Goal: Task Accomplishment & Management: Manage account settings

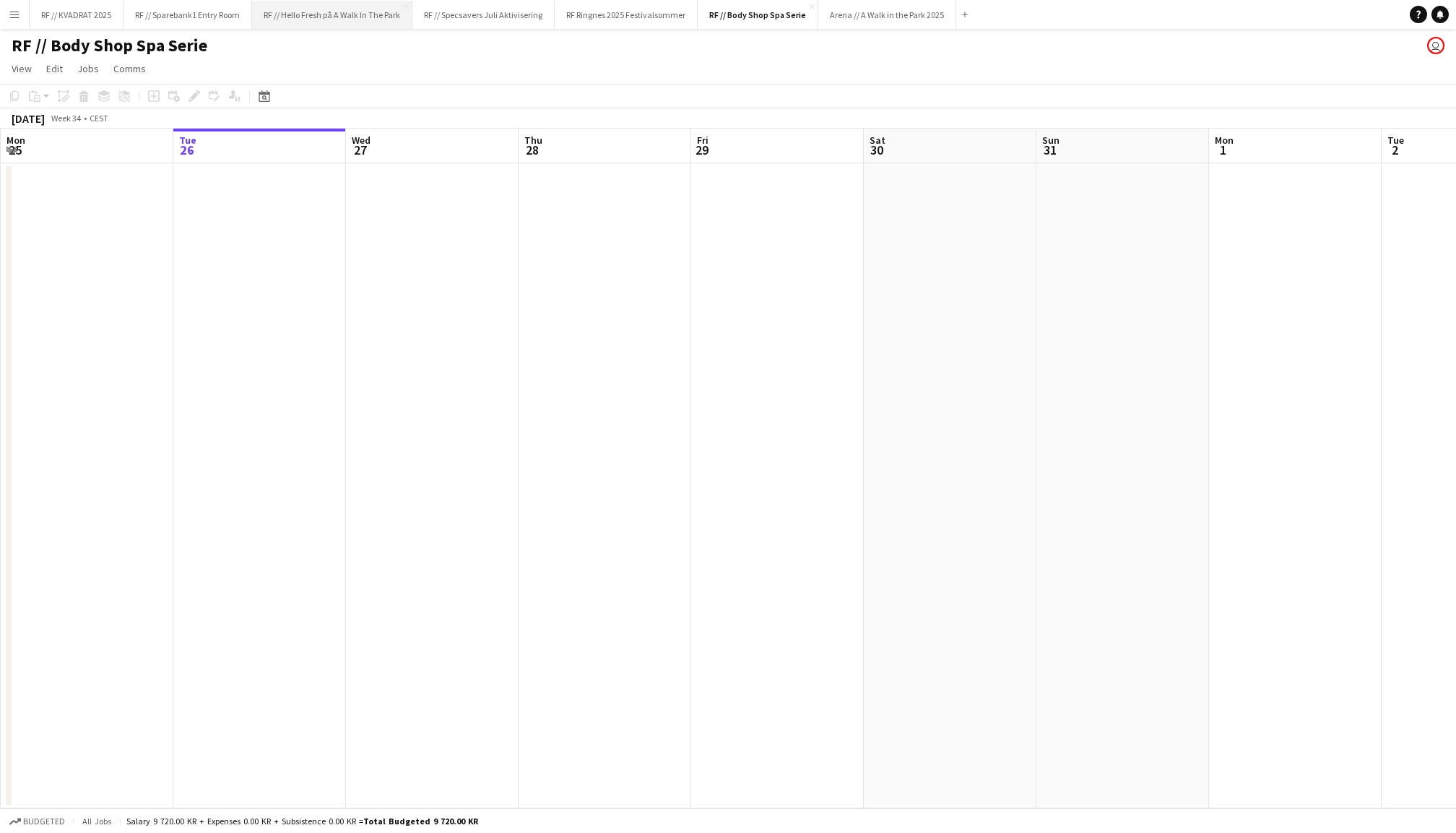
click at [361, 22] on button "RF // Hello Fresh på A Walk In The Park Close" at bounding box center [332, 14] width 160 height 28
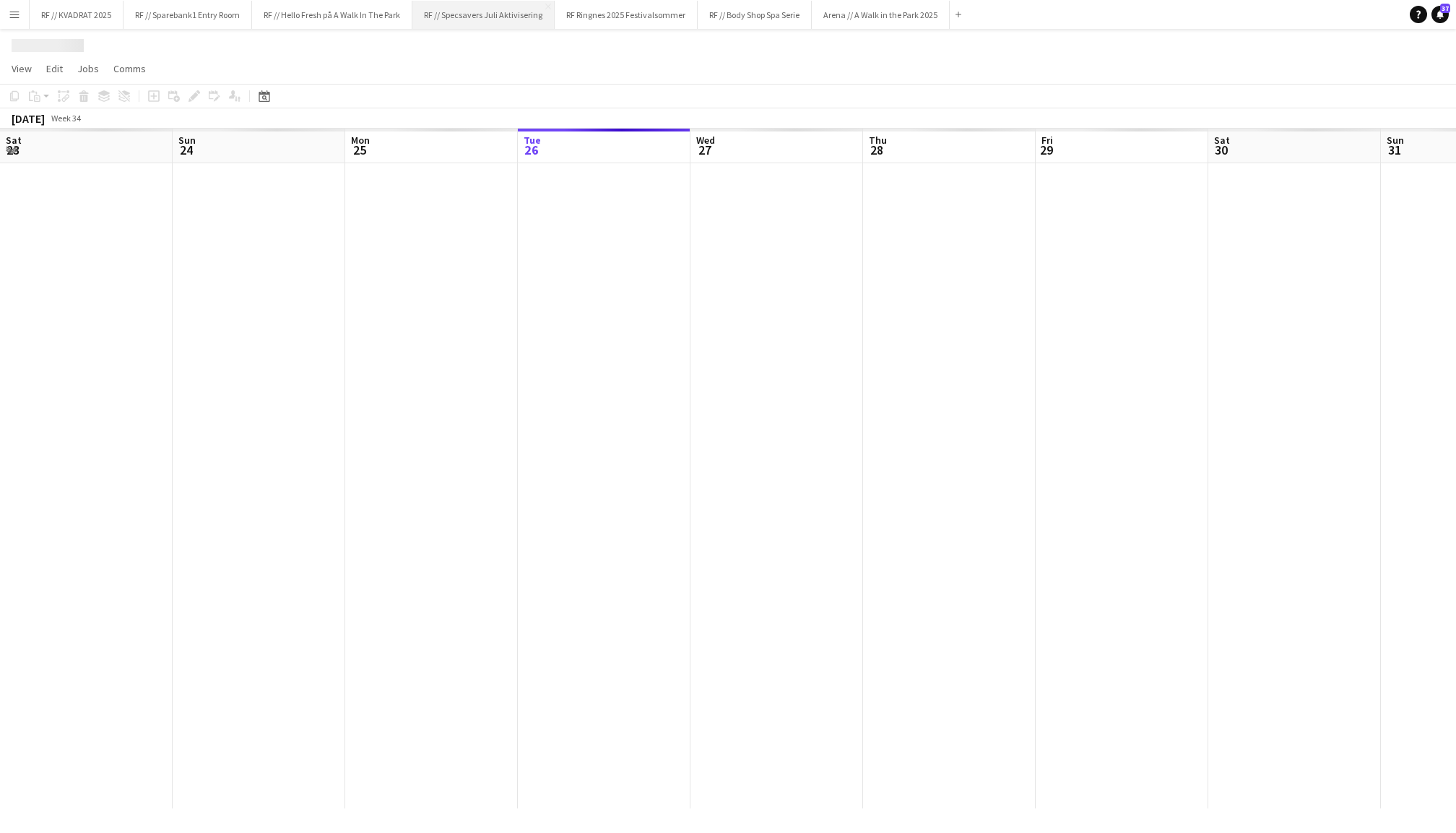
scroll to position [0, 345]
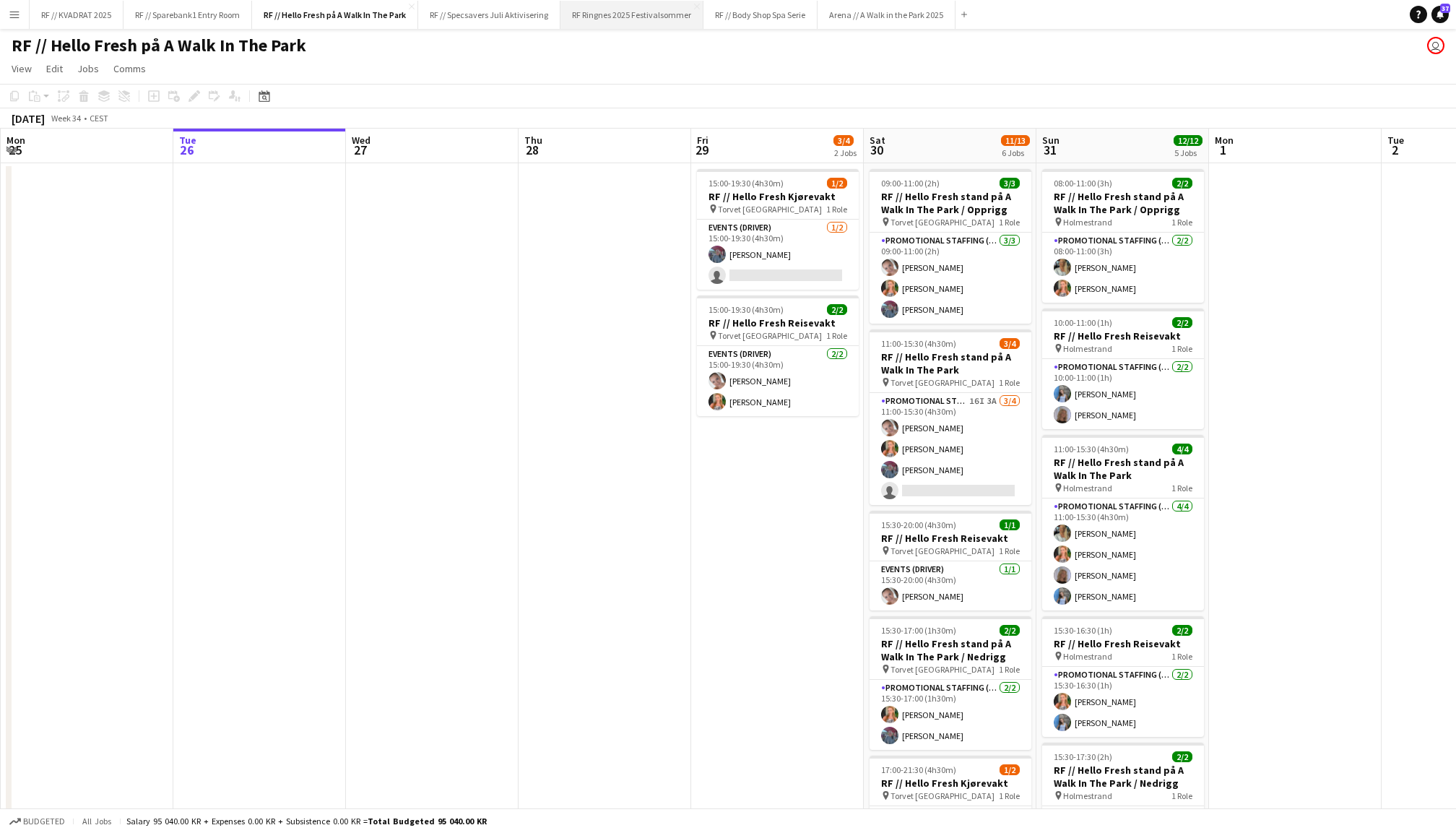
click at [659, 12] on button "RF Ringnes 2025 Festivalsommer Close" at bounding box center [632, 14] width 143 height 28
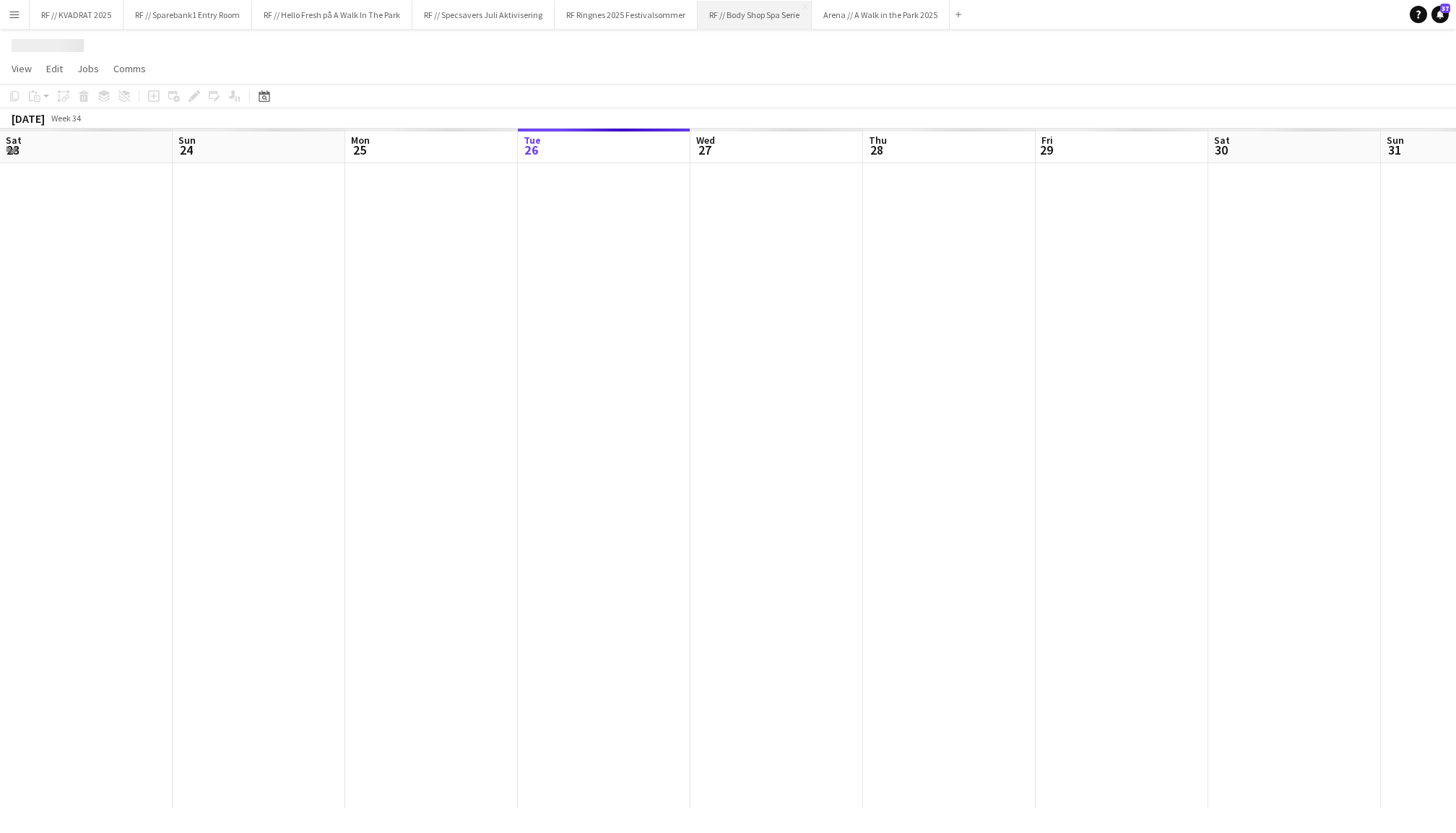
scroll to position [0, 345]
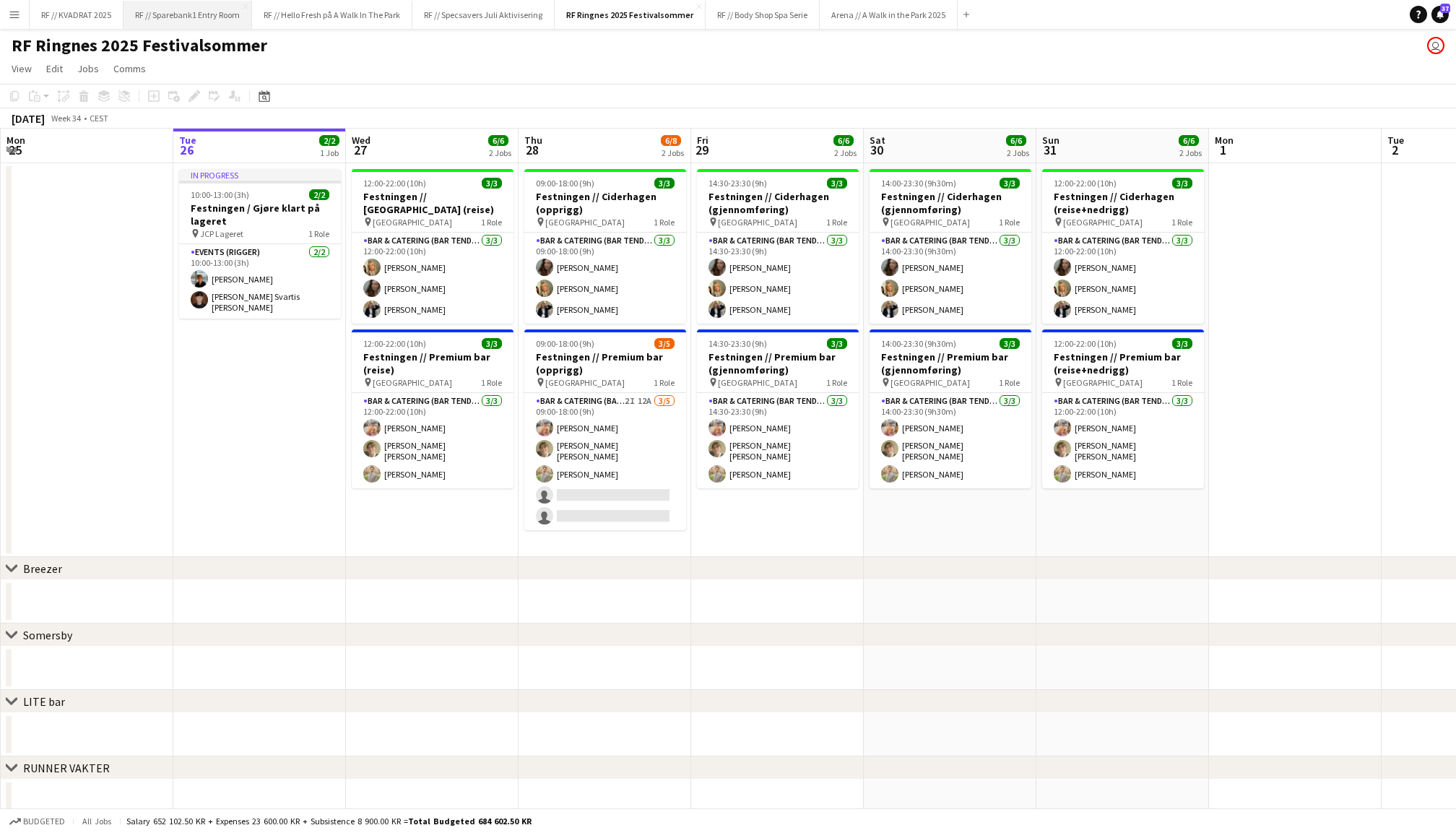
click at [180, 14] on button "RF // Sparebank1 Entry Room Close" at bounding box center [188, 14] width 129 height 28
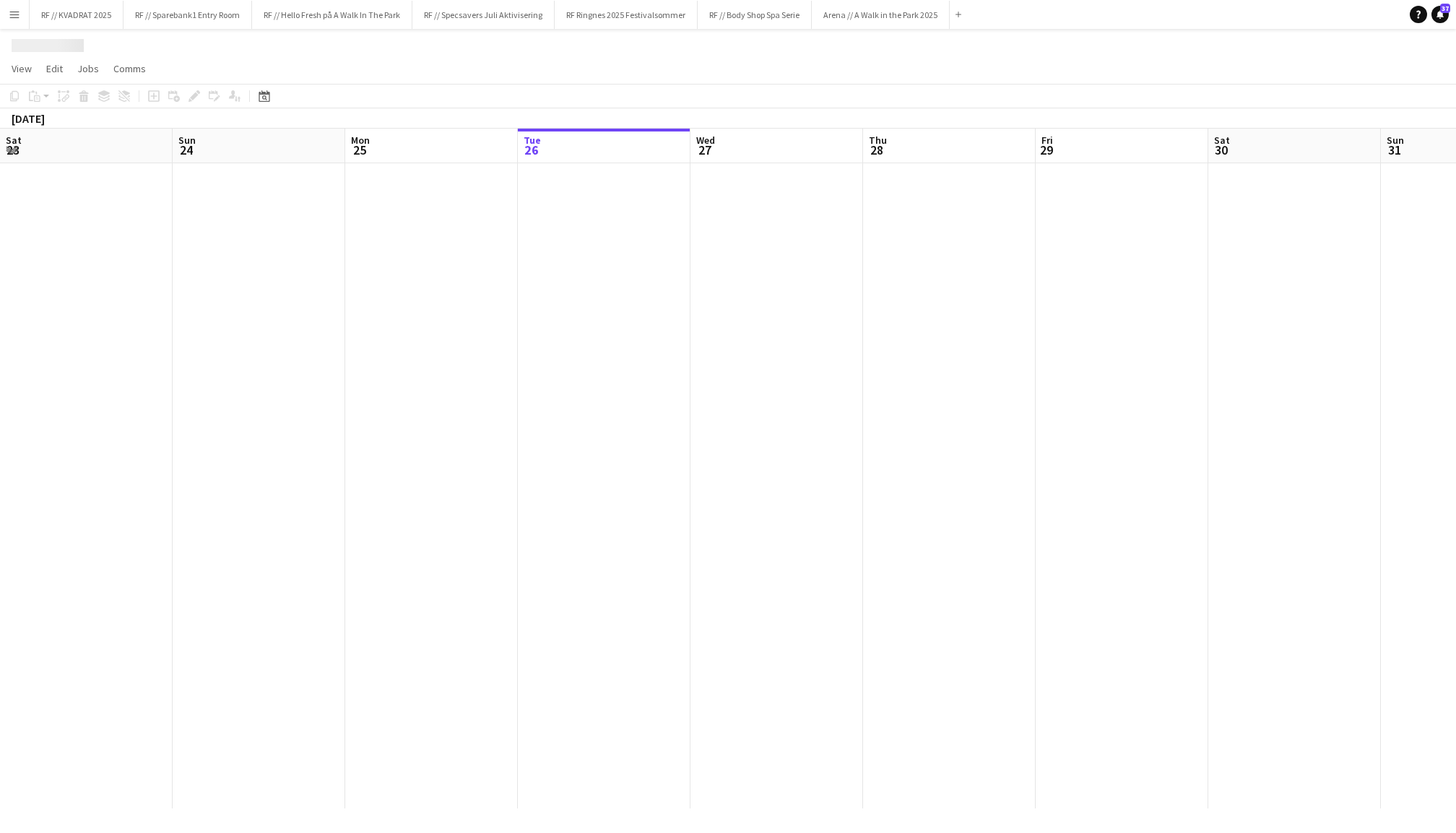
scroll to position [0, 345]
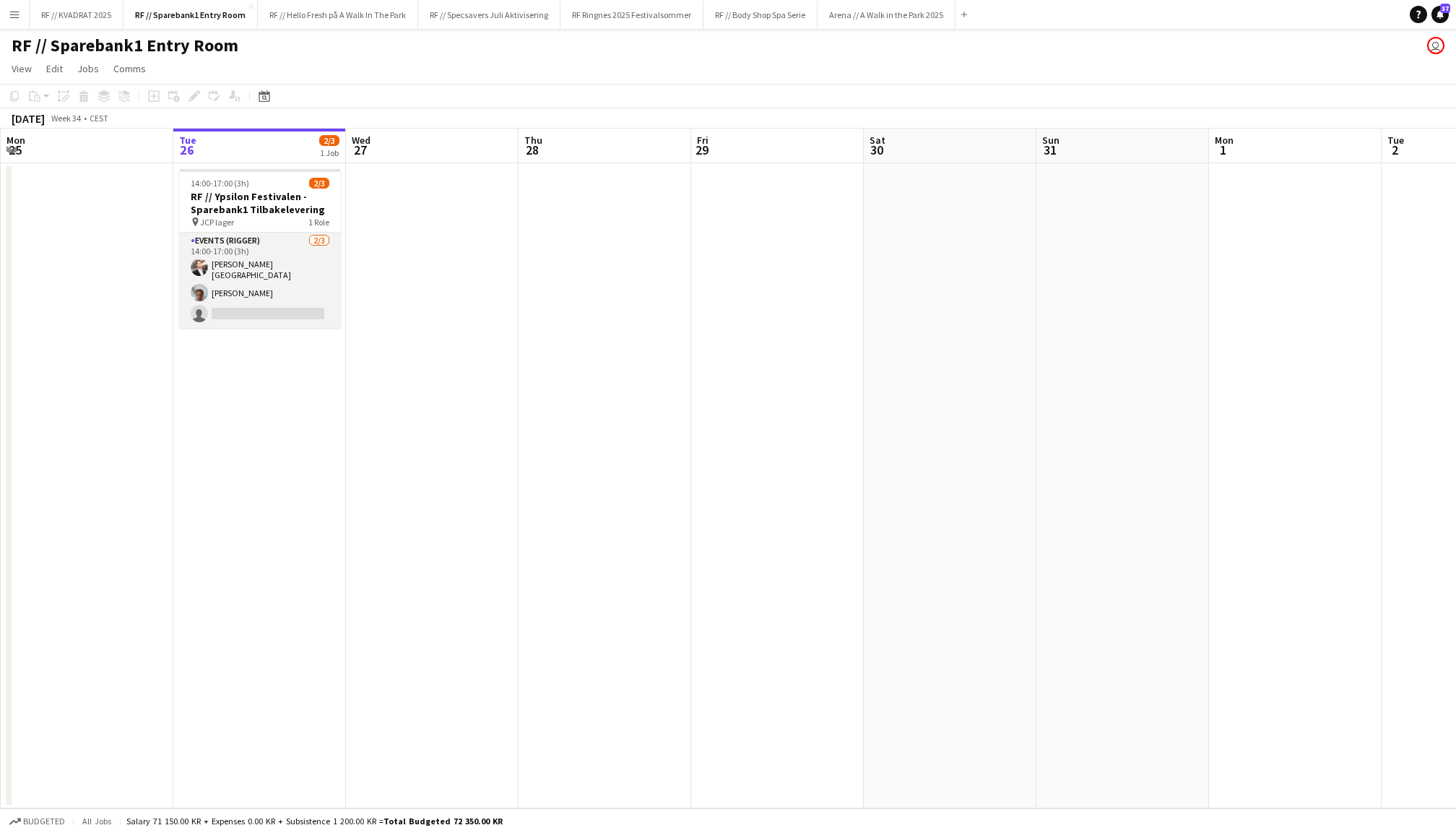
click at [270, 273] on app-card-role "Events (Rigger) [DATE] 14:00-17:00 (3h) [PERSON_NAME] [PERSON_NAME] single-neut…" at bounding box center [260, 280] width 162 height 95
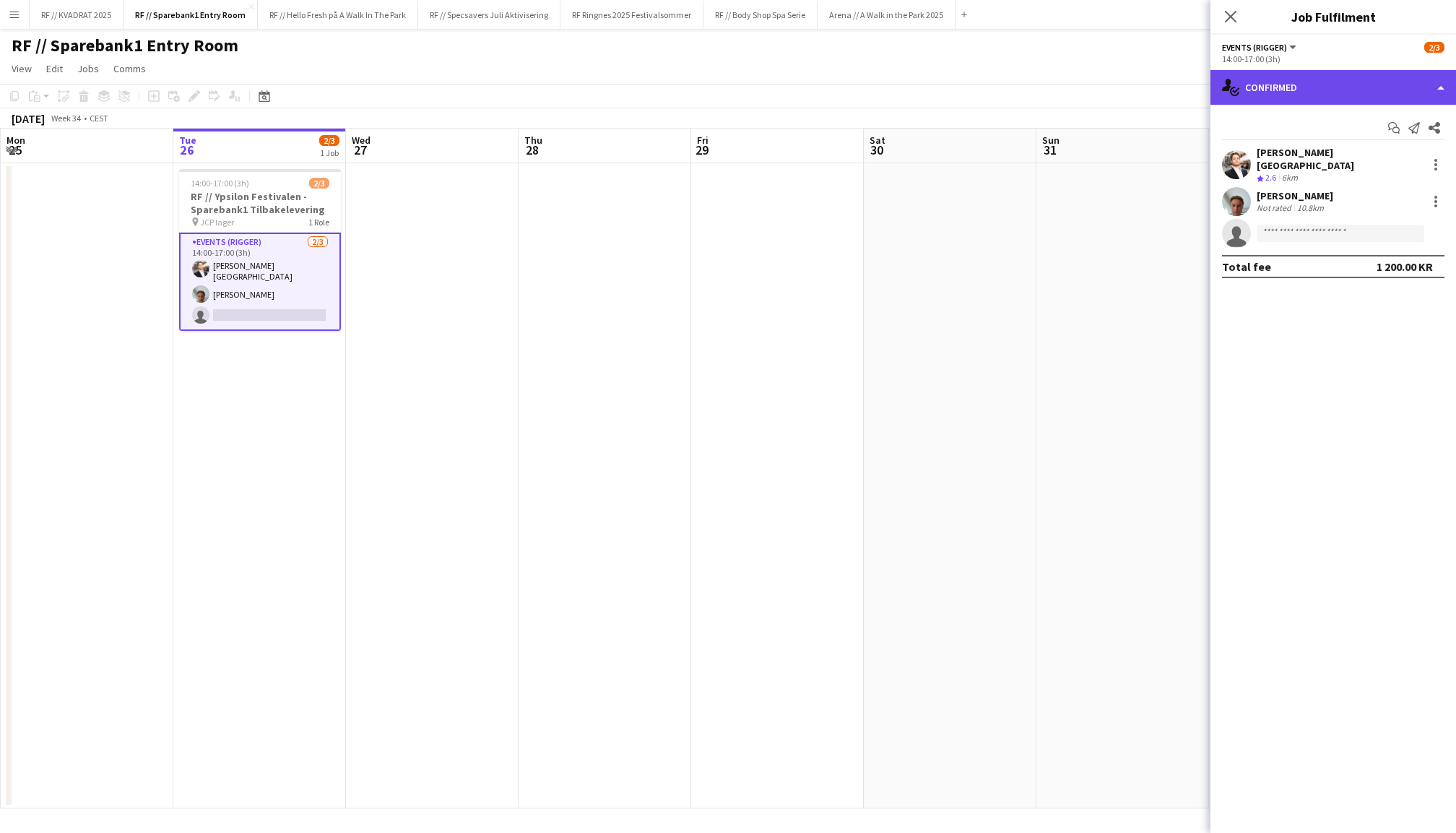
click at [1315, 82] on div "single-neutral-actions-check-2 Confirmed" at bounding box center [1334, 87] width 246 height 35
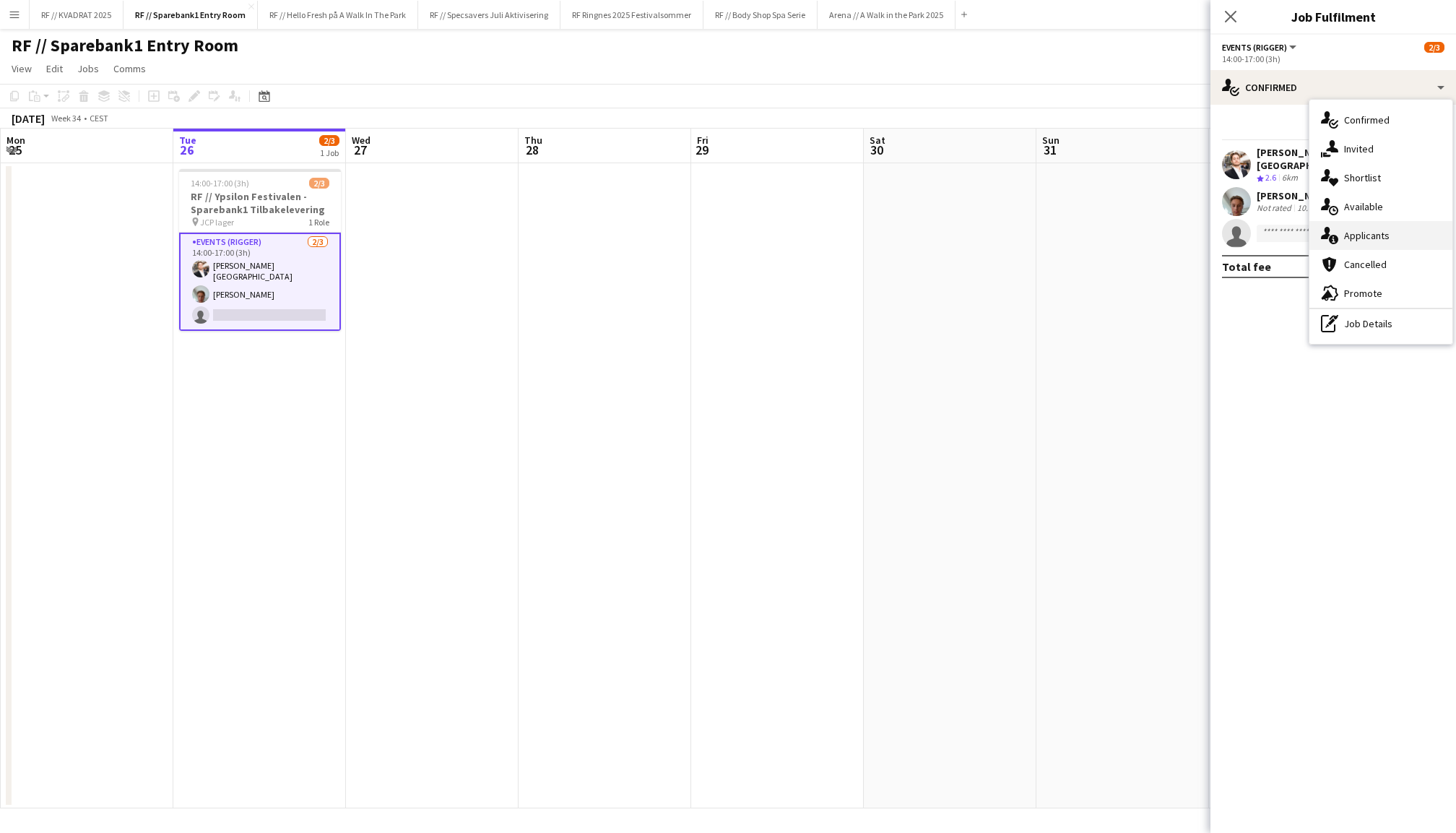
click at [1379, 238] on div "single-neutral-actions-information Applicants" at bounding box center [1382, 236] width 143 height 29
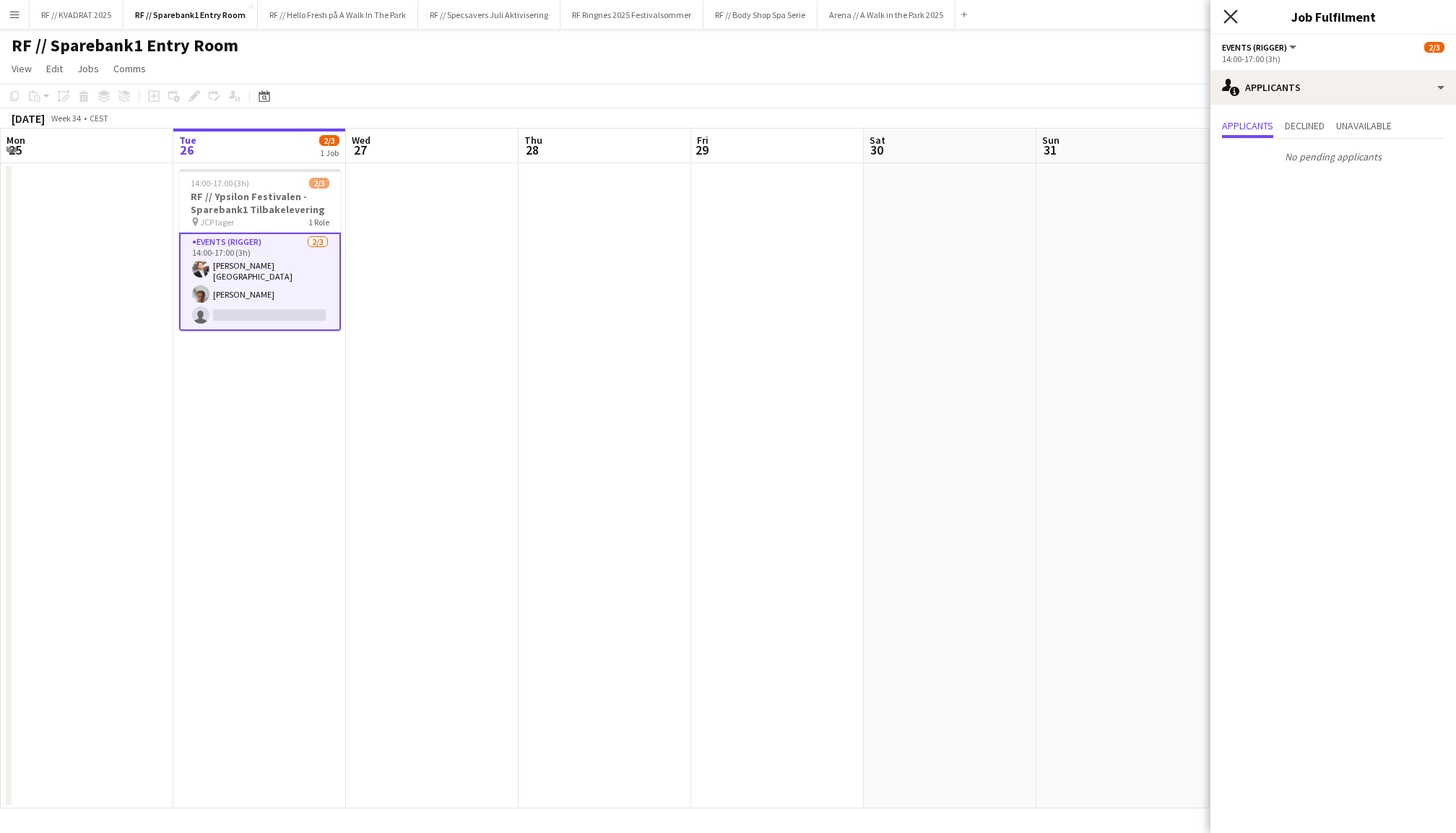
click at [1232, 14] on icon at bounding box center [1231, 16] width 14 height 14
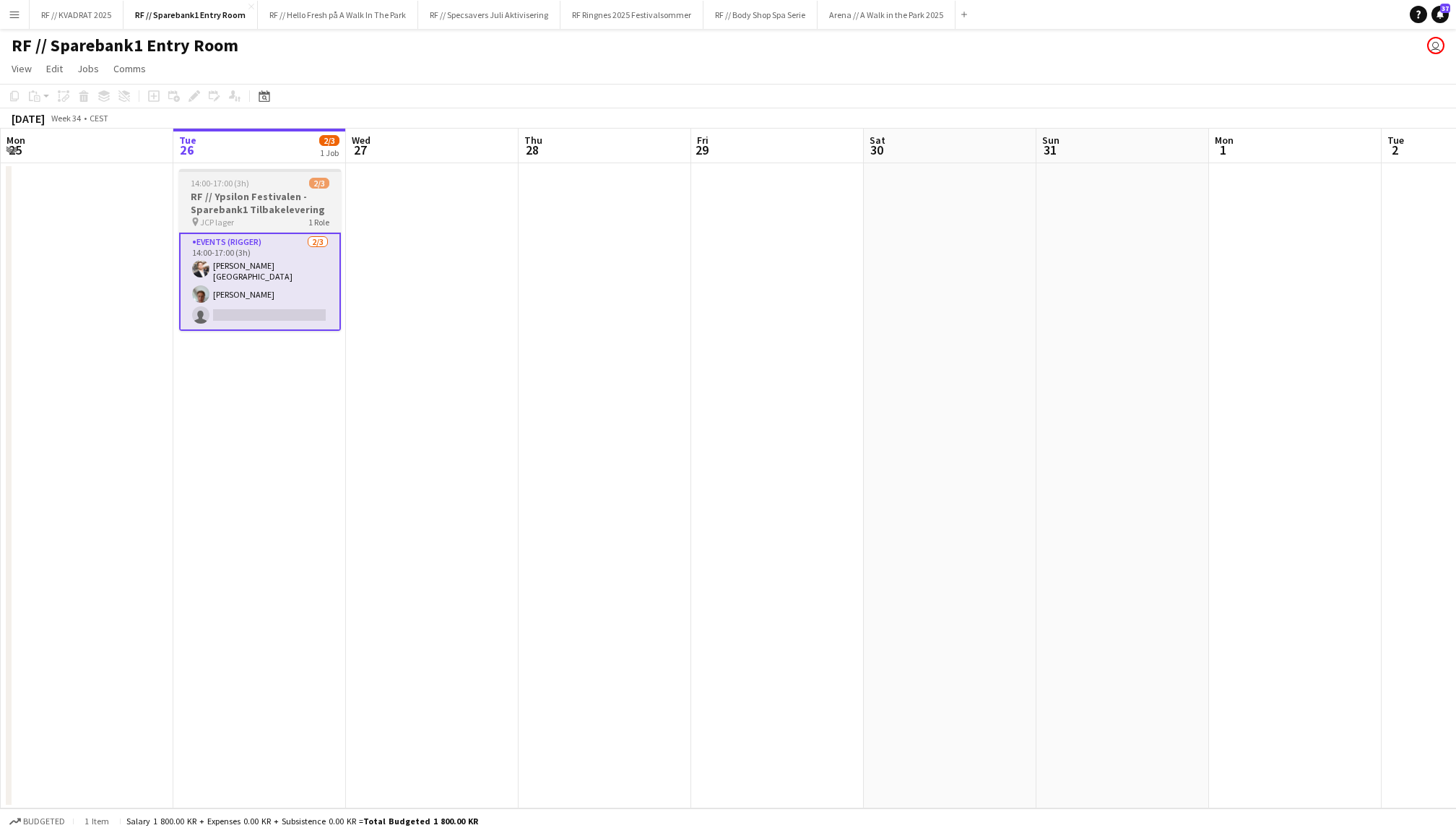
click at [256, 190] on h3 "RF // Ypsilon Festivalen - Sparebank1 Tilbakelevering" at bounding box center [260, 203] width 162 height 26
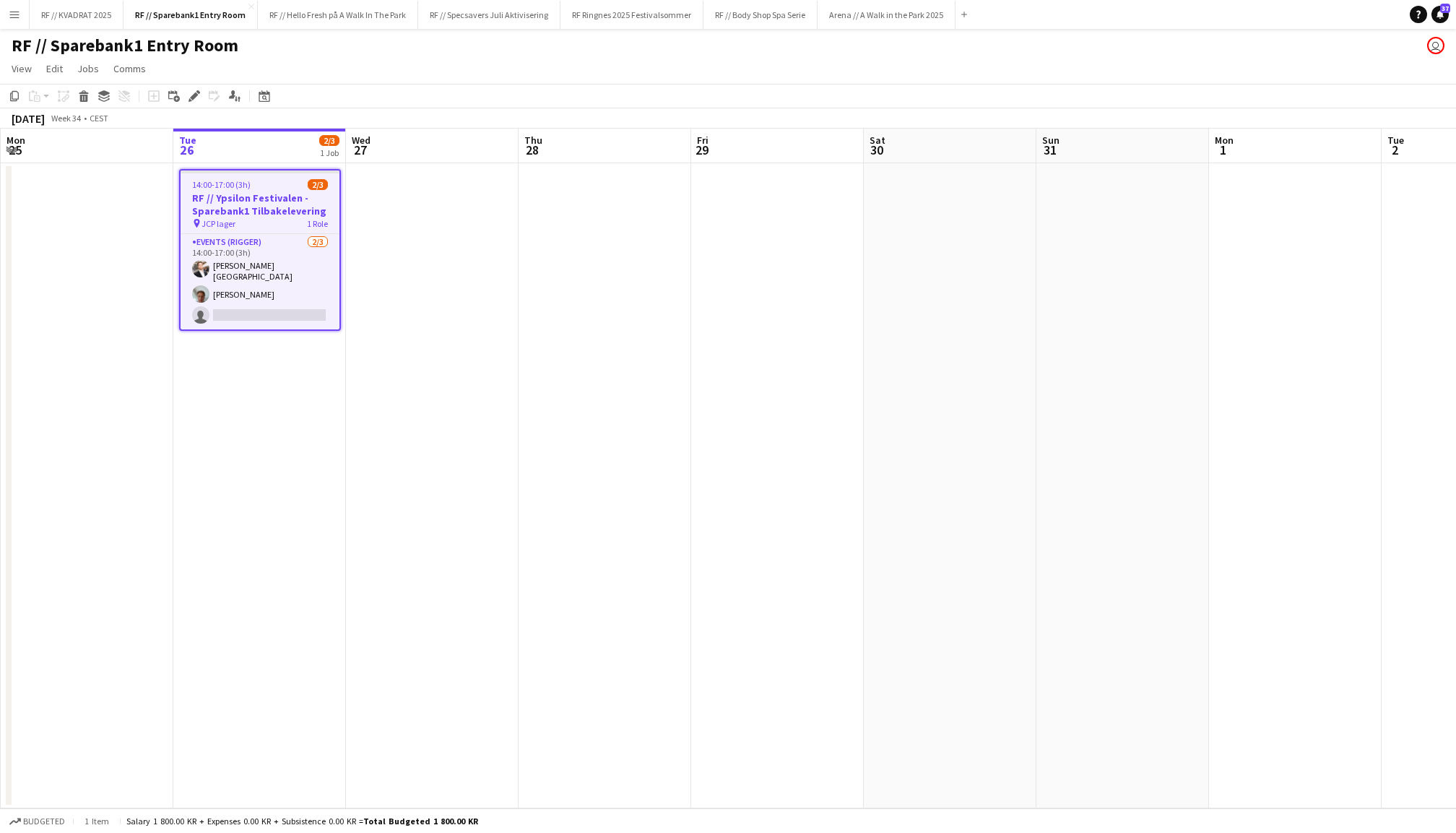
click at [556, 282] on app-date-cell at bounding box center [605, 485] width 173 height 645
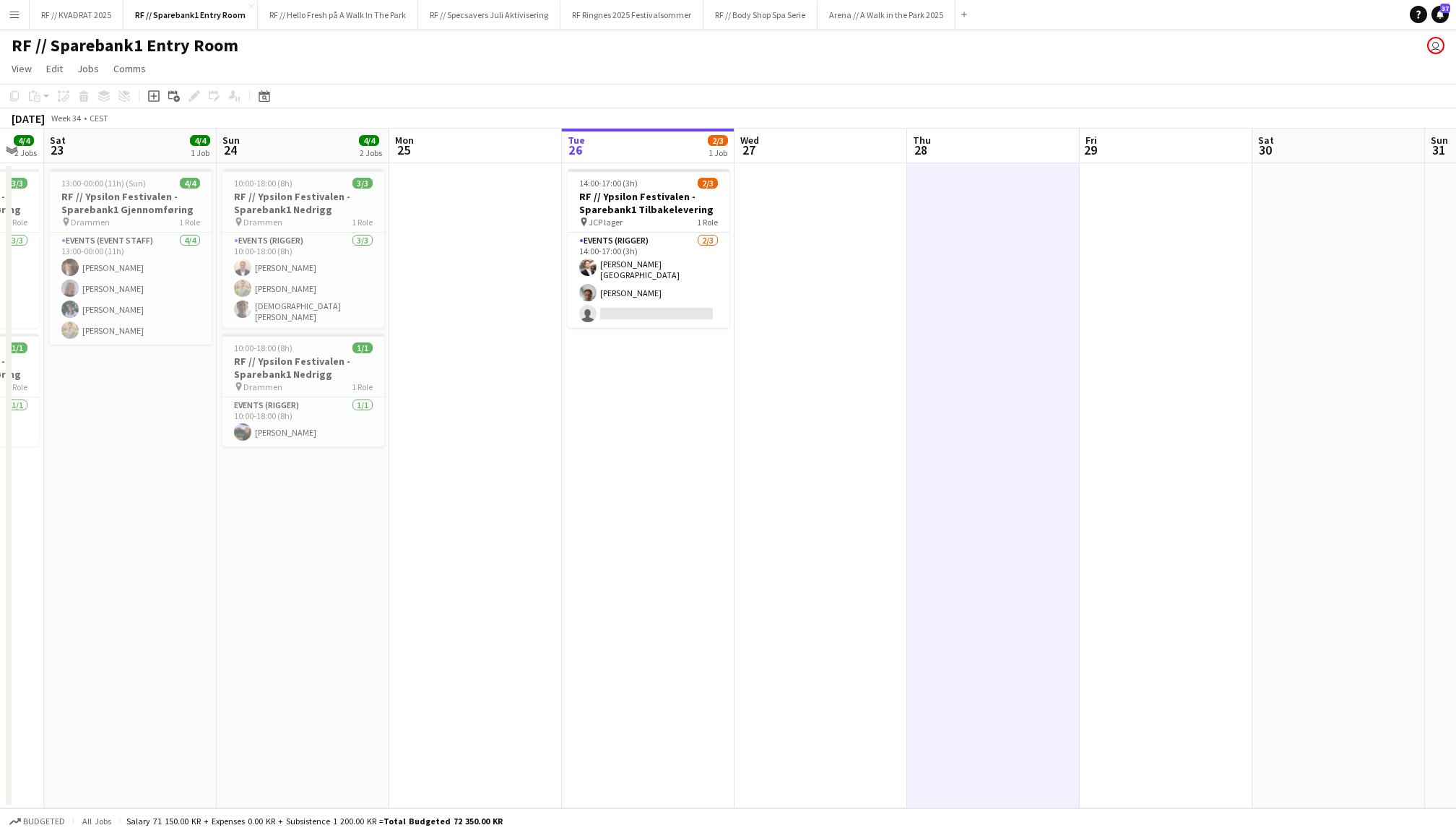
scroll to position [0, 389]
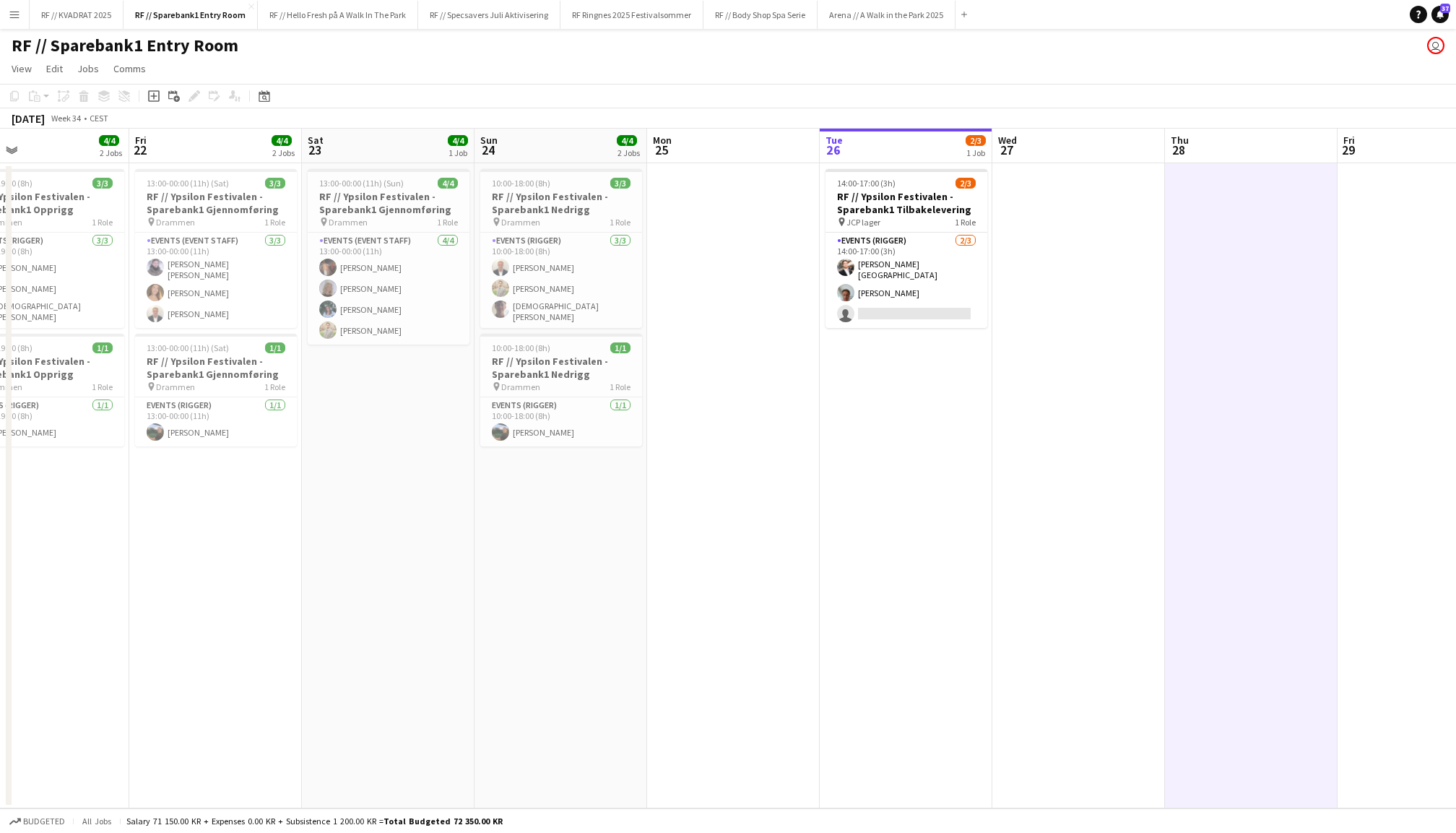
click at [1094, 331] on app-date-cell at bounding box center [1079, 485] width 173 height 645
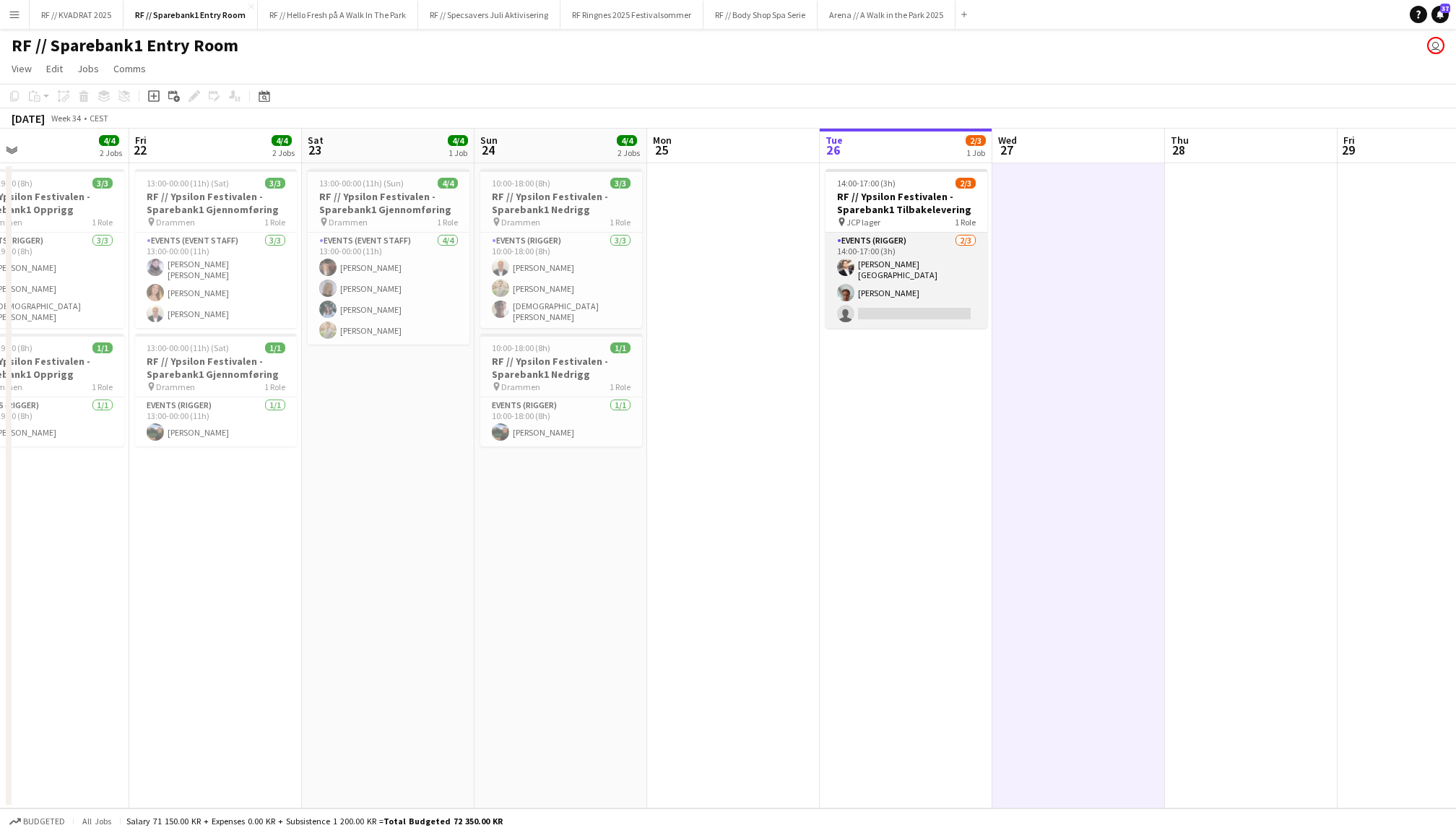
click at [925, 255] on app-card-role "Events (Rigger) [DATE] 14:00-17:00 (3h) [PERSON_NAME] [PERSON_NAME] single-neut…" at bounding box center [907, 280] width 162 height 95
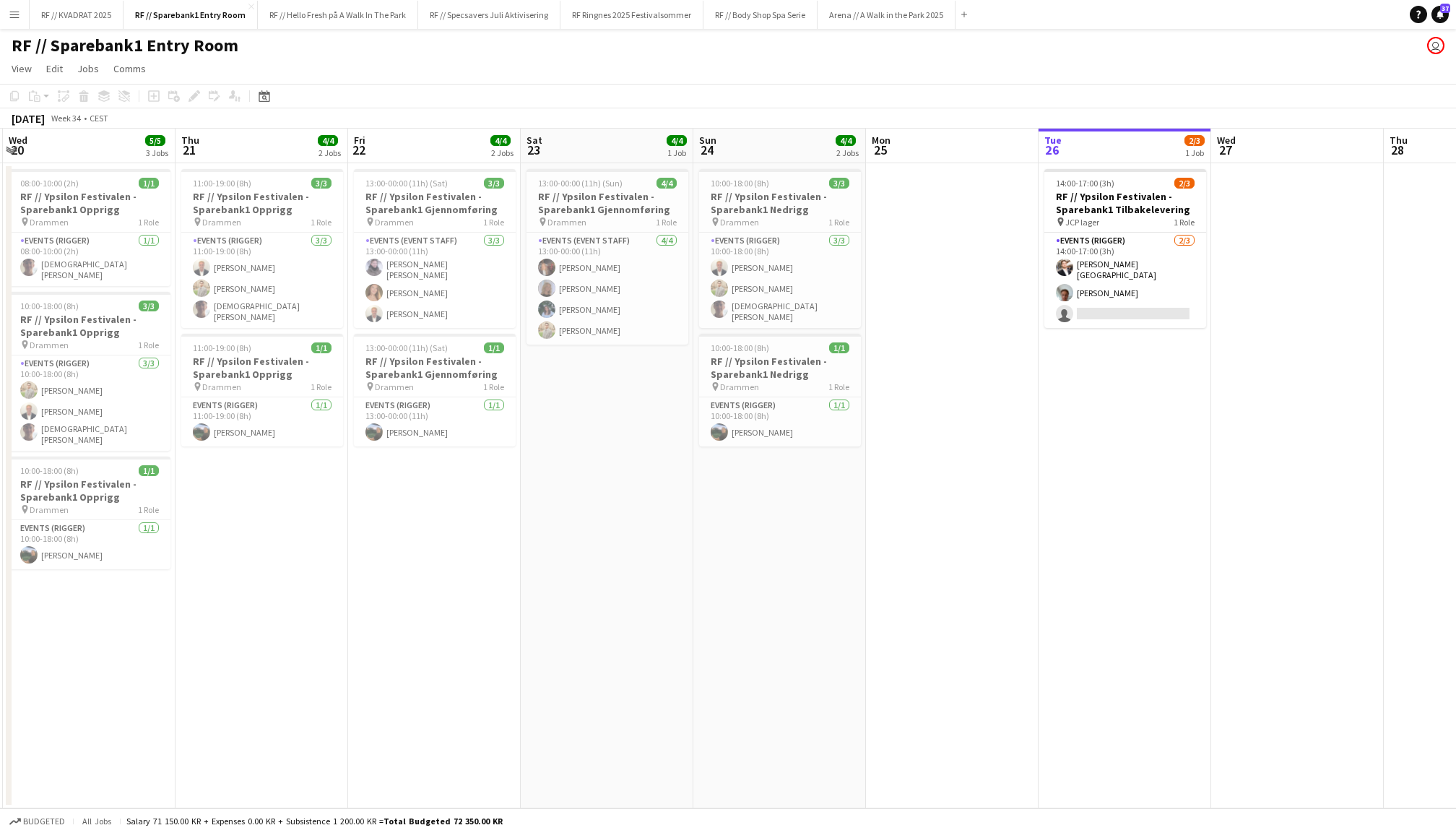
scroll to position [0, 376]
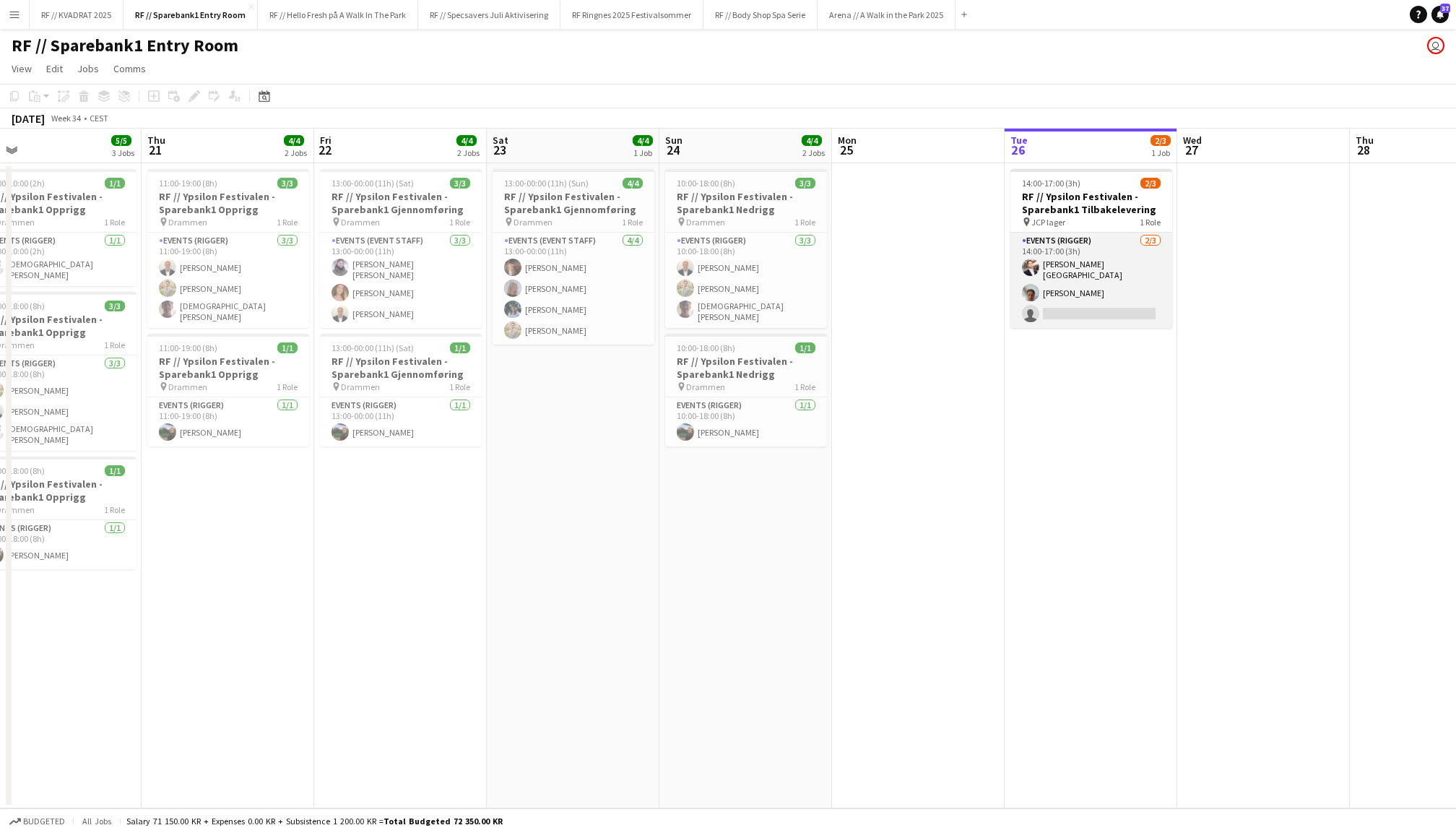
click at [1082, 279] on app-card-role "Events (Rigger) [DATE] 14:00-17:00 (3h) [PERSON_NAME] [PERSON_NAME] single-neut…" at bounding box center [1092, 280] width 162 height 95
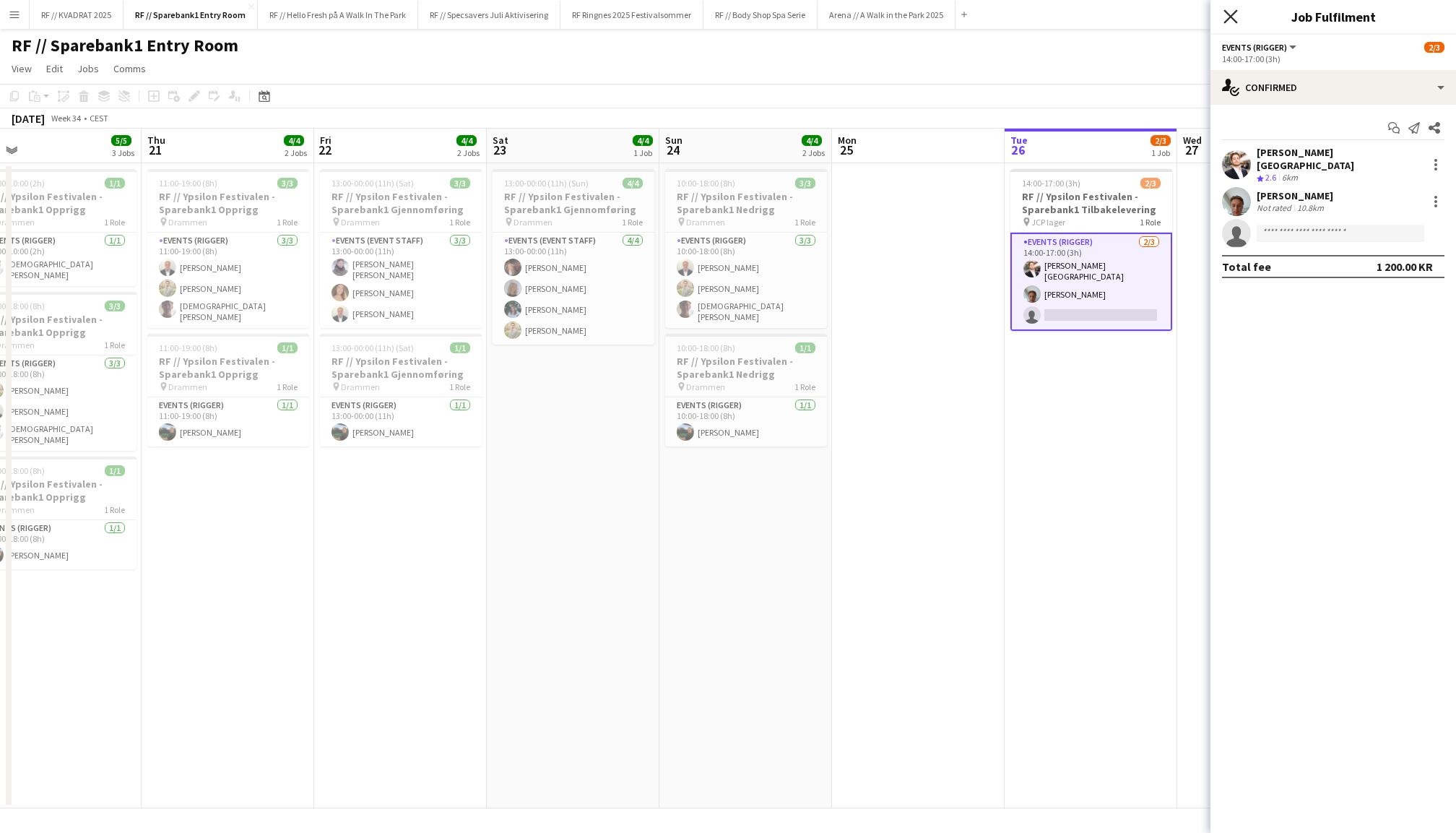
click at [1232, 18] on icon at bounding box center [1231, 16] width 14 height 14
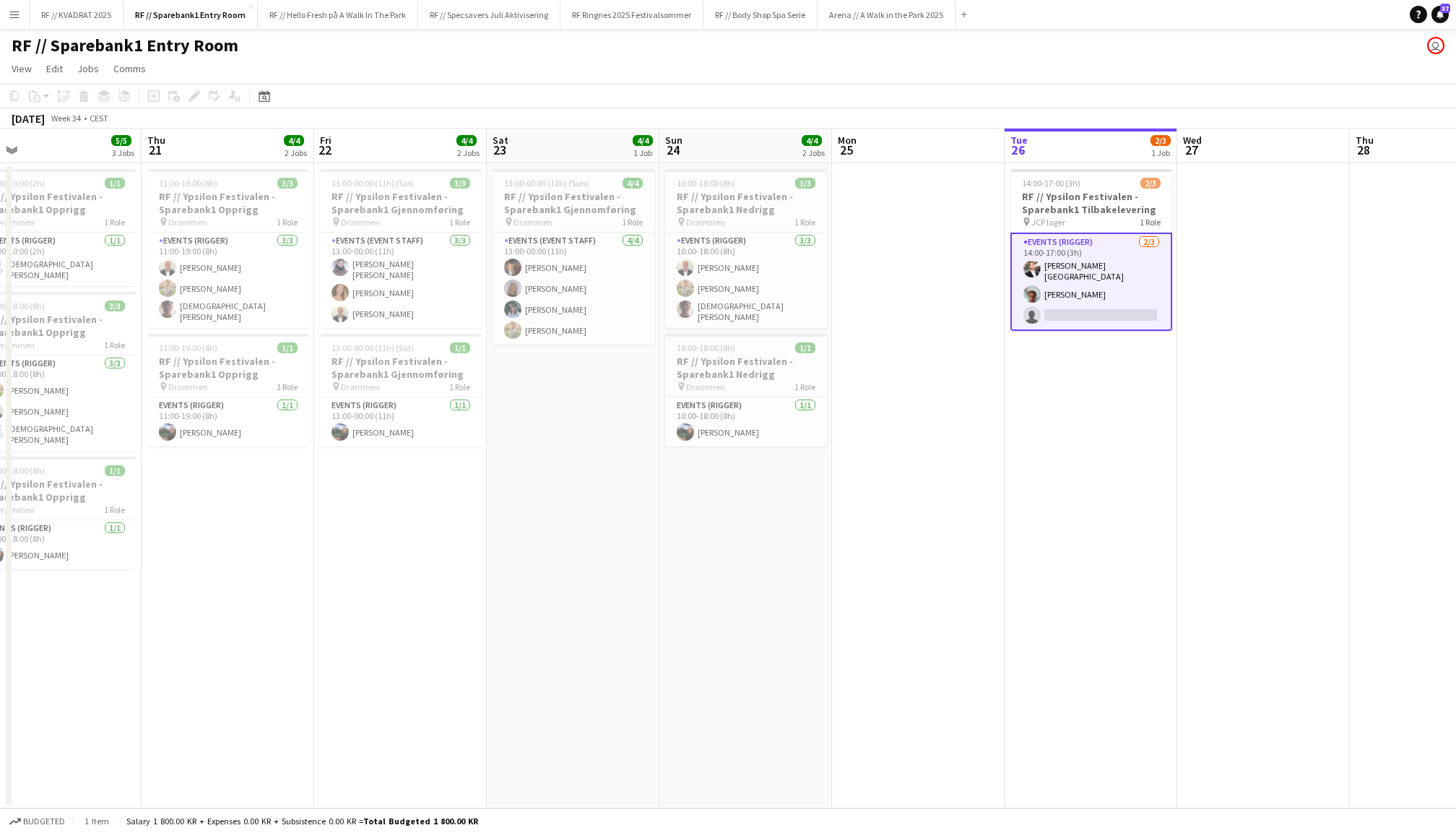
scroll to position [0, 421]
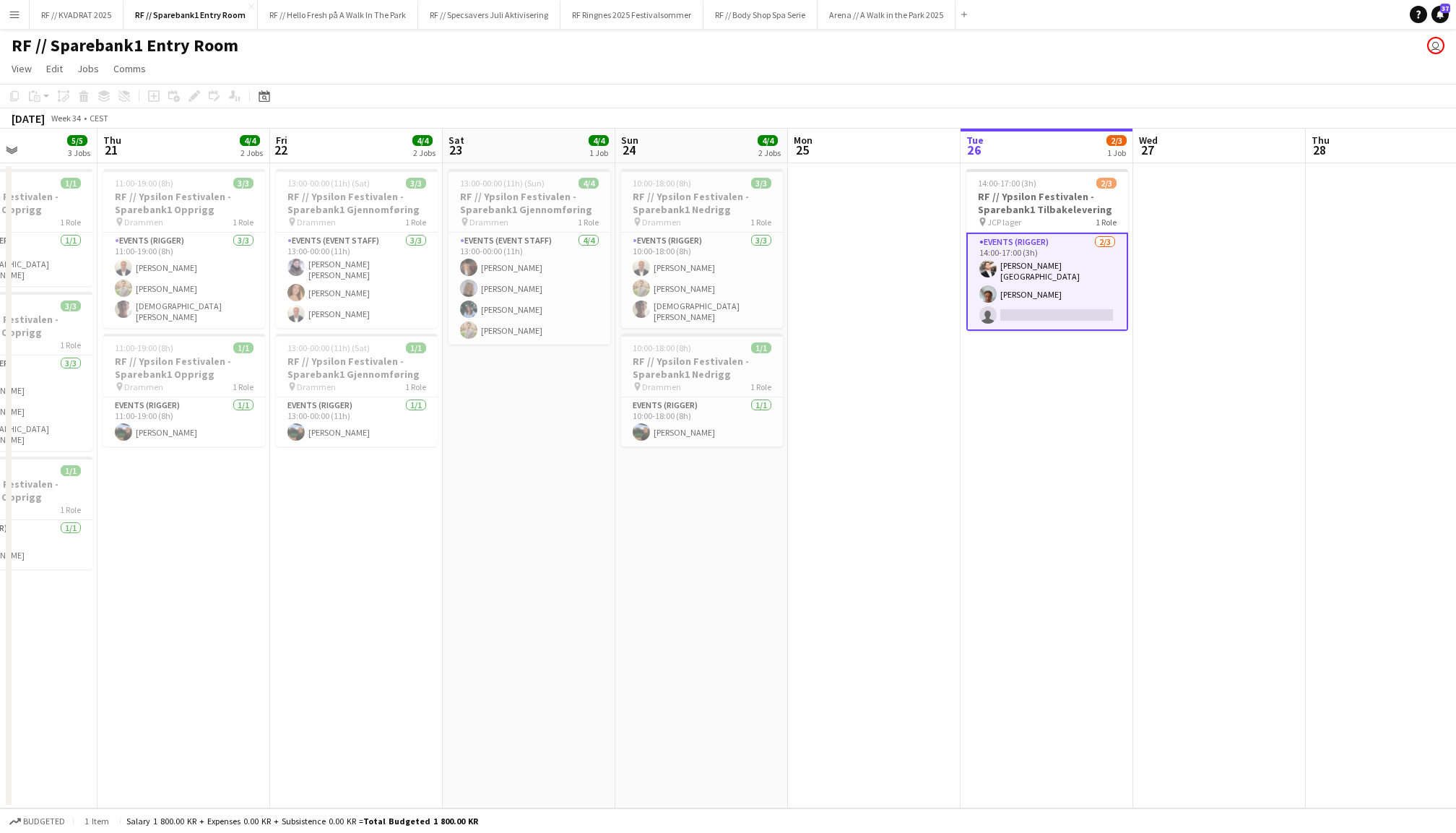
click at [1026, 280] on app-card-role "Events (Rigger) [DATE] 14:00-17:00 (3h) [PERSON_NAME] [PERSON_NAME] single-neut…" at bounding box center [1048, 282] width 162 height 98
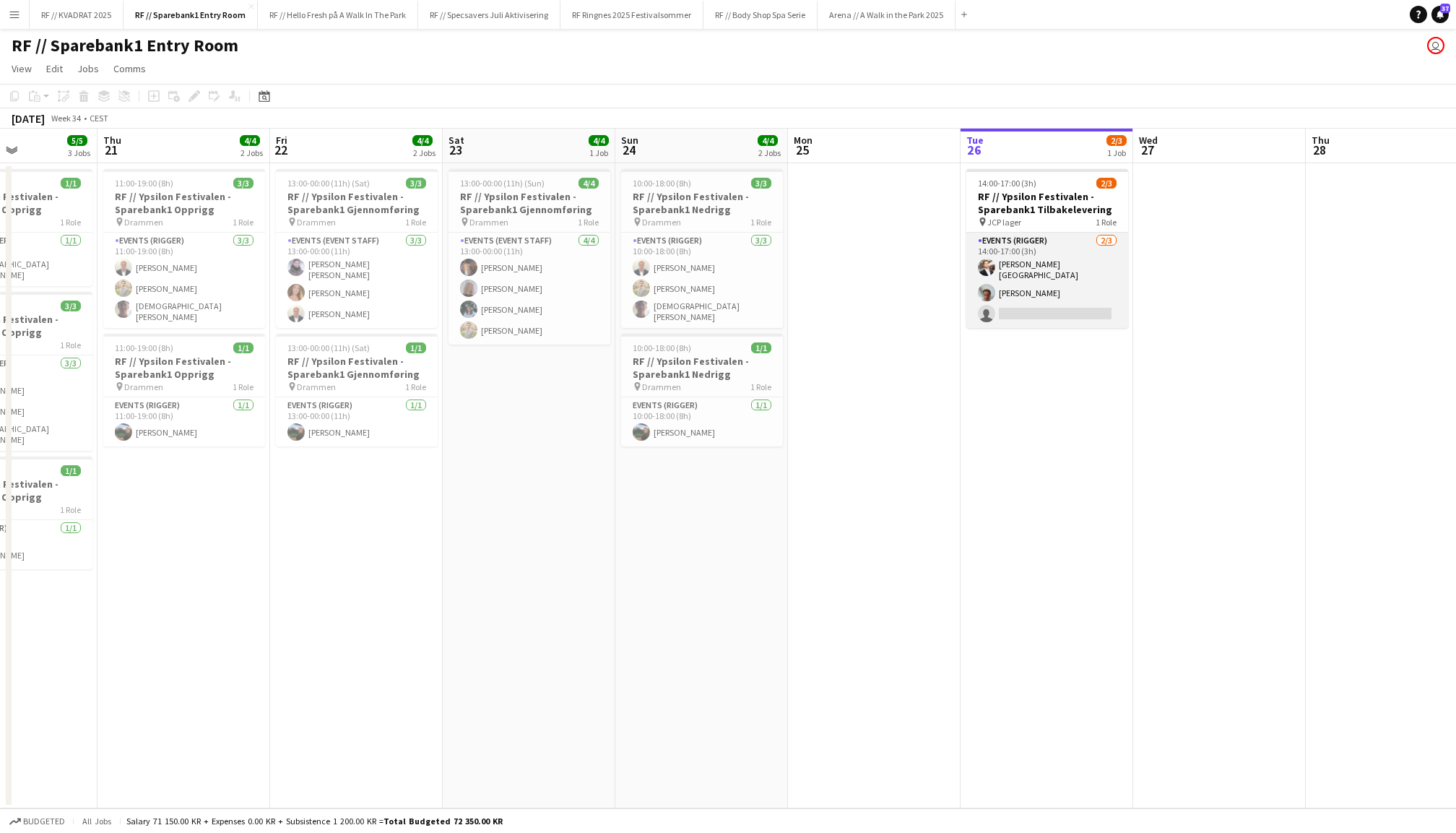
click at [1026, 280] on app-card-role "Events (Rigger) [DATE] 14:00-17:00 (3h) [PERSON_NAME] [PERSON_NAME] single-neut…" at bounding box center [1048, 280] width 162 height 95
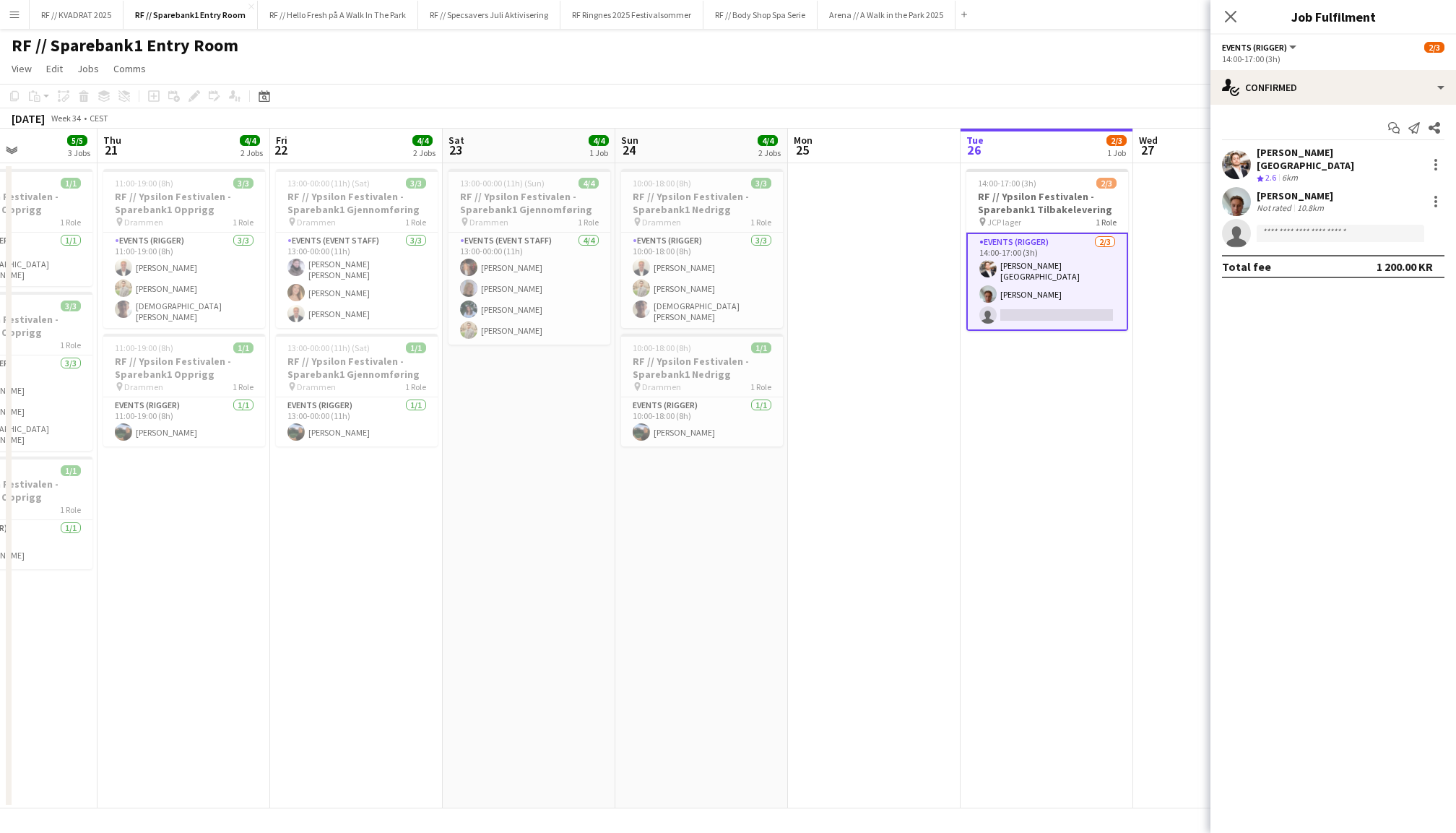
click at [1228, 191] on app-user-avatar at bounding box center [1237, 202] width 29 height 29
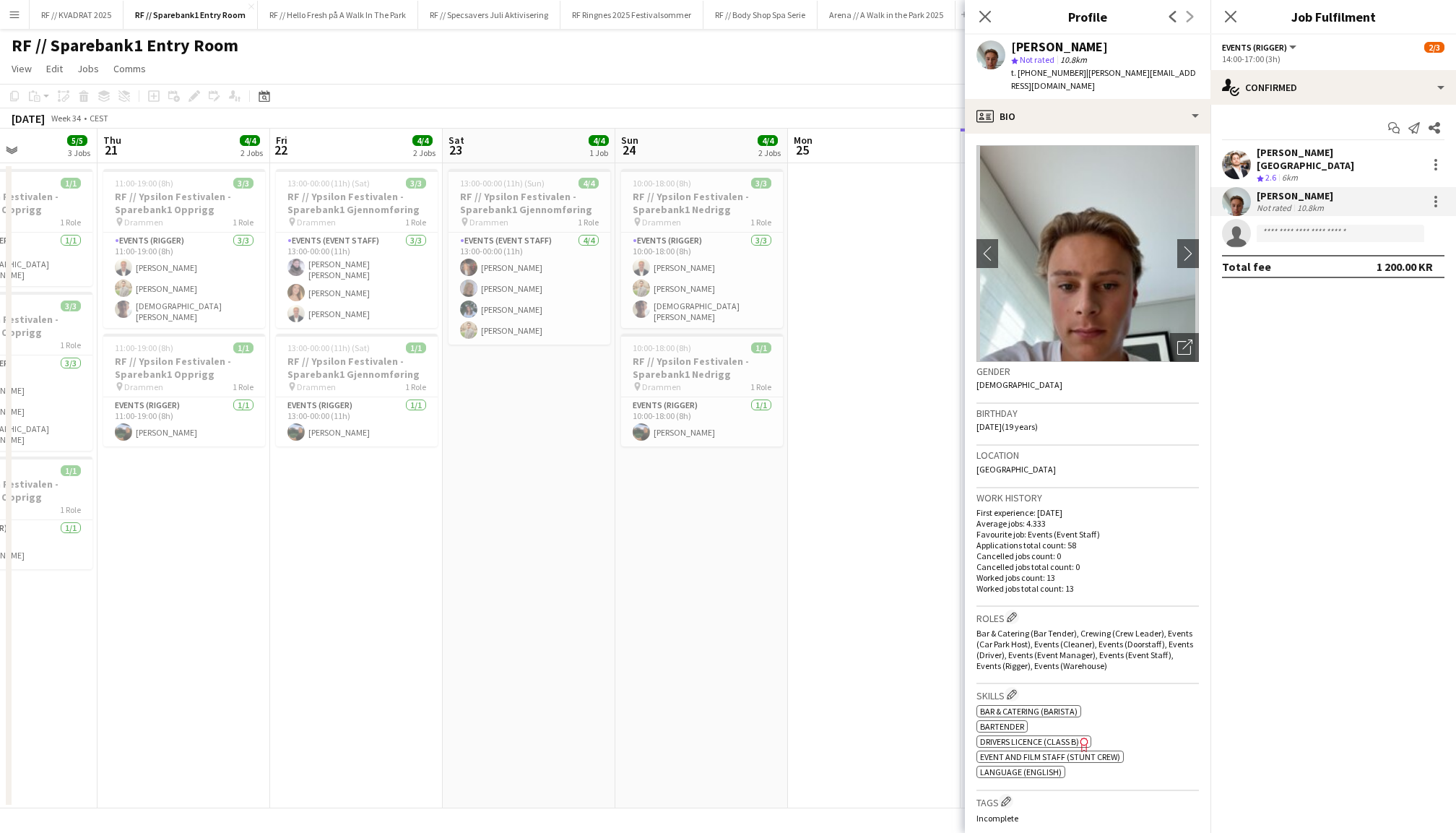
click at [1240, 156] on app-user-avatar at bounding box center [1237, 165] width 29 height 29
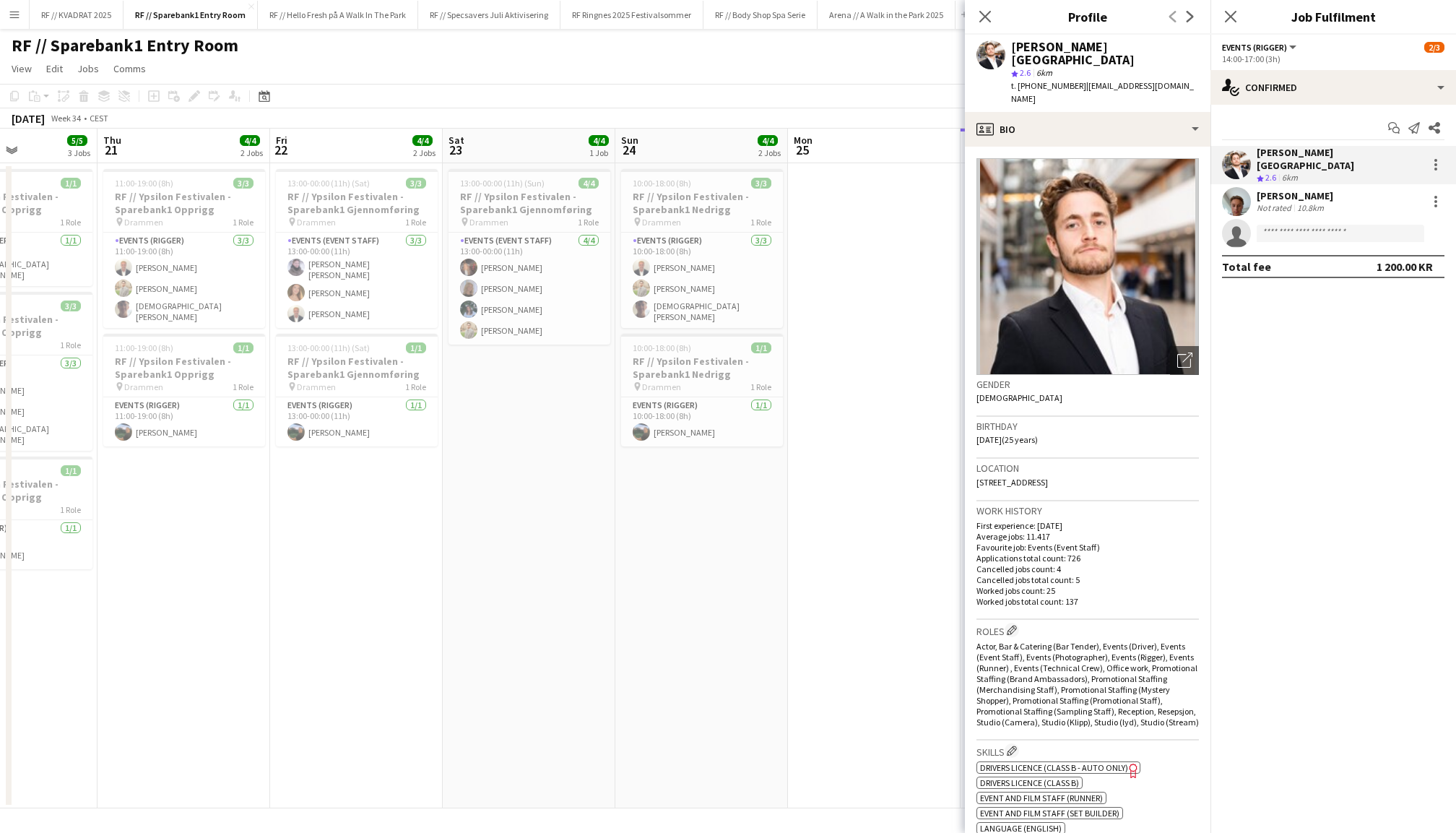
click at [1238, 187] on app-user-avatar at bounding box center [1237, 202] width 29 height 29
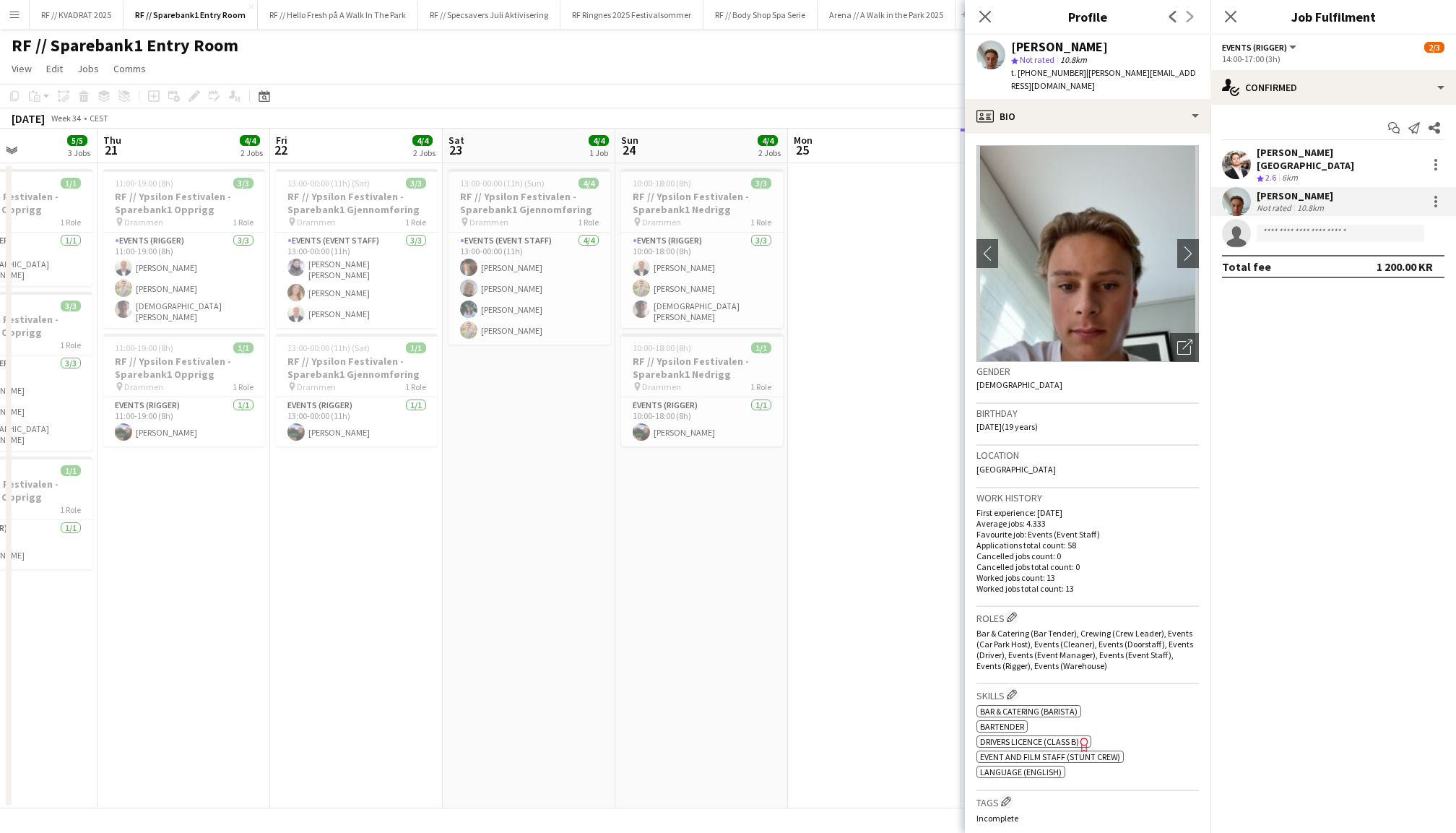
click at [1241, 157] on app-user-avatar at bounding box center [1237, 165] width 29 height 29
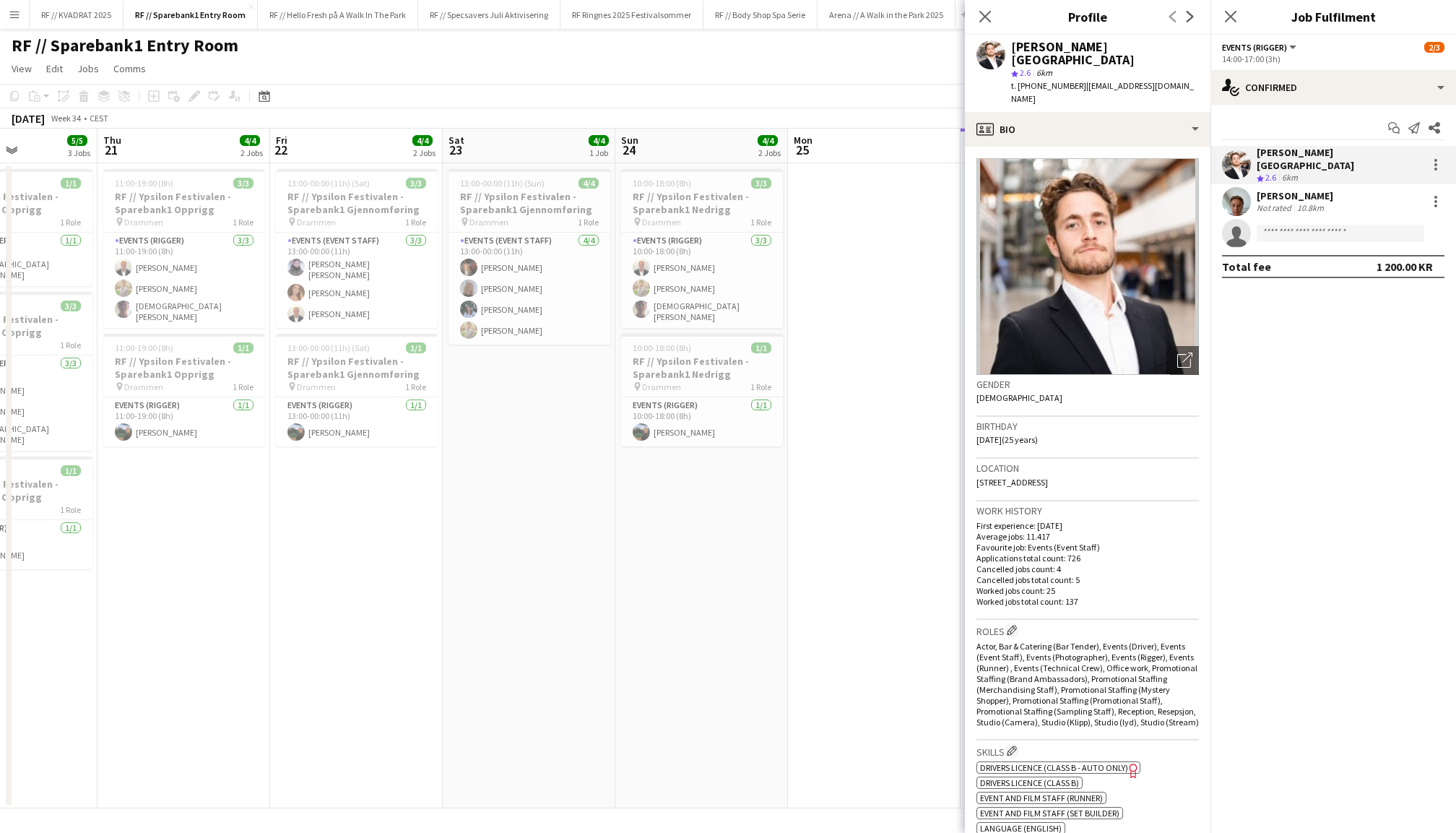
click at [1238, 187] on app-user-avatar at bounding box center [1237, 202] width 29 height 29
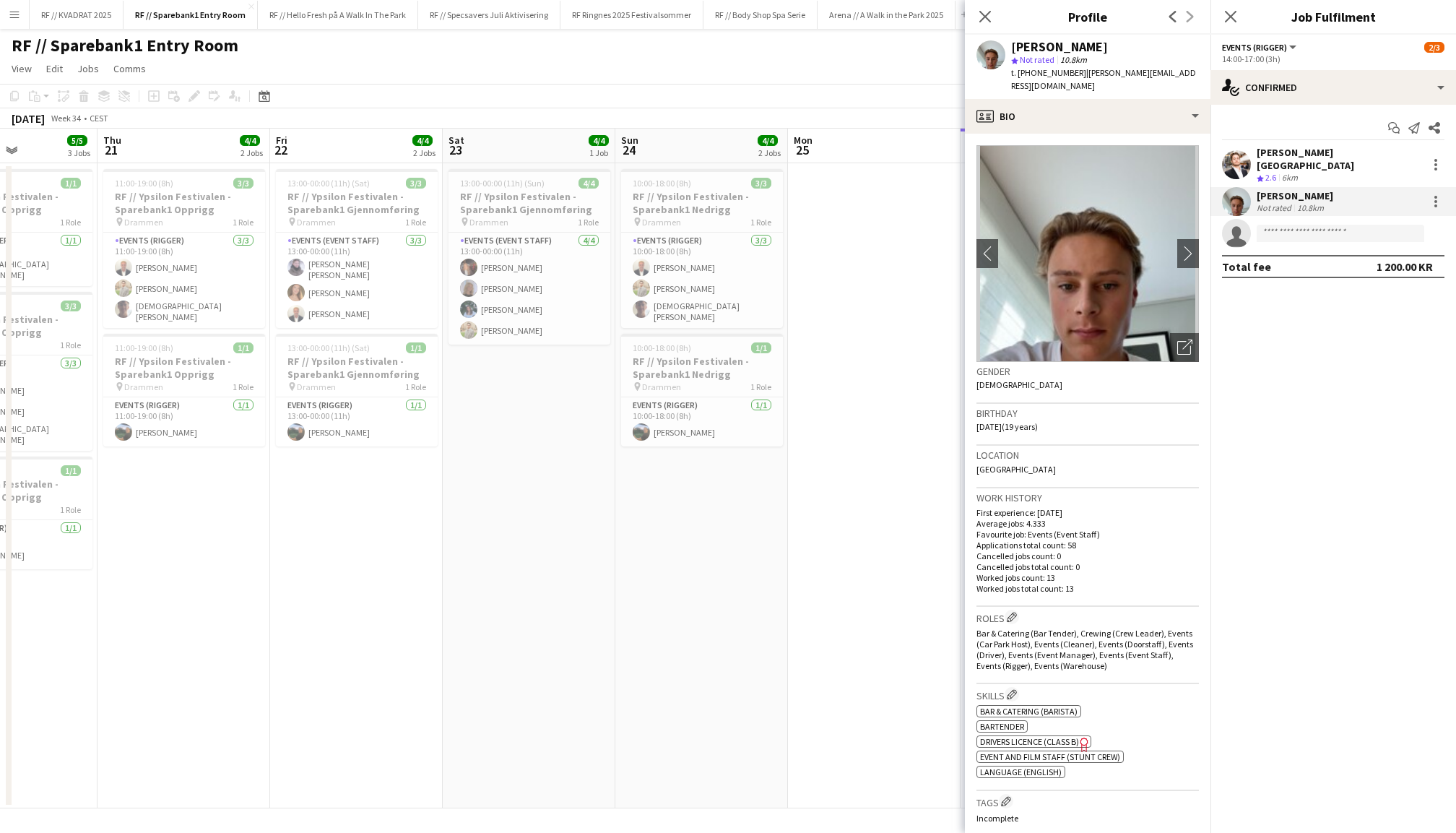
click at [1236, 153] on app-user-avatar at bounding box center [1237, 165] width 29 height 29
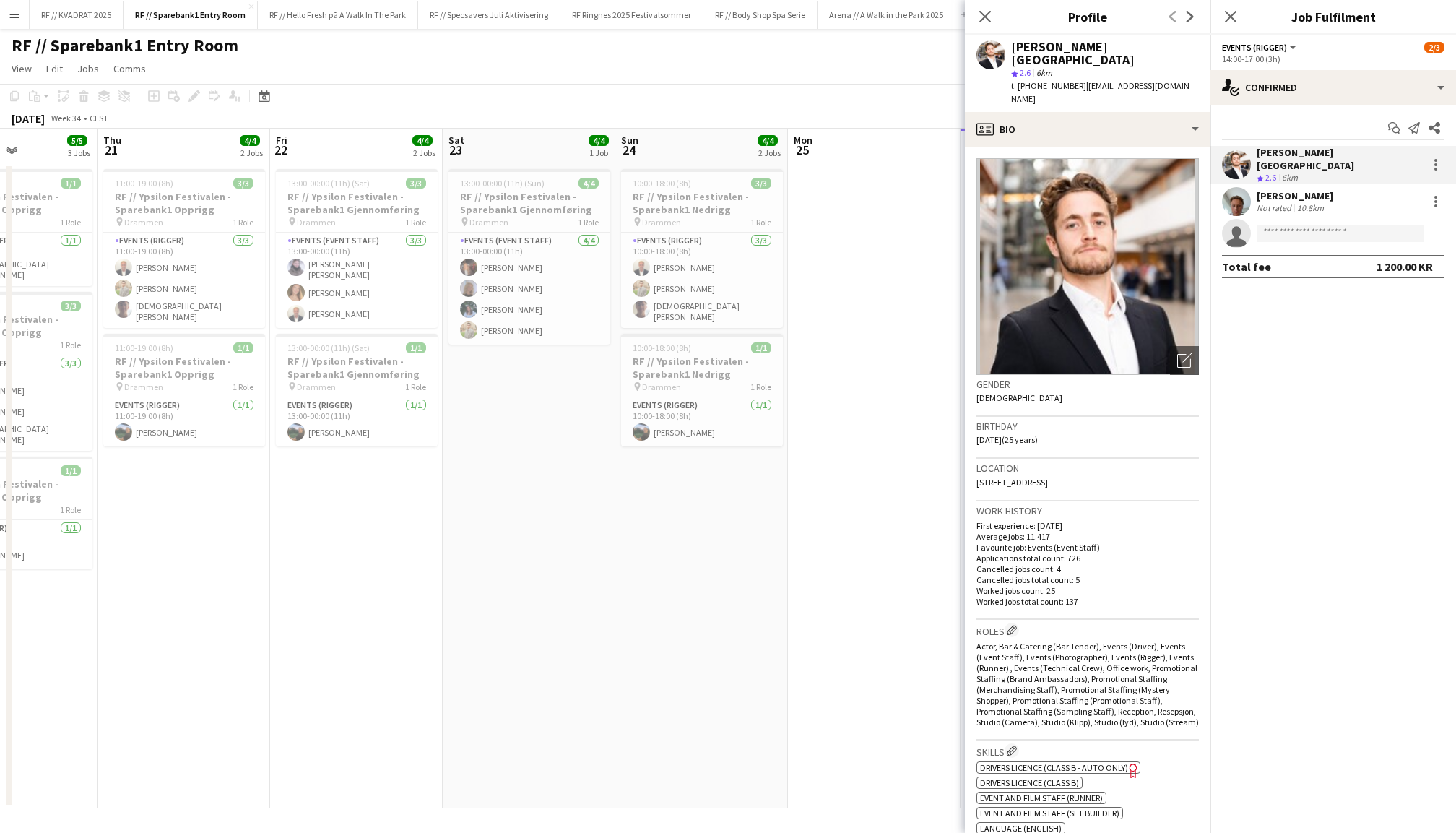
click at [1238, 191] on app-user-avatar at bounding box center [1237, 202] width 29 height 29
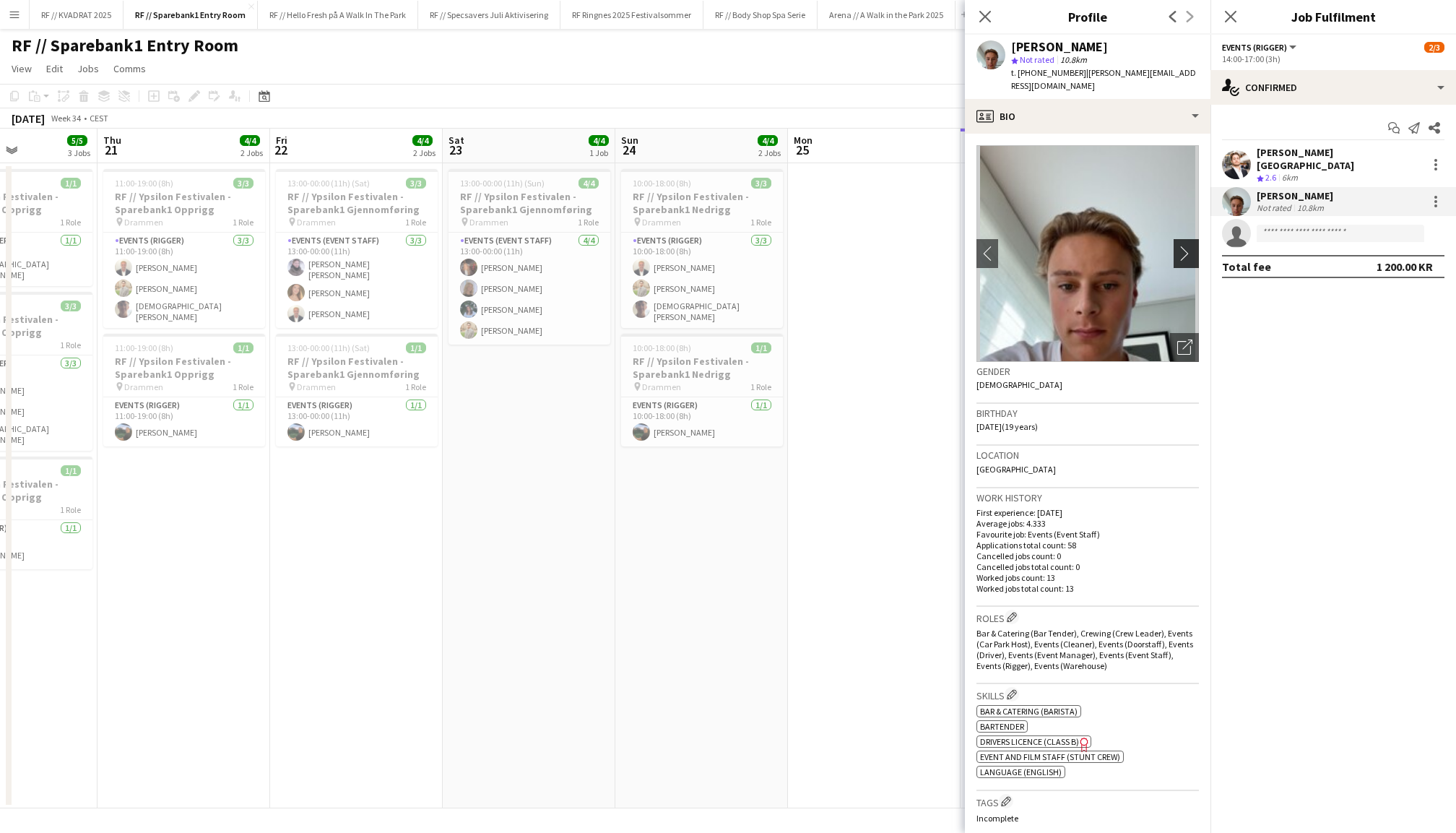
click at [1178, 239] on button "chevron-right" at bounding box center [1189, 254] width 29 height 29
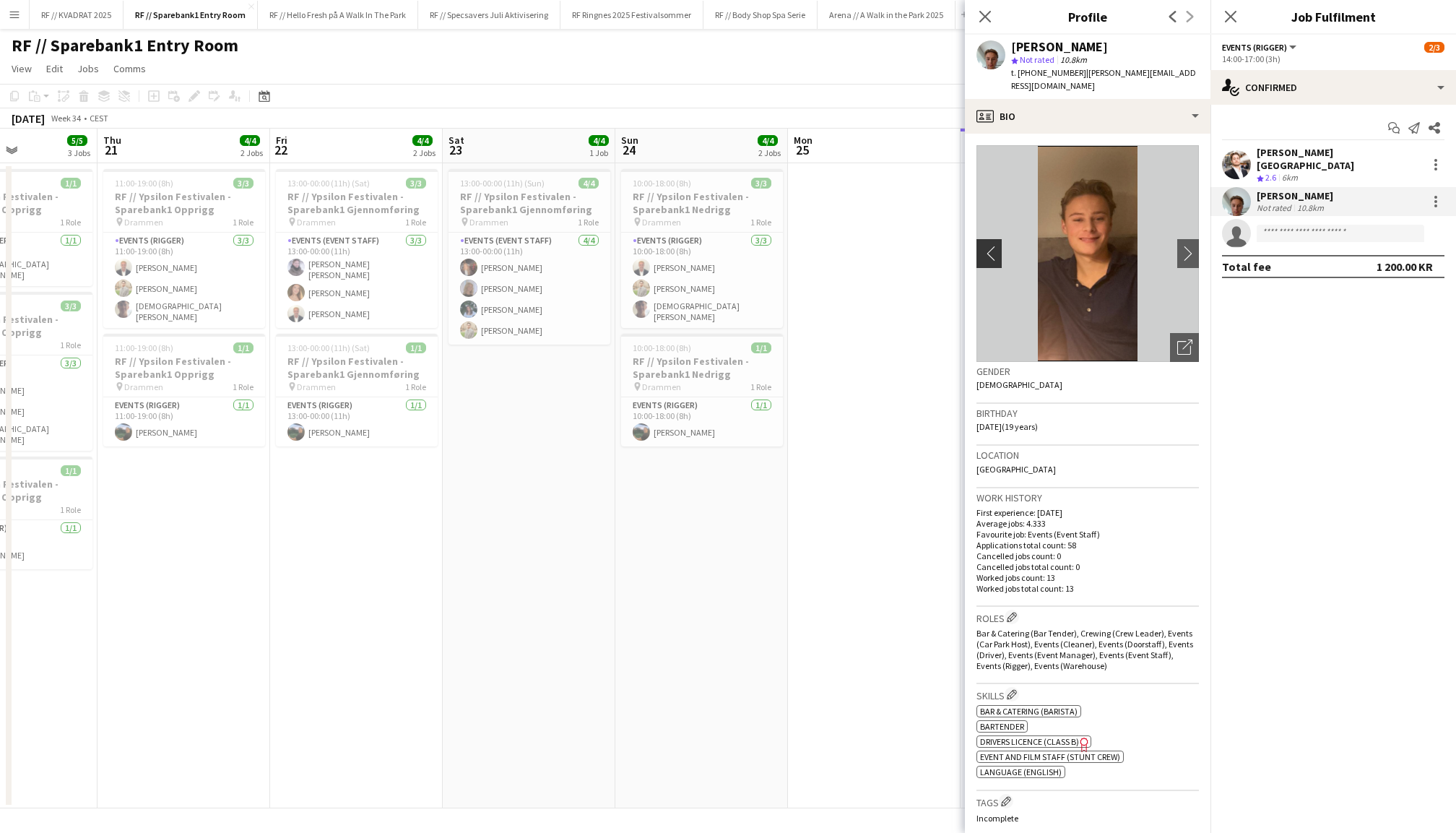
click at [984, 239] on button "chevron-left" at bounding box center [988, 254] width 29 height 29
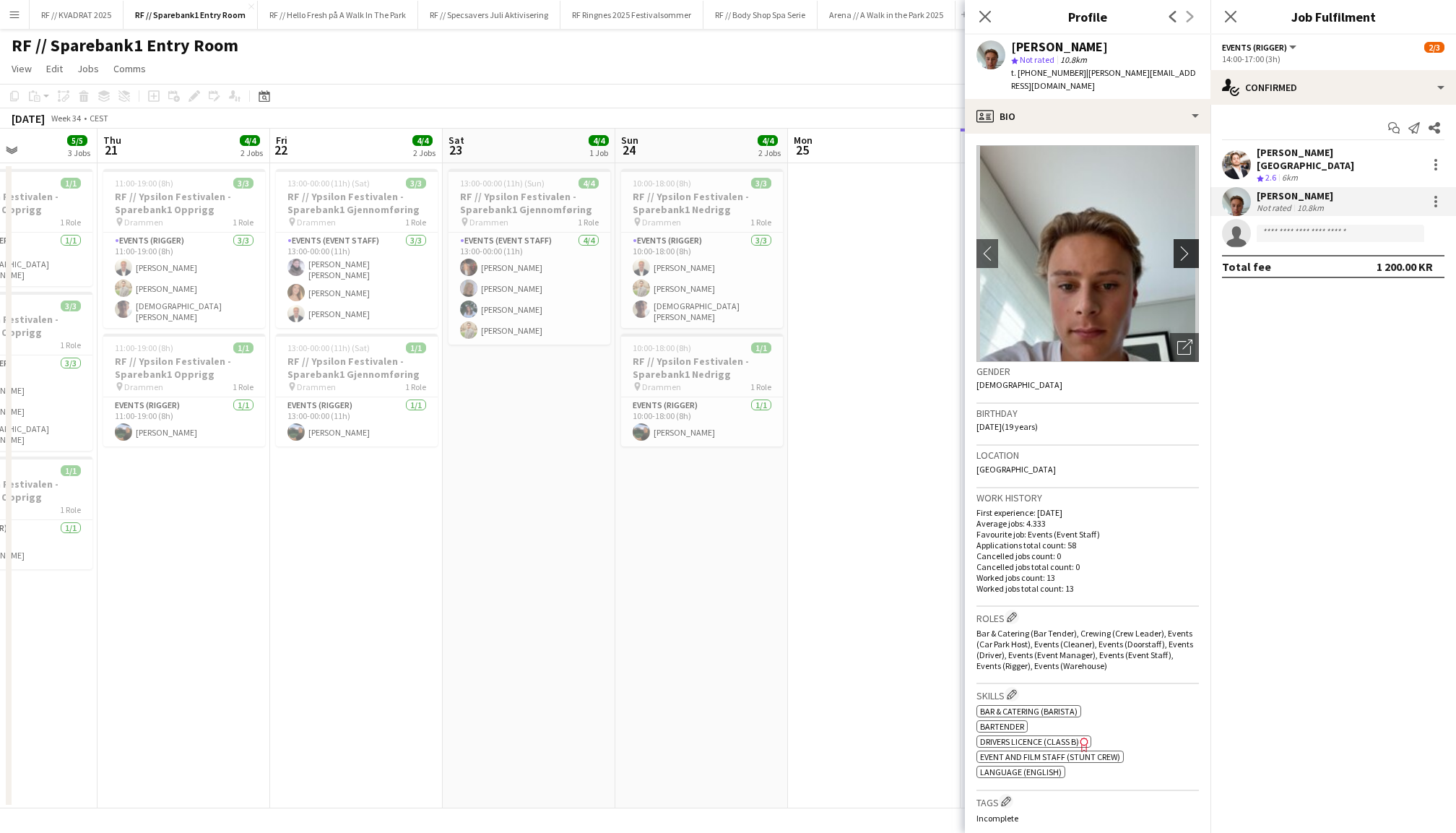
click at [1186, 246] on app-icon "chevron-right" at bounding box center [1189, 253] width 22 height 15
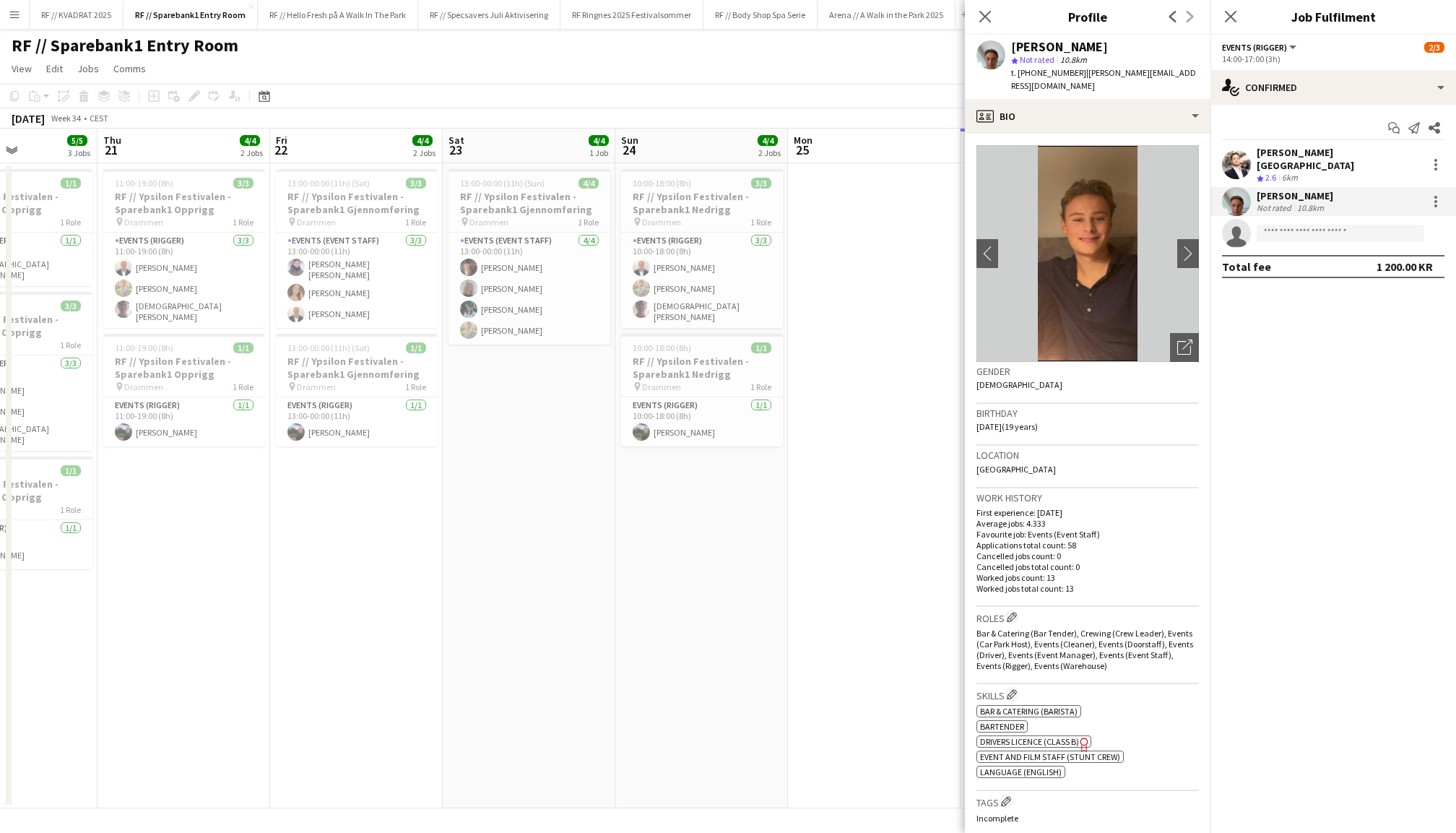
click at [1239, 163] on app-user-avatar at bounding box center [1237, 165] width 29 height 29
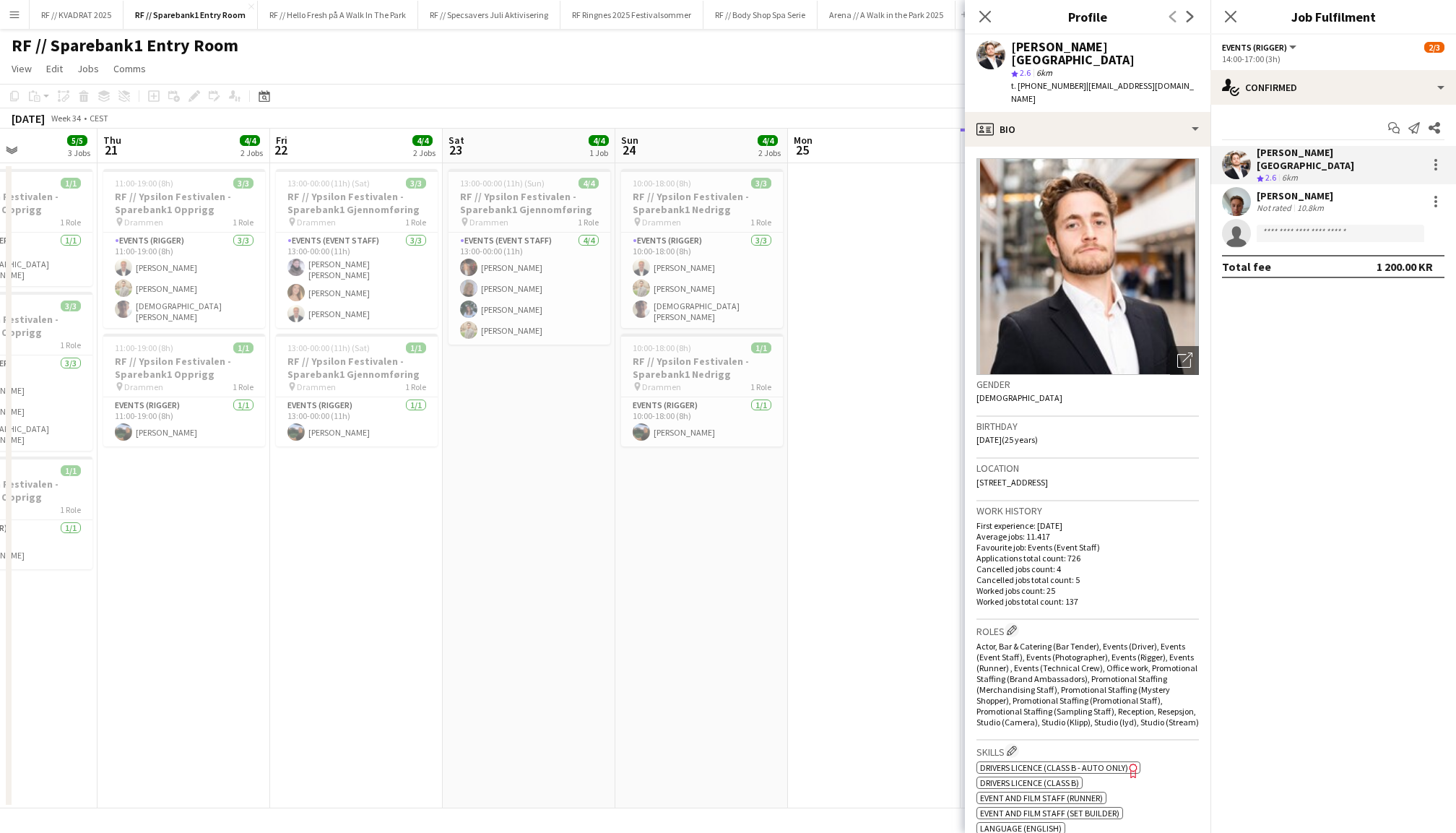
click at [1237, 187] on app-user-avatar at bounding box center [1237, 202] width 29 height 29
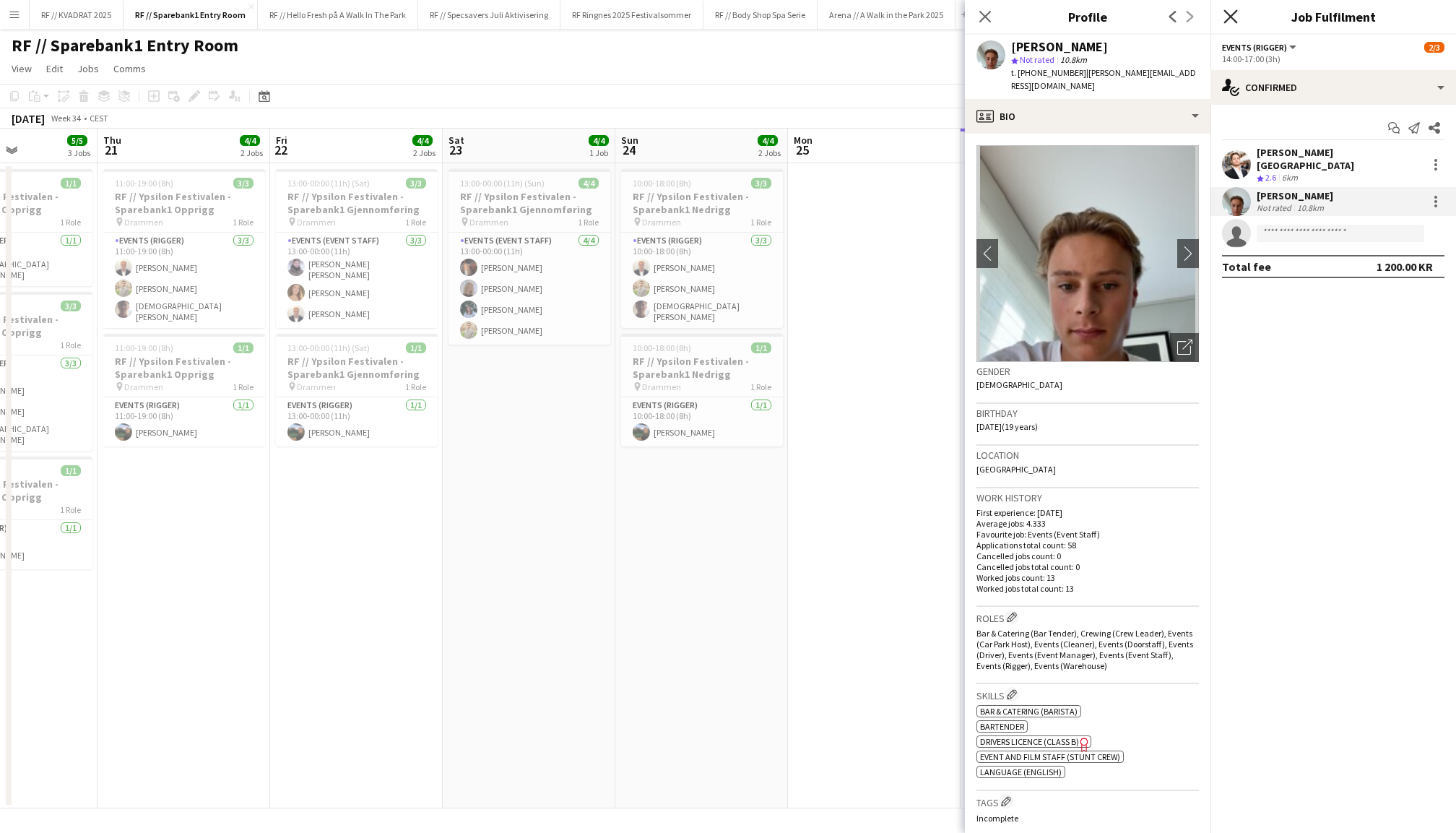
click at [1233, 15] on icon at bounding box center [1231, 16] width 14 height 14
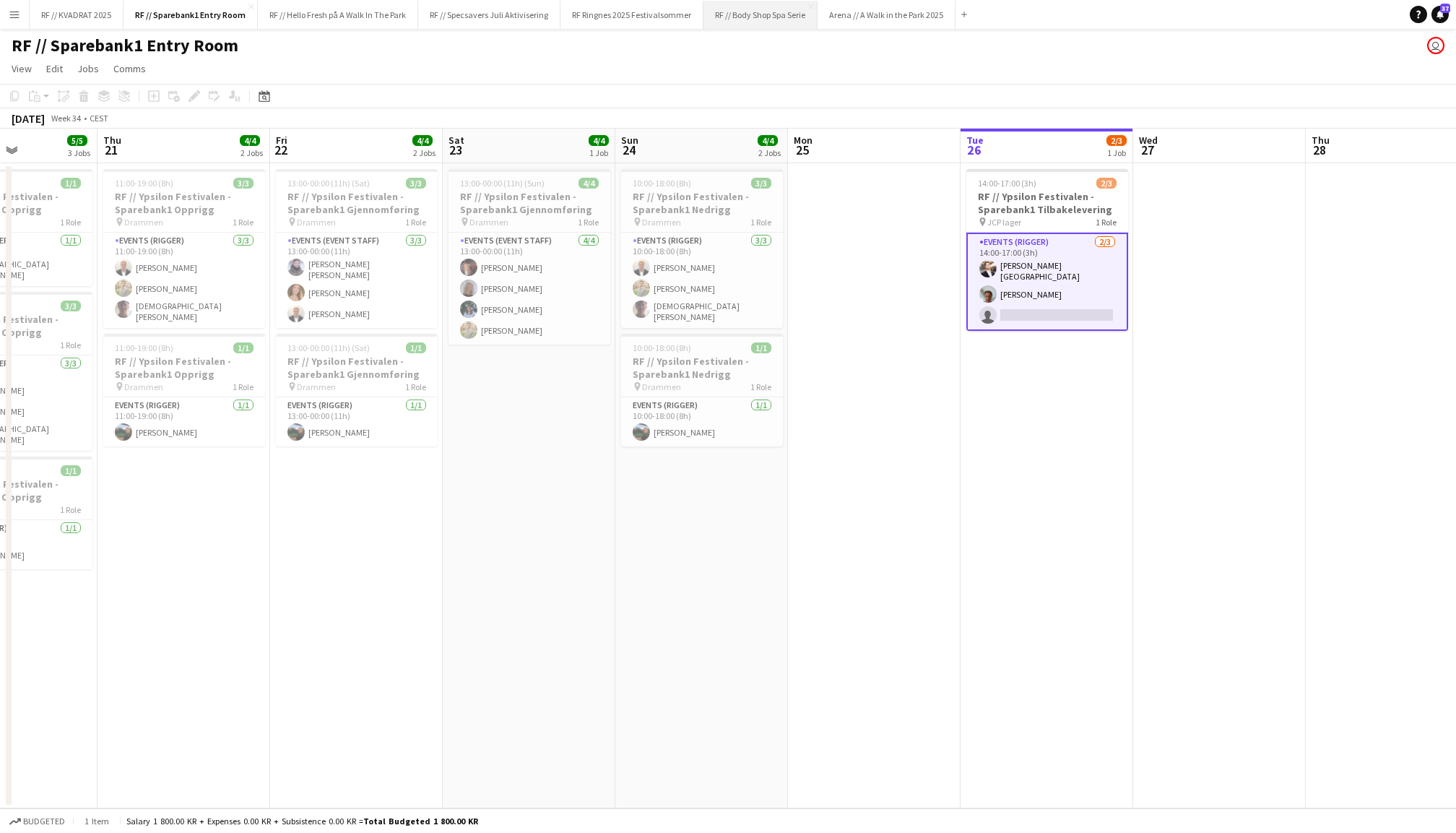
click at [762, 12] on button "RF // Body Shop Spa Serie Close" at bounding box center [761, 14] width 114 height 28
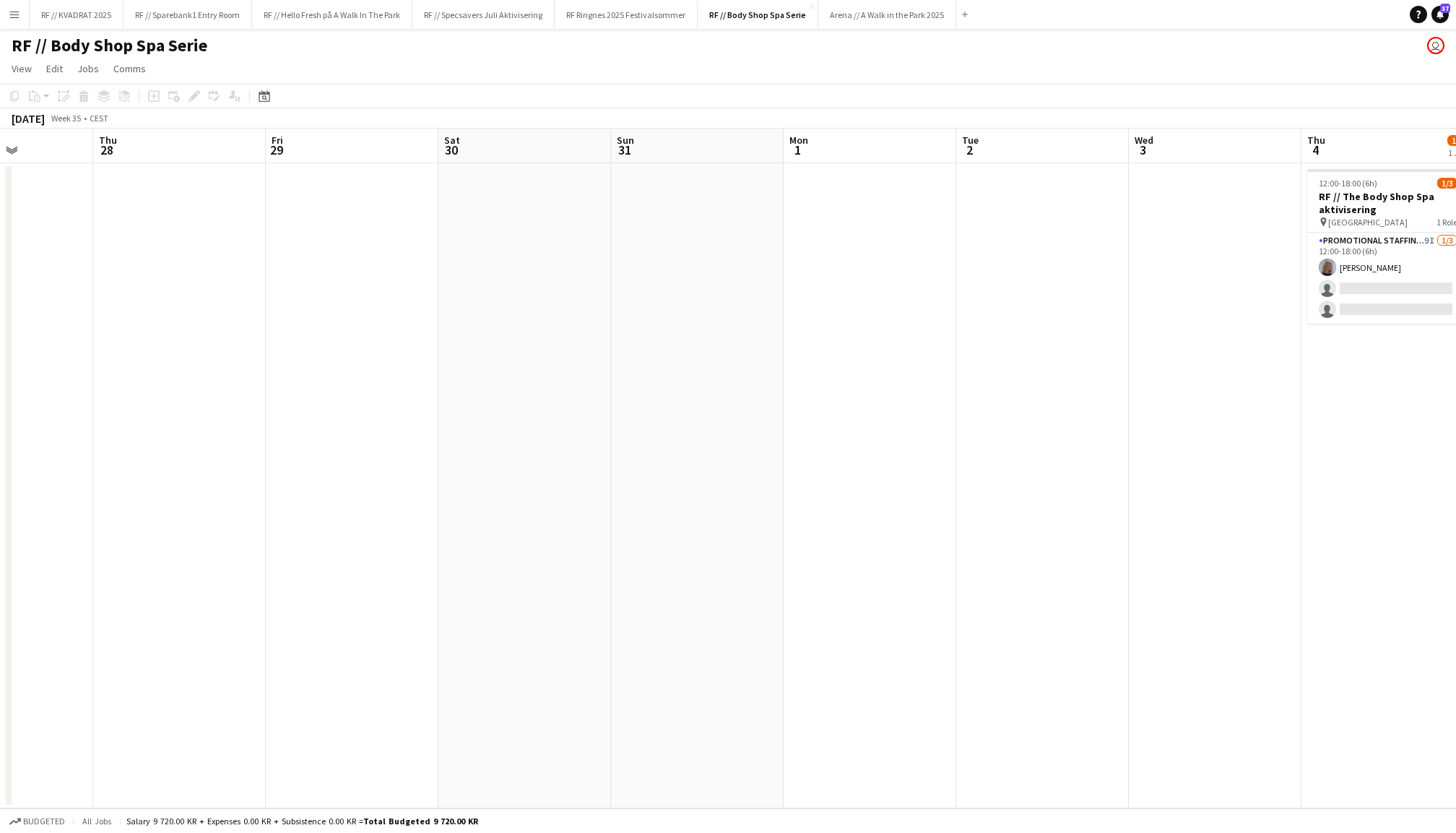
scroll to position [0, 525]
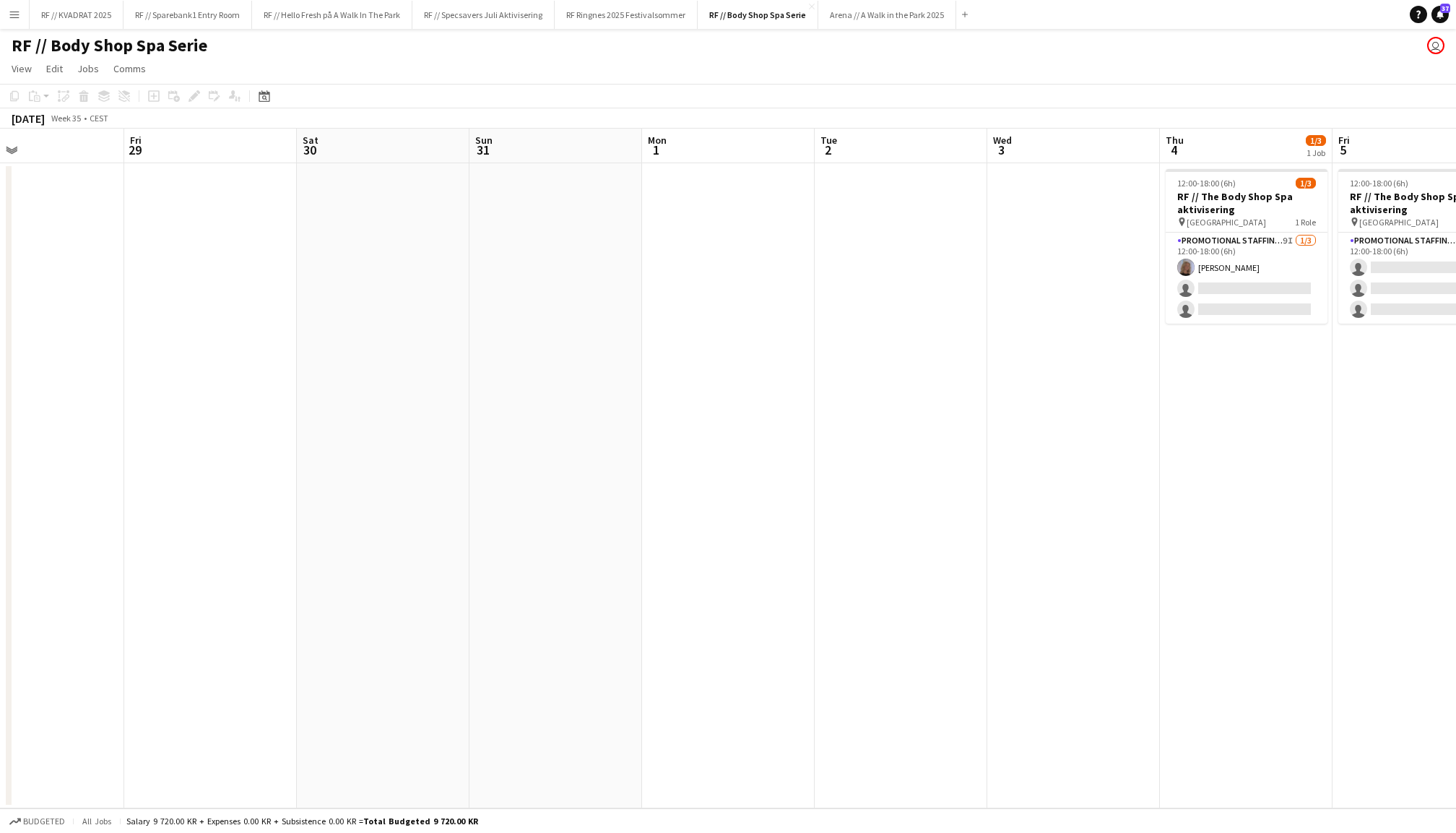
scroll to position [0, 328]
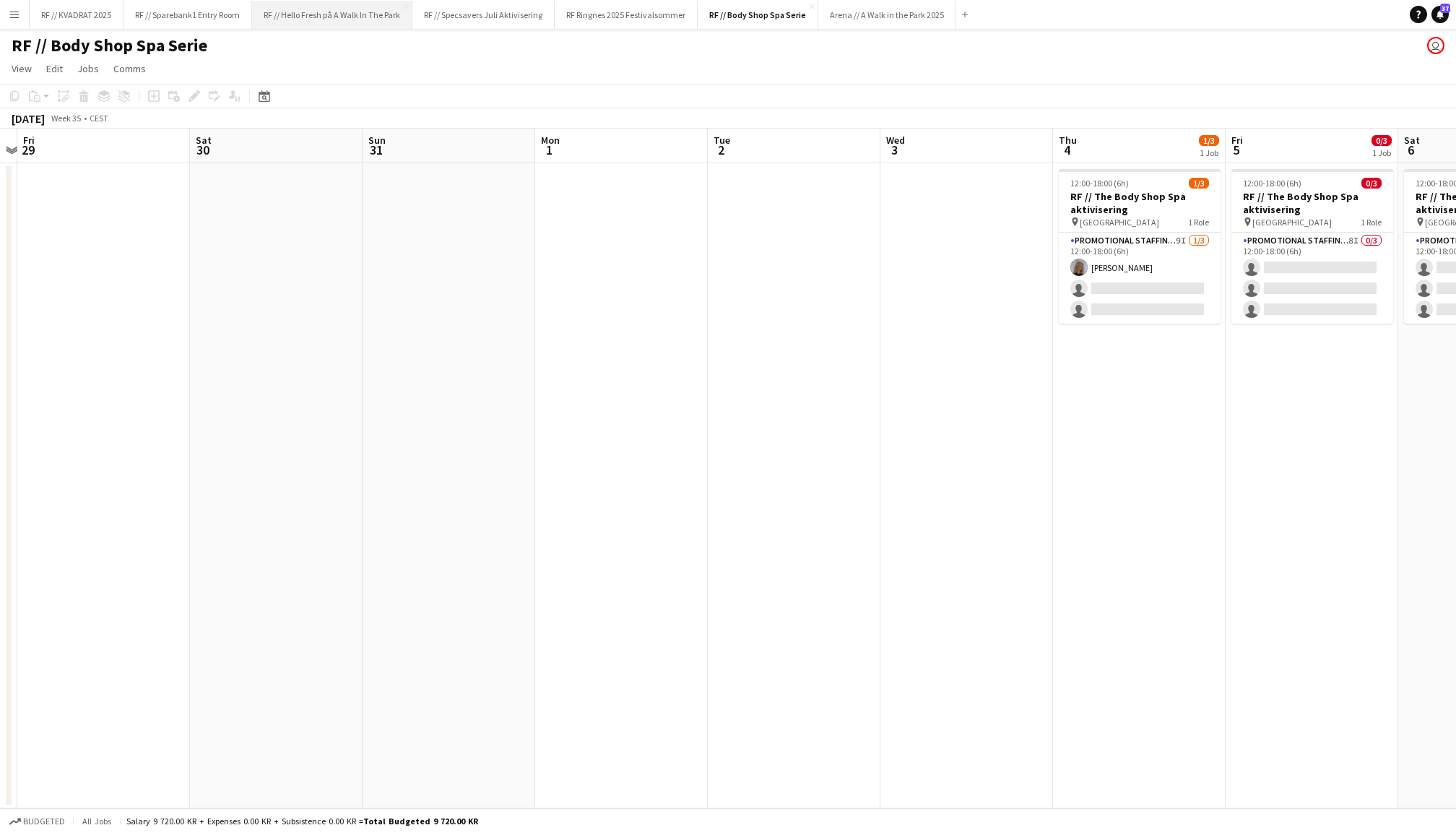
click at [356, 22] on button "RF // Hello Fresh på A Walk In The Park Close" at bounding box center [332, 14] width 160 height 28
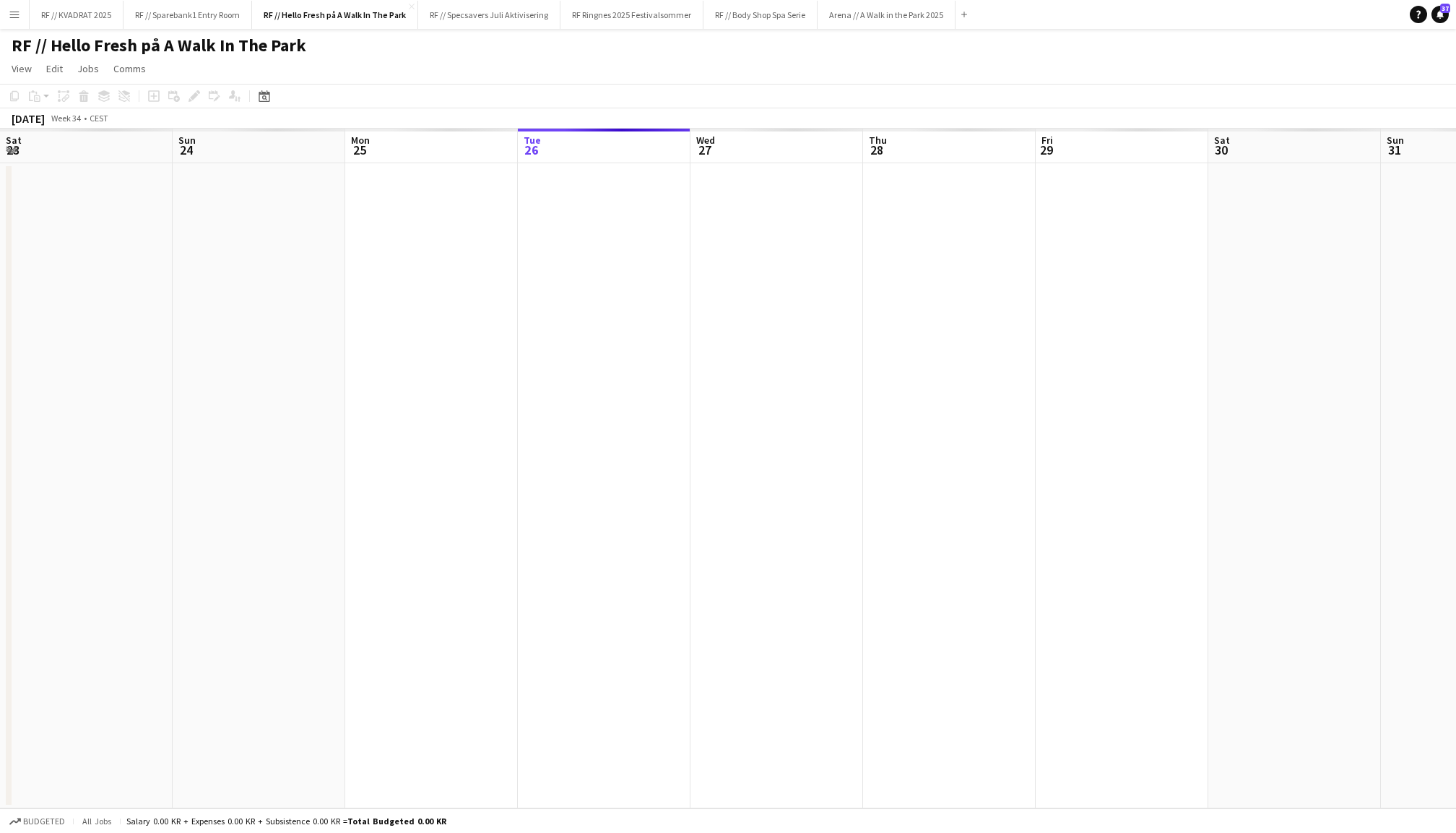
scroll to position [0, 345]
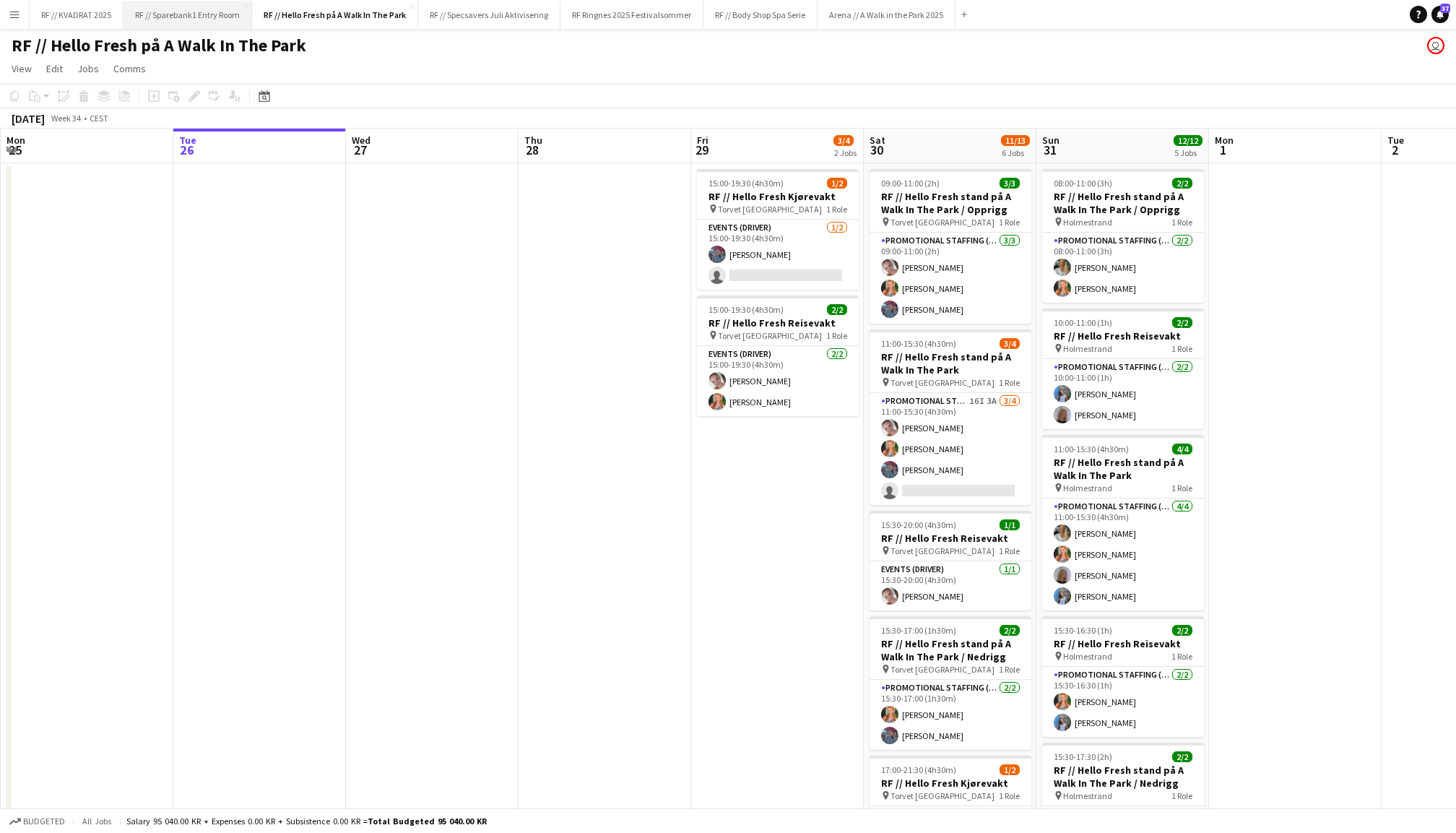
click at [181, 9] on button "RF // Sparebank1 Entry Room Close" at bounding box center [188, 14] width 129 height 28
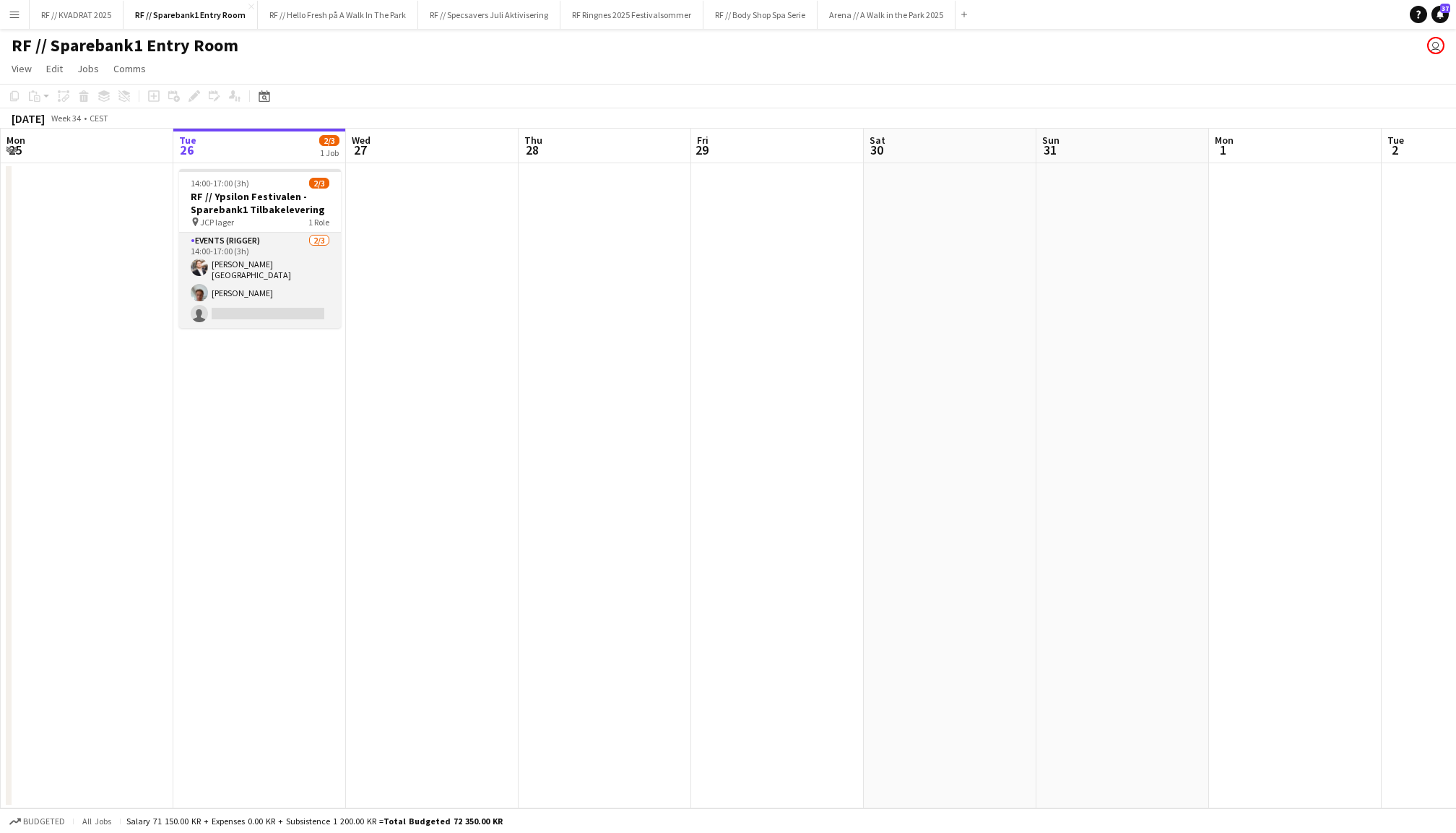
scroll to position [0, 344]
click at [212, 275] on app-card-role "Events (Rigger) [DATE] 14:00-17:00 (3h) [PERSON_NAME] [PERSON_NAME] single-neut…" at bounding box center [261, 280] width 162 height 95
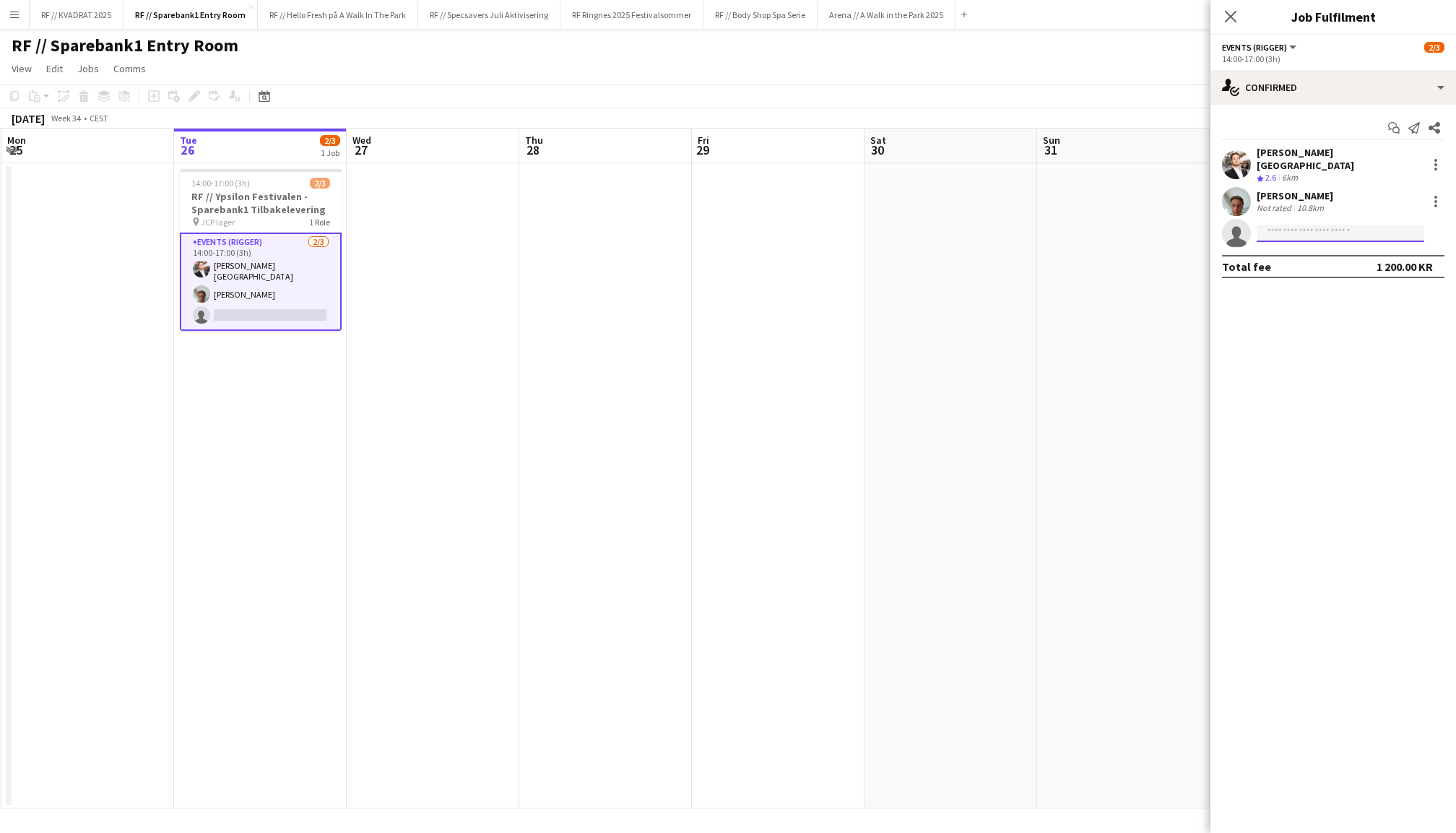
click at [1353, 228] on input at bounding box center [1341, 233] width 168 height 17
type input "*******"
click at [1345, 246] on span "Erik Kjensli Moe Active" at bounding box center [1341, 243] width 145 height 12
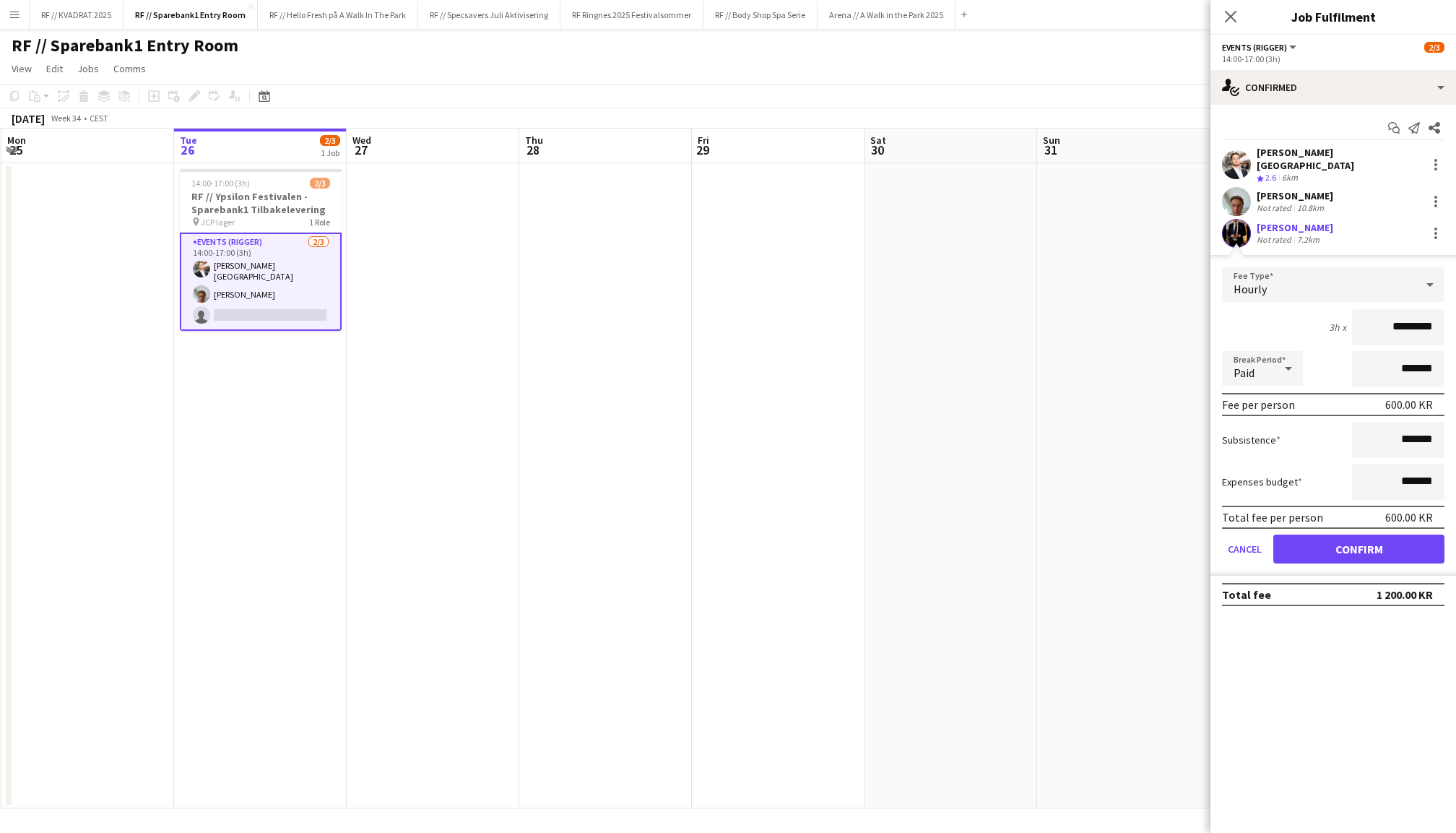
click at [1345, 535] on button "Confirm" at bounding box center [1359, 549] width 171 height 29
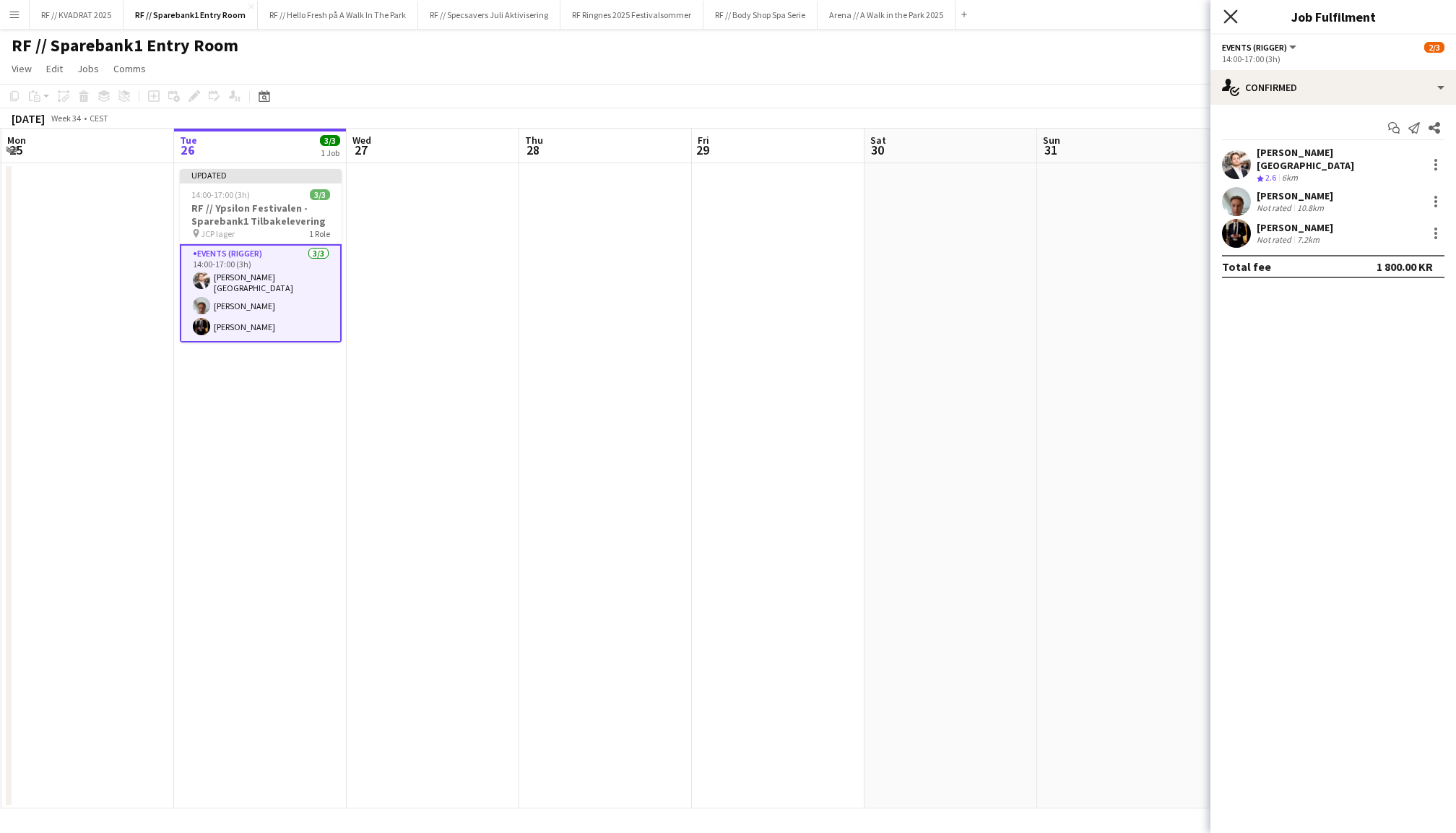
click at [1228, 17] on icon "Close pop-in" at bounding box center [1231, 16] width 14 height 14
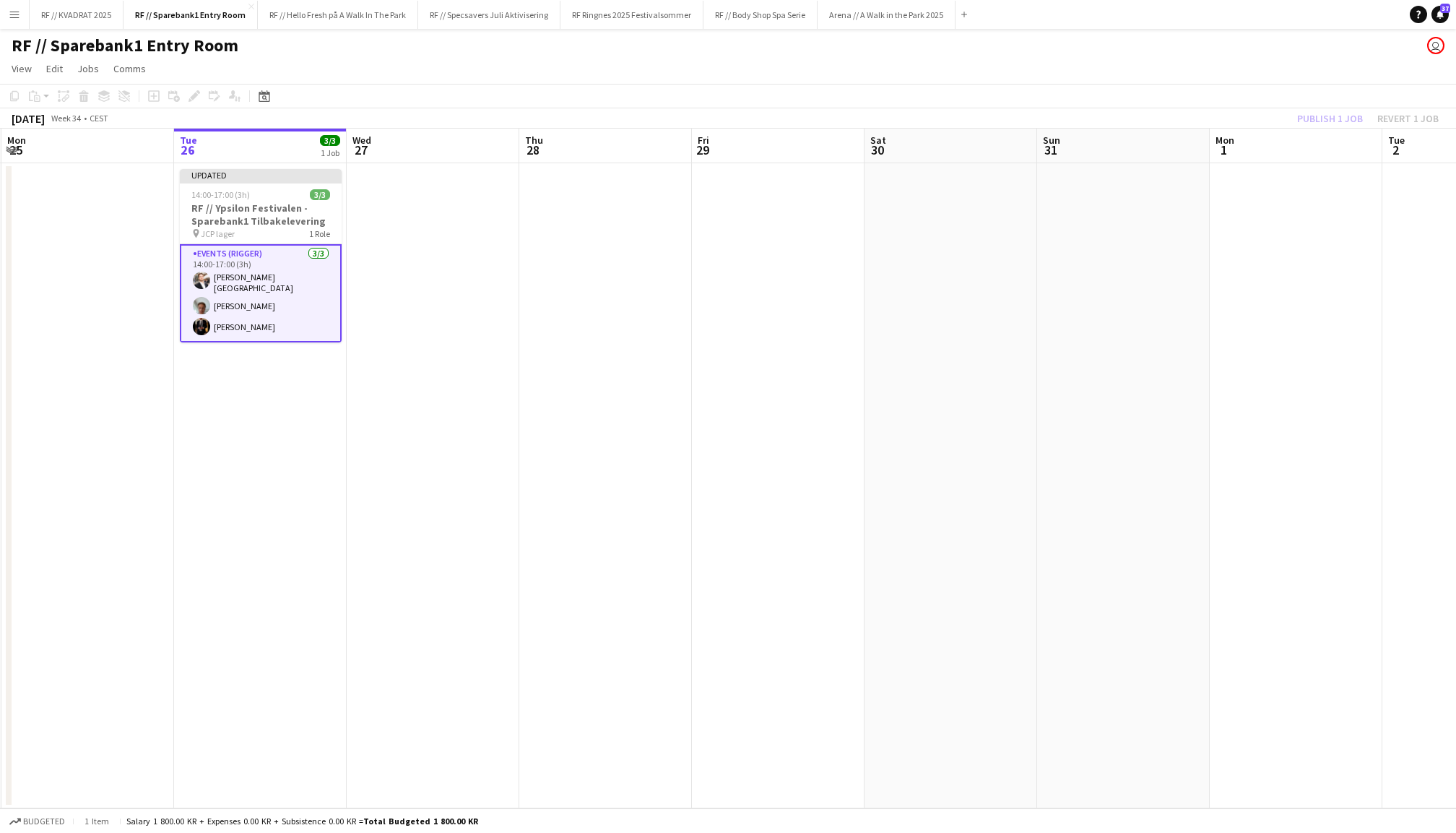
click at [1322, 111] on div "Publish 1 job Revert 1 job" at bounding box center [1369, 118] width 176 height 19
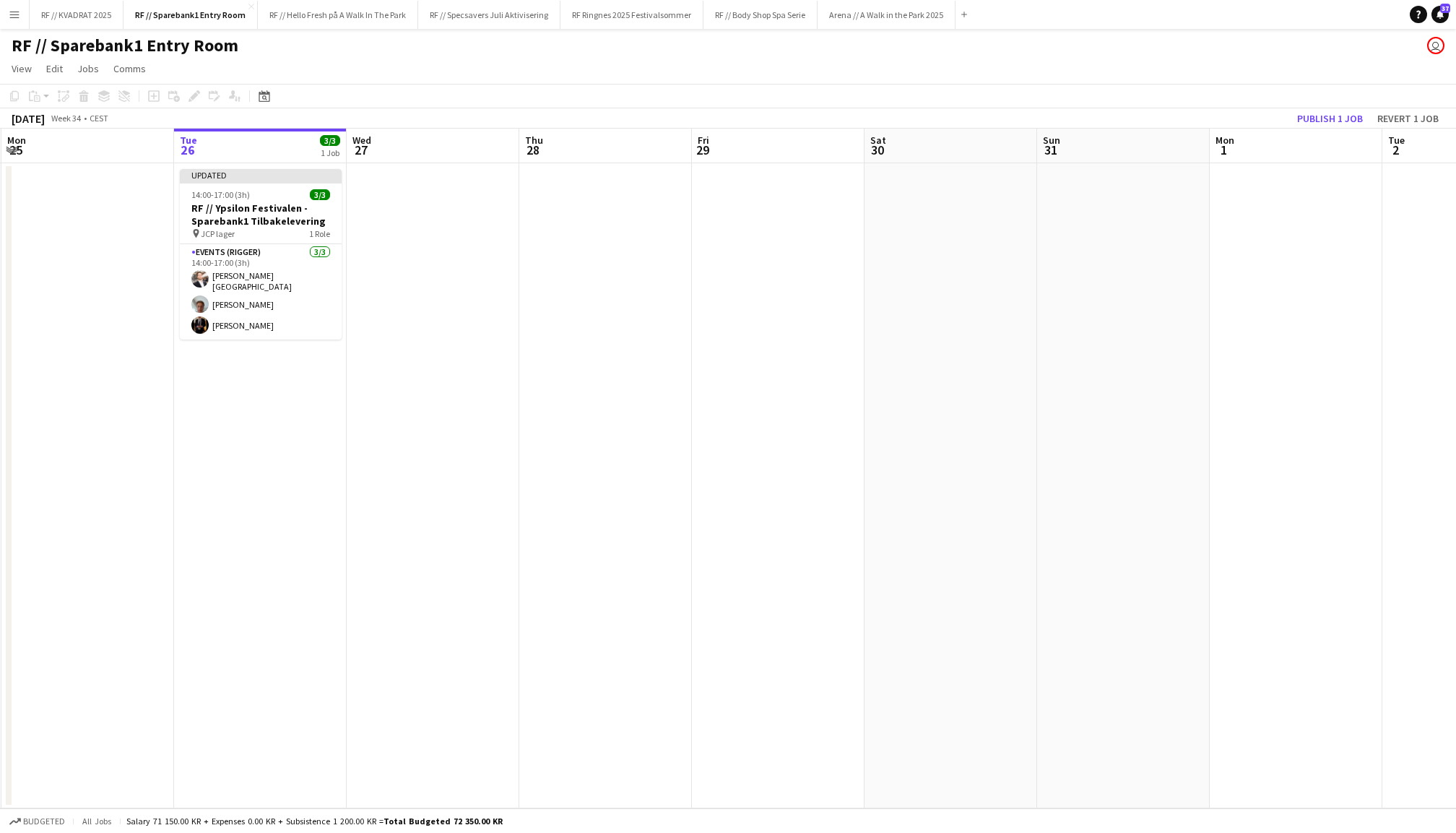
click at [1322, 111] on button "Publish 1 job" at bounding box center [1330, 118] width 77 height 19
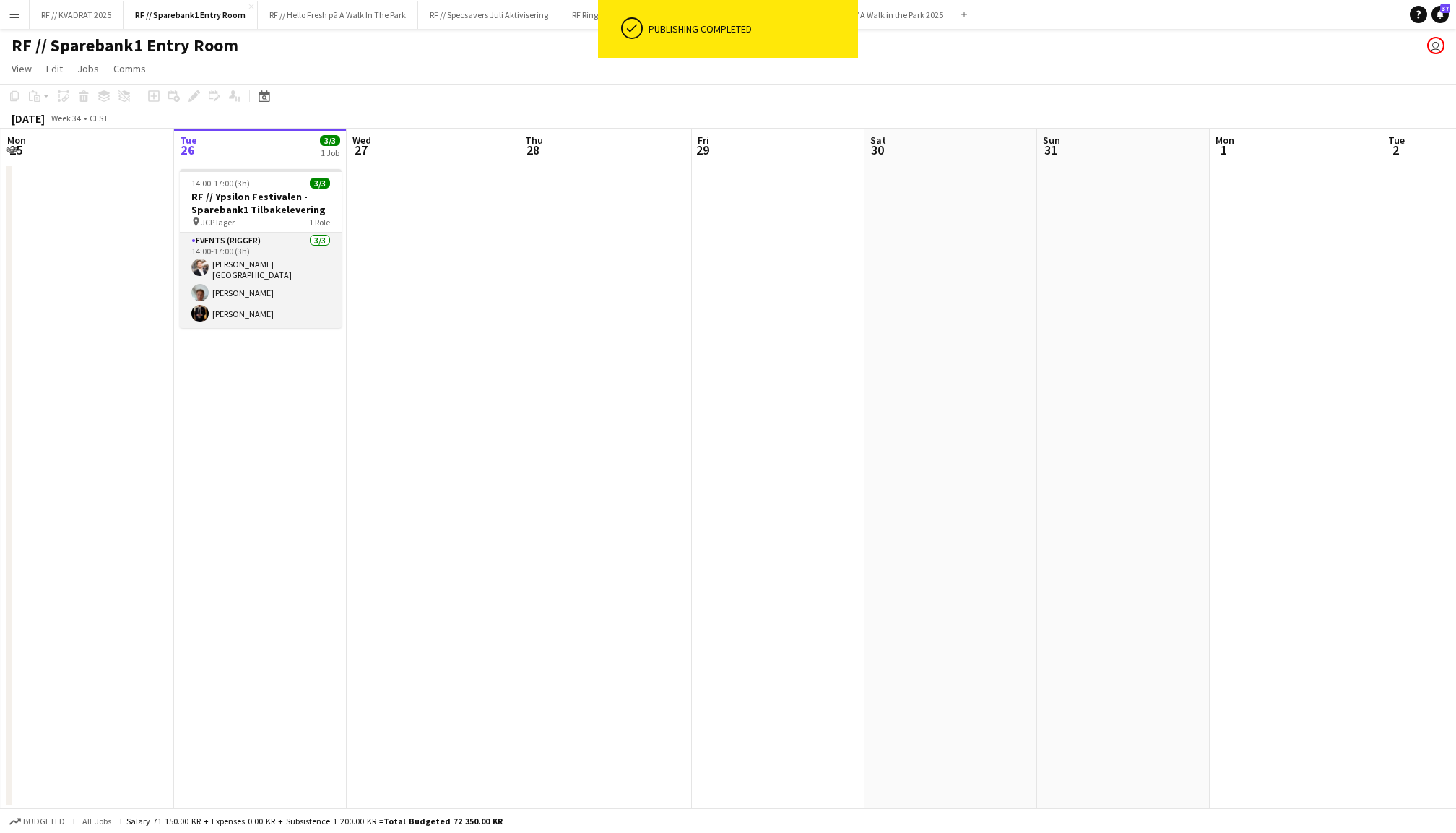
click at [233, 293] on app-card-role "Events (Rigger) 3/3 14:00-17:00 (3h) Hans Torstein Lærum Andreas Kjeldsberg Eri…" at bounding box center [261, 280] width 162 height 95
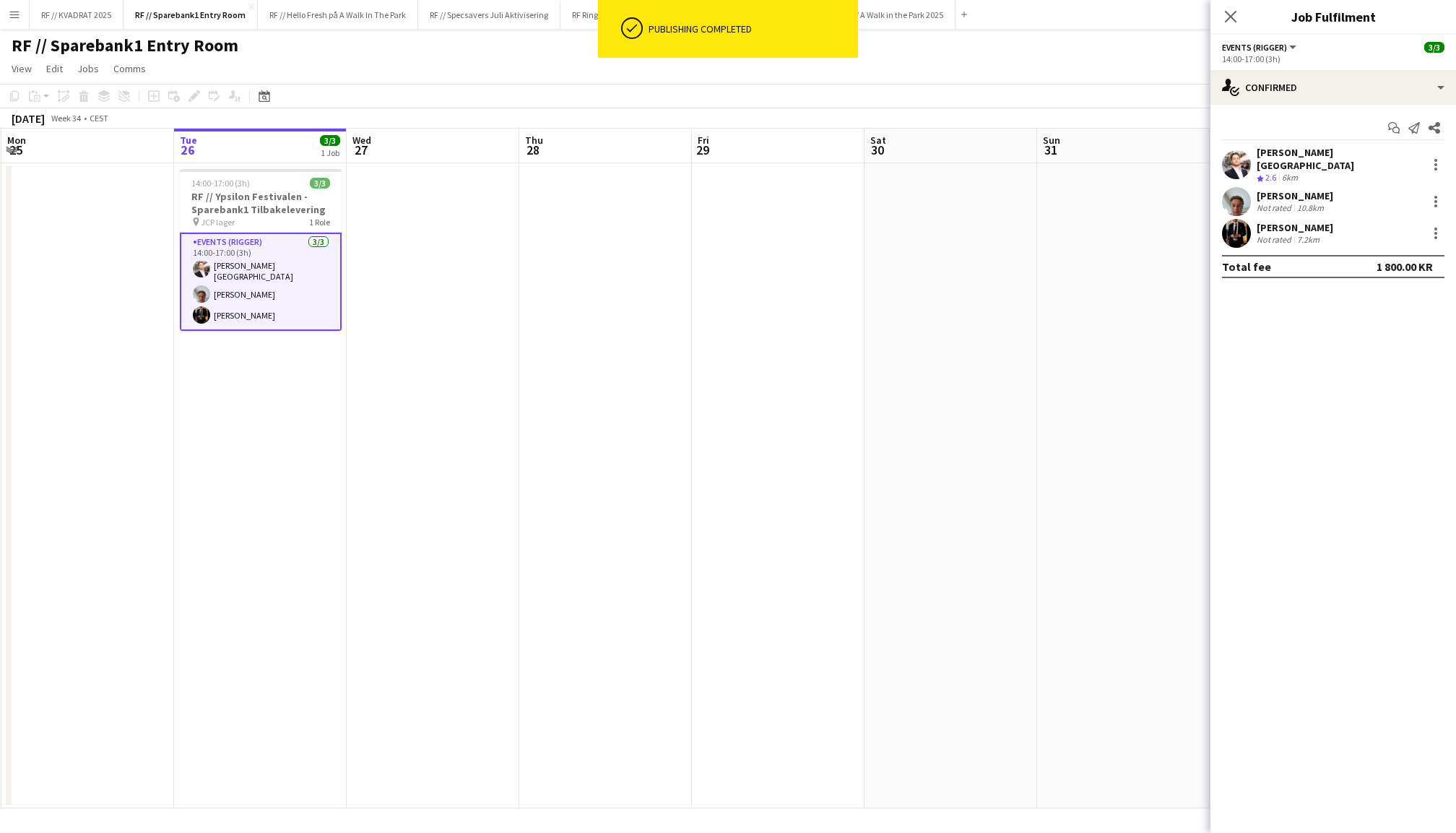
click at [1244, 219] on app-user-avatar at bounding box center [1237, 233] width 29 height 29
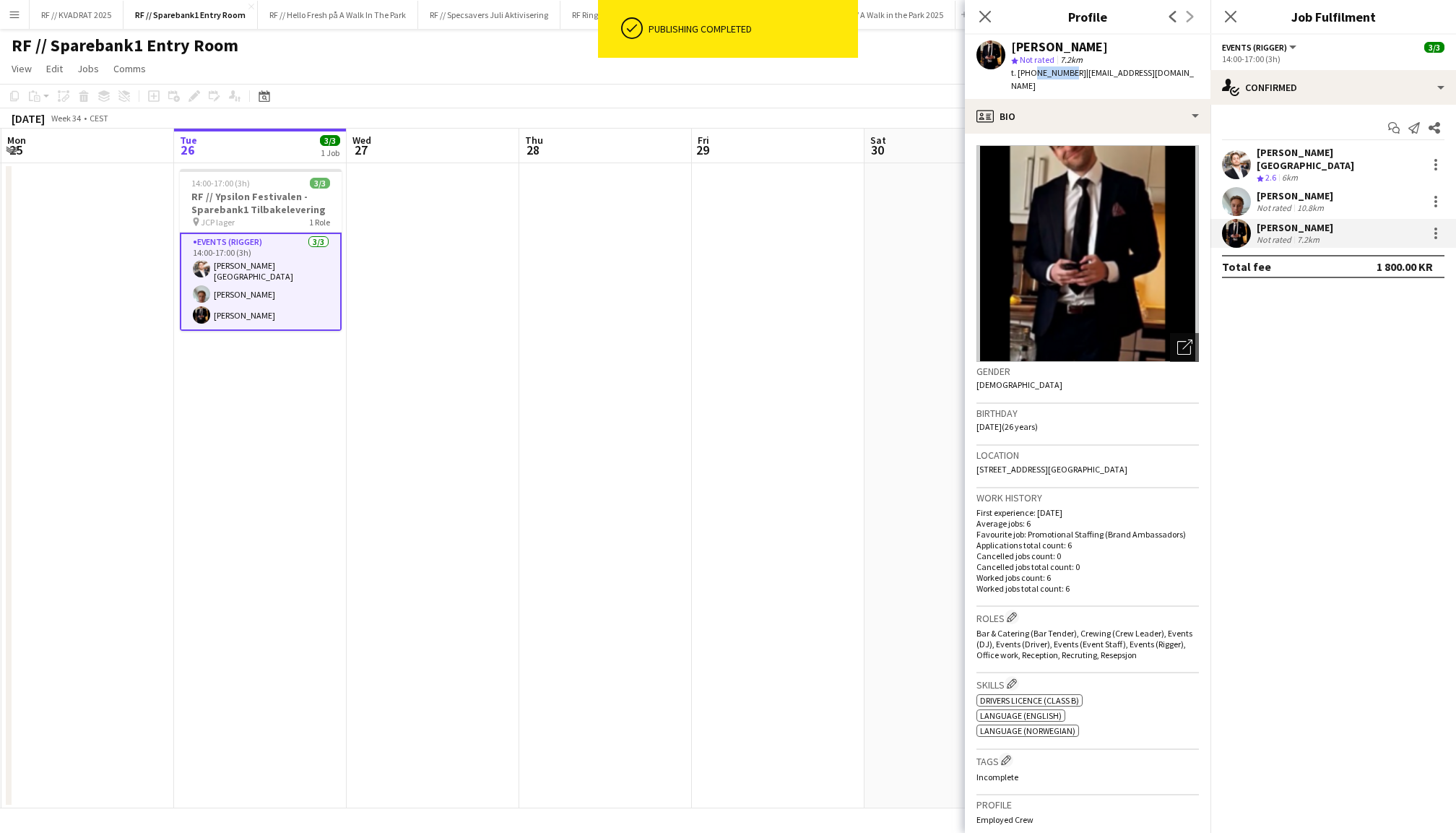
drag, startPoint x: 1065, startPoint y: 74, endPoint x: 1030, endPoint y: 74, distance: 35.0
click at [1030, 74] on span "t. +4748125953" at bounding box center [1049, 72] width 75 height 11
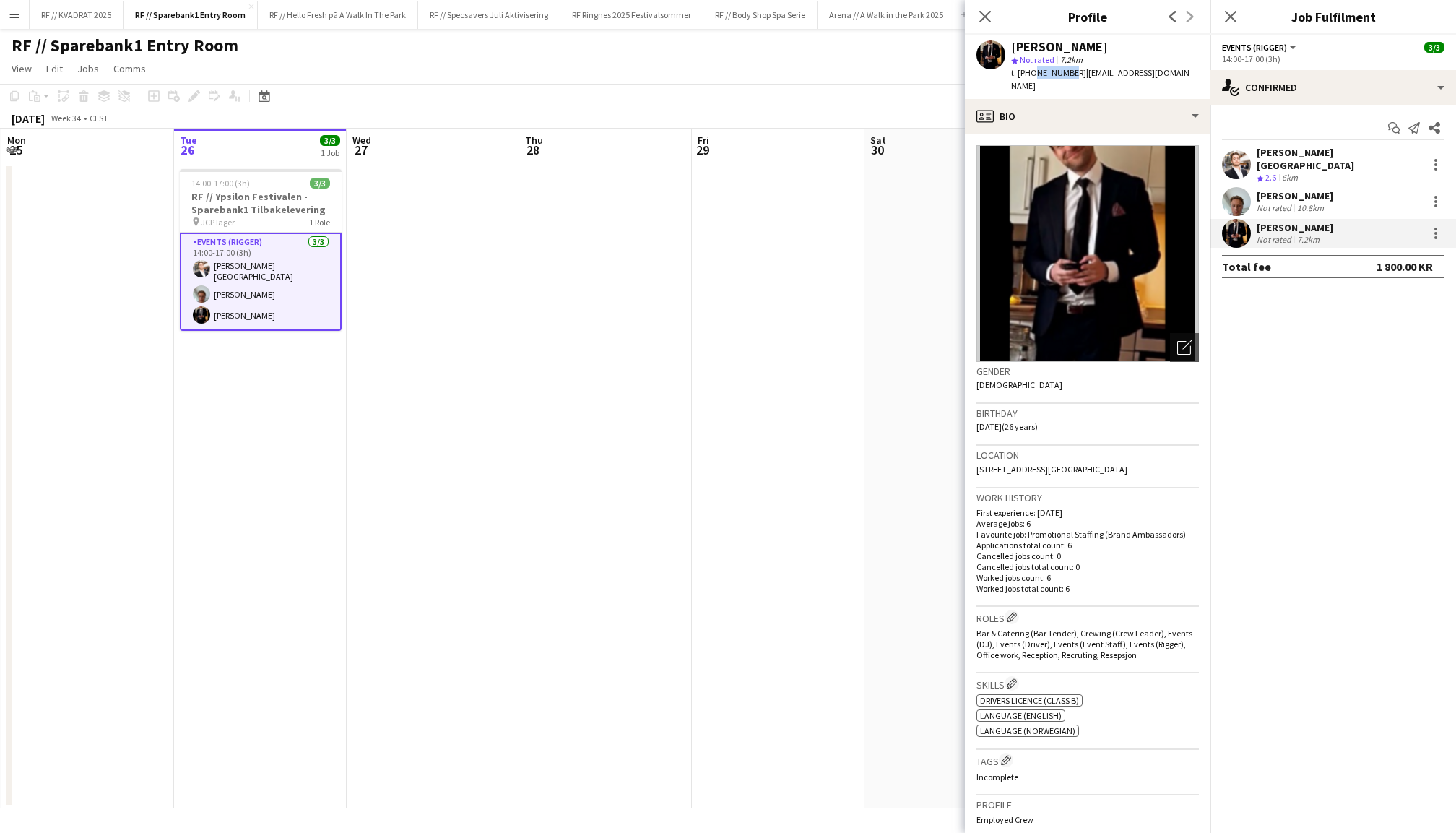
copy span "48125953"
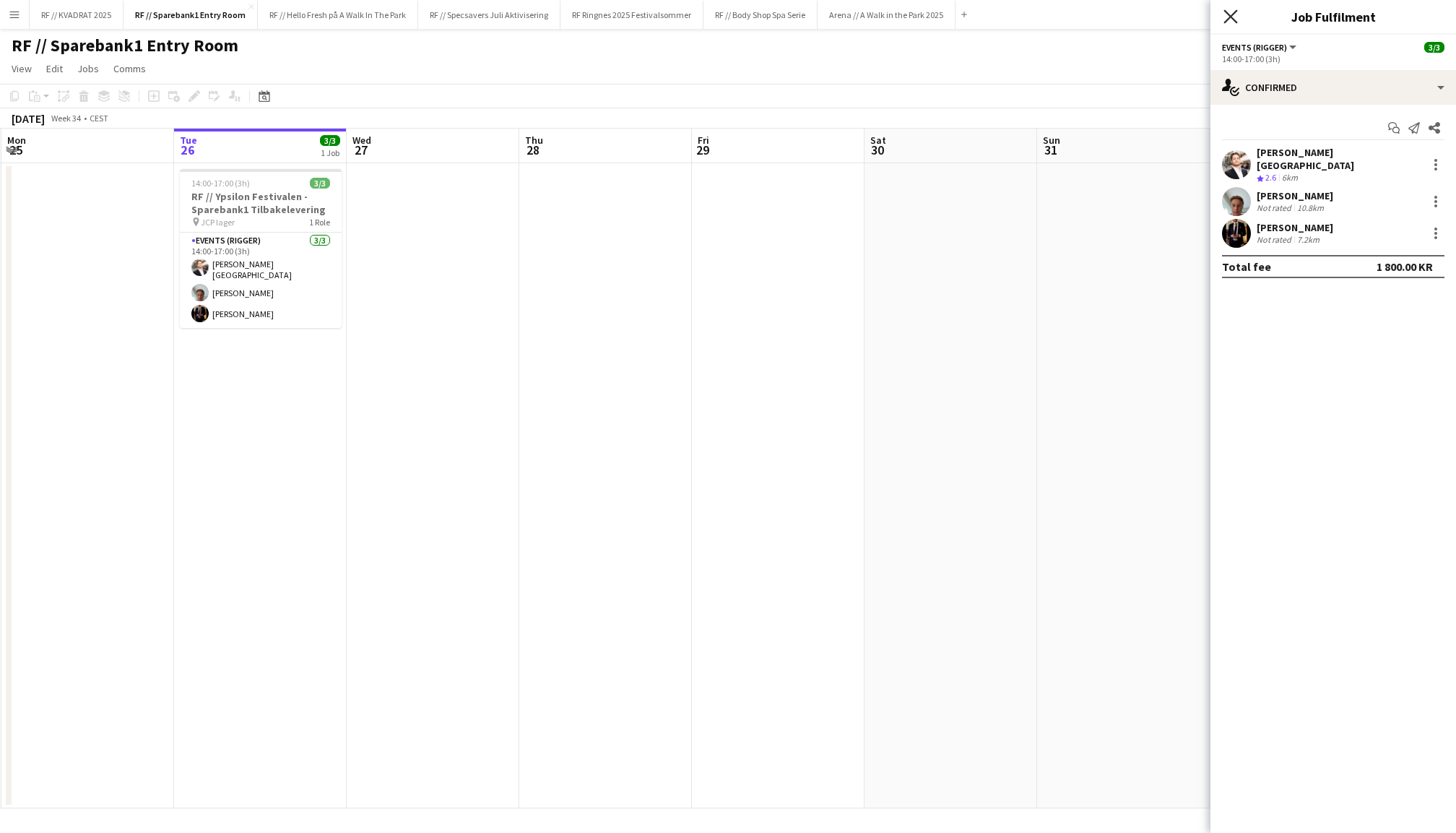
click at [1229, 19] on icon at bounding box center [1231, 16] width 14 height 14
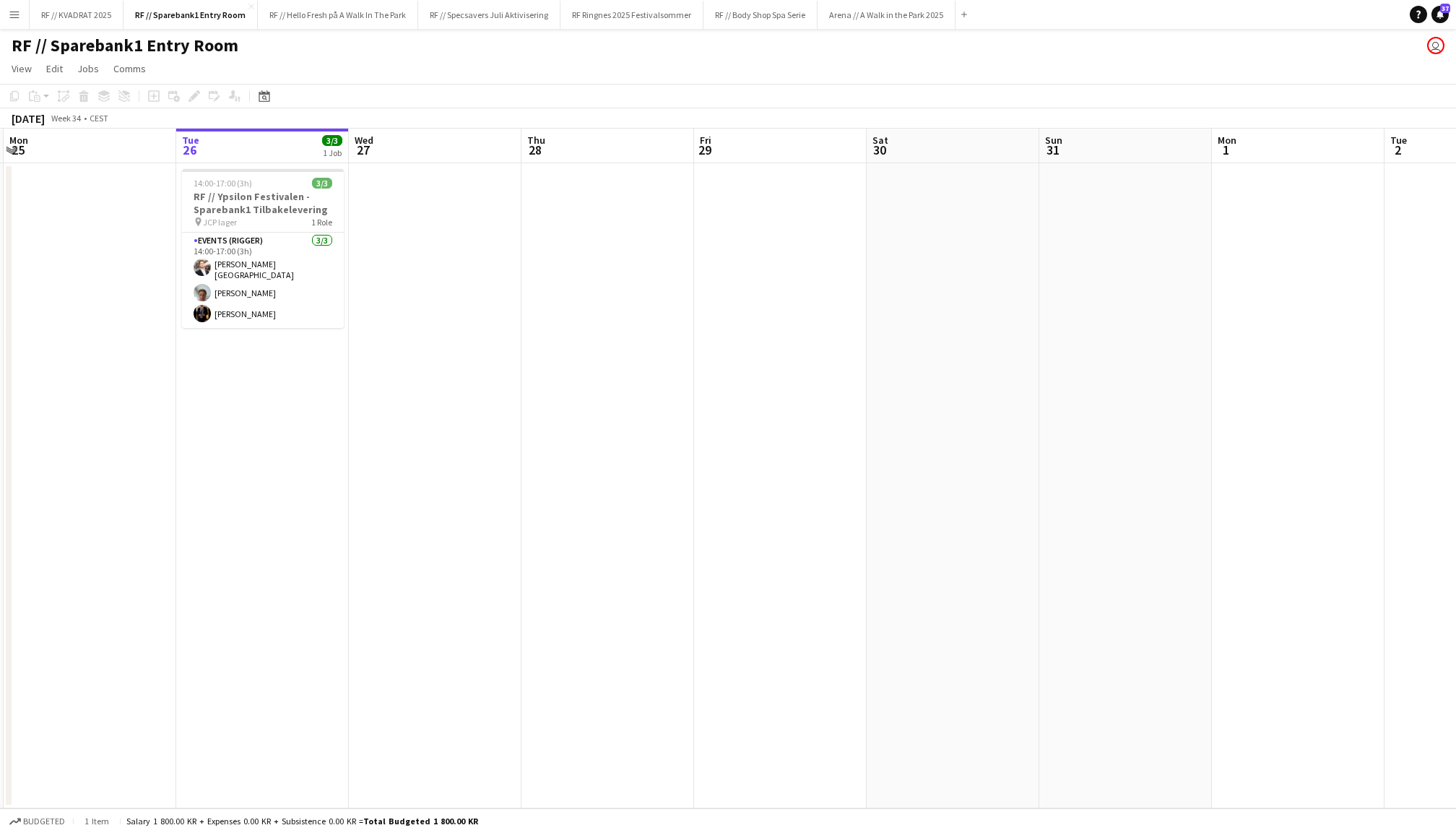
click at [416, 293] on app-date-cell at bounding box center [435, 485] width 173 height 645
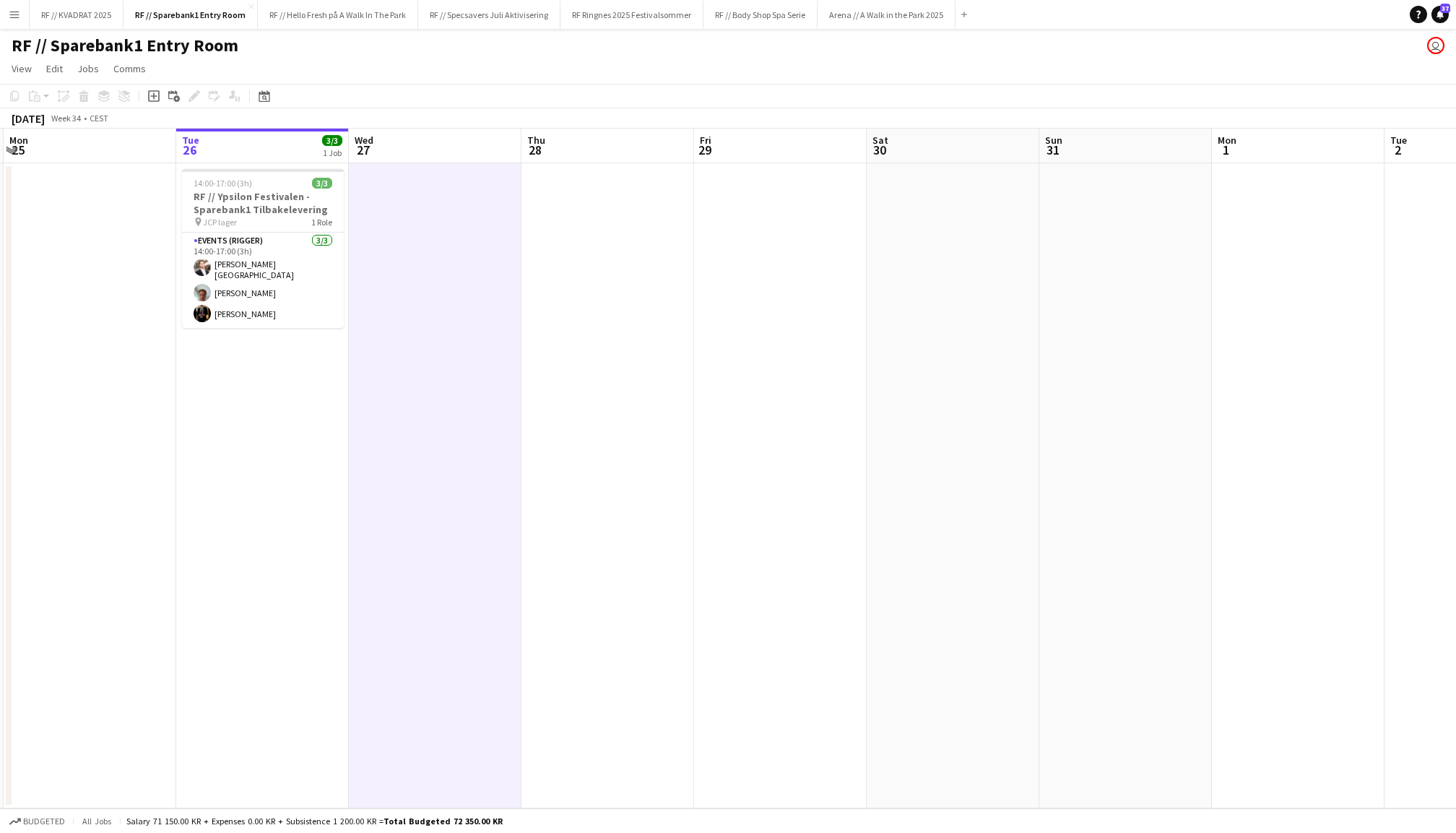
click at [594, 293] on app-date-cell at bounding box center [608, 485] width 173 height 645
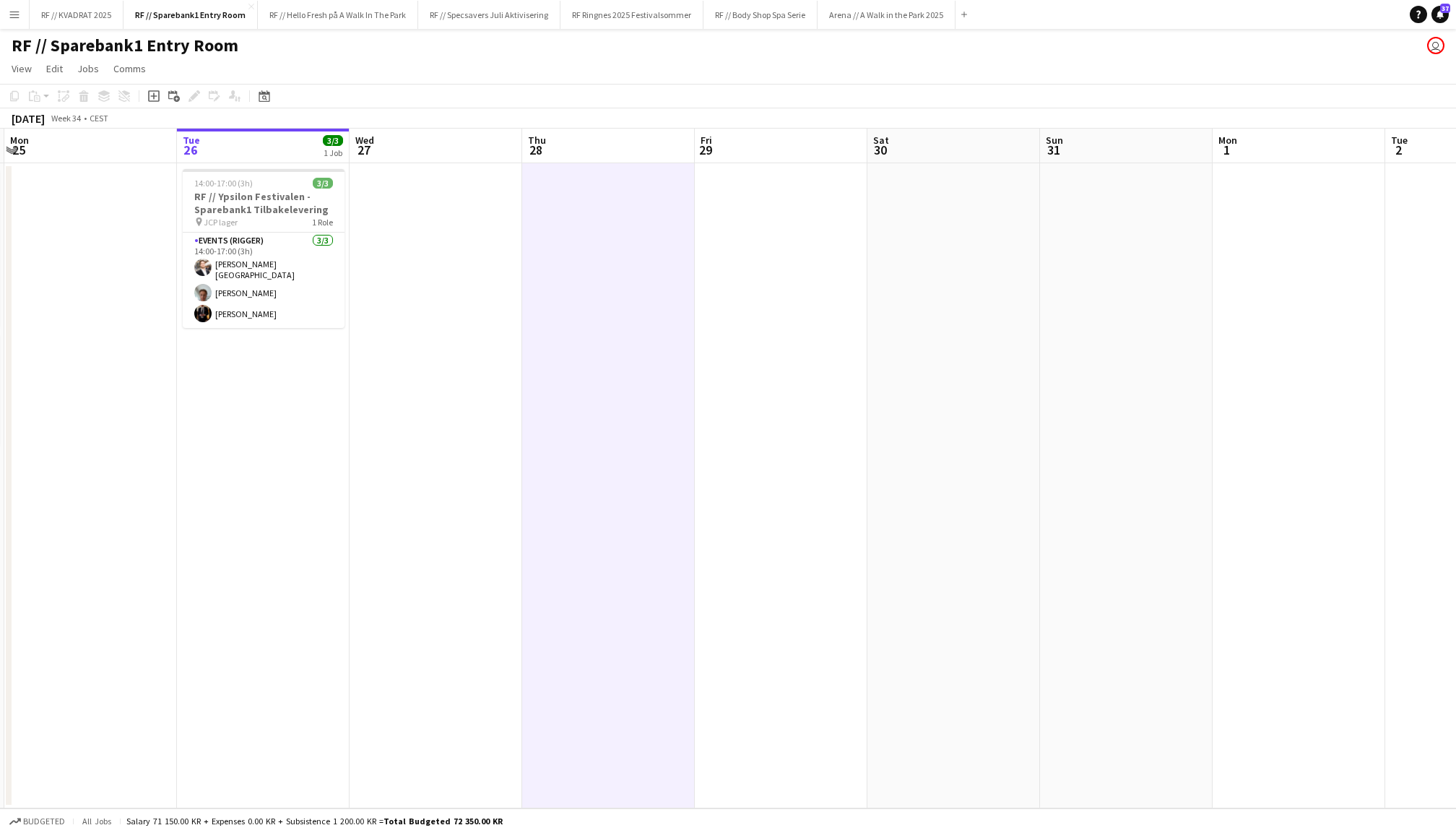
click at [766, 298] on app-date-cell at bounding box center [781, 485] width 173 height 645
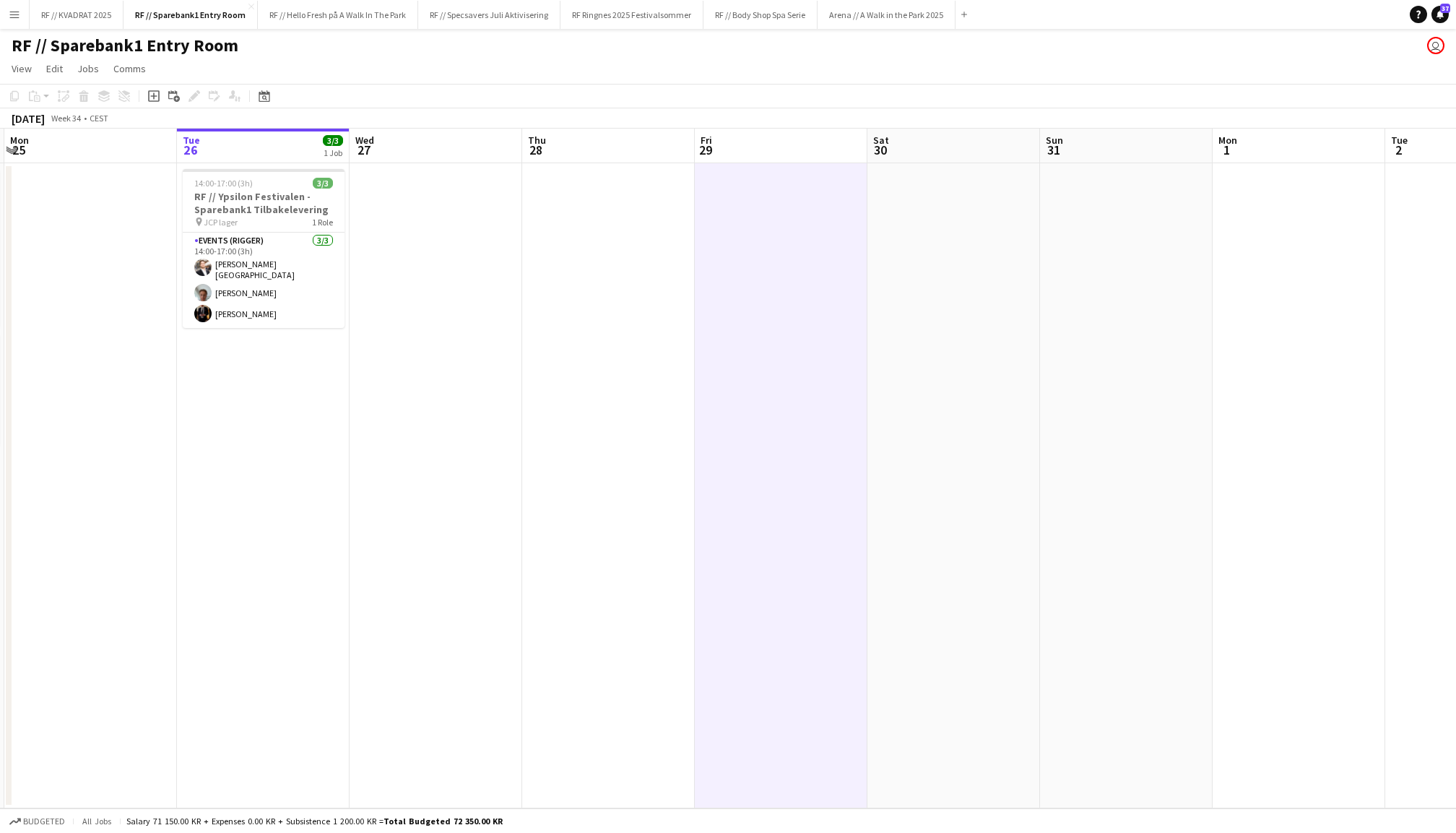
click at [493, 283] on app-date-cell at bounding box center [436, 485] width 173 height 645
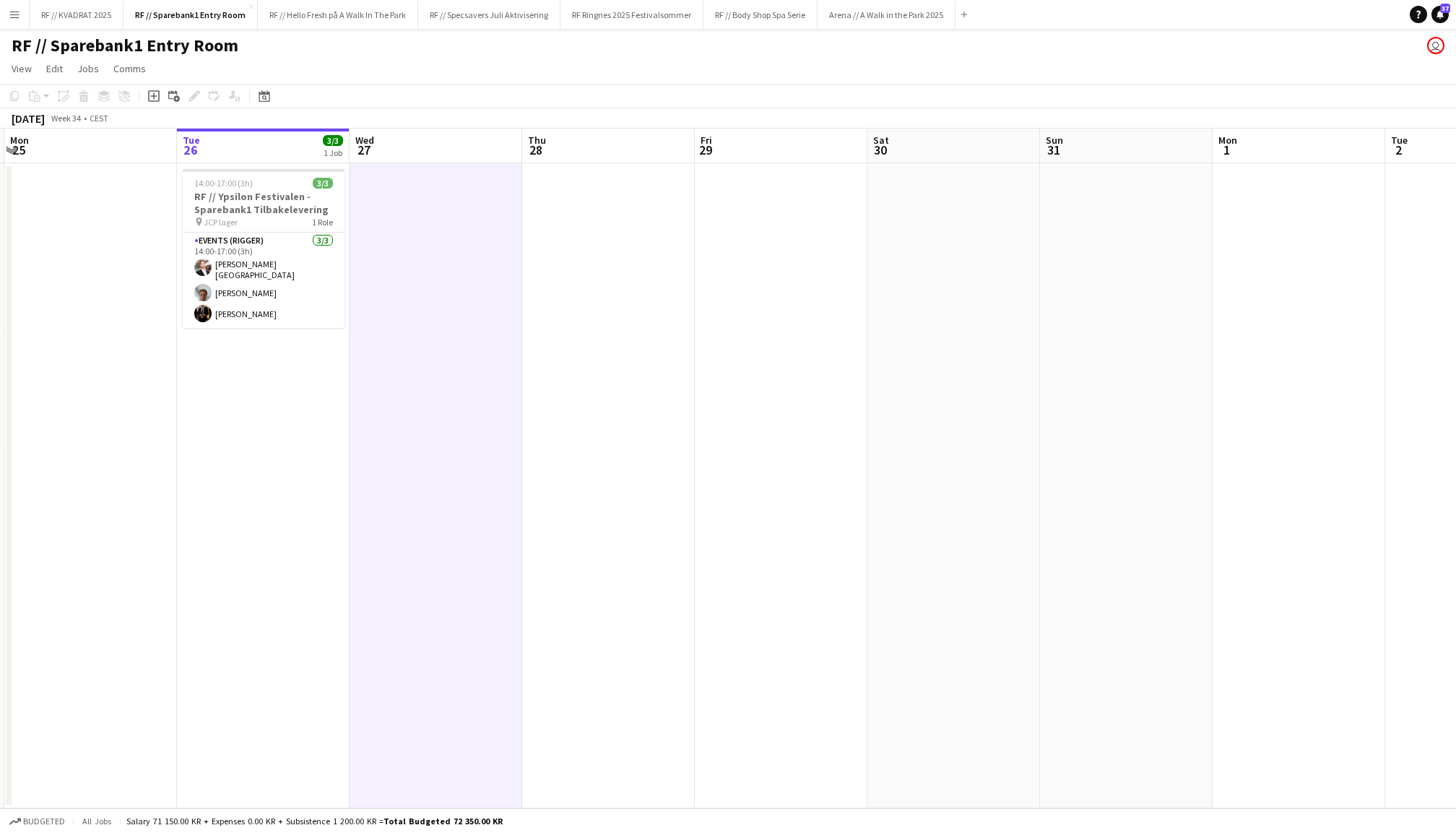
click at [647, 304] on app-date-cell at bounding box center [608, 485] width 173 height 645
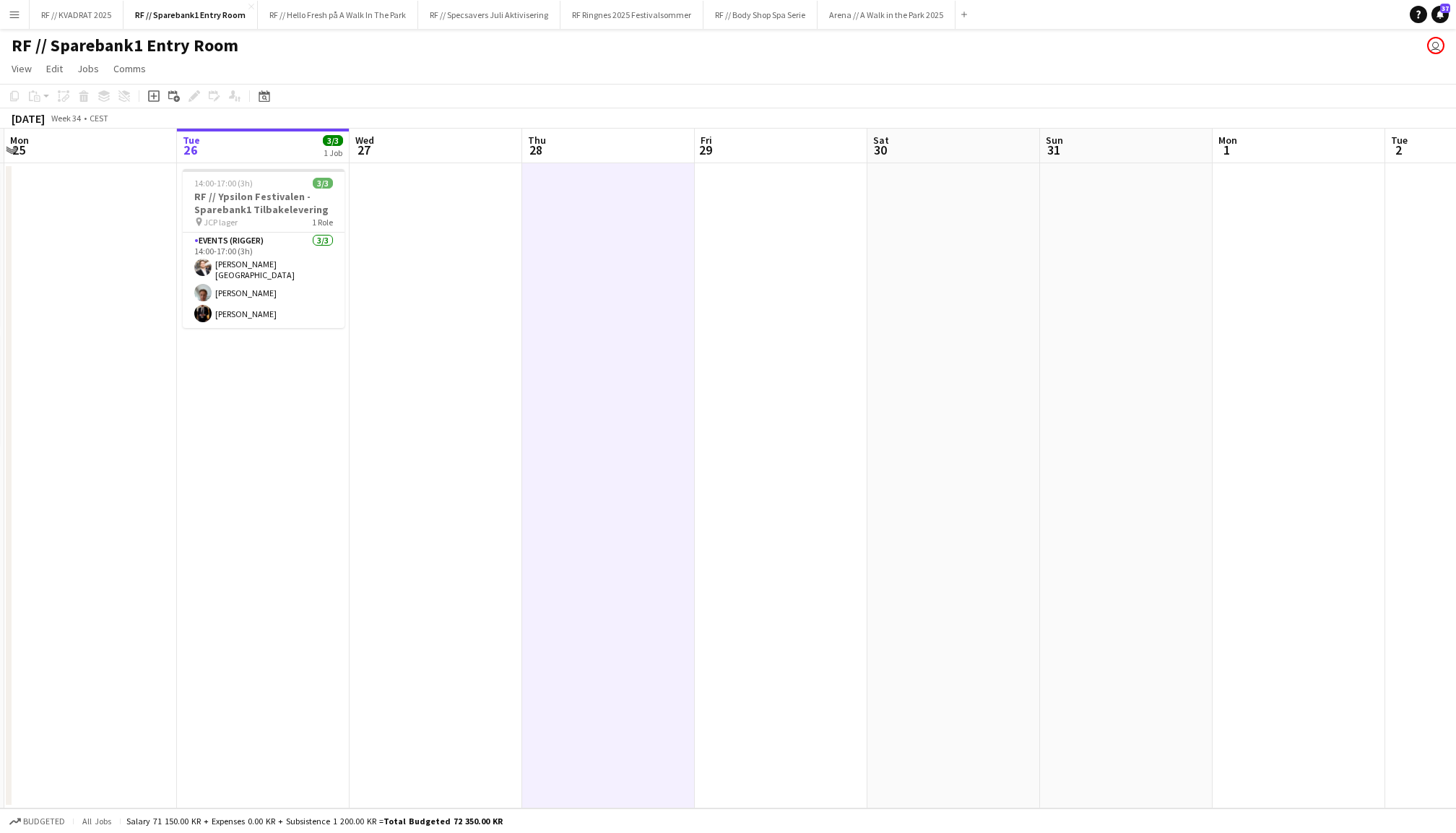
click at [772, 307] on app-date-cell at bounding box center [781, 485] width 173 height 645
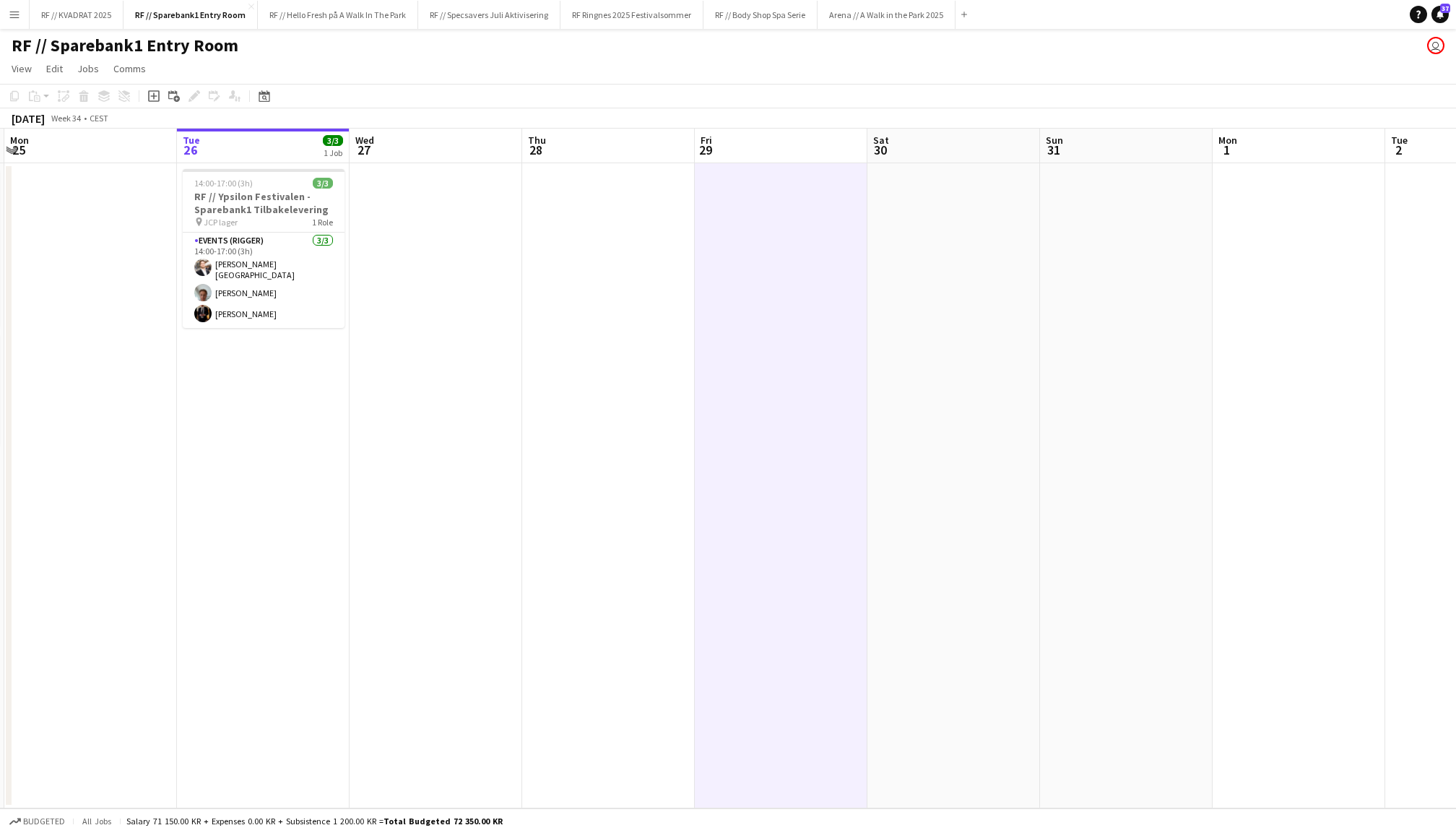
click at [461, 327] on app-date-cell at bounding box center [436, 485] width 173 height 645
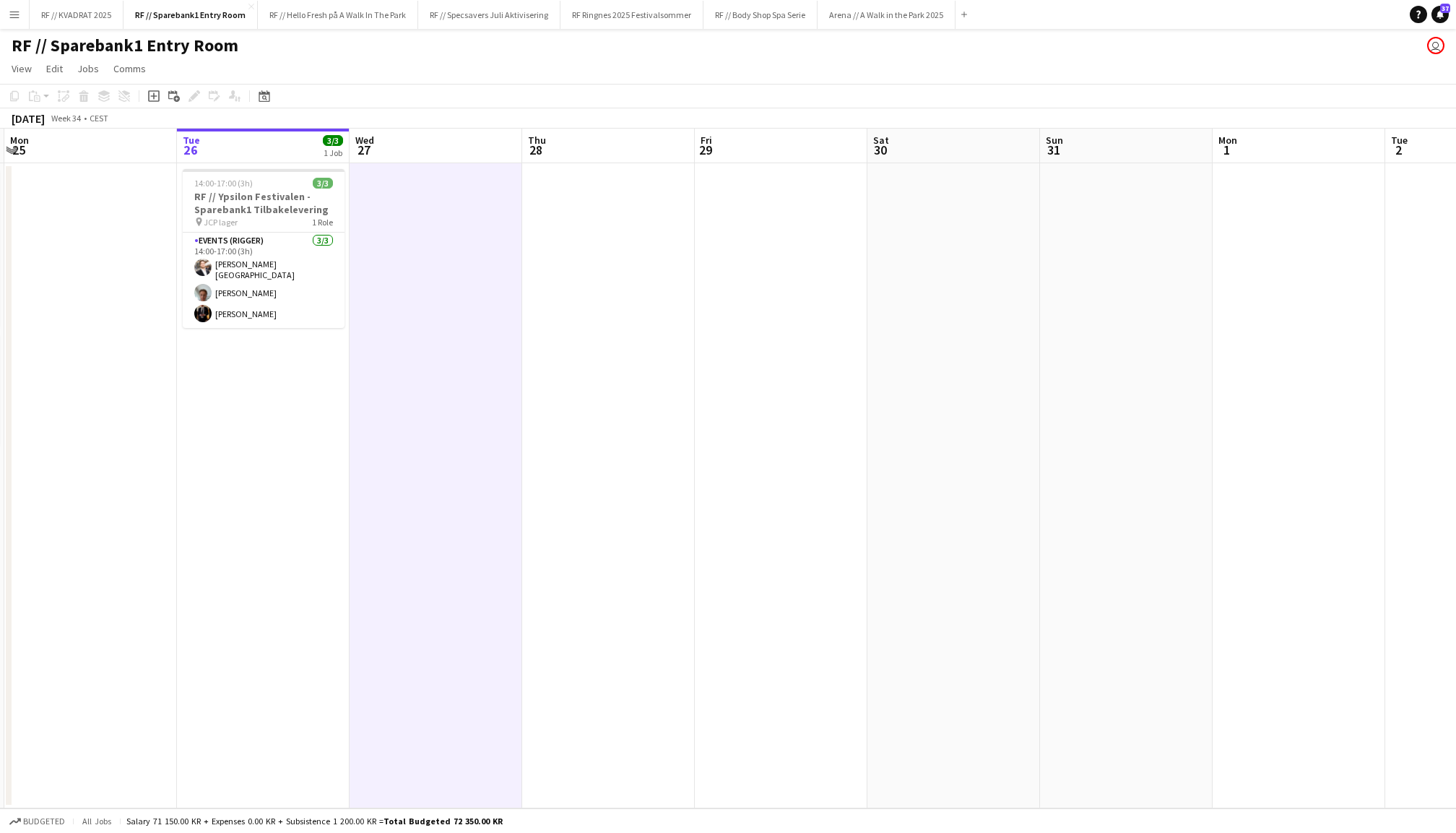
click at [276, 406] on app-date-cell "14:00-17:00 (3h) 3/3 RF // Ypsilon Festivalen - Sparebank1 Tilbakelevering pin …" at bounding box center [263, 485] width 173 height 645
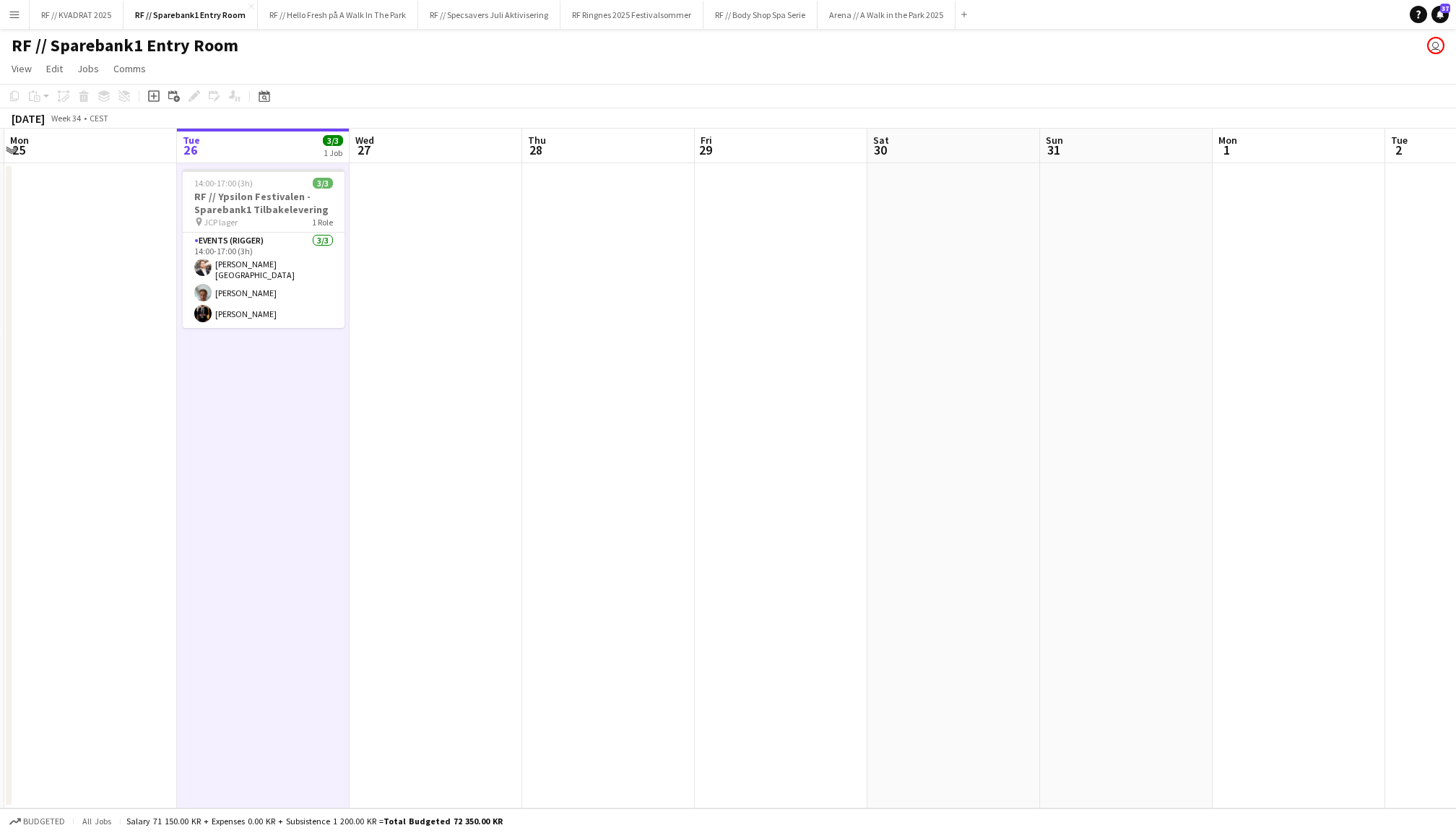
click at [102, 374] on app-date-cell at bounding box center [90, 485] width 173 height 645
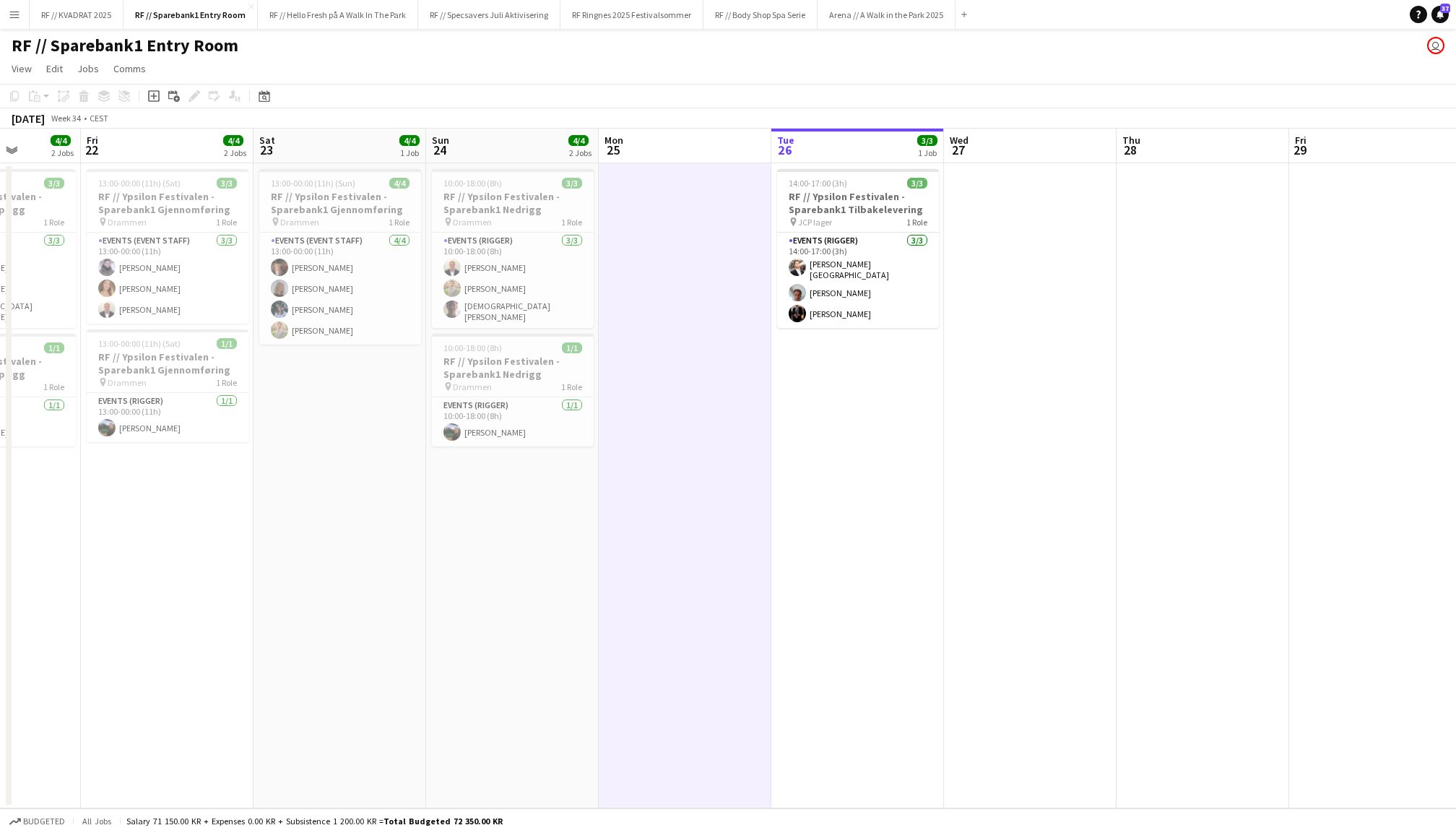
scroll to position [0, 426]
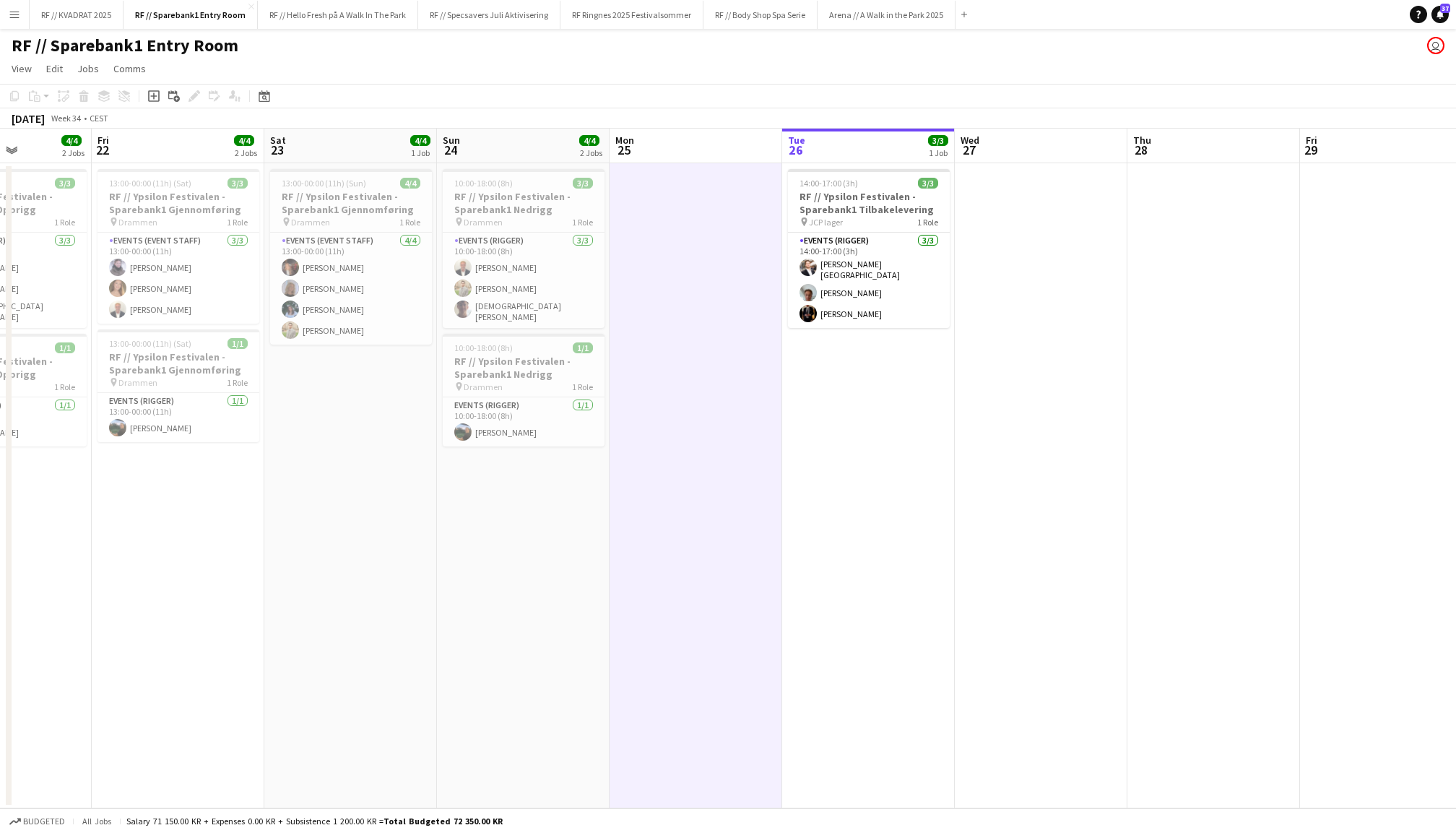
click at [518, 500] on app-date-cell "10:00-18:00 (8h) 3/3 RF // Ypsilon Festivalen - Sparebank1 Nedrigg pin Drammen …" at bounding box center [523, 485] width 173 height 645
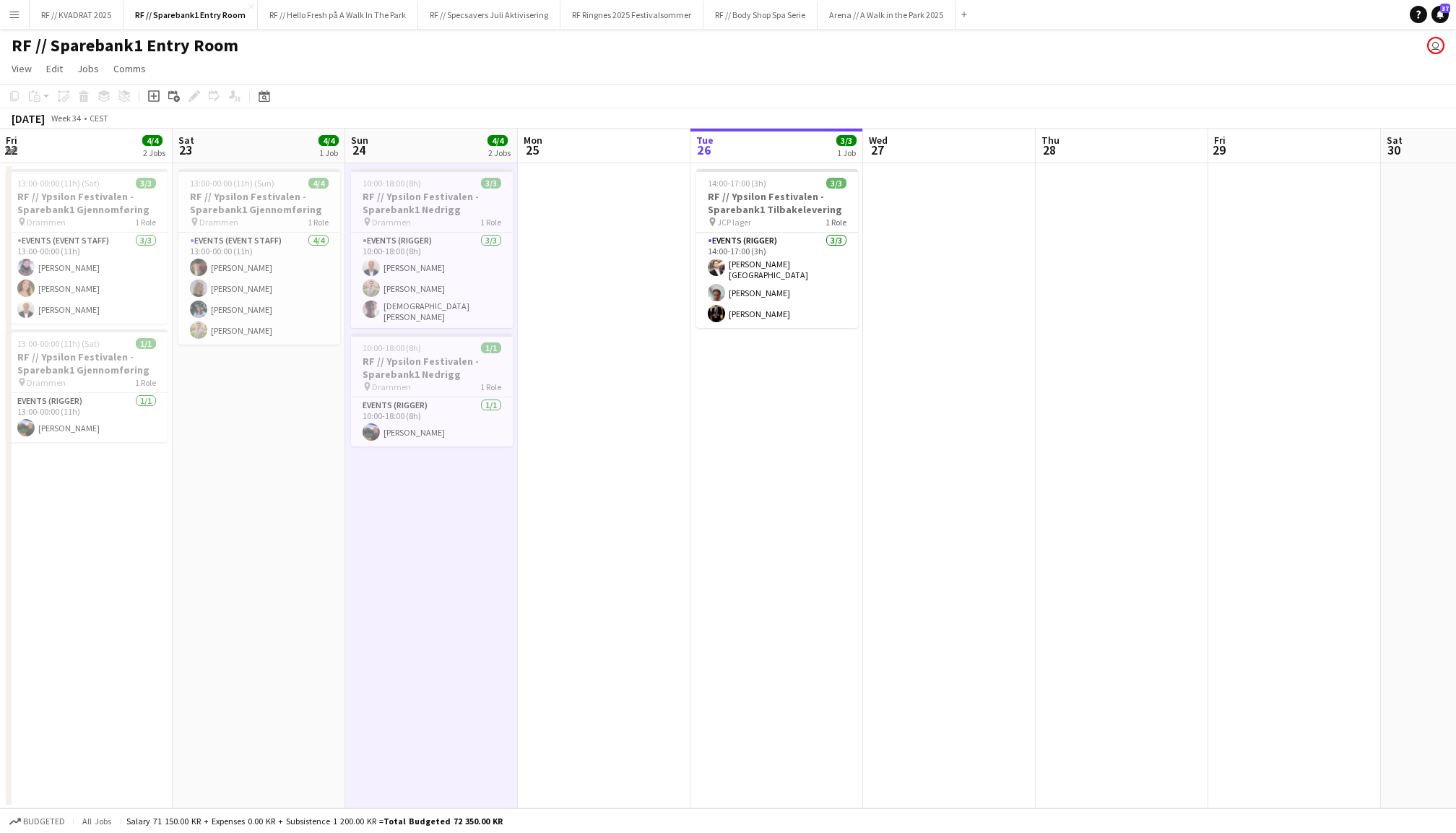
scroll to position [0, 517]
click at [1253, 360] on app-date-cell at bounding box center [1296, 485] width 173 height 645
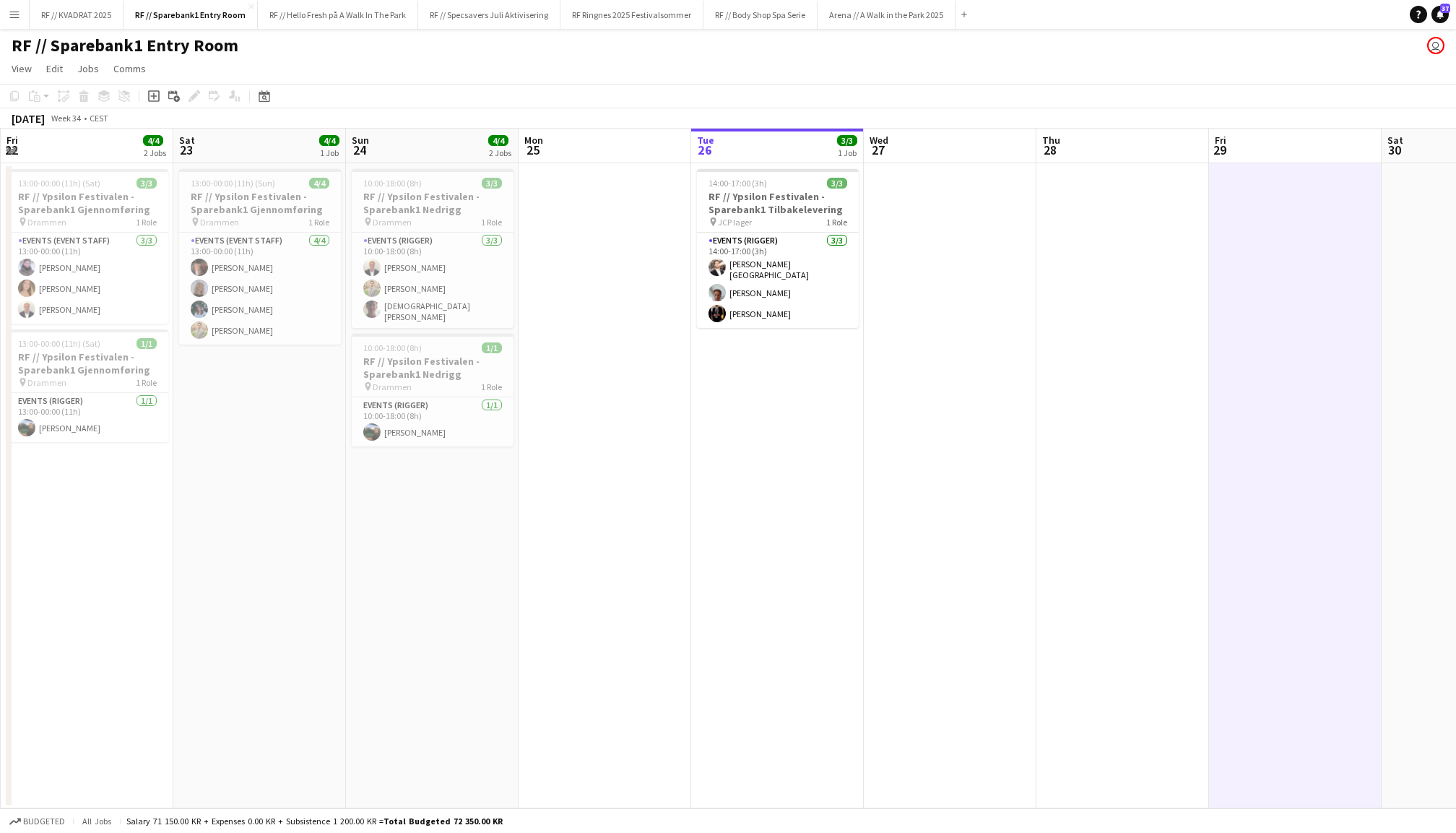
click at [980, 348] on app-date-cell at bounding box center [950, 485] width 173 height 645
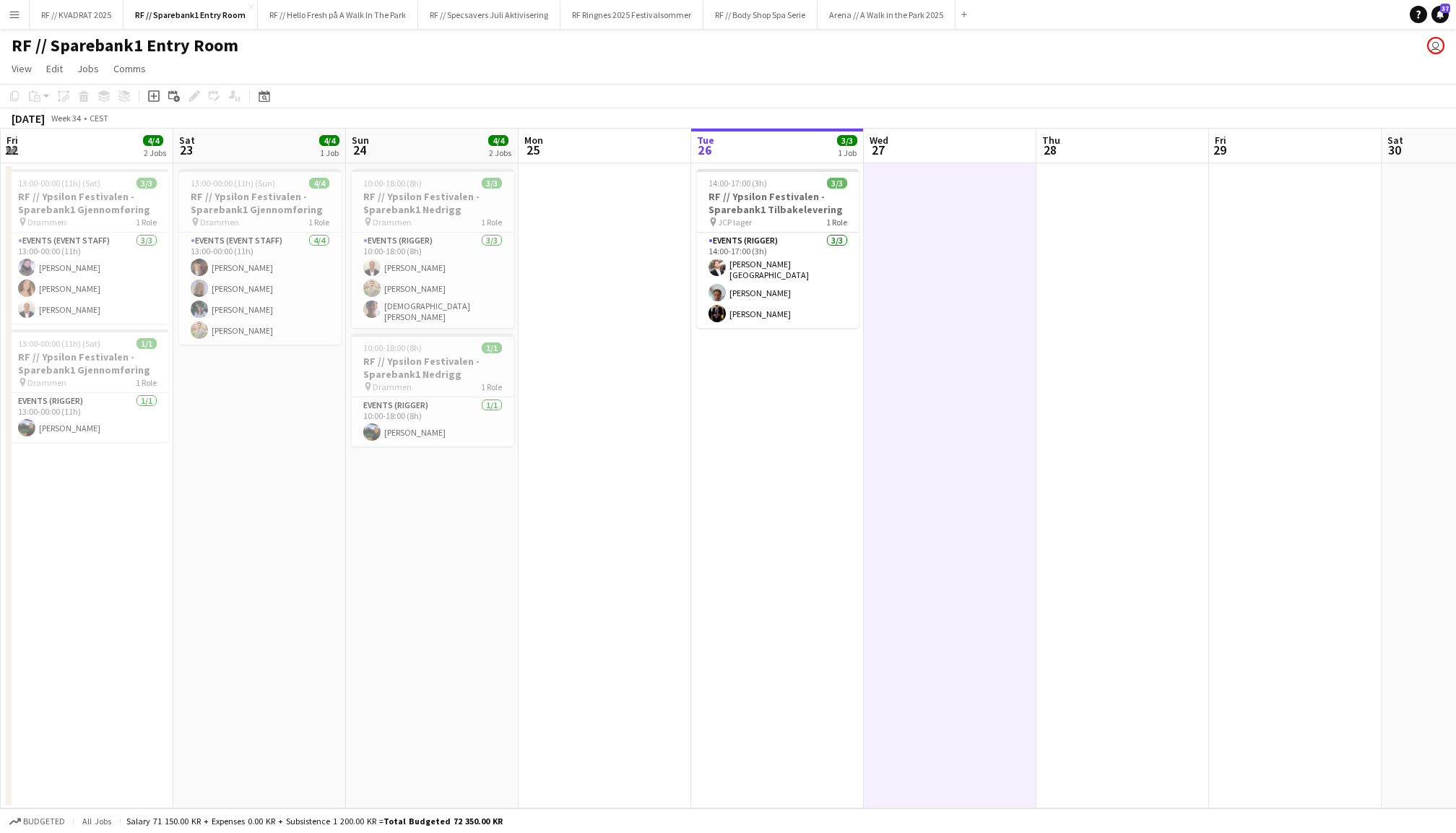
click at [1145, 348] on app-date-cell at bounding box center [1123, 485] width 173 height 645
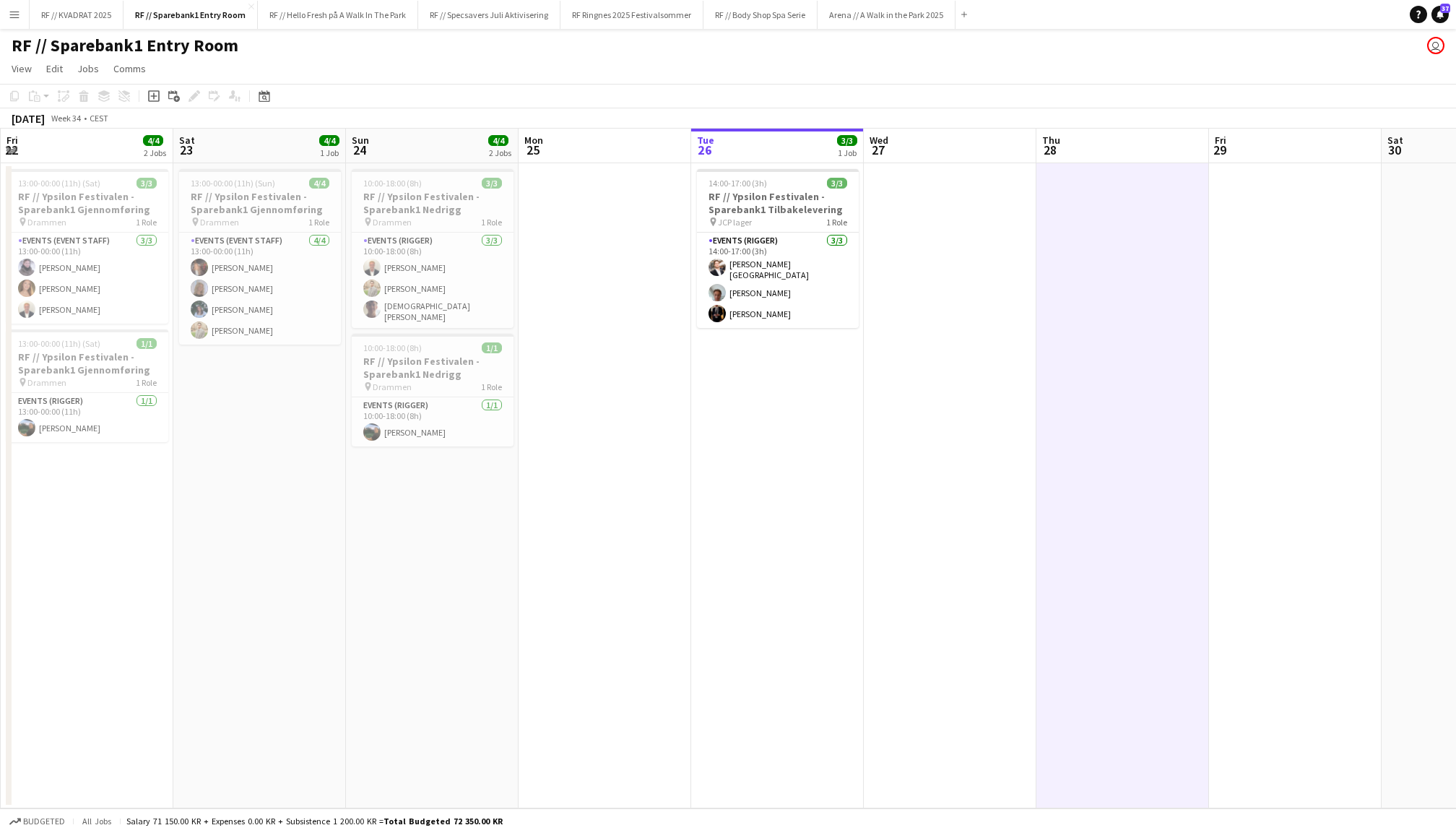
click at [1410, 303] on app-date-cell at bounding box center [1468, 485] width 173 height 645
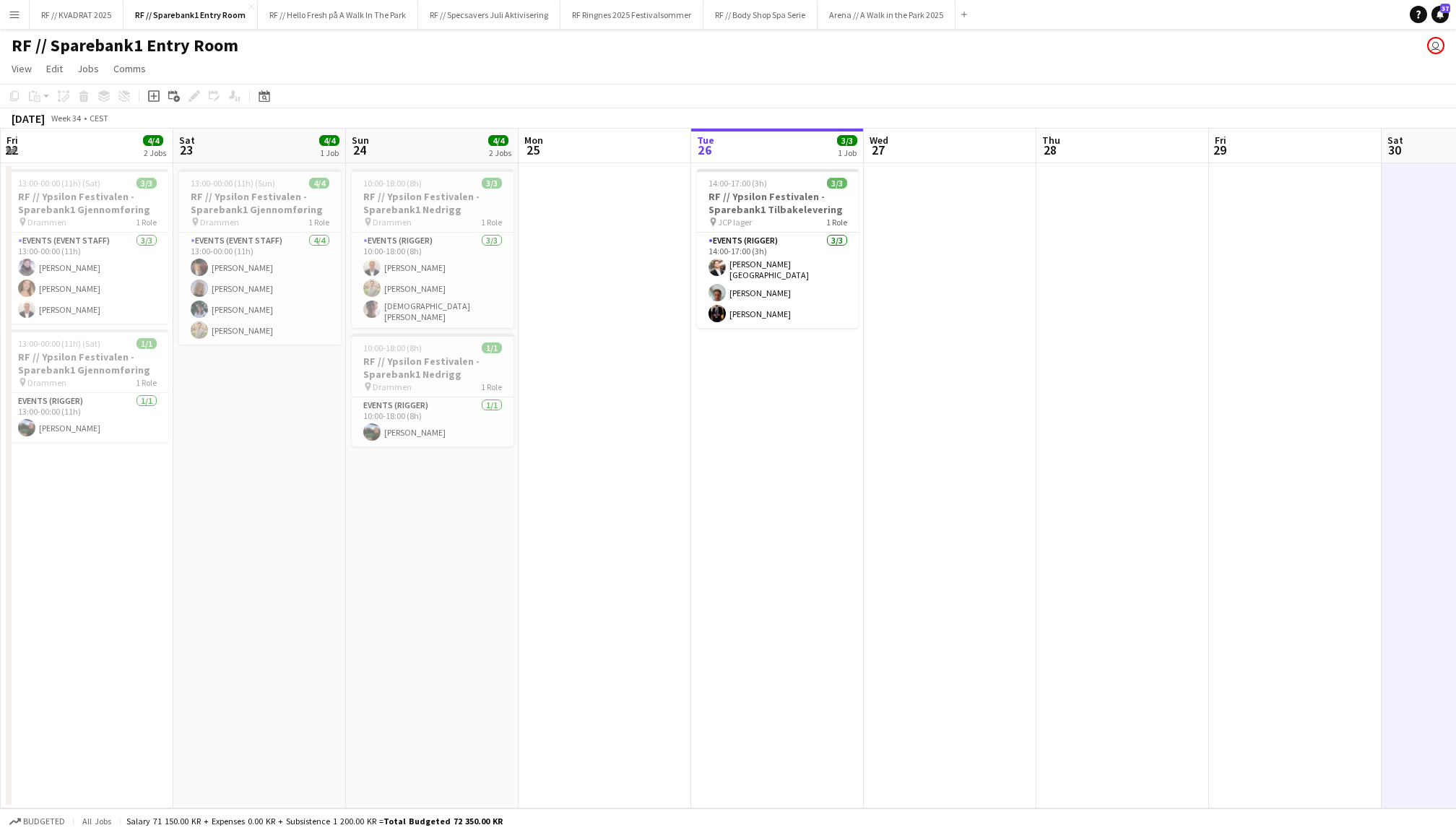
click at [1259, 304] on app-date-cell at bounding box center [1296, 485] width 173 height 645
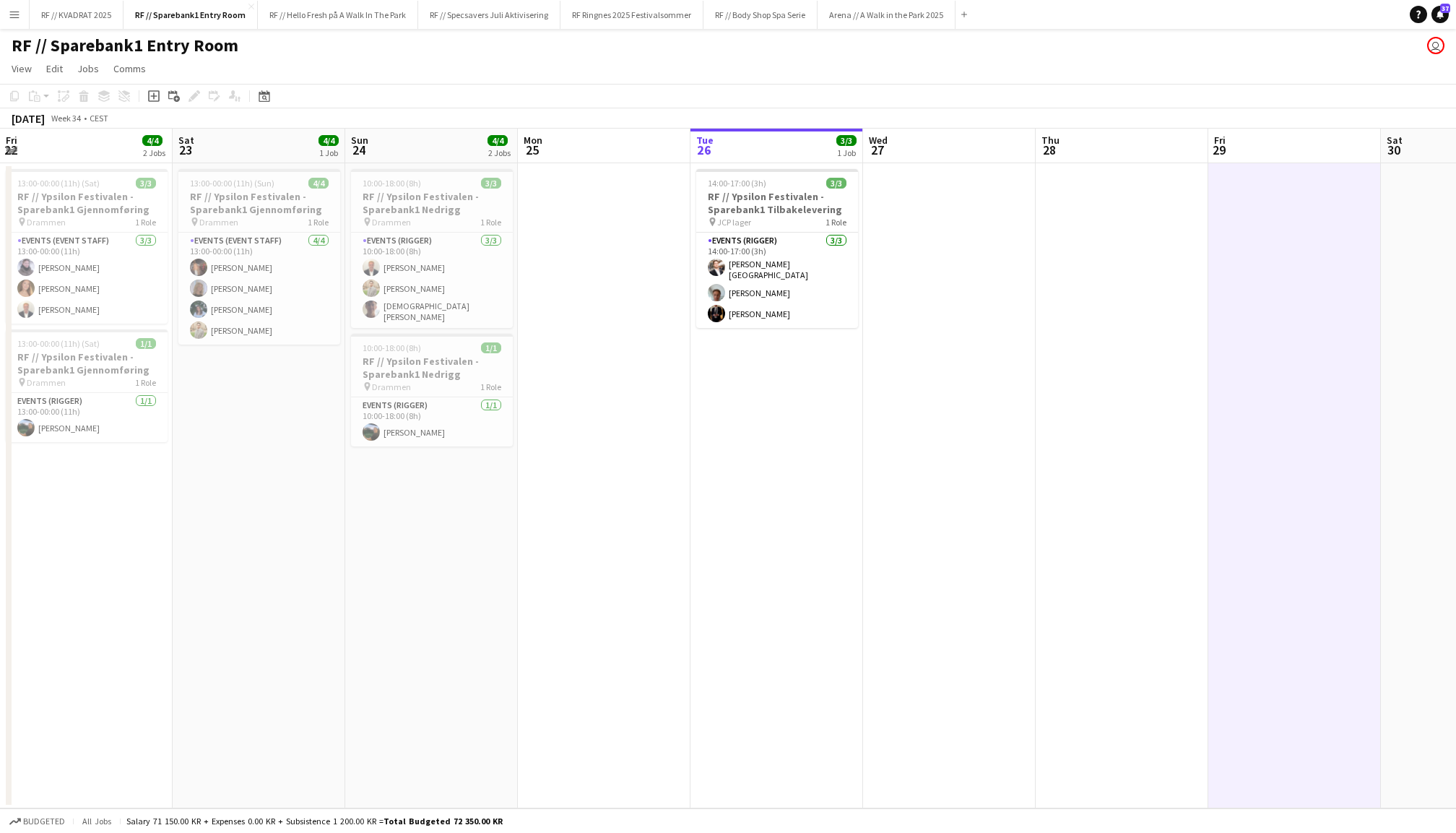
click at [1093, 316] on app-date-cell at bounding box center [1122, 485] width 173 height 645
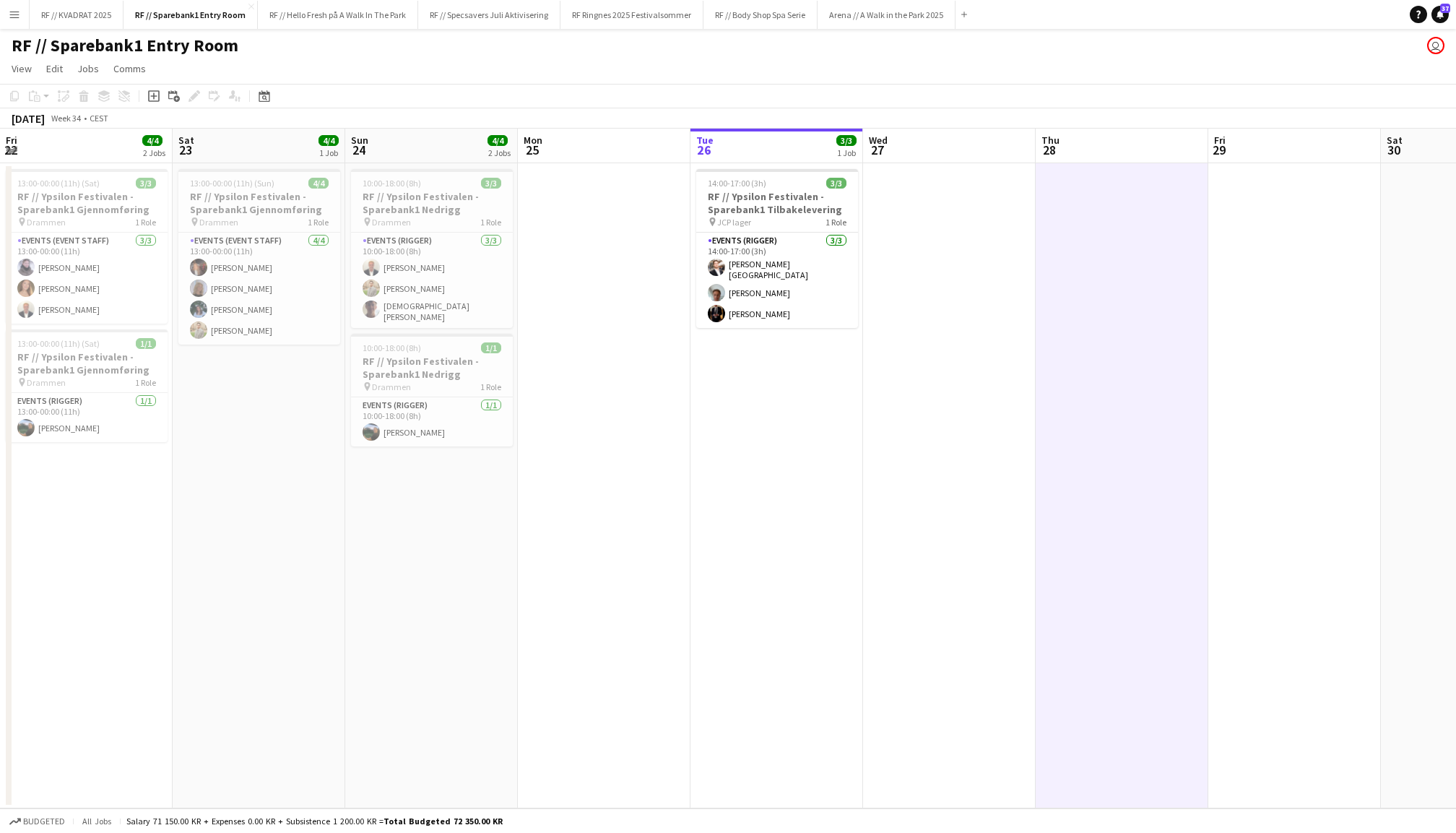
click at [955, 334] on app-date-cell at bounding box center [949, 485] width 173 height 645
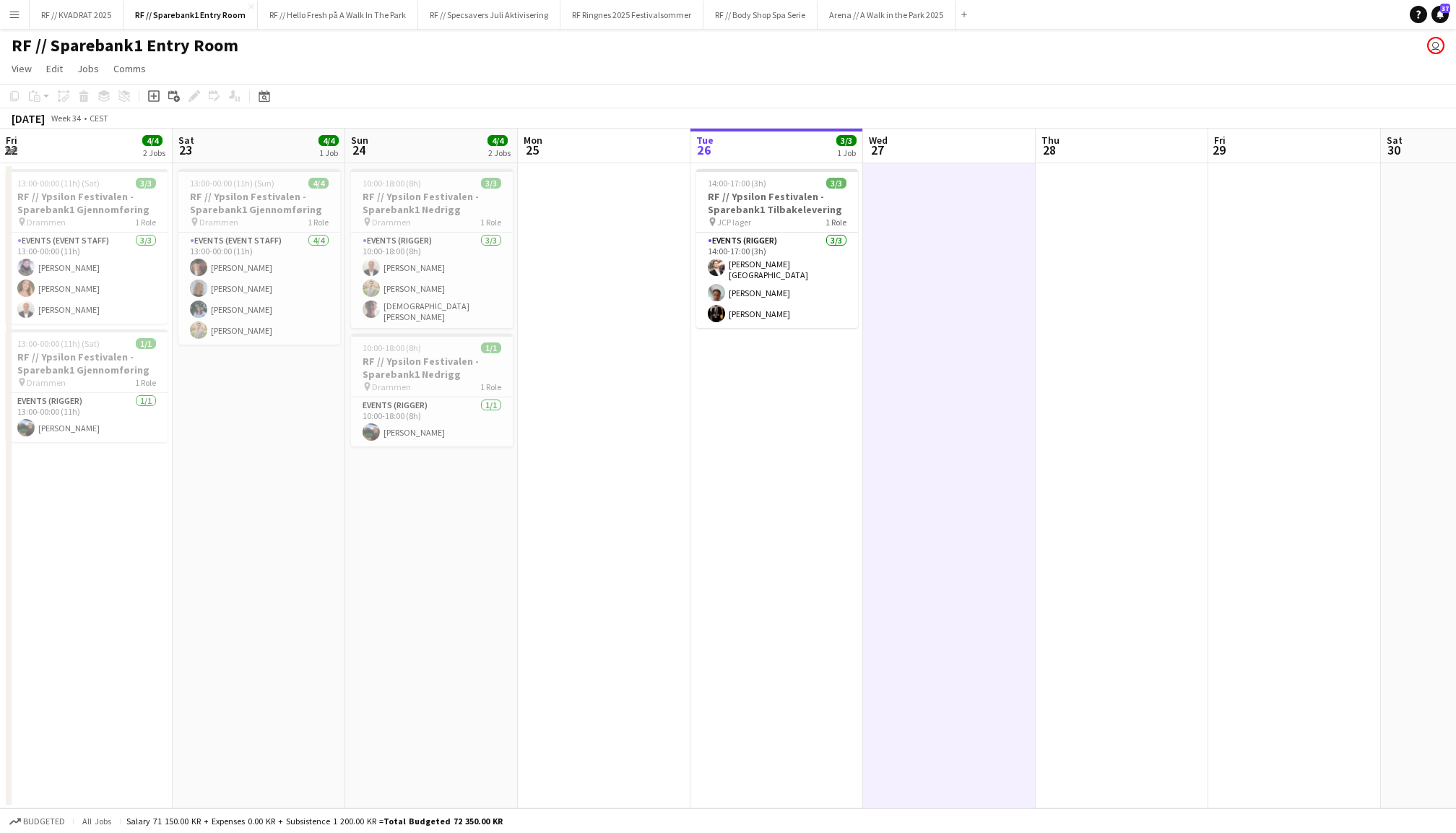
click at [807, 434] on app-date-cell "14:00-17:00 (3h) 3/3 RF // Ypsilon Festivalen - Sparebank1 Tilbakelevering pin …" at bounding box center [777, 485] width 173 height 645
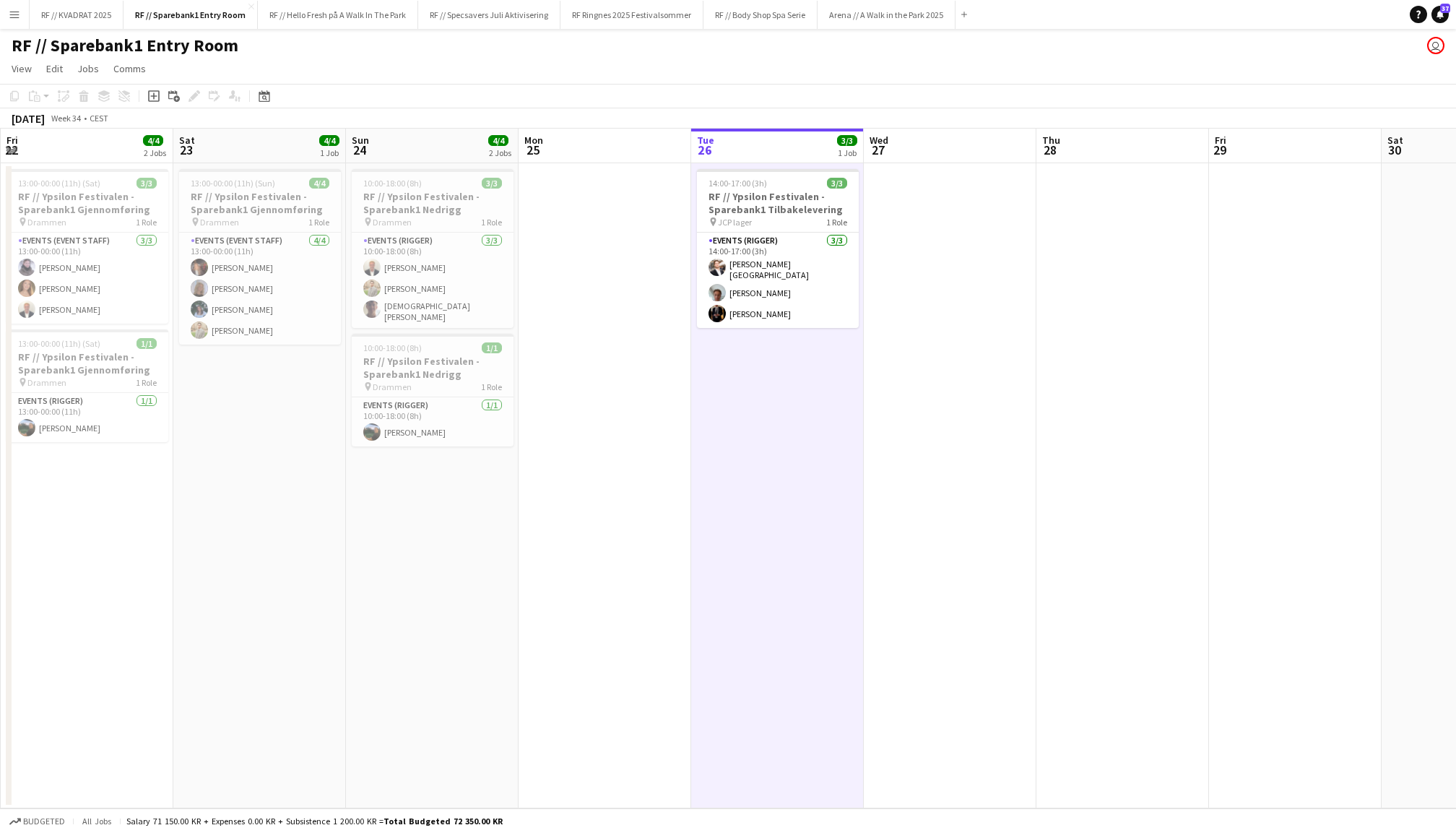
click at [1276, 328] on app-date-cell at bounding box center [1296, 485] width 173 height 645
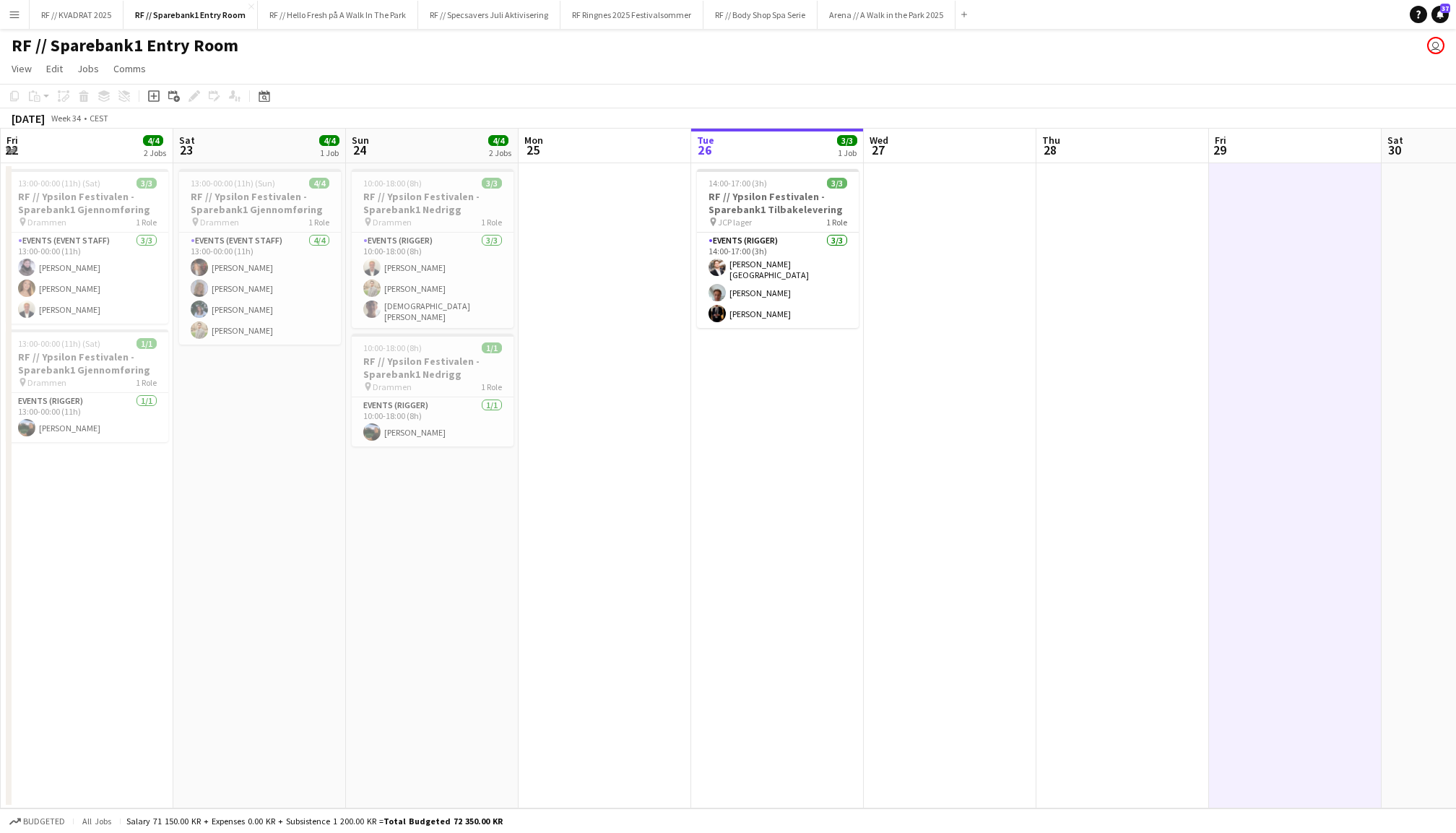
click at [795, 446] on app-date-cell "14:00-17:00 (3h) 3/3 RF // Ypsilon Festivalen - Sparebank1 Tilbakelevering pin …" at bounding box center [777, 485] width 173 height 645
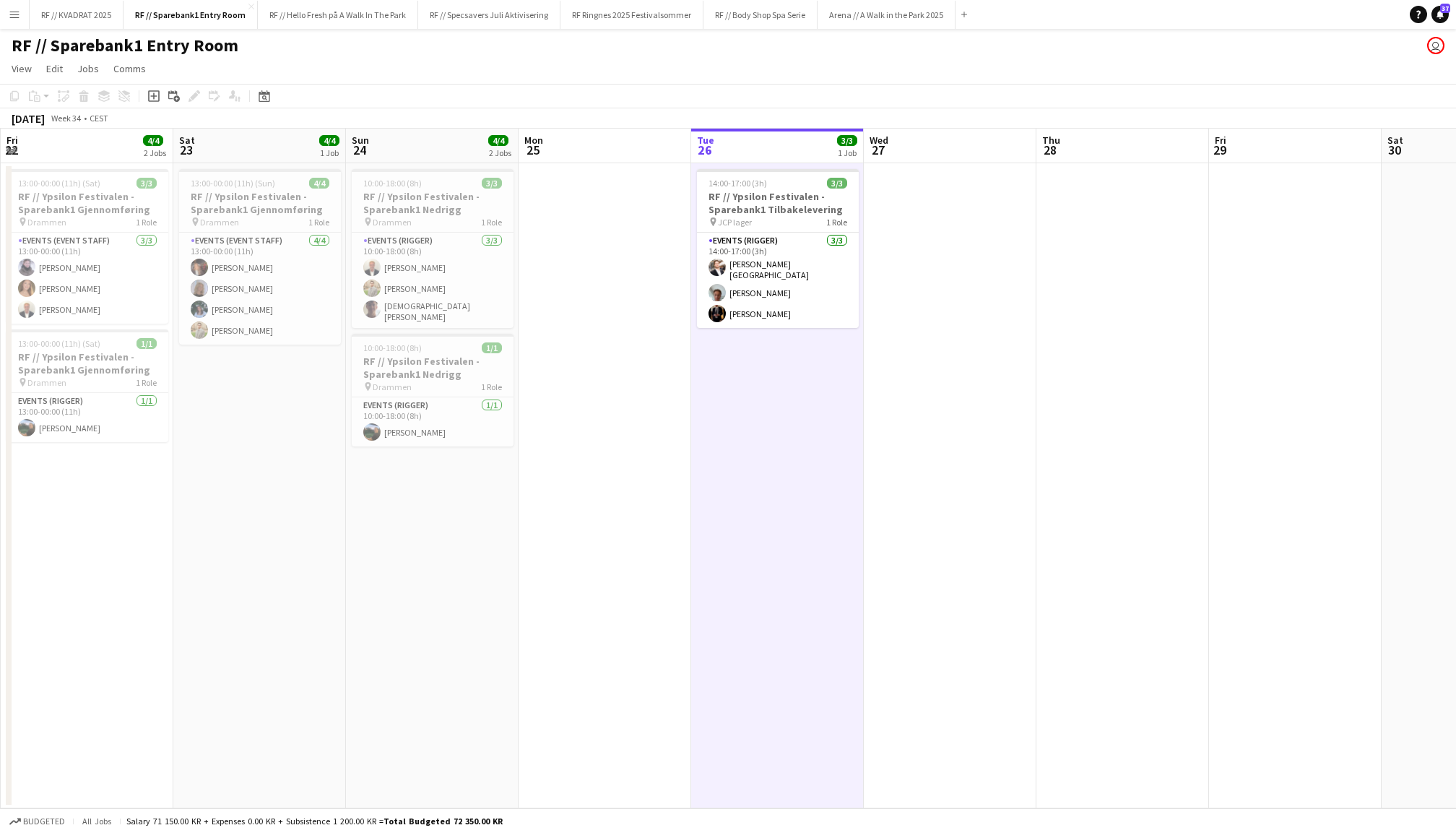
click at [197, 490] on app-date-cell "13:00-00:00 (11h) (Sun) 4/4 RF // Ypsilon Festivalen - Sparebank1 Gjennomføring…" at bounding box center [259, 485] width 173 height 645
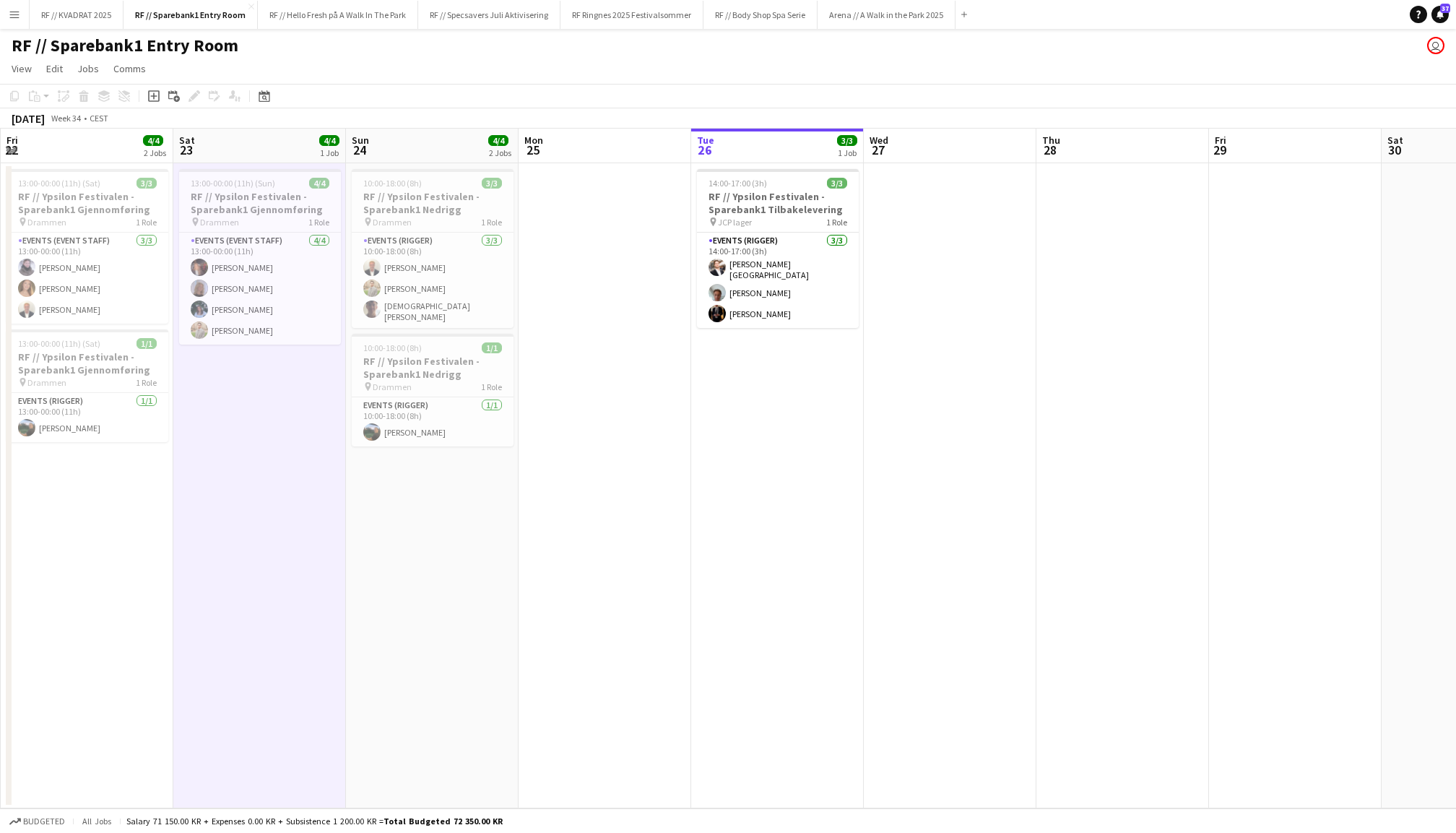
click at [113, 527] on app-date-cell "13:00-00:00 (11h) (Sat) 3/3 RF // Ypsilon Festivalen - Sparebank1 Gjennomføring…" at bounding box center [87, 485] width 173 height 645
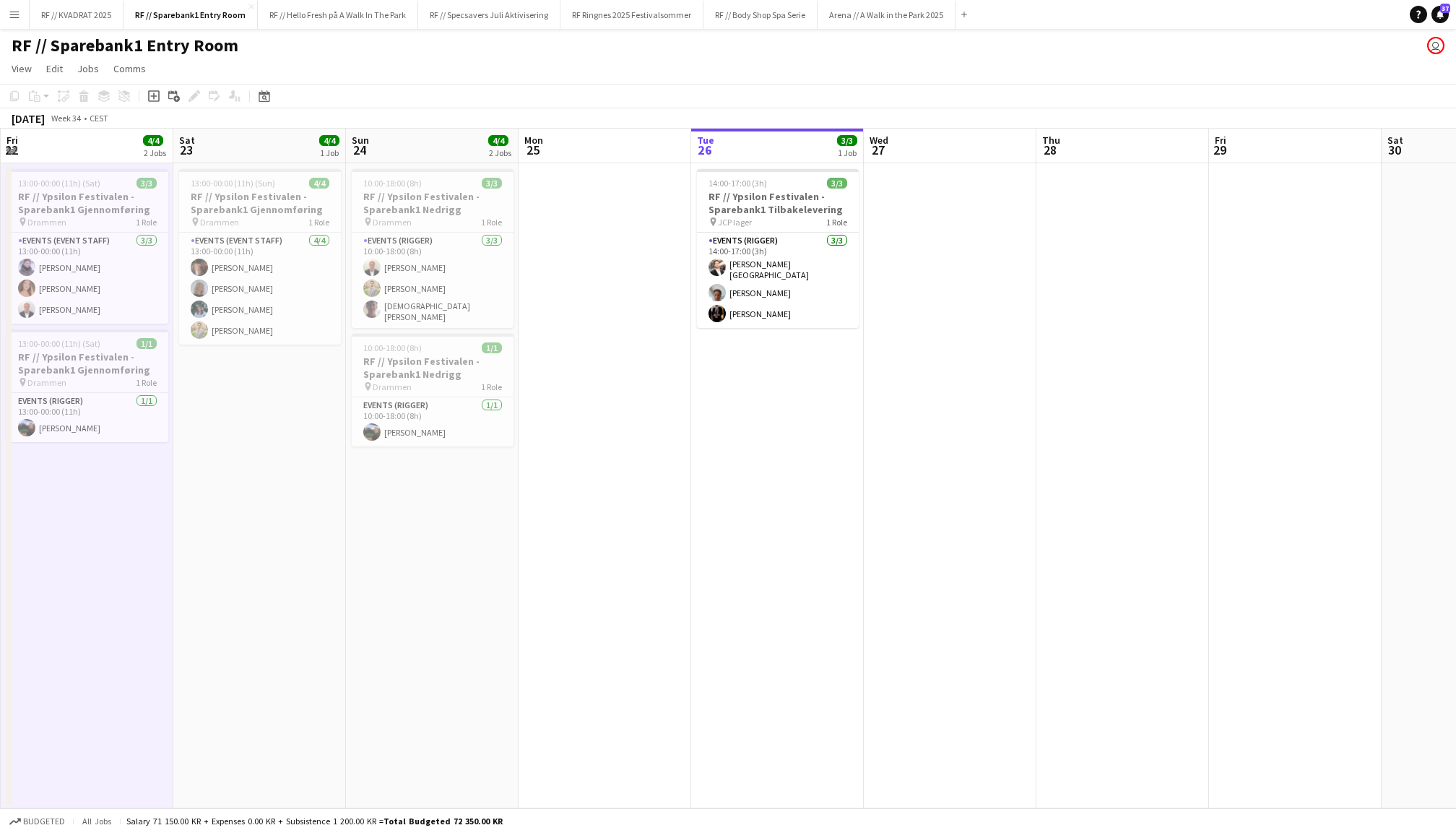
click at [1327, 360] on app-date-cell at bounding box center [1296, 485] width 173 height 645
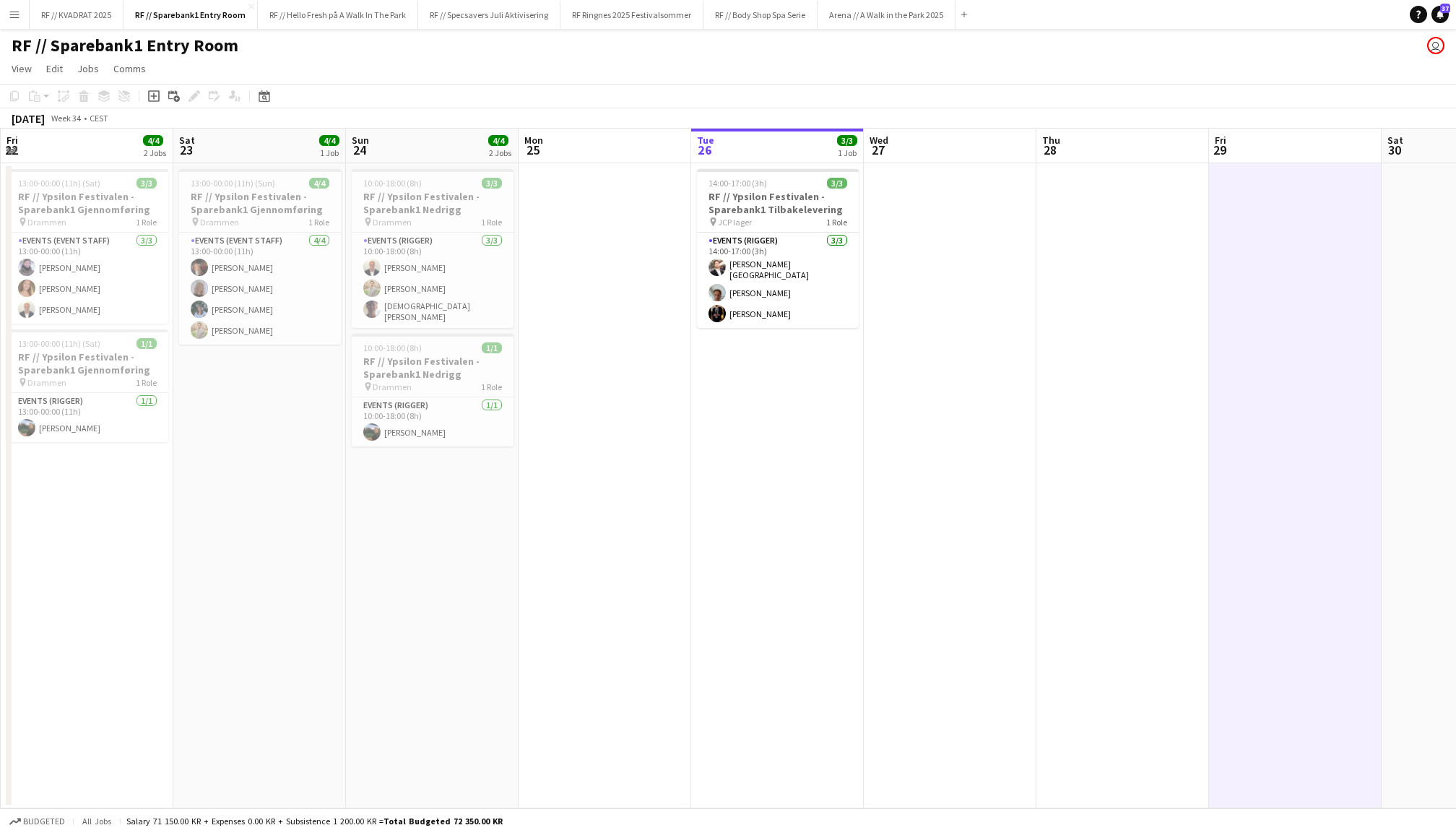
click at [802, 489] on app-date-cell "14:00-17:00 (3h) 3/3 RF // Ypsilon Festivalen - Sparebank1 Tilbakelevering pin …" at bounding box center [777, 485] width 173 height 645
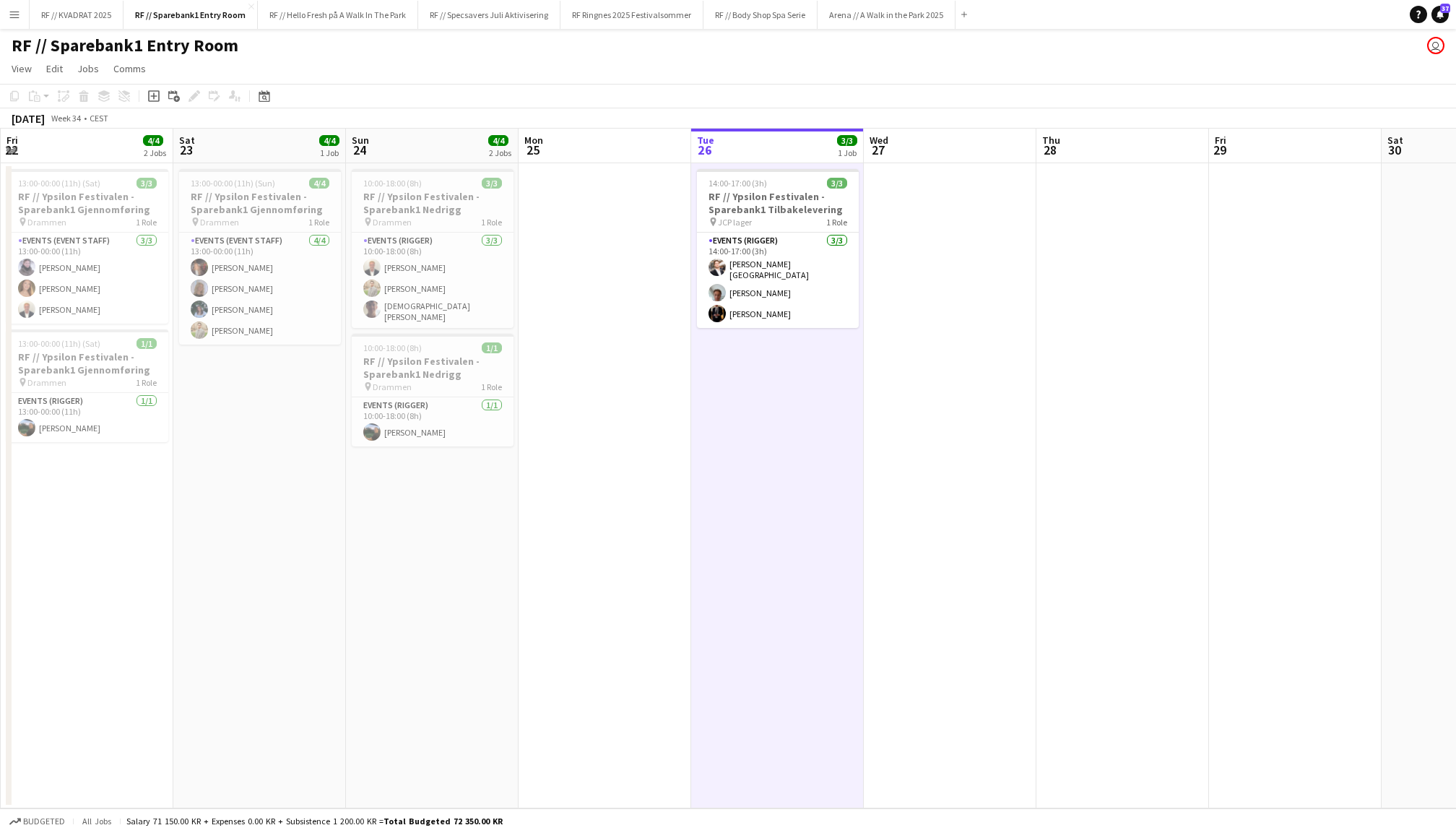
click at [1023, 337] on app-date-cell at bounding box center [950, 485] width 173 height 645
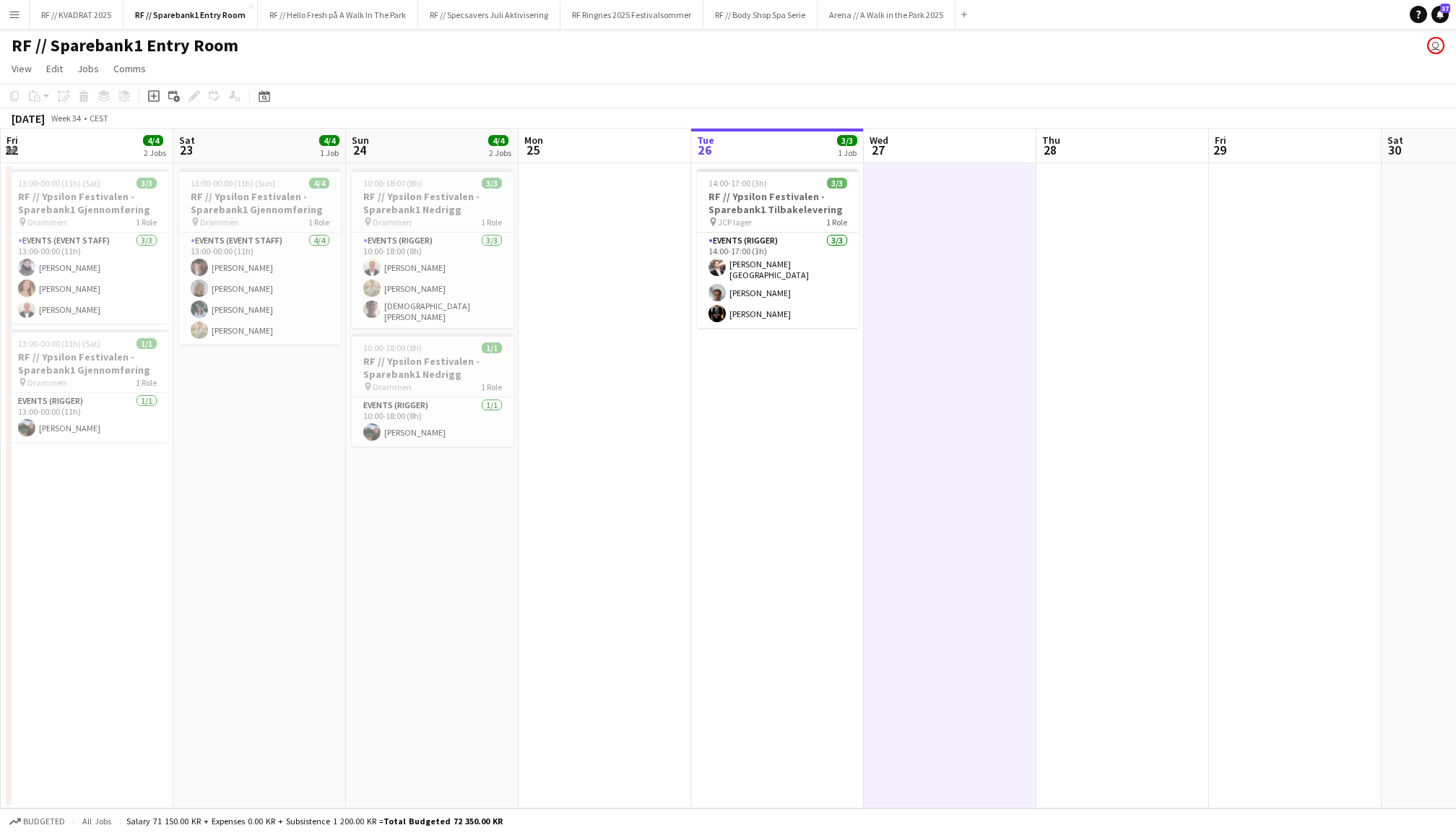
click at [808, 437] on app-date-cell "14:00-17:00 (3h) 3/3 RF // Ypsilon Festivalen - Sparebank1 Tilbakelevering pin …" at bounding box center [777, 485] width 173 height 645
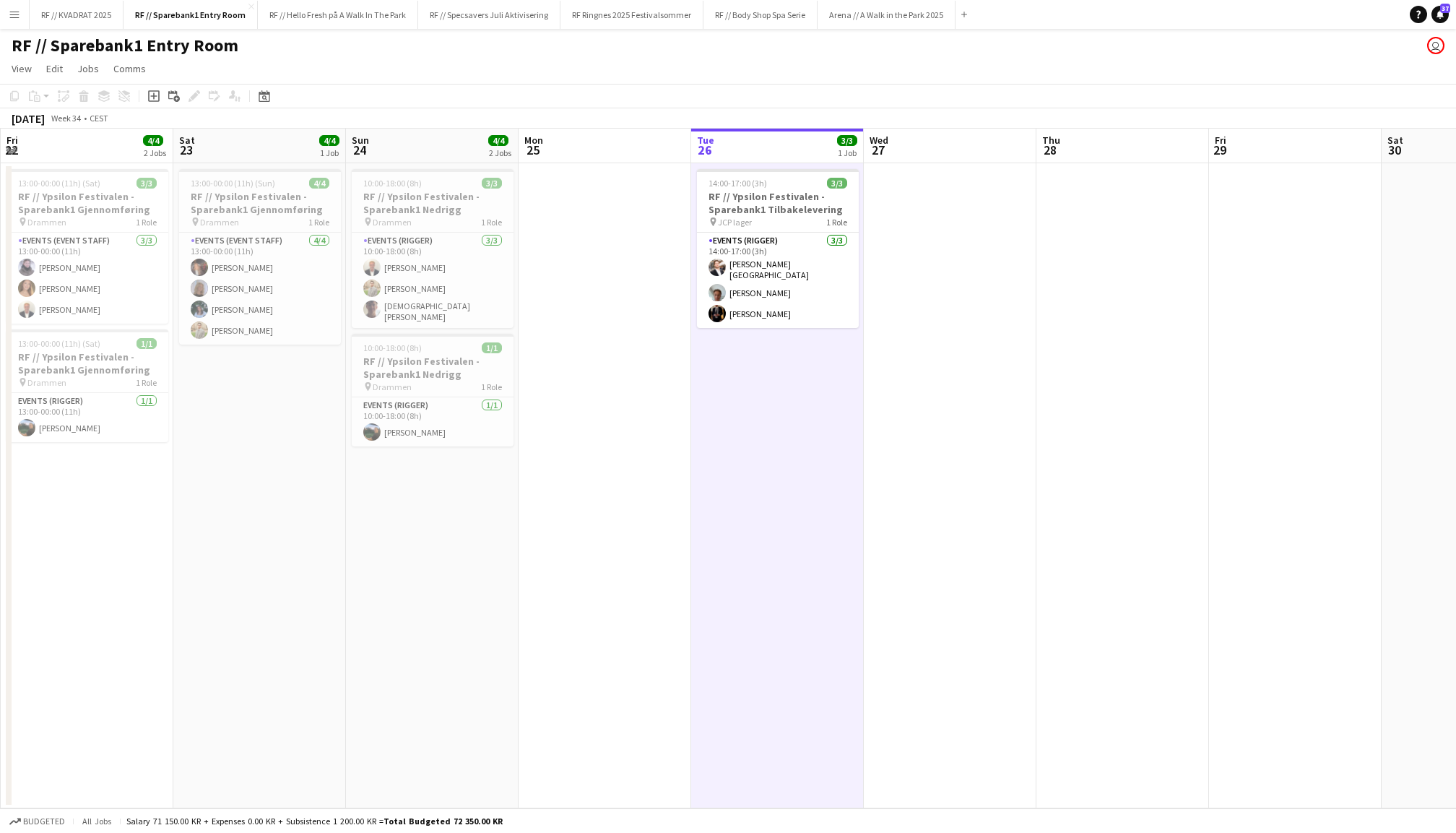
click at [672, 467] on app-date-cell at bounding box center [605, 485] width 173 height 645
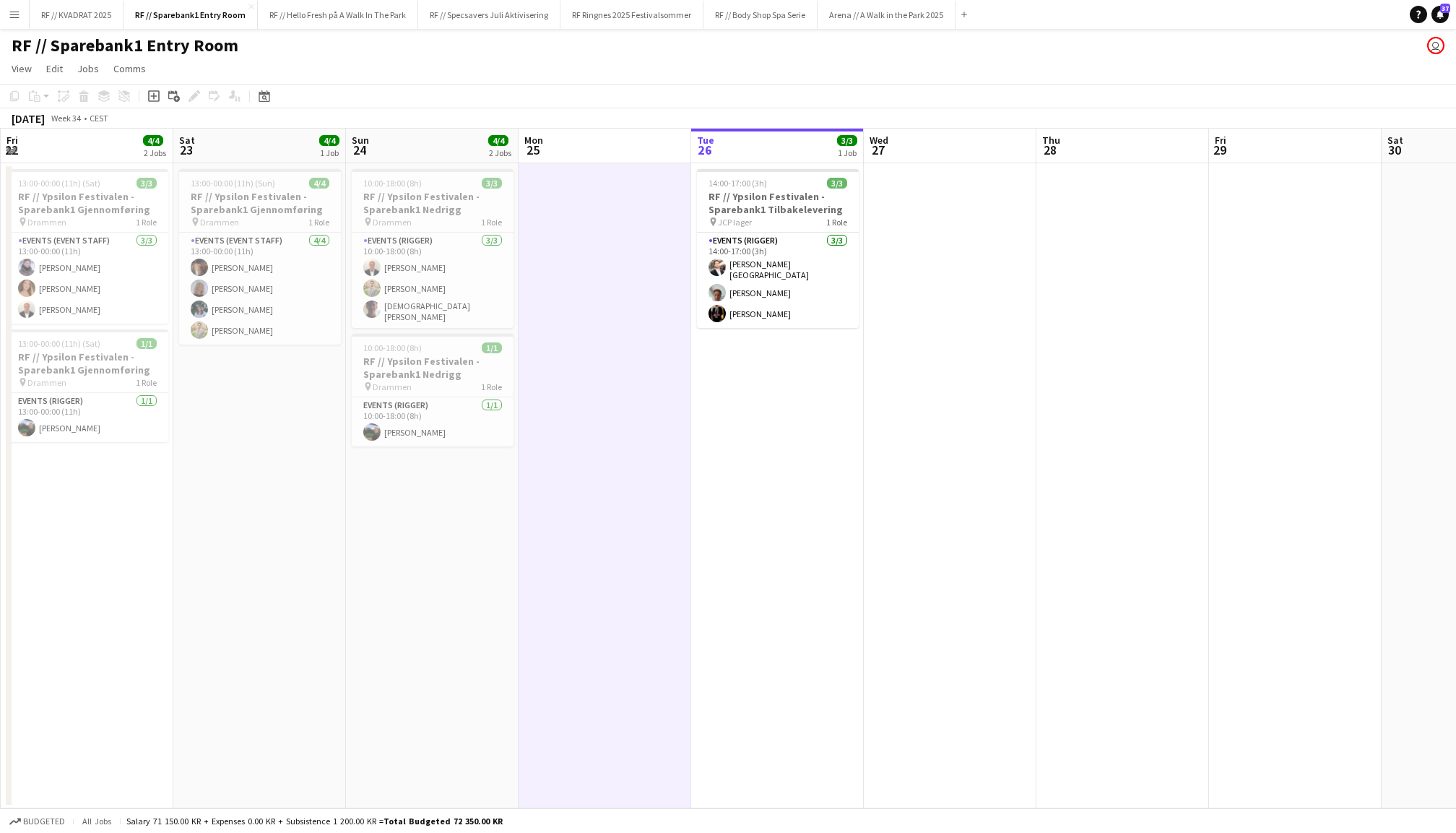
click at [120, 540] on app-date-cell "13:00-00:00 (11h) (Sat) 3/3 RF // Ypsilon Festivalen - Sparebank1 Gjennomføring…" at bounding box center [87, 485] width 173 height 645
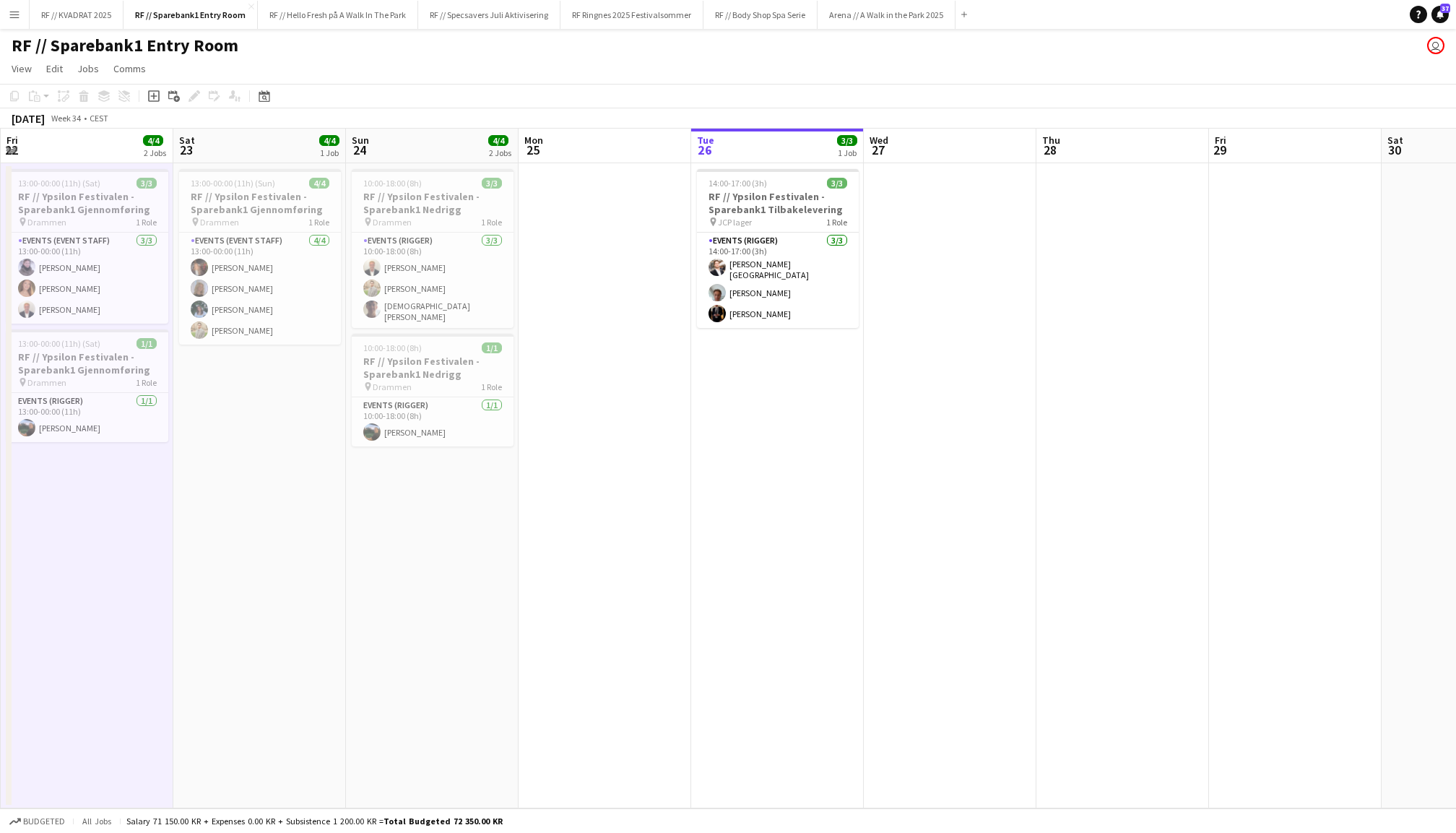
click at [1434, 379] on app-date-cell at bounding box center [1468, 485] width 173 height 645
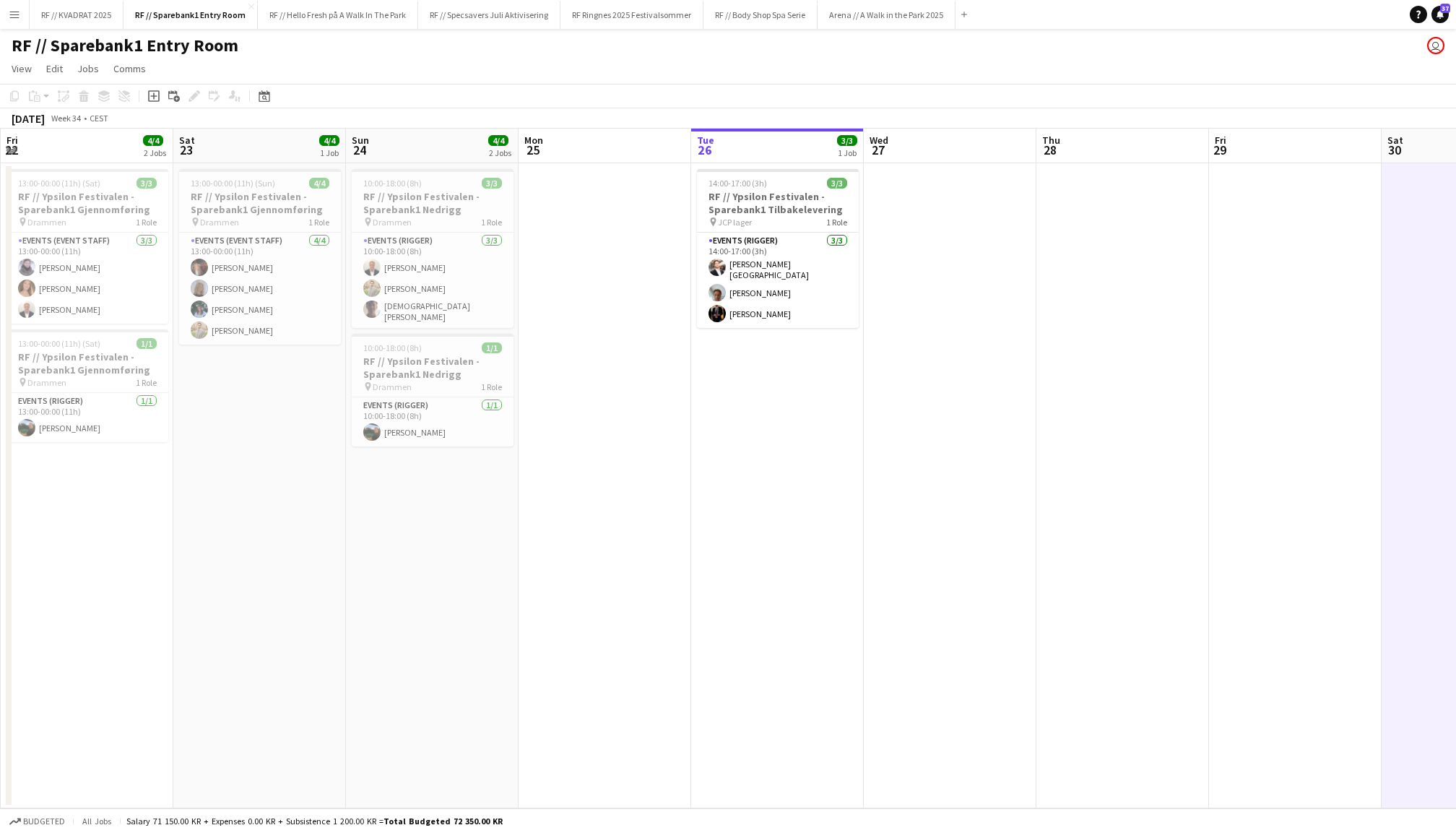
click at [795, 475] on app-date-cell "14:00-17:00 (3h) 3/3 RF // Ypsilon Festivalen - Sparebank1 Tilbakelevering pin …" at bounding box center [777, 485] width 173 height 645
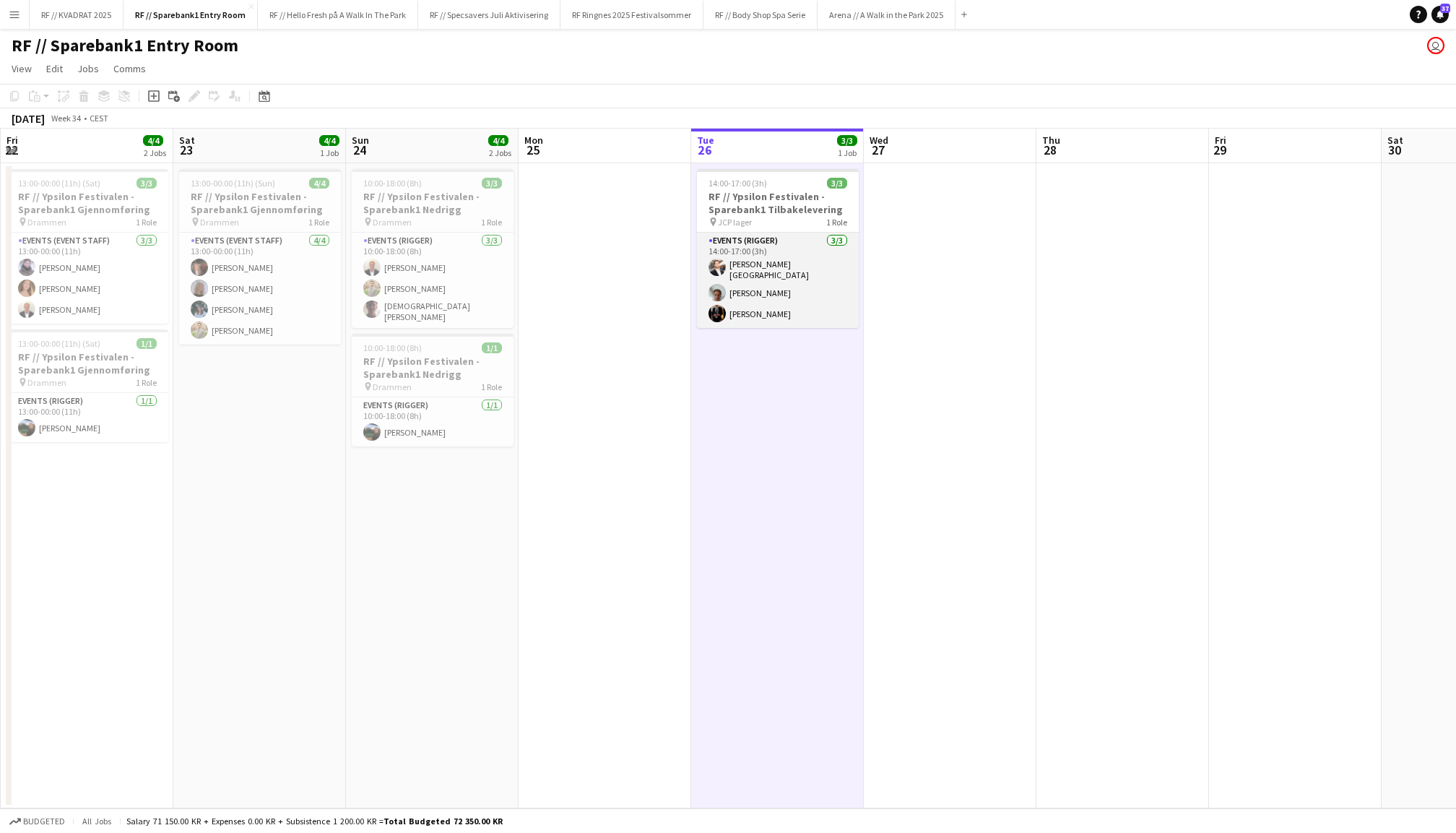
click at [736, 256] on app-card-role "Events (Rigger) 3/3 14:00-17:00 (3h) Hans Torstein Lærum Andreas Kjeldsberg Eri…" at bounding box center [778, 280] width 162 height 95
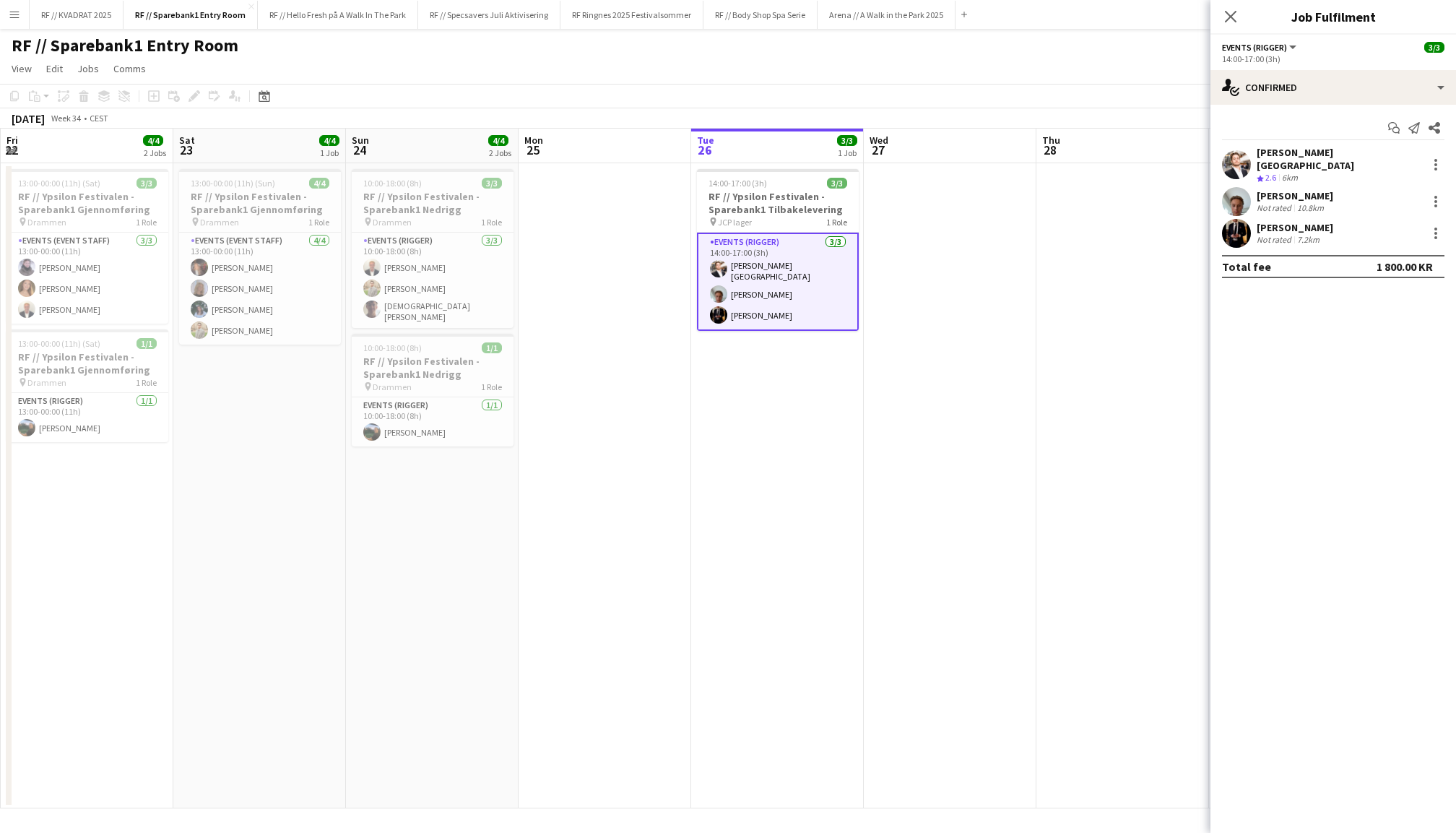
click at [1238, 227] on app-user-avatar at bounding box center [1237, 233] width 29 height 29
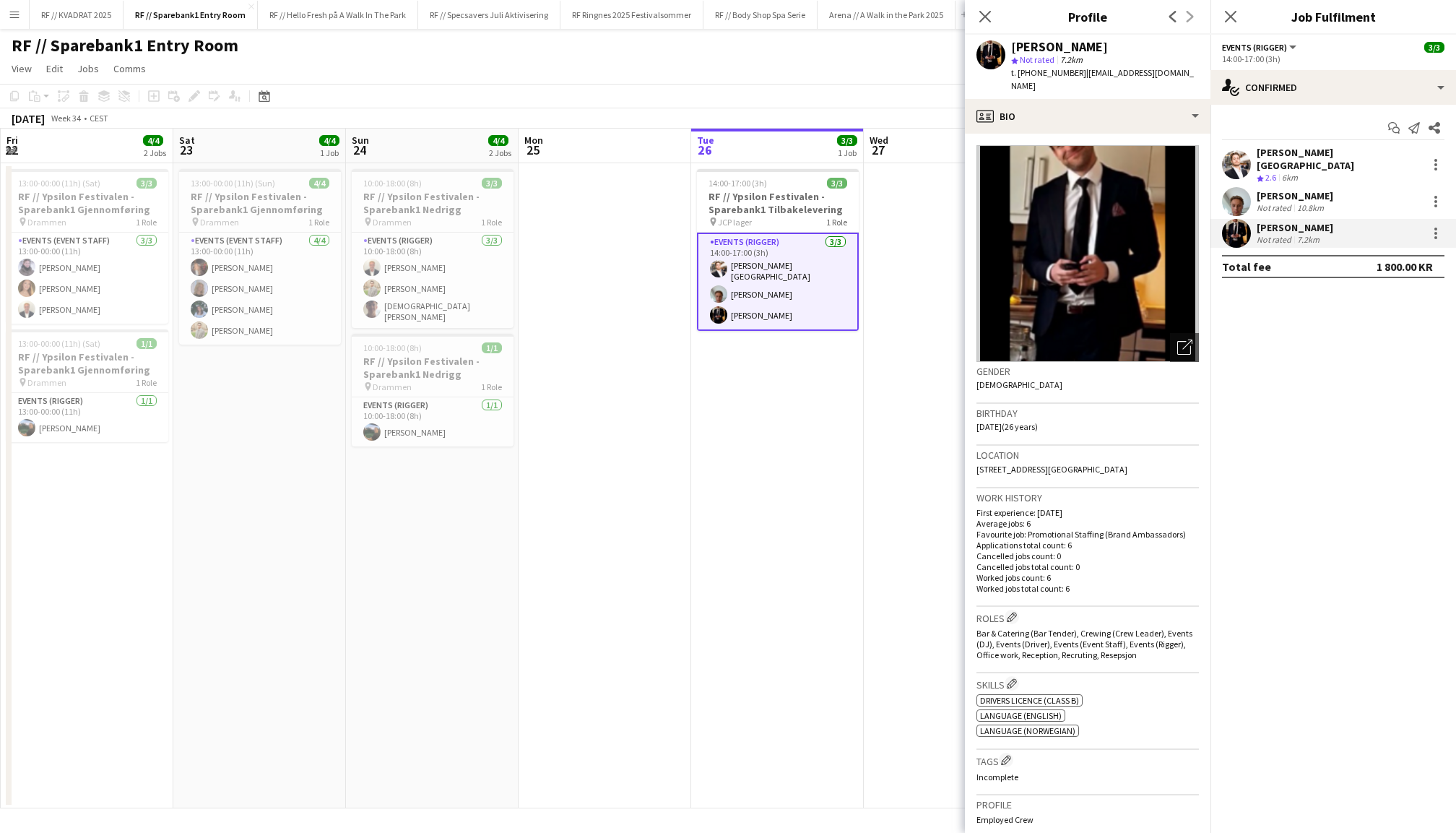
click at [1239, 189] on app-user-avatar at bounding box center [1237, 202] width 29 height 29
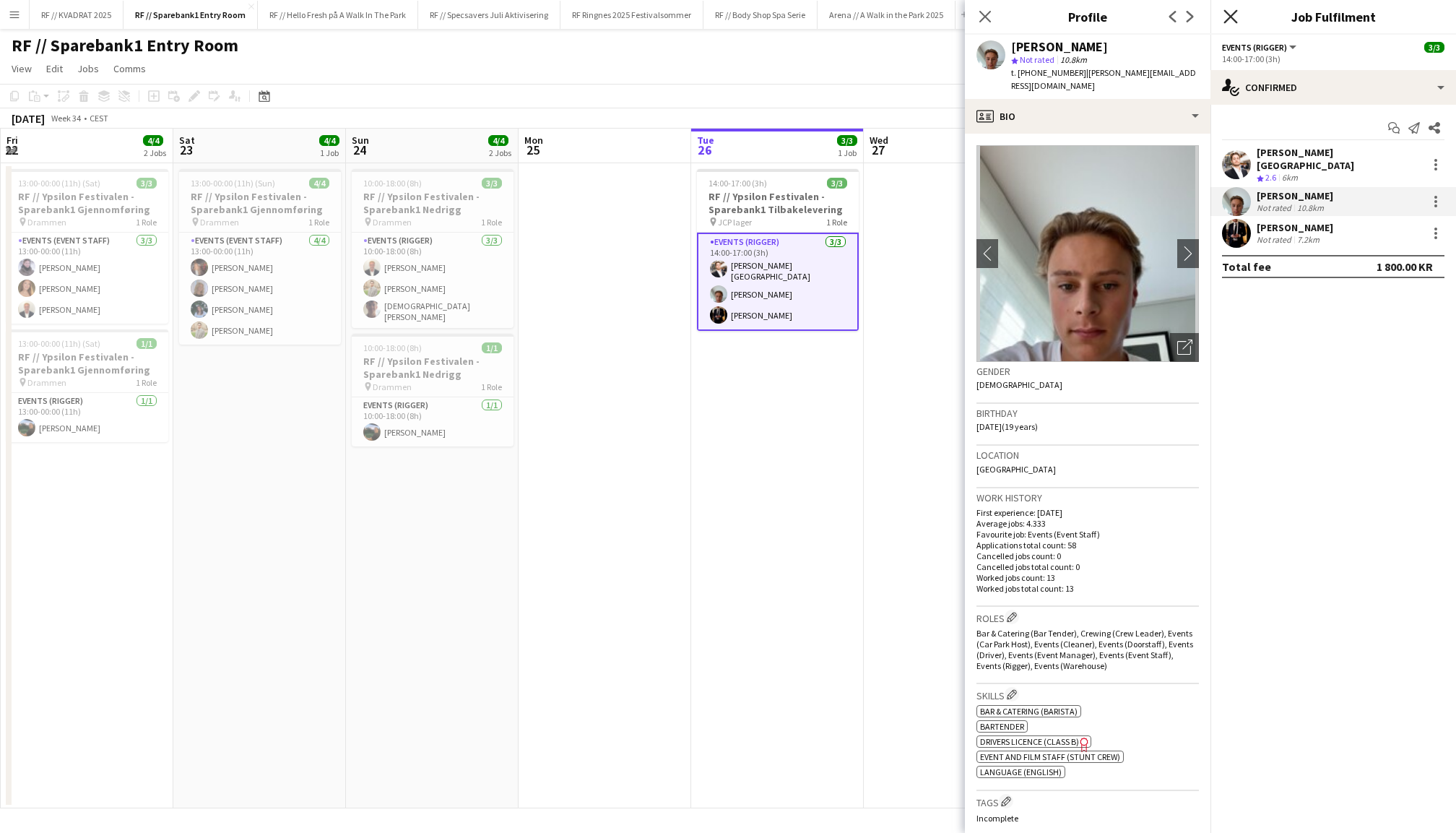
click at [1234, 18] on icon "Close pop-in" at bounding box center [1231, 16] width 14 height 14
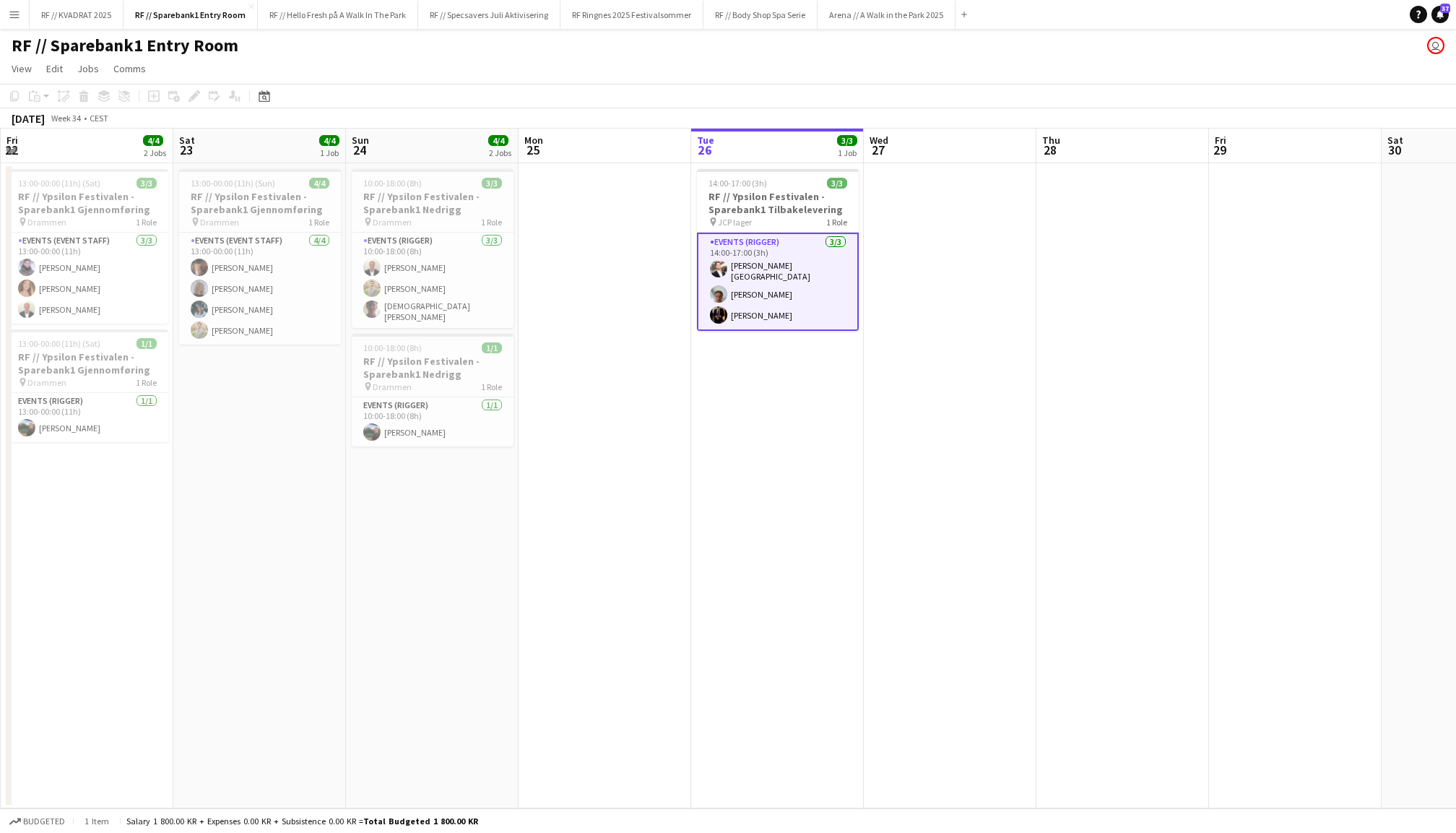
click at [1045, 400] on app-date-cell at bounding box center [1123, 485] width 173 height 645
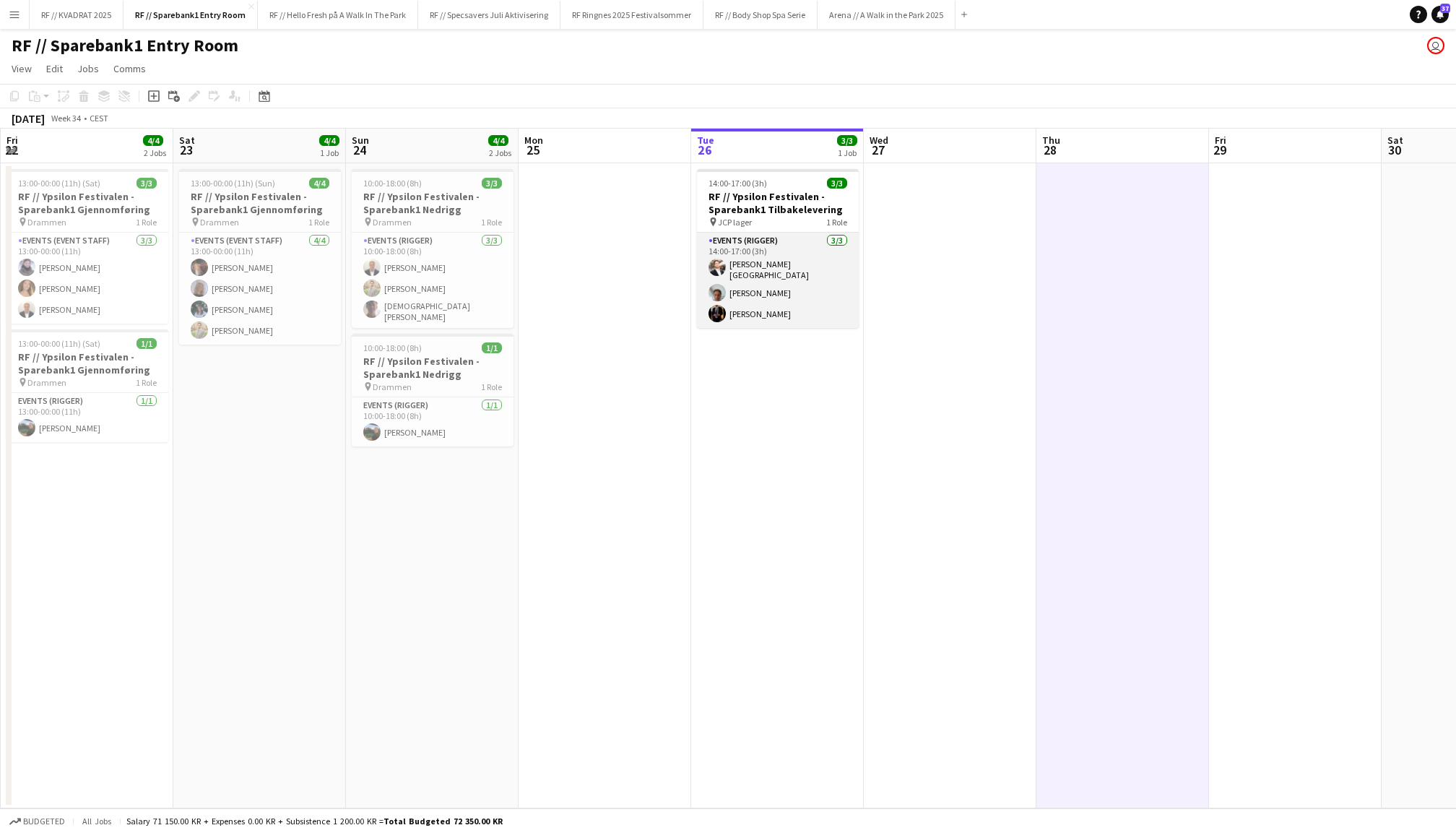
click at [775, 261] on app-card-role "Events (Rigger) 3/3 14:00-17:00 (3h) Hans Torstein Lærum Andreas Kjeldsberg Eri…" at bounding box center [778, 280] width 162 height 95
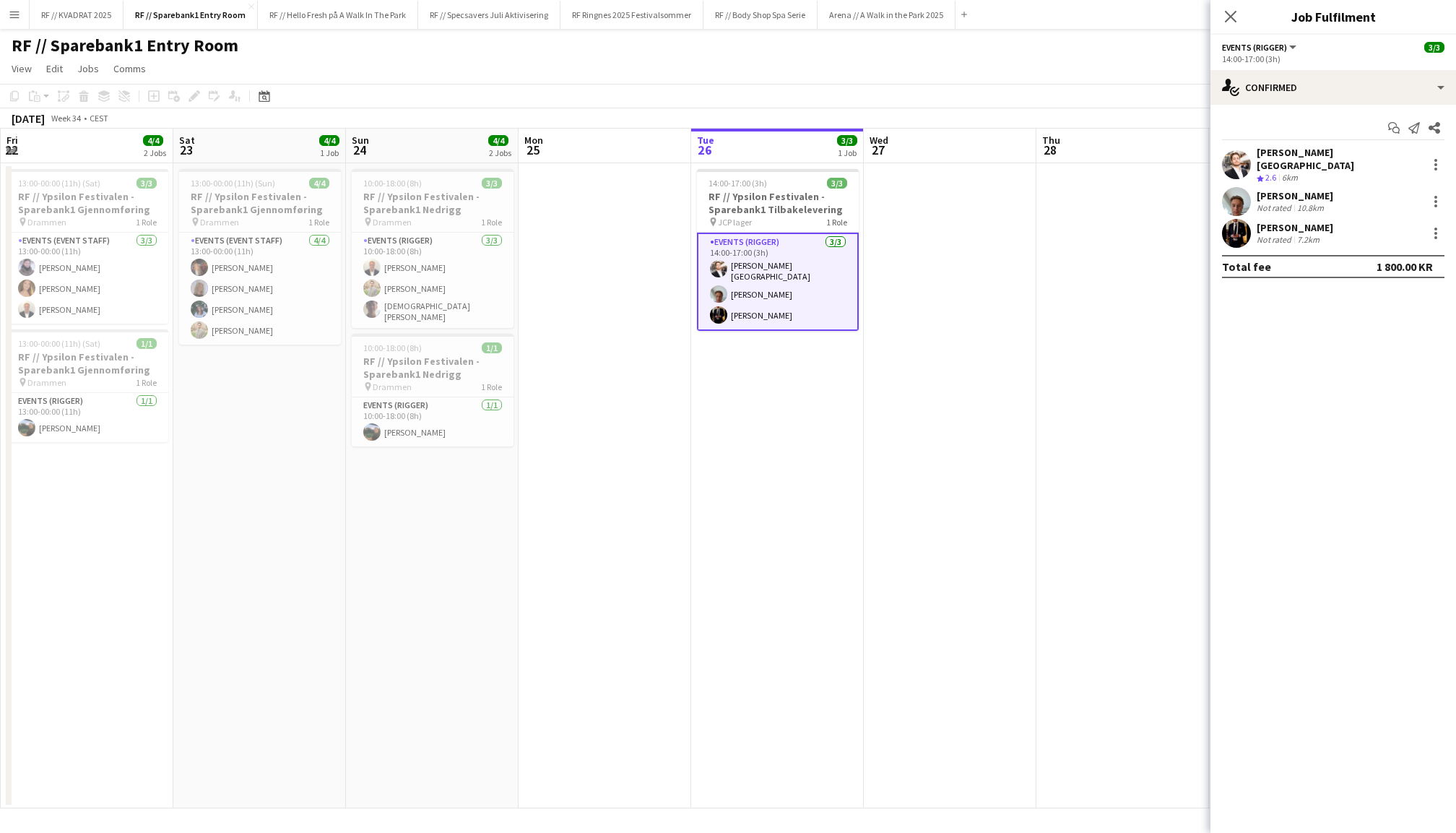
click at [1255, 154] on div "Hans Torstein Lærum Crew rating 2.6 6km" at bounding box center [1334, 165] width 246 height 38
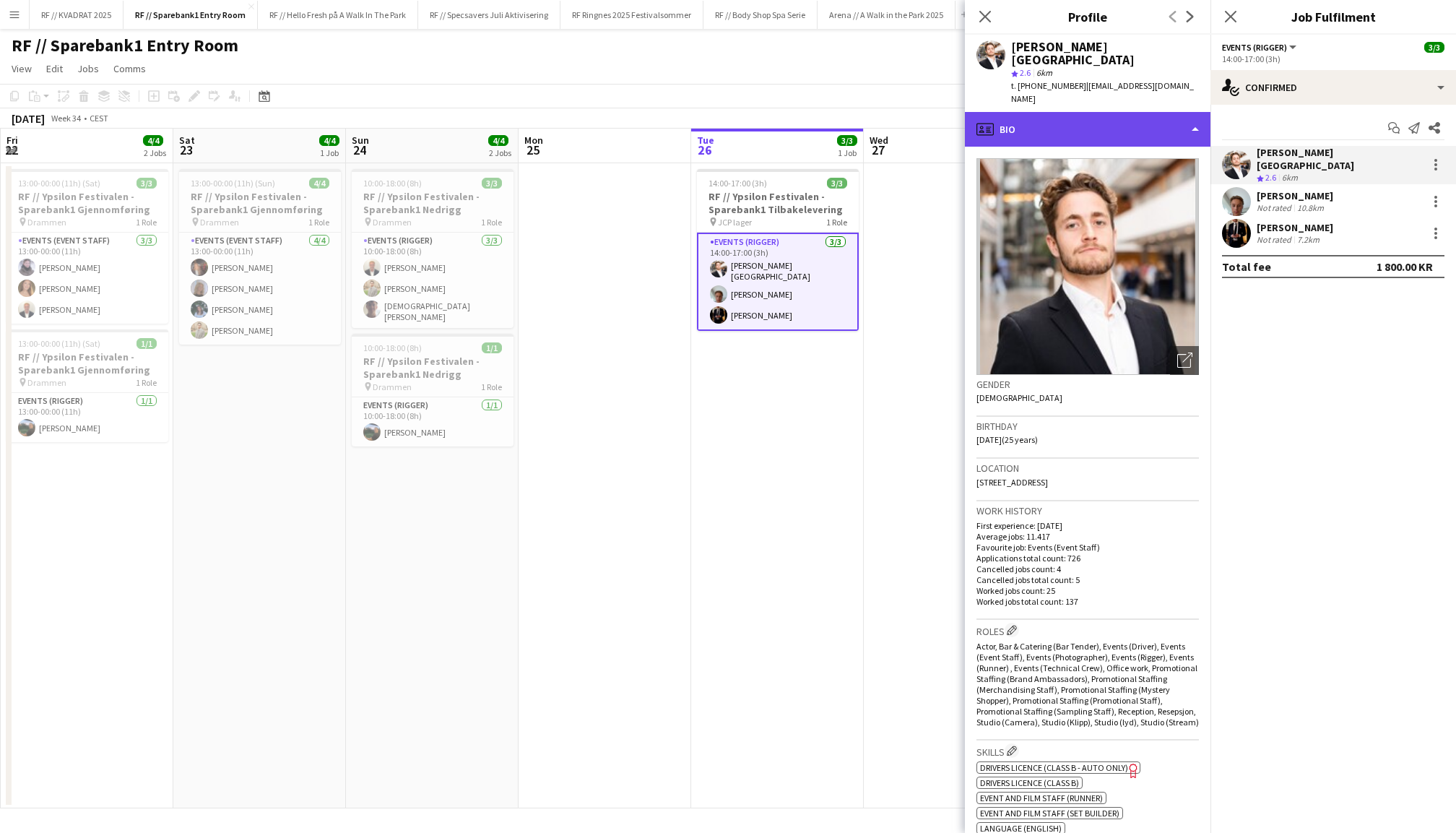
click at [1093, 112] on div "profile Bio" at bounding box center [1088, 129] width 246 height 35
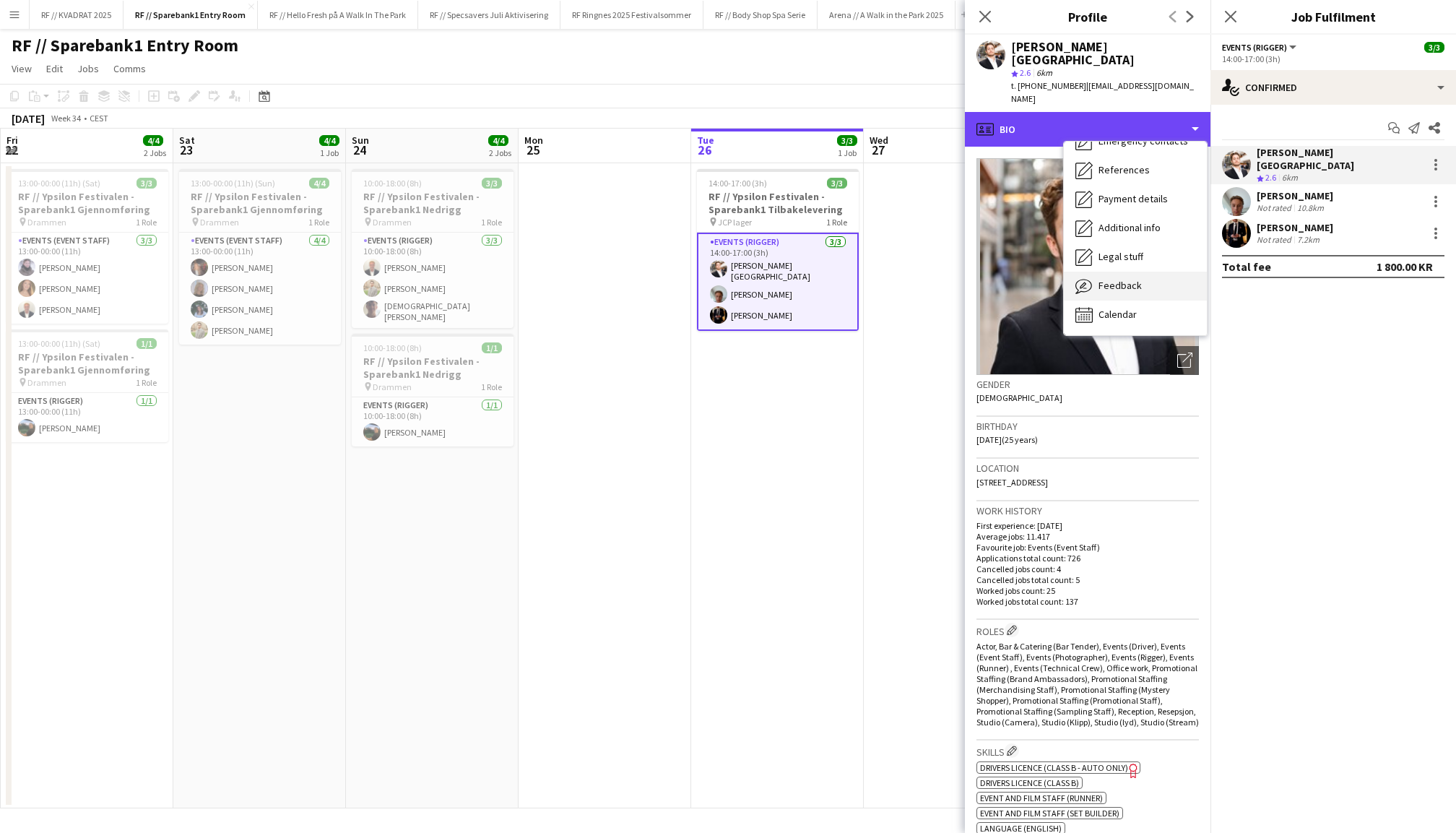
scroll to position [136, 0]
click at [1127, 279] on span "Feedback" at bounding box center [1121, 285] width 43 height 13
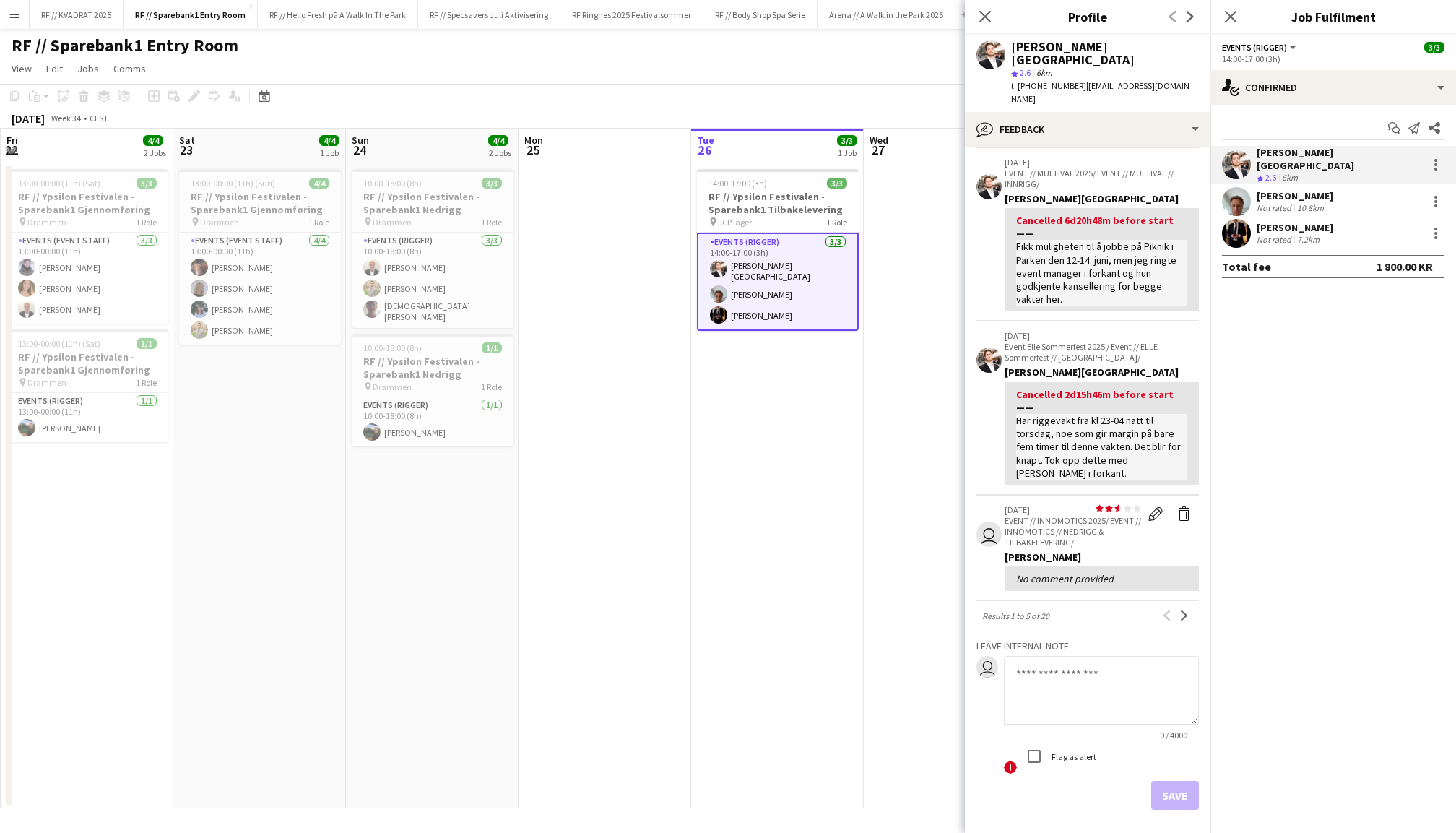
scroll to position [270, 0]
click at [1182, 608] on button "Next" at bounding box center [1185, 617] width 17 height 17
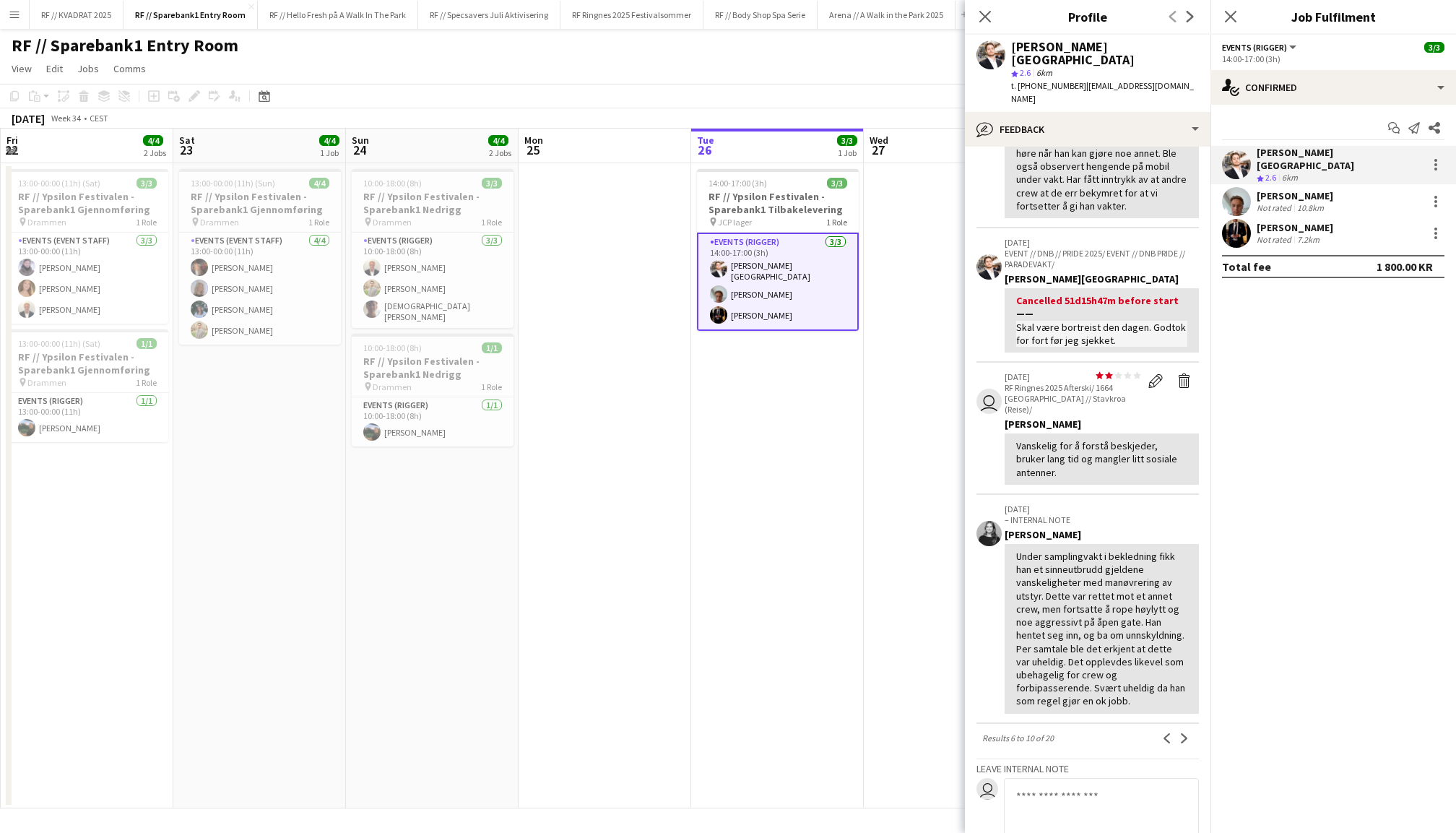
scroll to position [275, 0]
click at [1186, 725] on button "Next" at bounding box center [1185, 734] width 17 height 17
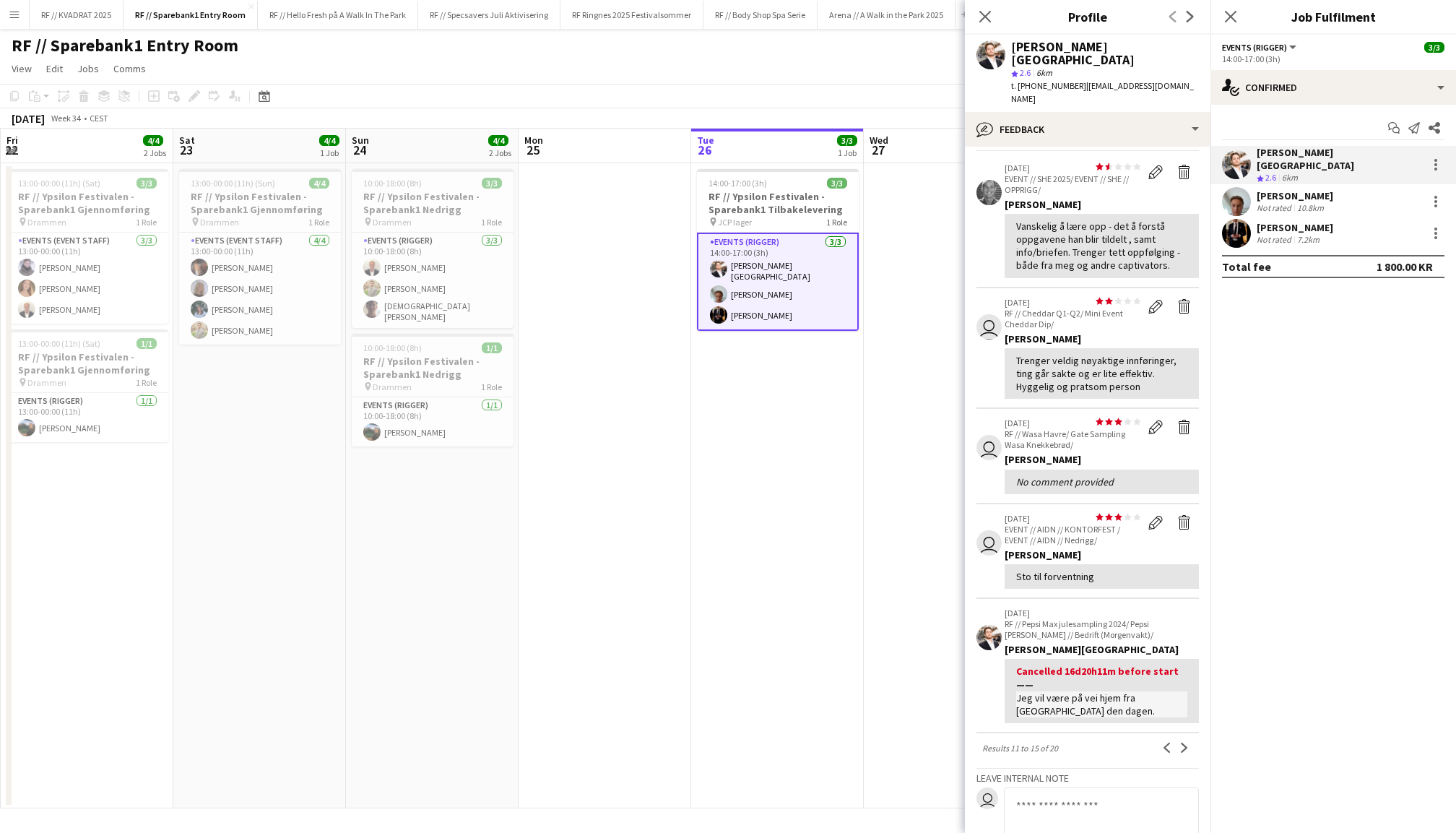
scroll to position [77, 0]
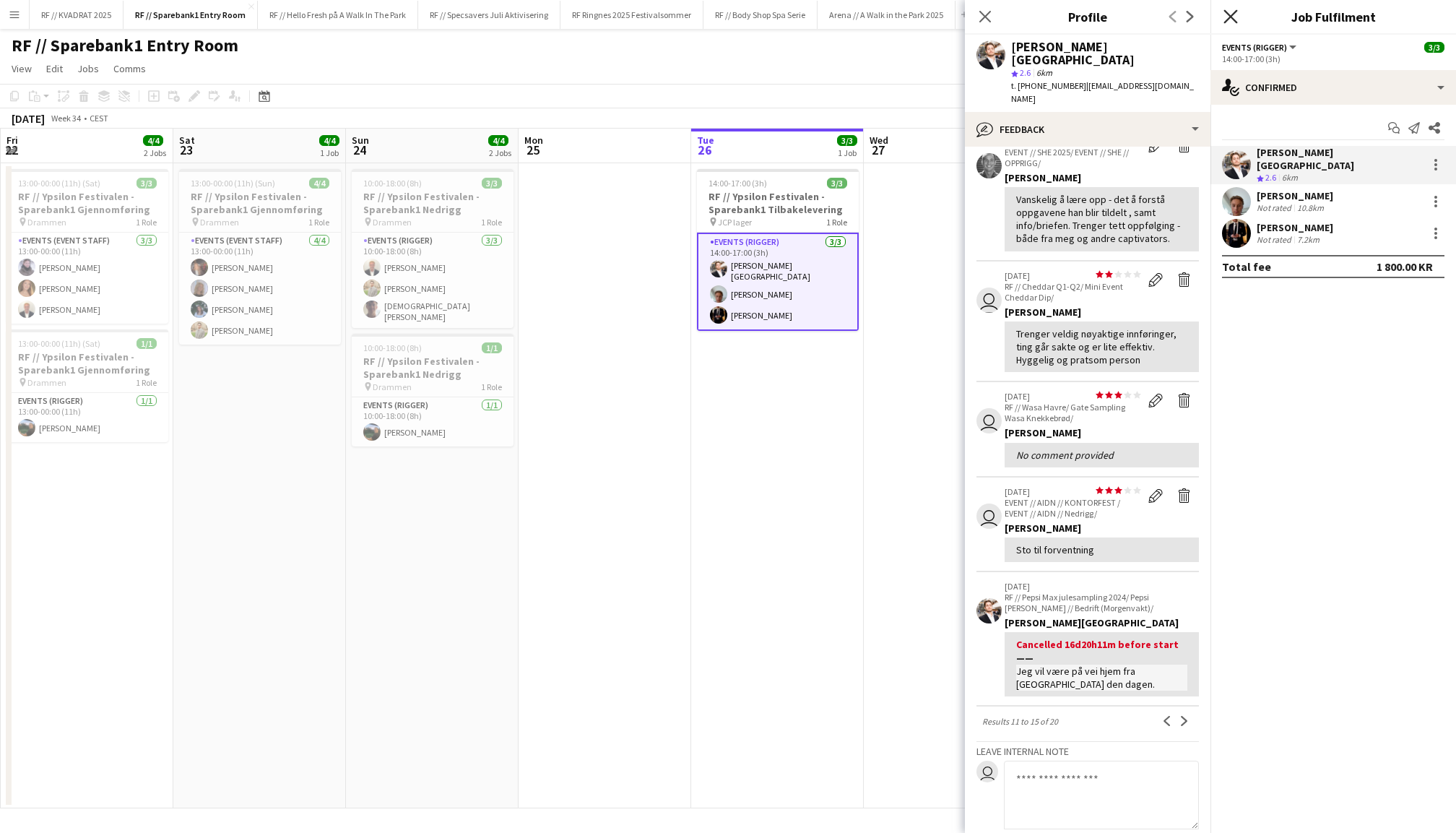
click at [1231, 19] on icon "Close pop-in" at bounding box center [1231, 16] width 14 height 14
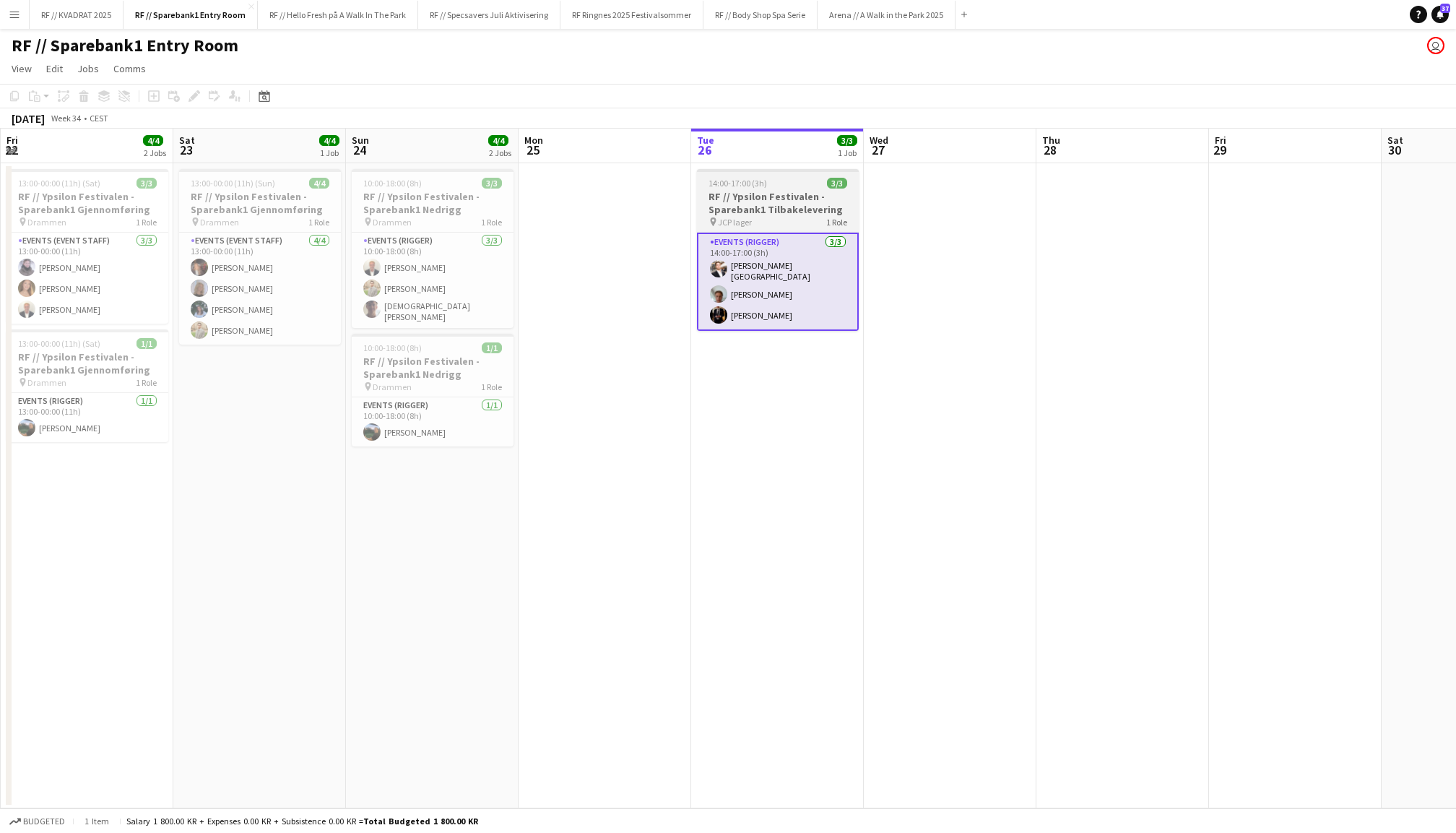
click at [785, 195] on h3 "RF // Ypsilon Festivalen - Sparebank1 Tilbakelevering" at bounding box center [778, 203] width 162 height 26
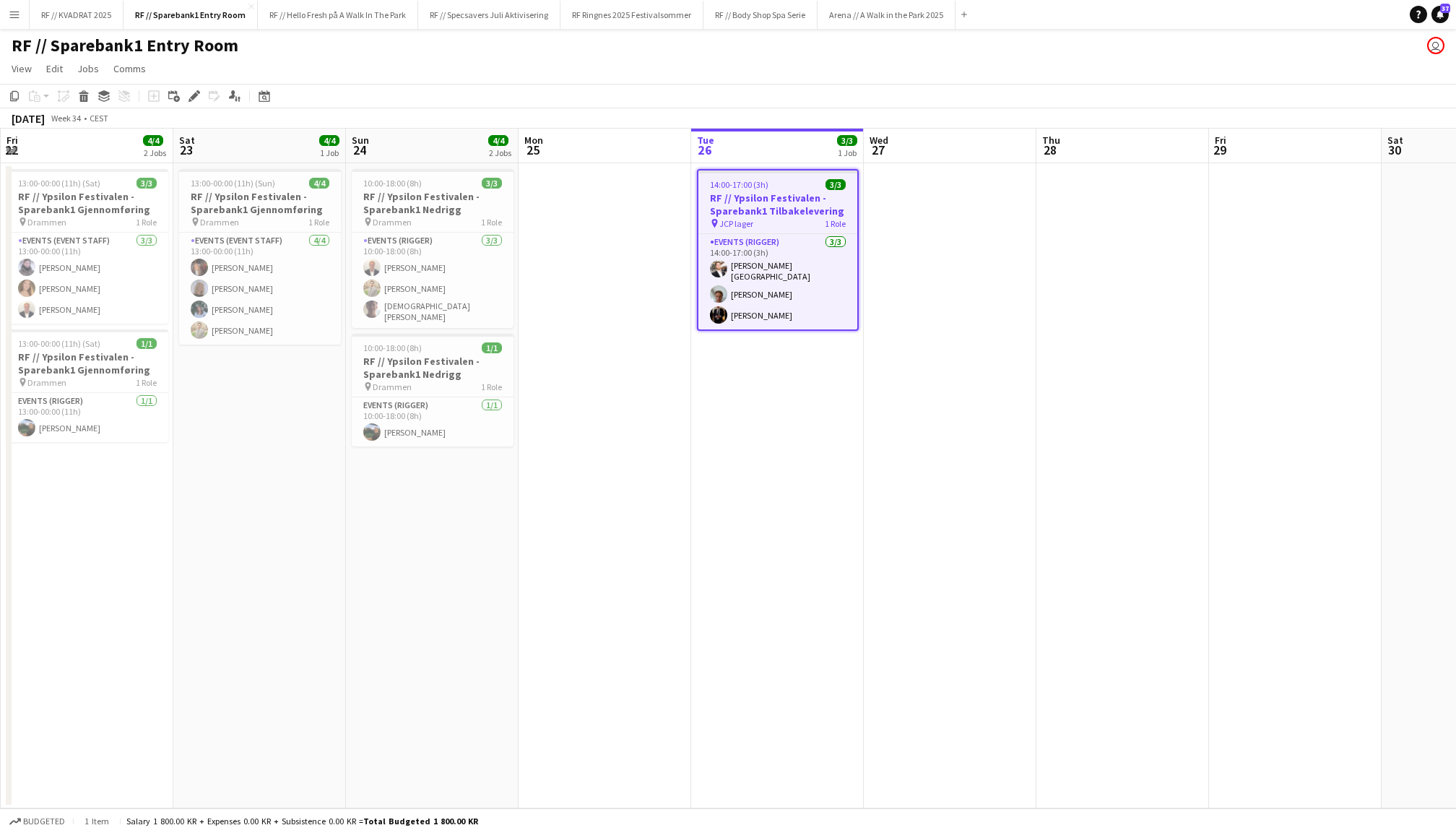
click at [940, 210] on app-date-cell at bounding box center [950, 485] width 173 height 645
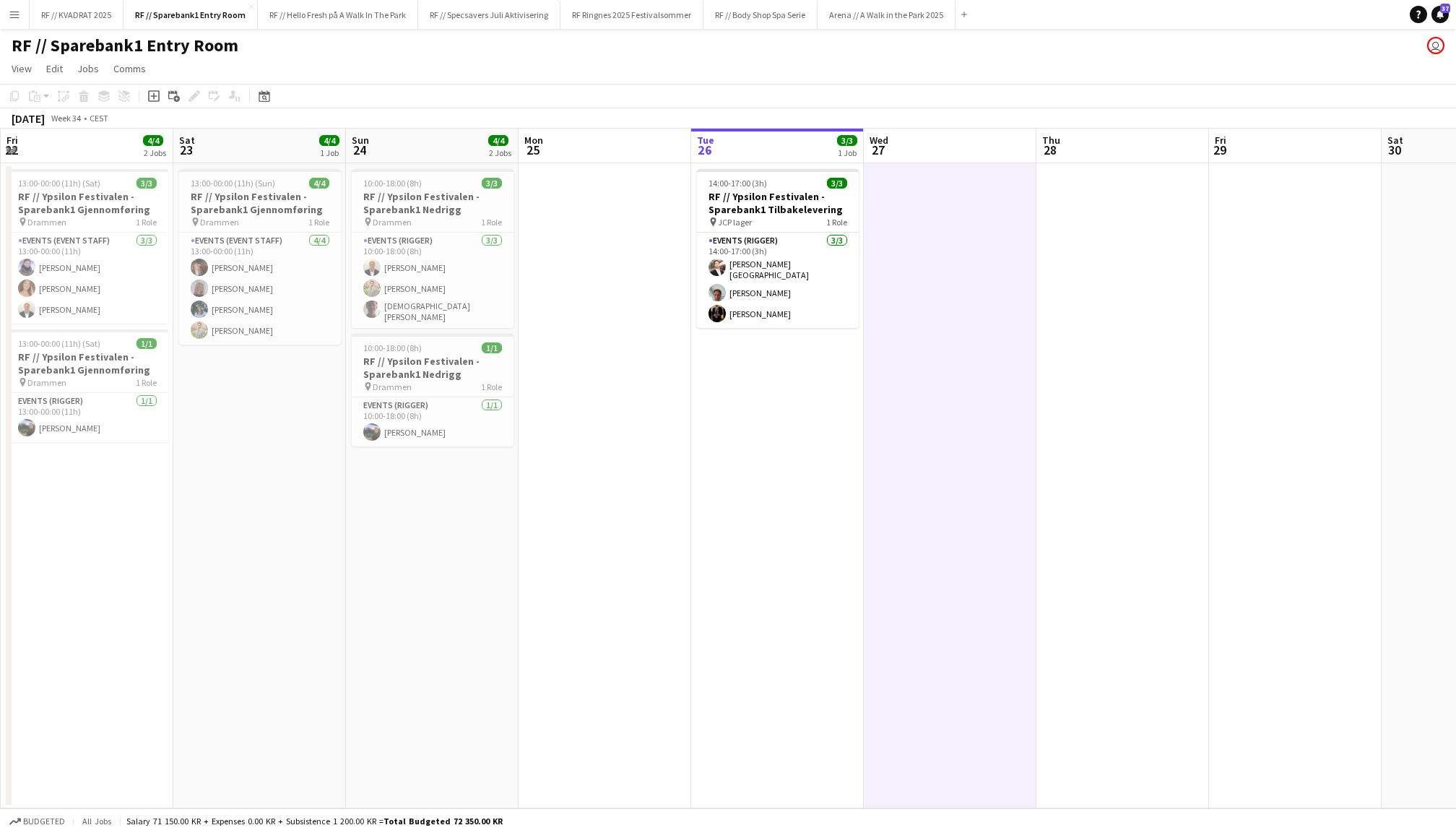
click at [590, 292] on app-date-cell at bounding box center [605, 485] width 173 height 645
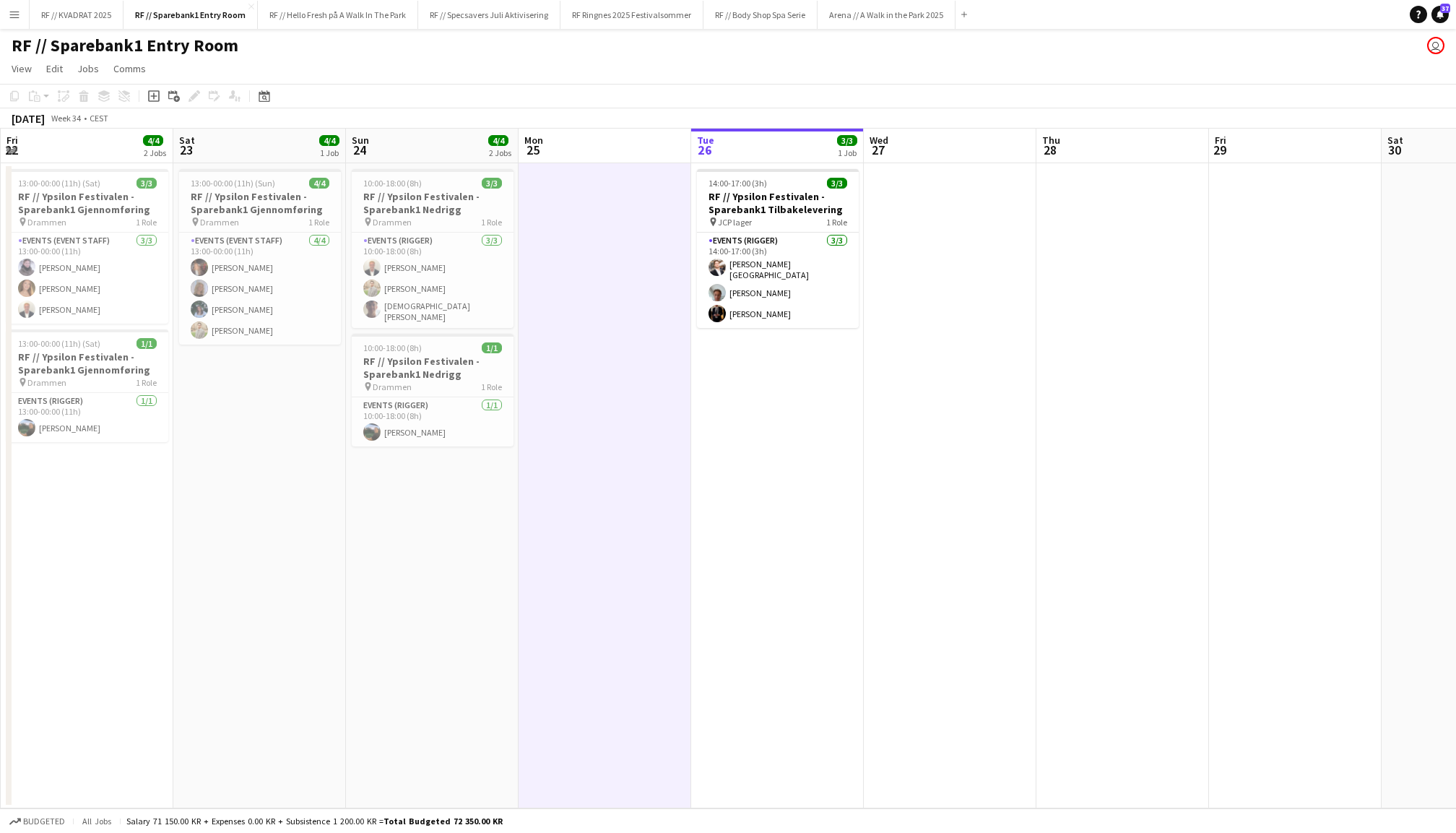
click at [240, 477] on app-date-cell "13:00-00:00 (11h) (Sun) 4/4 RF // Ypsilon Festivalen - Sparebank1 Gjennomføring…" at bounding box center [259, 485] width 173 height 645
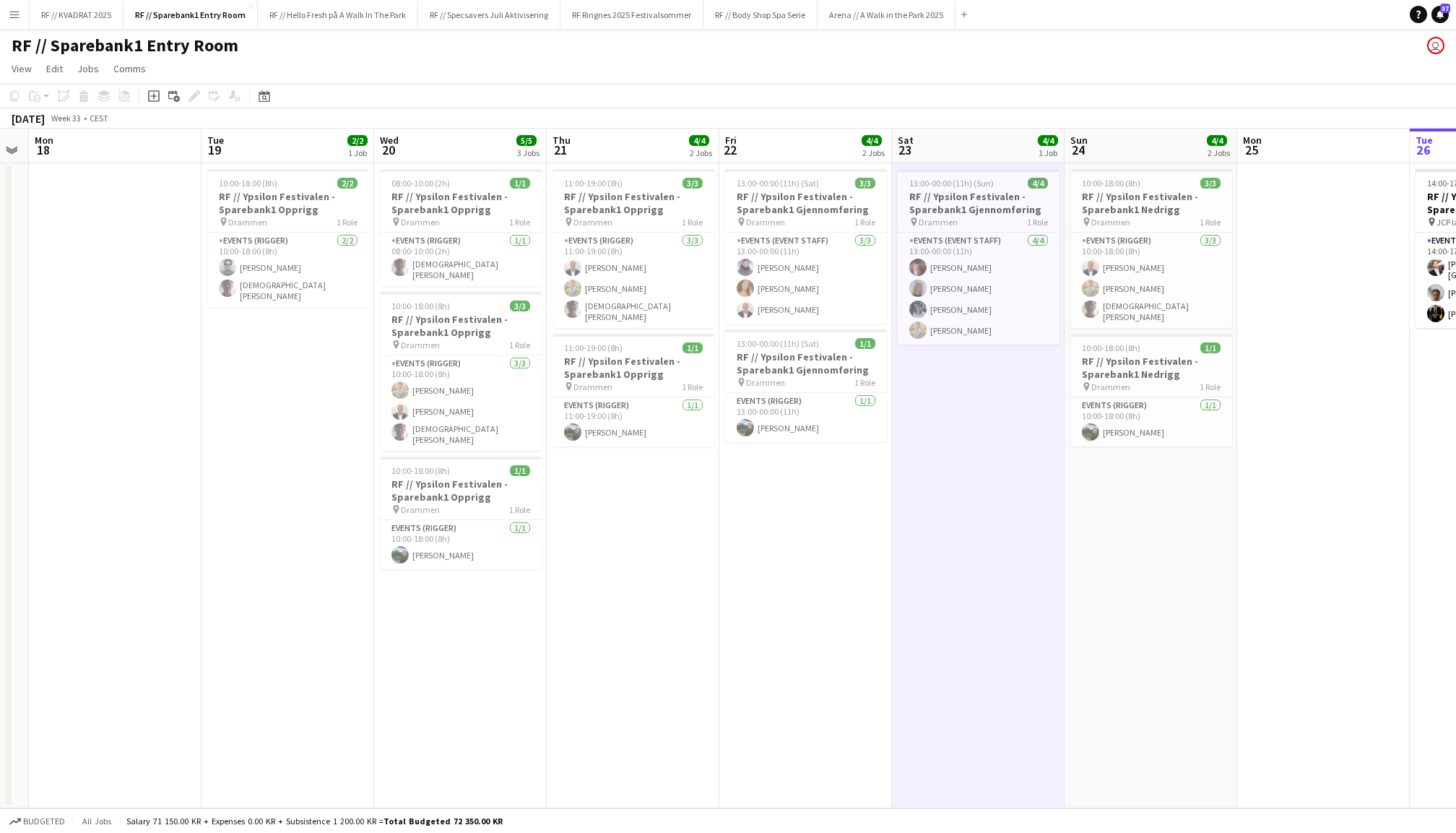
scroll to position [0, 316]
click at [1171, 501] on app-date-cell "10:00-18:00 (8h) 3/3 RF // Ypsilon Festivalen - Sparebank1 Nedrigg pin Drammen …" at bounding box center [1152, 485] width 173 height 645
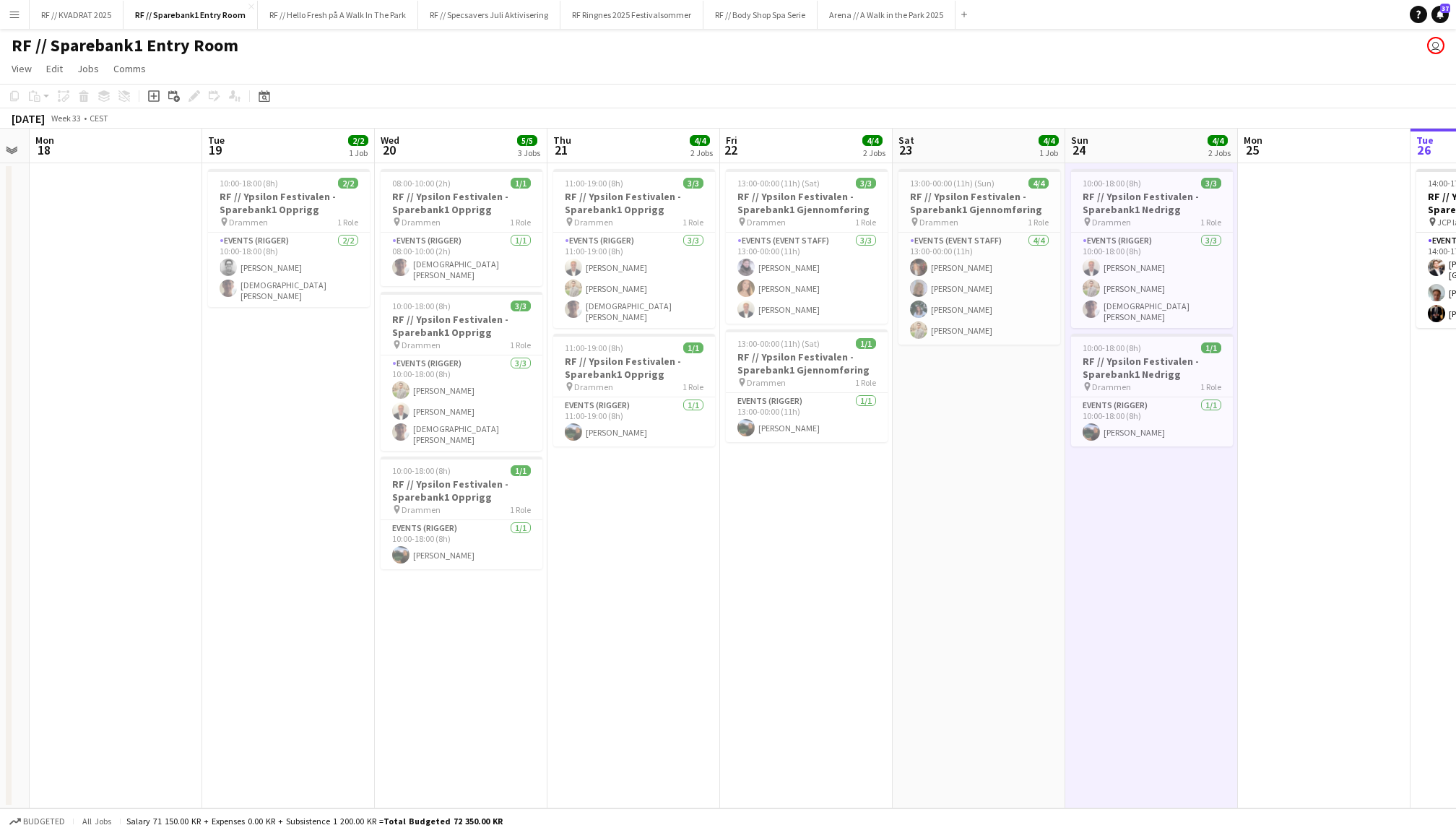
click at [1269, 466] on app-date-cell at bounding box center [1324, 485] width 173 height 645
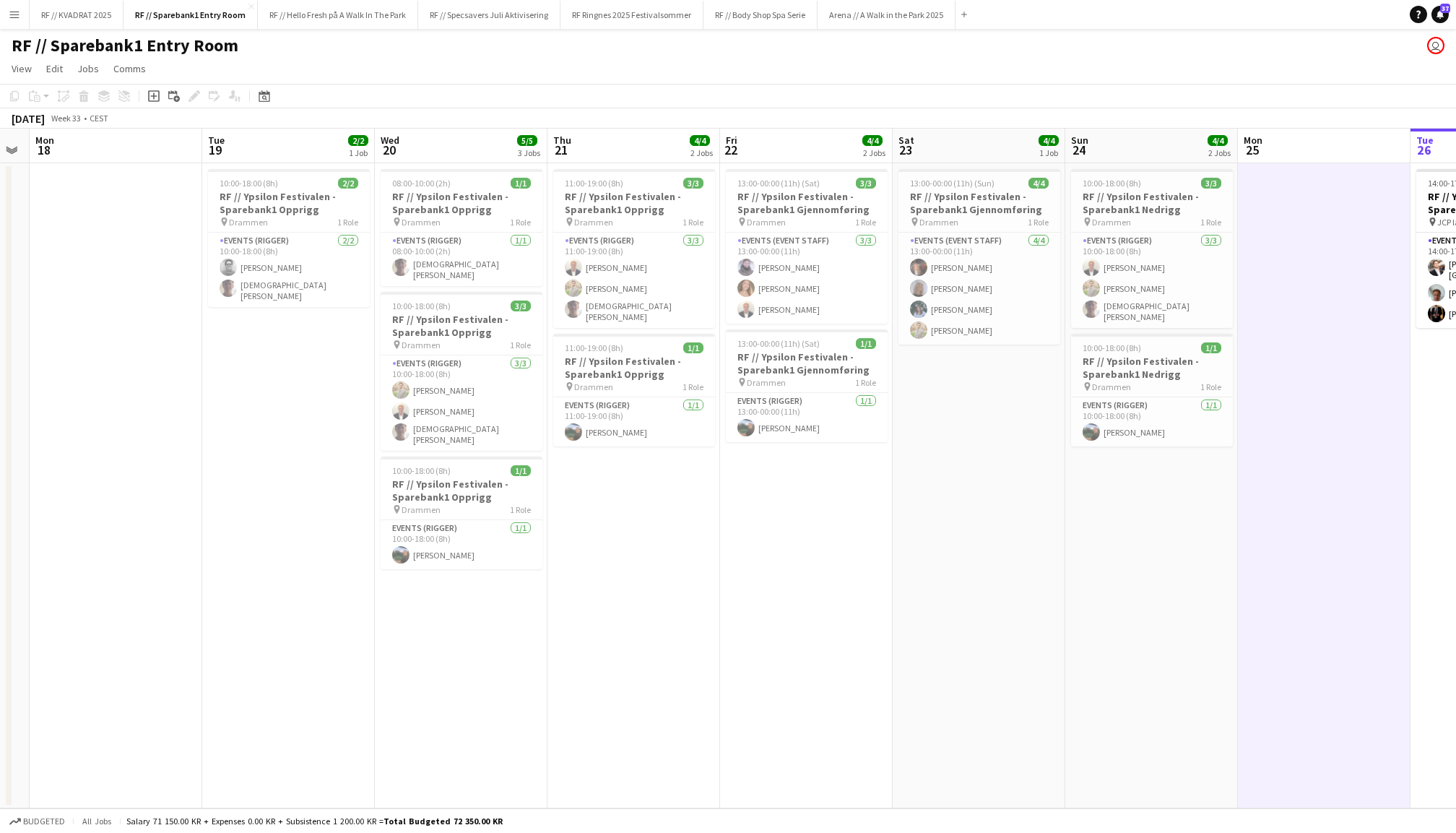
click at [792, 498] on app-date-cell "13:00-00:00 (11h) (Sat) 3/3 RF // Ypsilon Festivalen - Sparebank1 Gjennomføring…" at bounding box center [806, 485] width 173 height 645
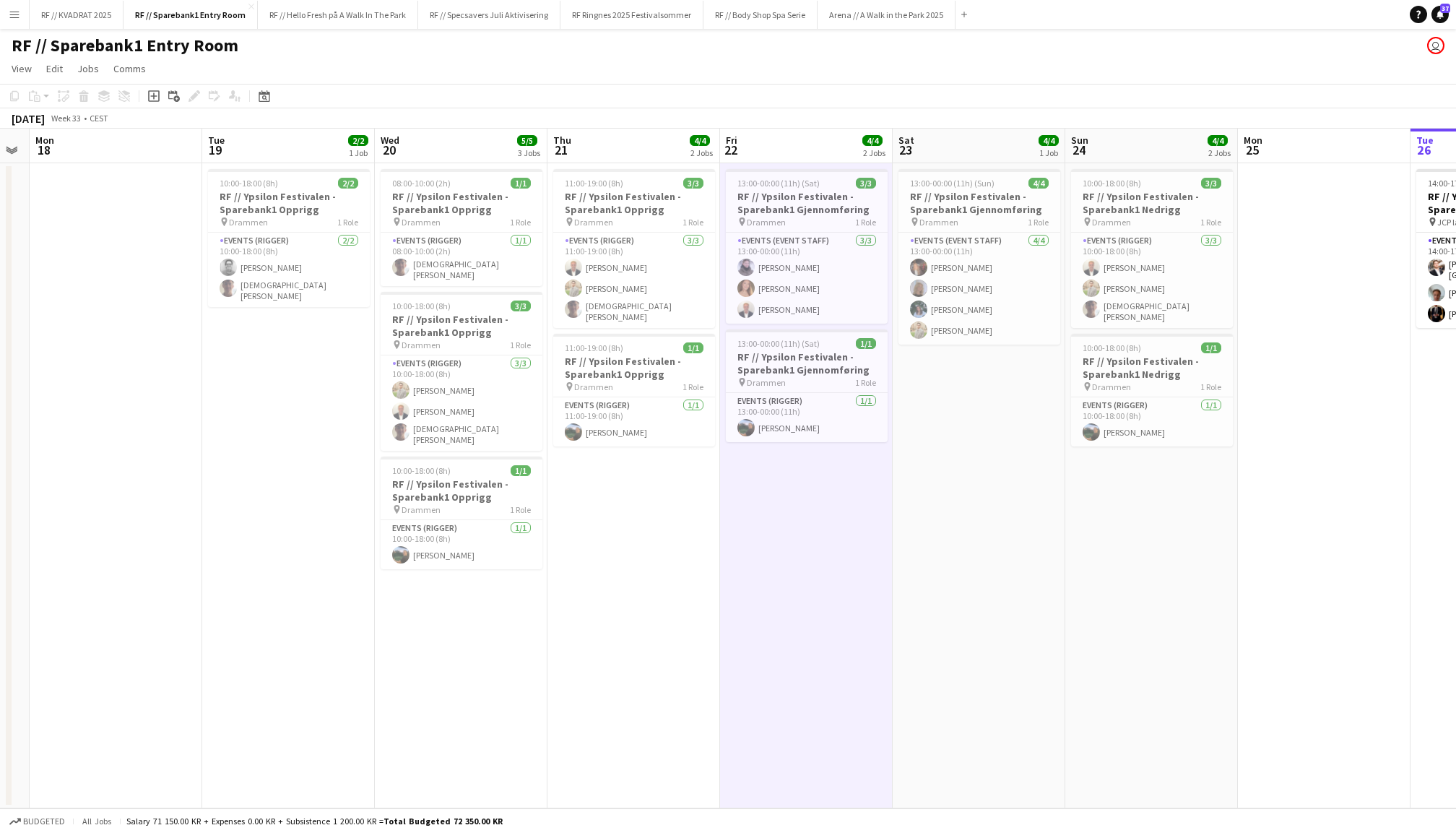
click at [579, 558] on app-date-cell "11:00-19:00 (8h) 3/3 RF // Ypsilon Festivalen - Sparebank1 Opprigg pin Drammen …" at bounding box center [634, 485] width 173 height 645
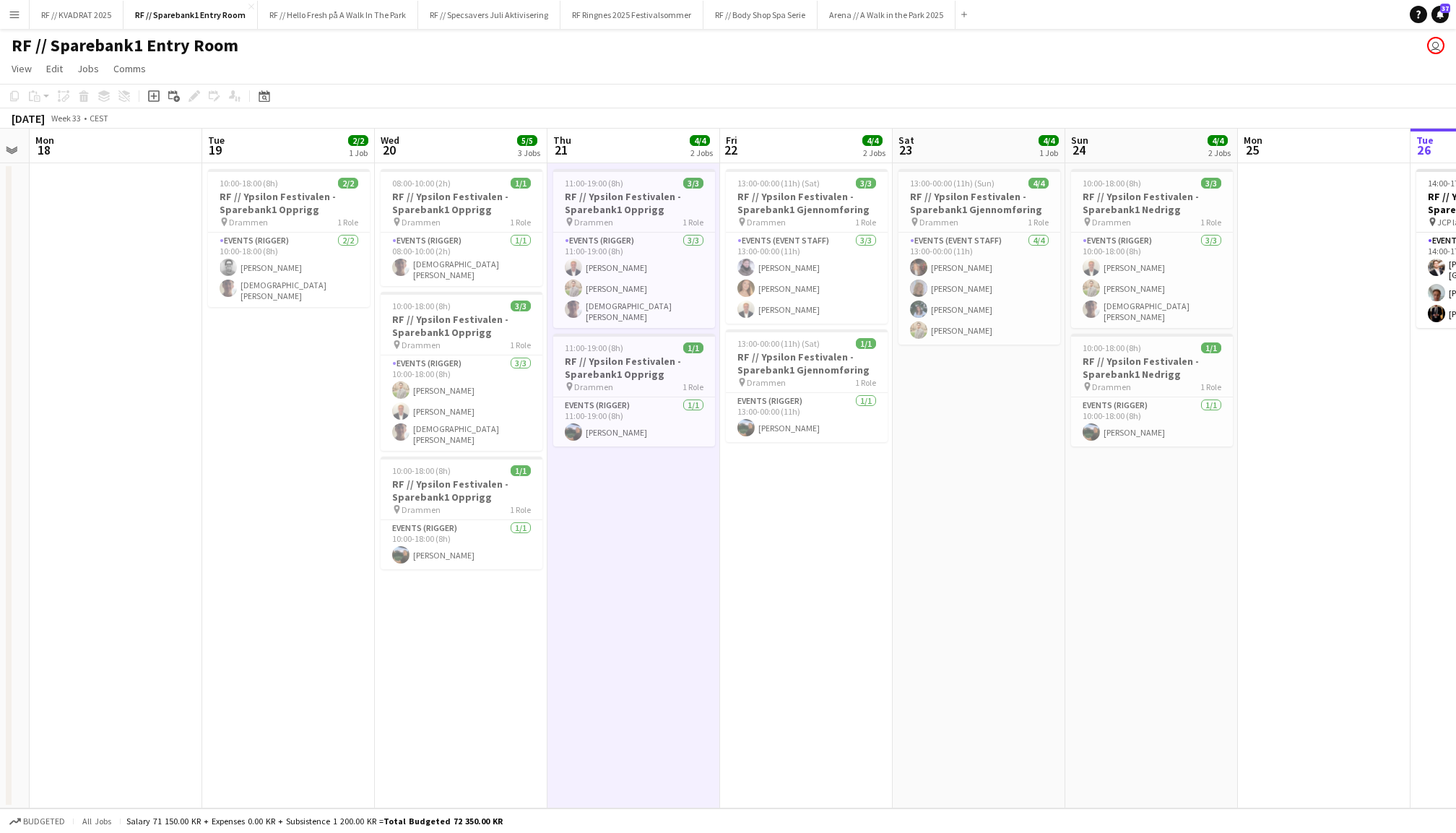
click at [1380, 414] on app-date-cell at bounding box center [1324, 485] width 173 height 645
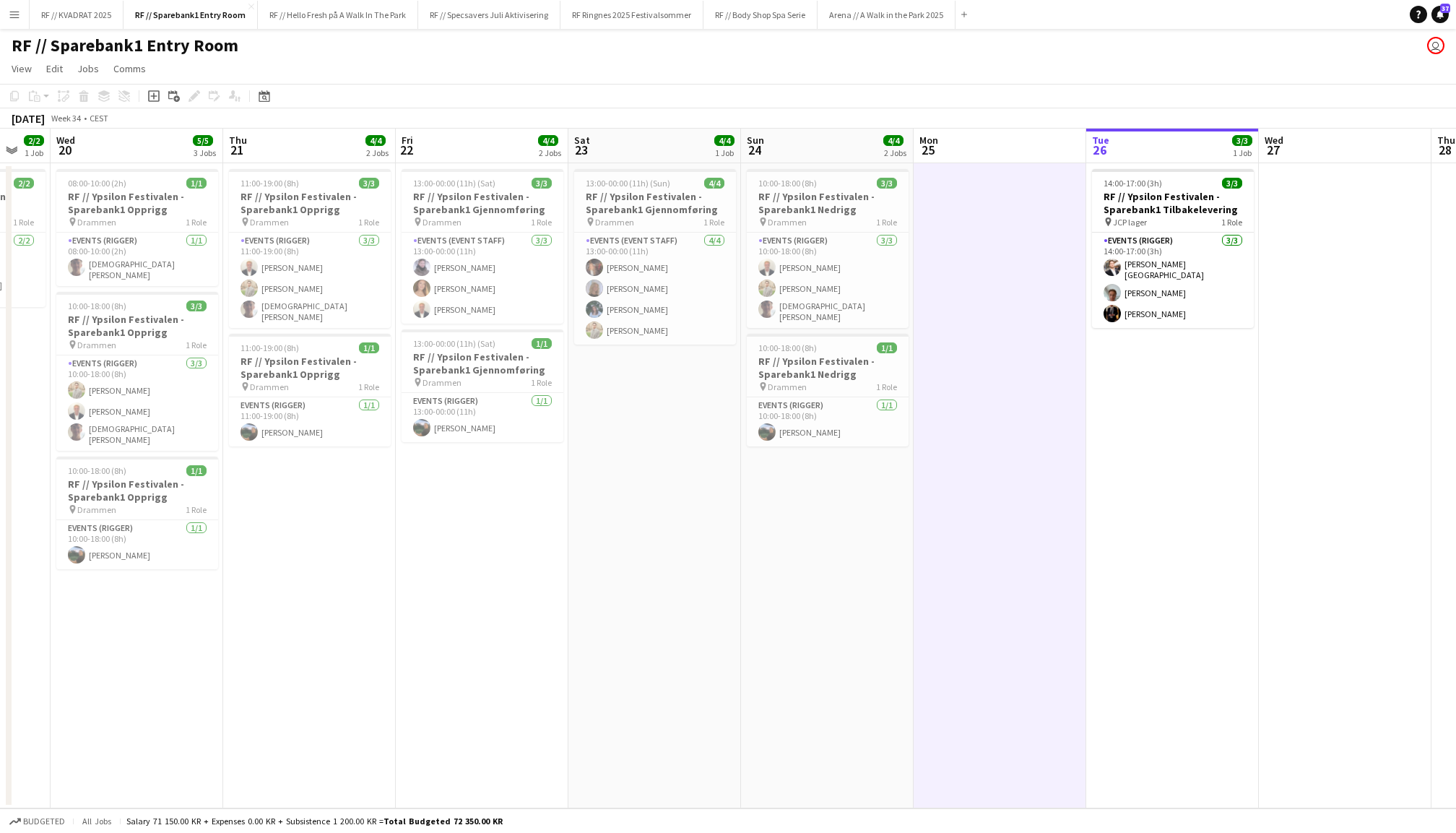
click at [1157, 436] on app-date-cell "14:00-17:00 (3h) 3/3 RF // Ypsilon Festivalen - Sparebank1 Tilbakelevering pin …" at bounding box center [1173, 485] width 173 height 645
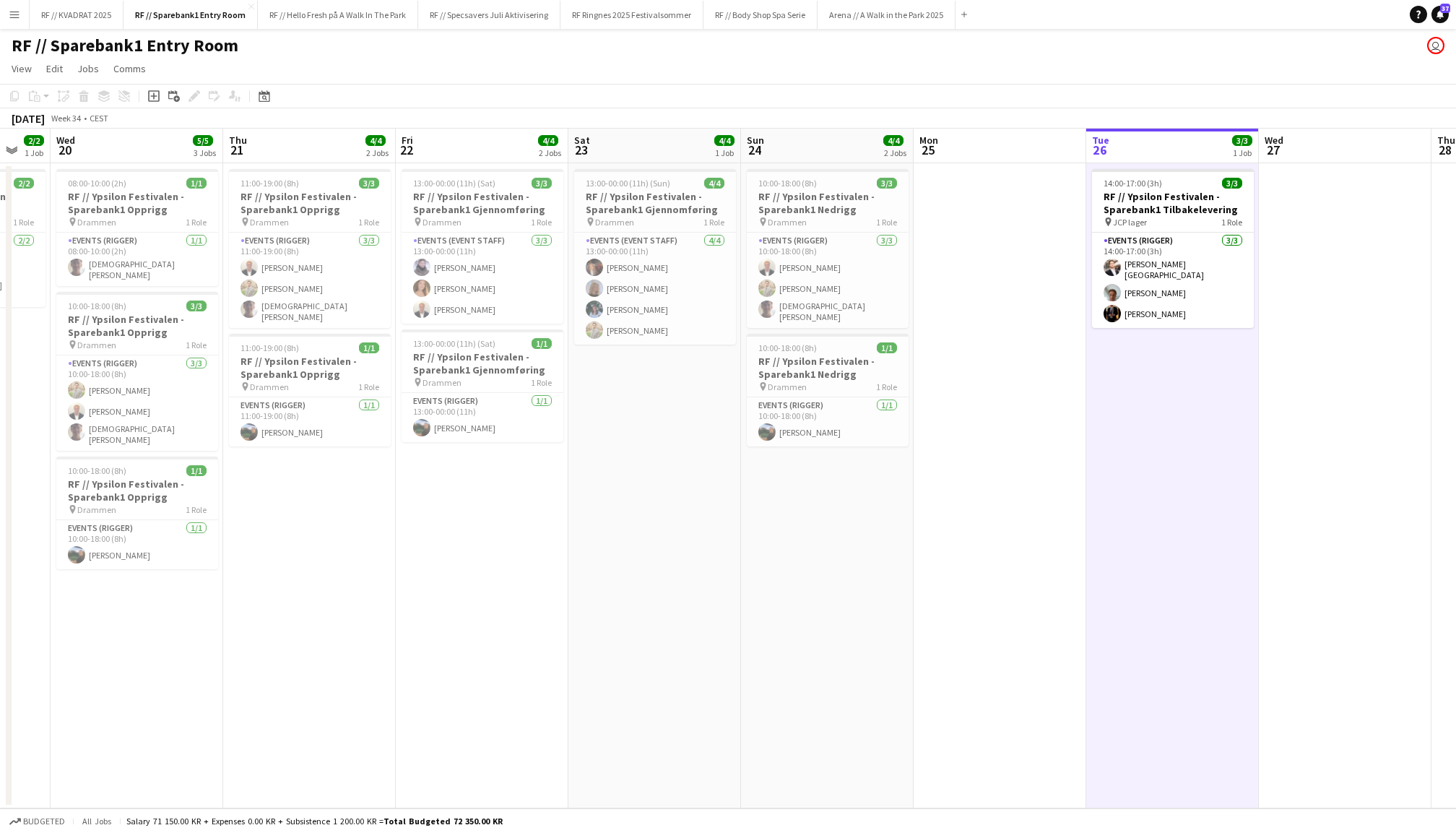
click at [1340, 392] on app-date-cell at bounding box center [1345, 485] width 173 height 645
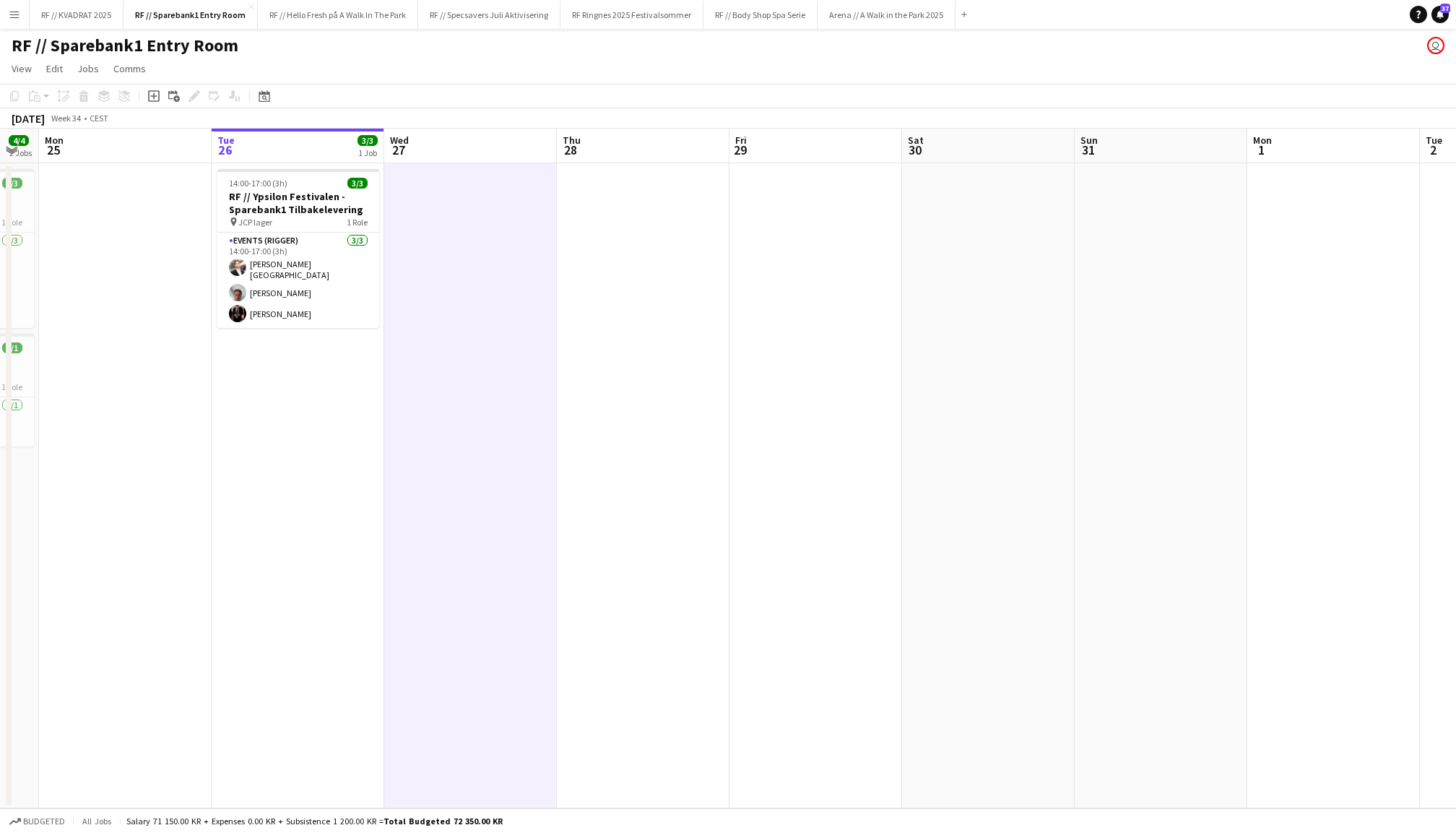
scroll to position [0, 312]
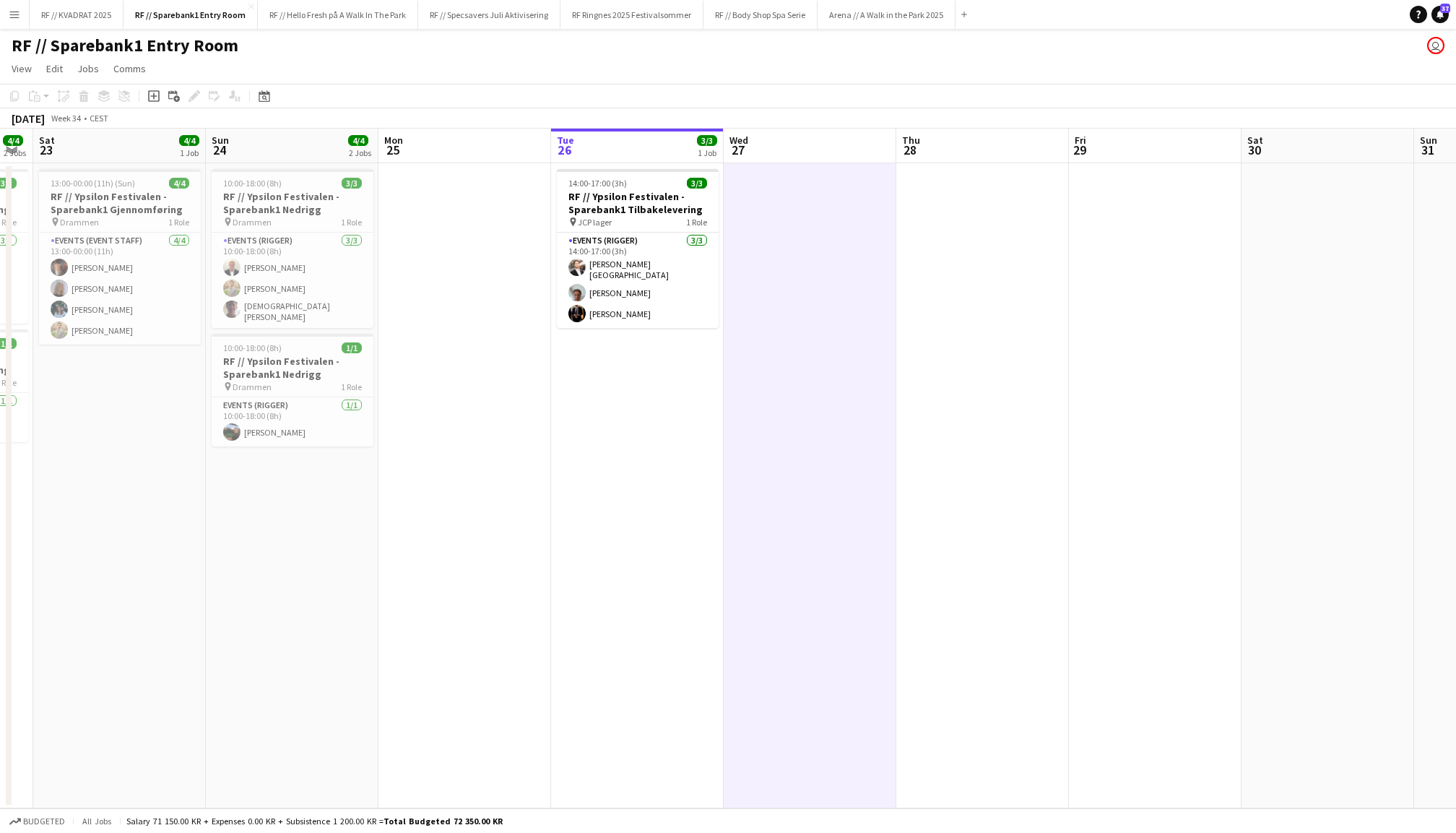
click at [1049, 301] on app-date-cell at bounding box center [983, 485] width 173 height 645
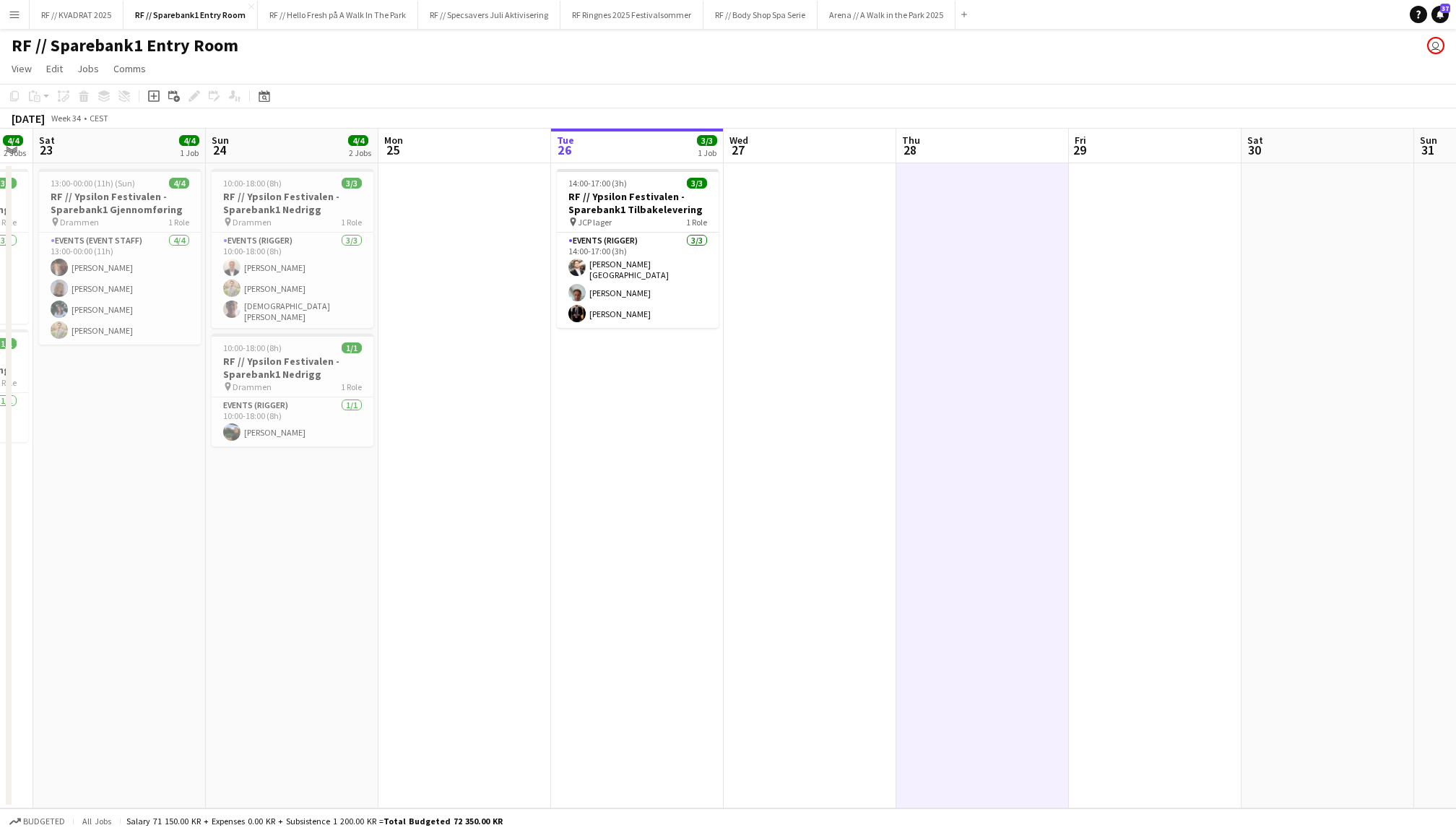
click at [1221, 314] on app-date-cell at bounding box center [1155, 485] width 173 height 645
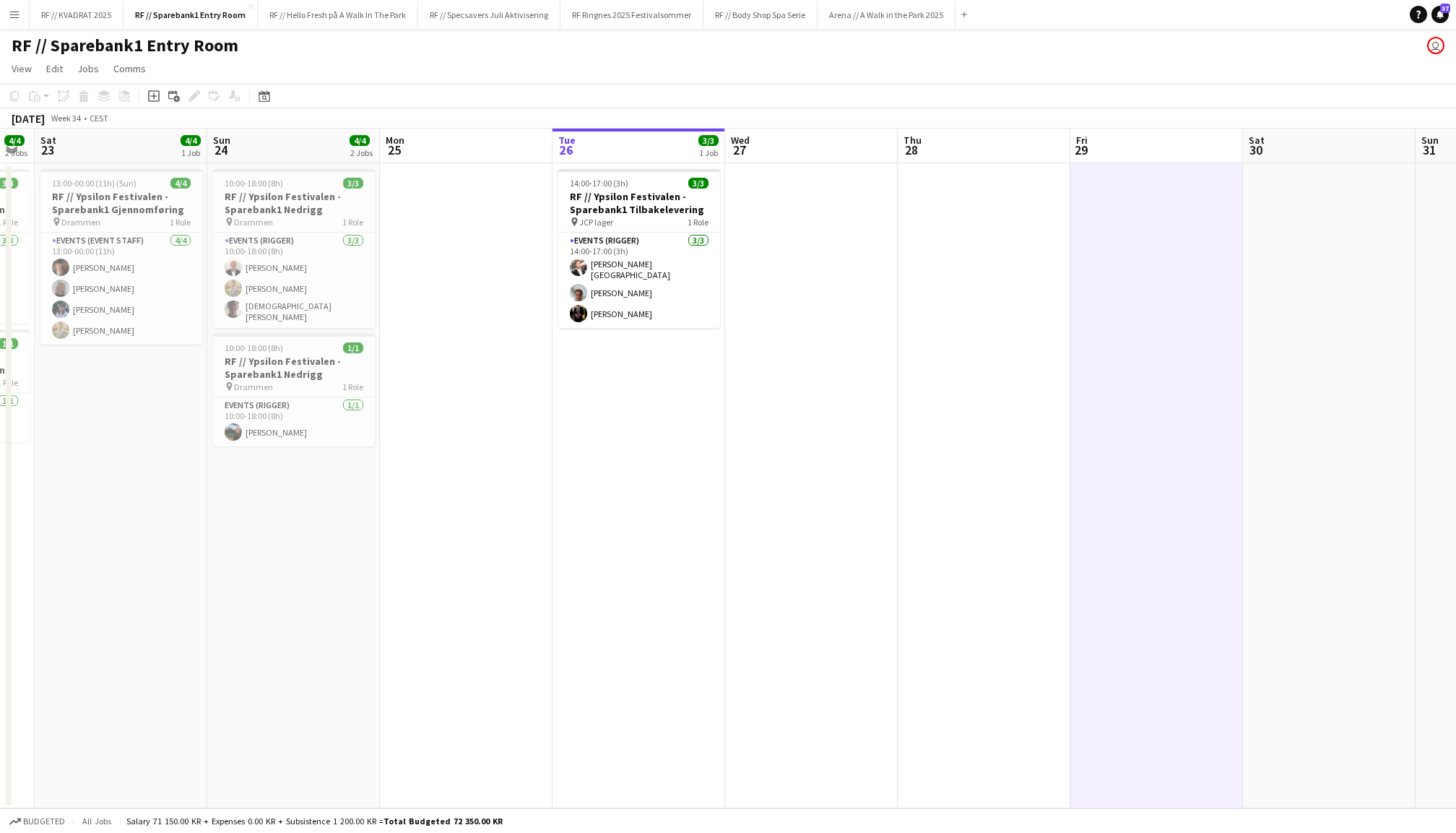
click at [1331, 332] on app-date-cell at bounding box center [1330, 485] width 173 height 645
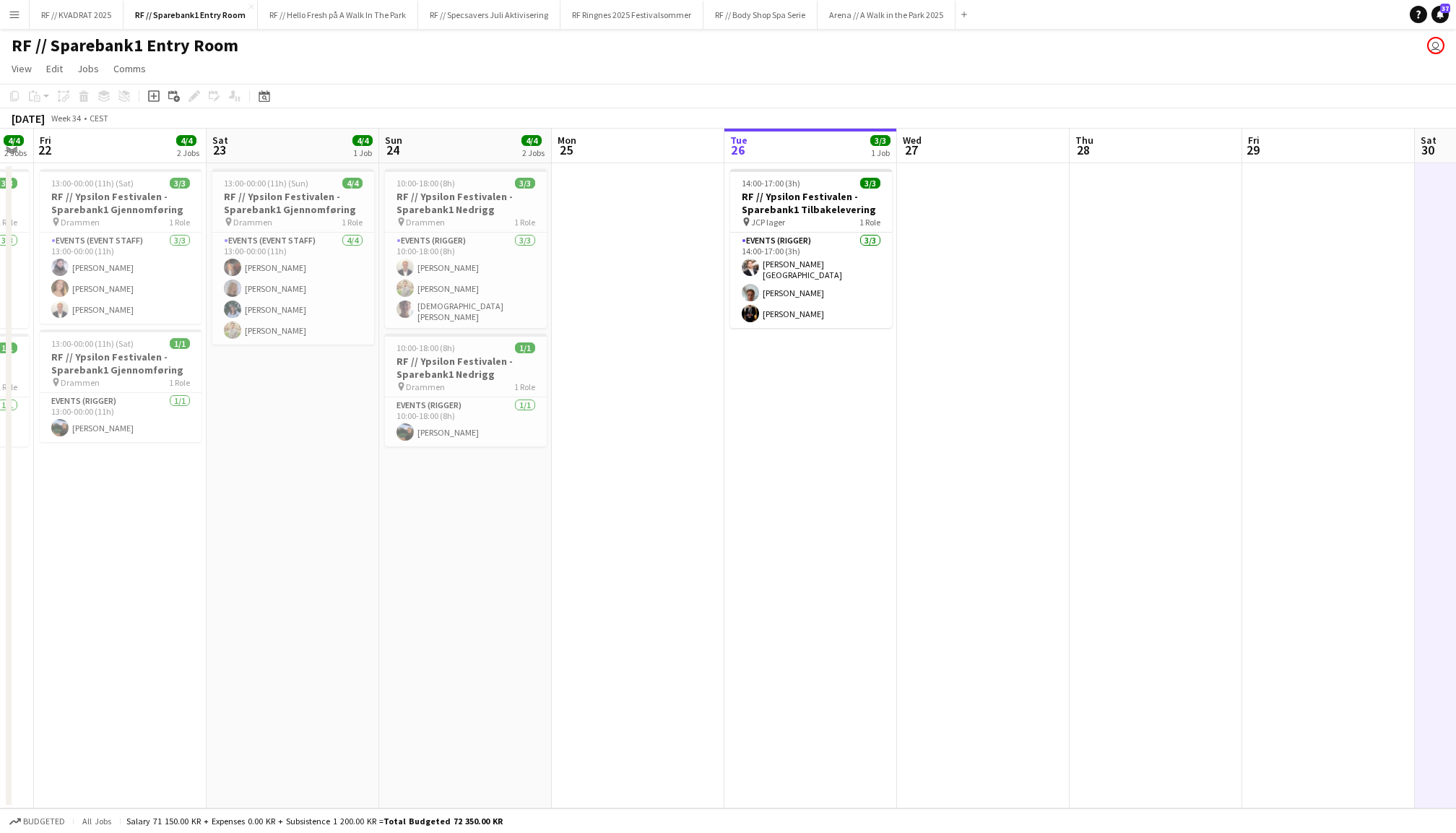
scroll to position [0, 477]
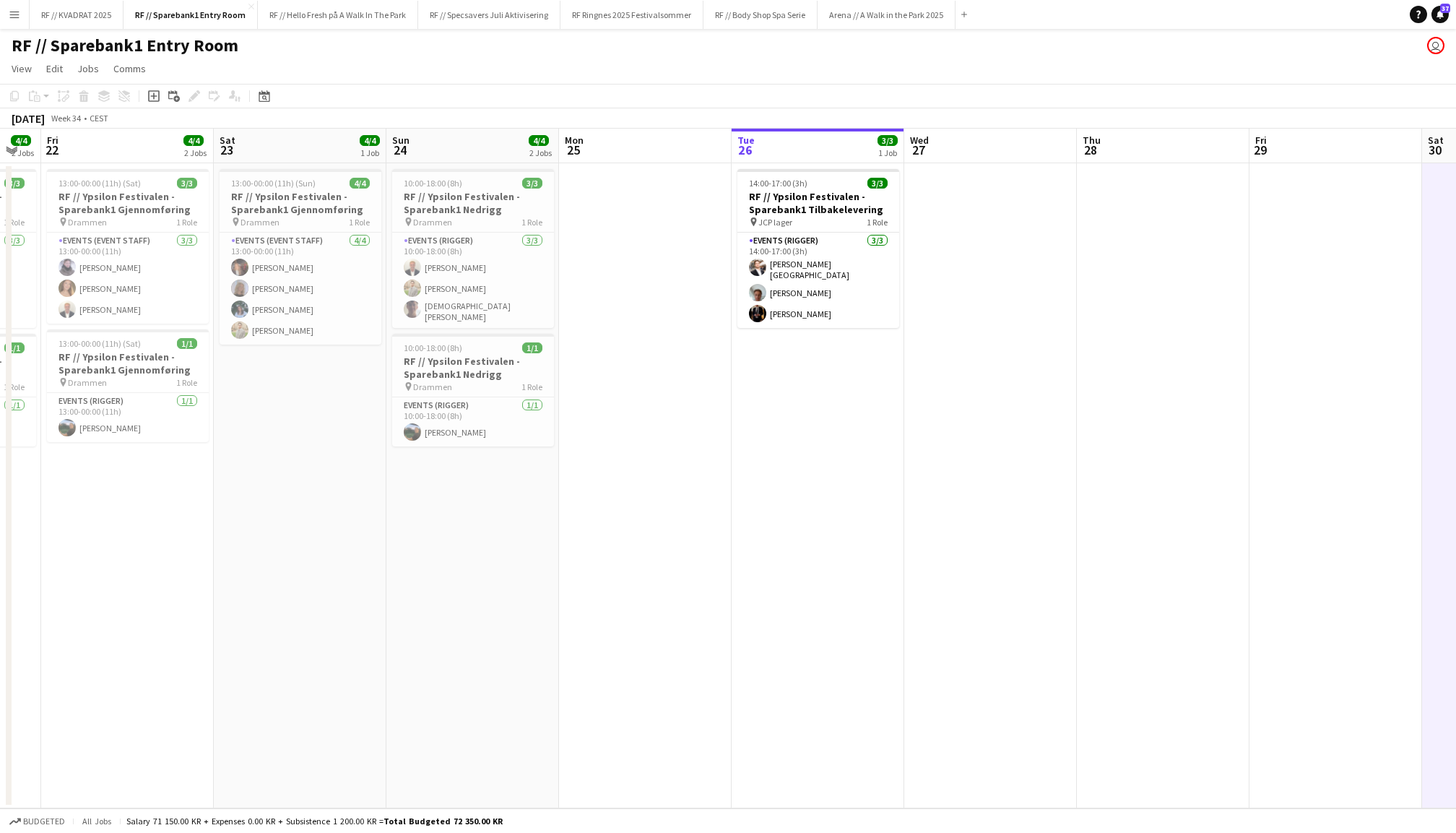
click at [980, 350] on app-date-cell at bounding box center [991, 485] width 173 height 645
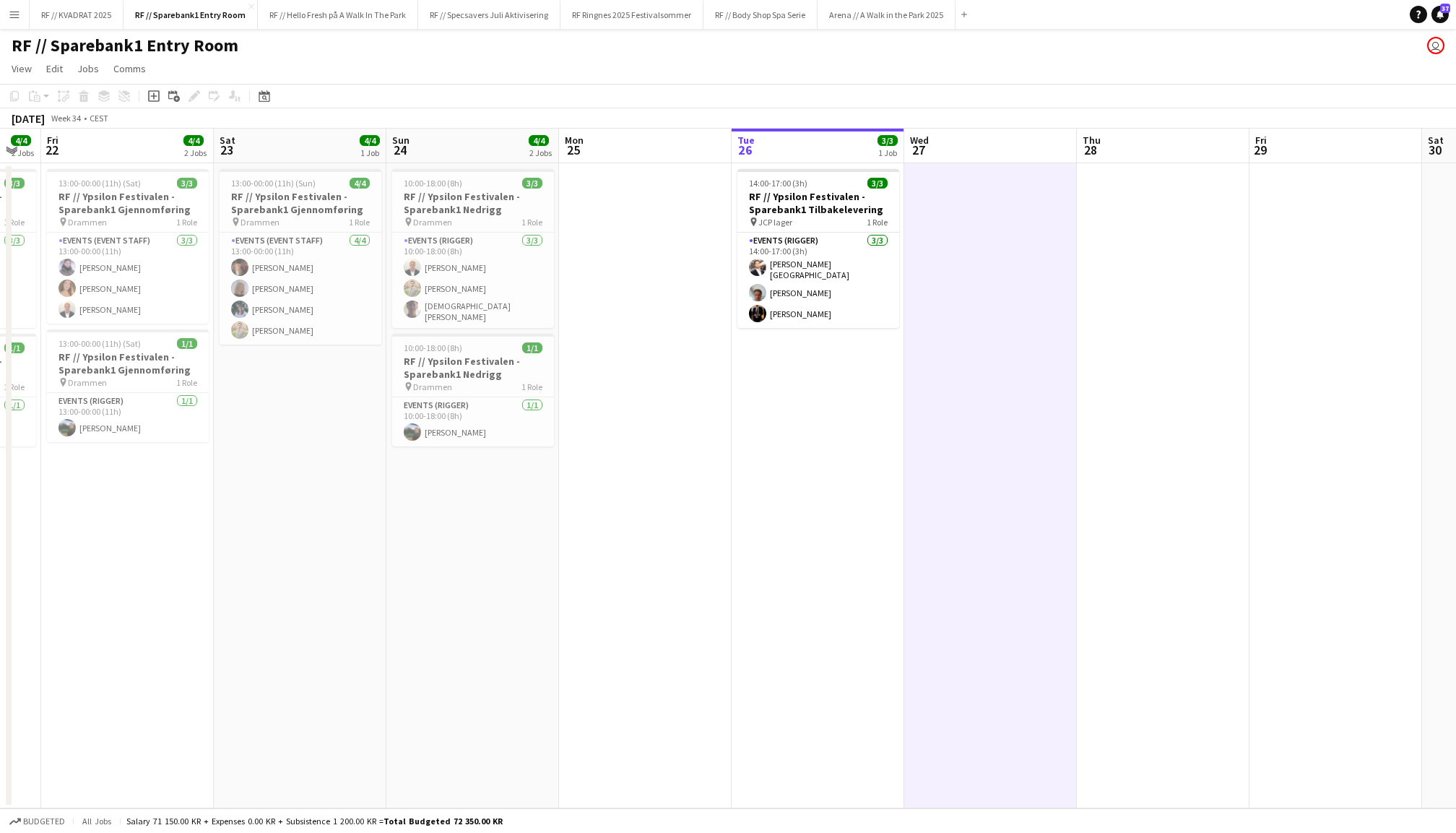
click at [860, 394] on app-date-cell "14:00-17:00 (3h) 3/3 RF // Ypsilon Festivalen - Sparebank1 Tilbakelevering pin …" at bounding box center [818, 485] width 173 height 645
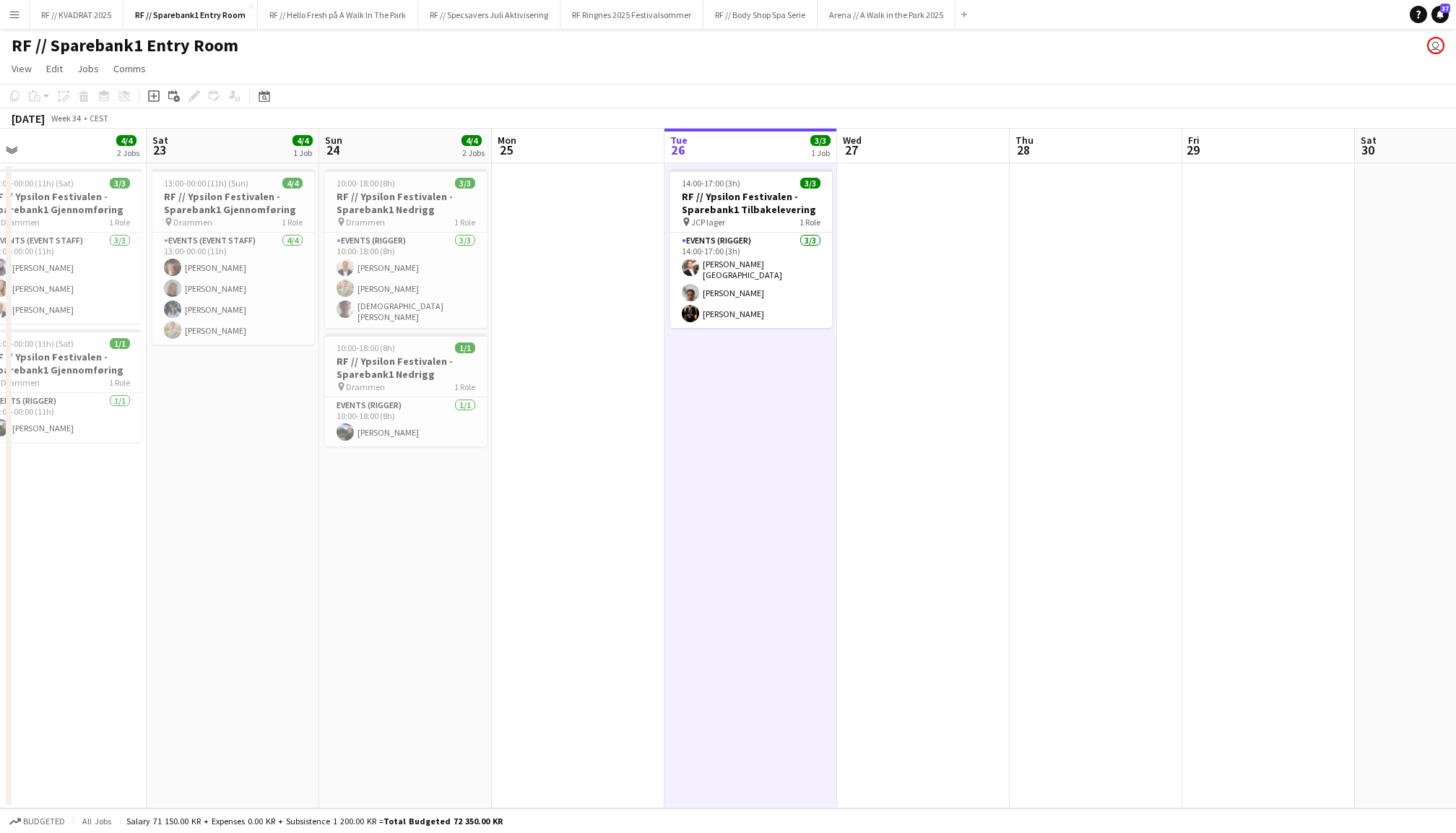
scroll to position [0, 548]
click at [939, 405] on app-date-cell at bounding box center [920, 485] width 173 height 645
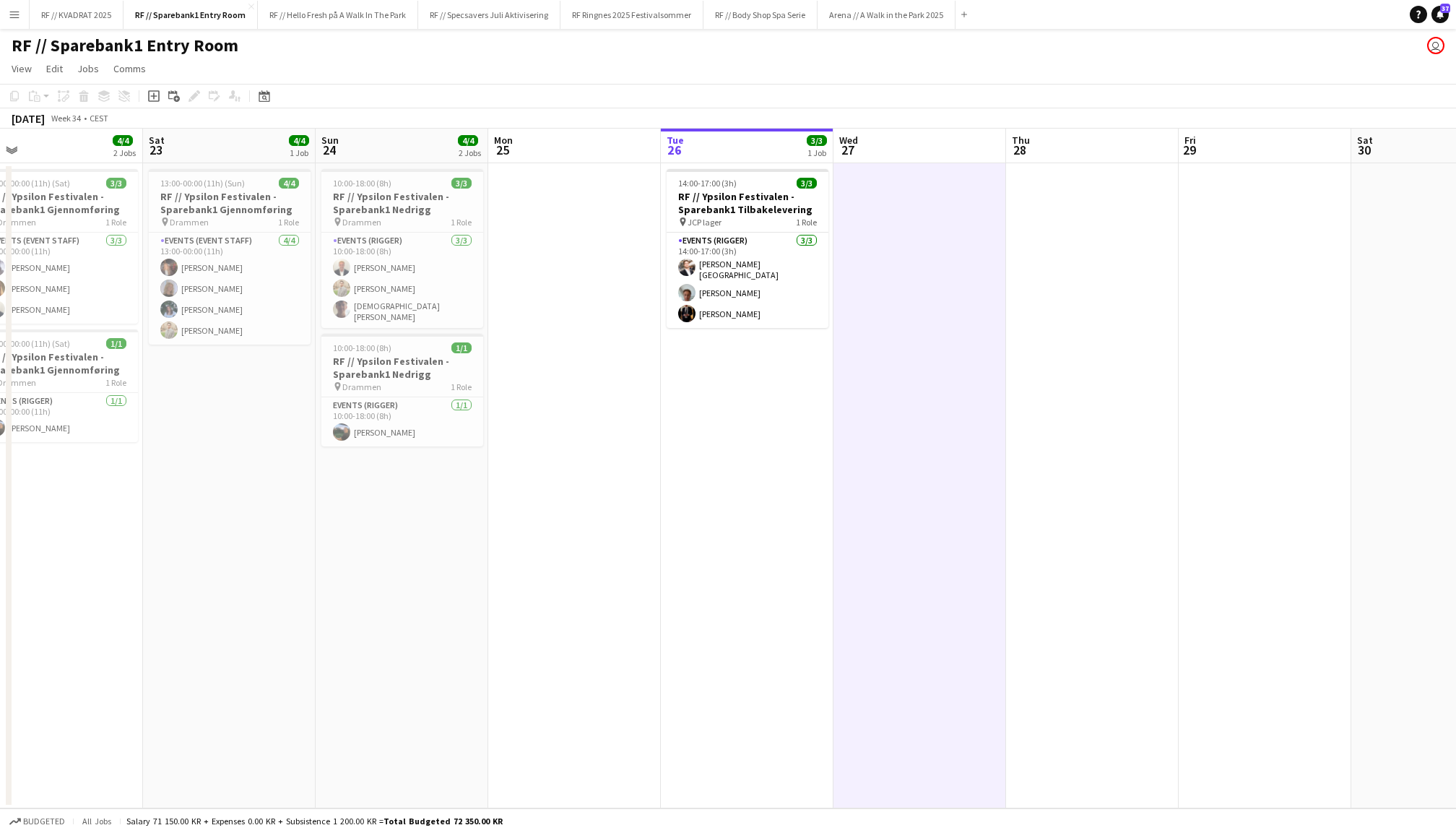
click at [1178, 393] on div "10:00-18:00 (8h) 2/2 RF // Ypsilon Festivalen - Sparebank1 Opprigg pin Drammen …" at bounding box center [660, 485] width 2417 height 645
click at [102, 484] on app-date-cell "13:00-00:00 (11h) (Sat) 3/3 RF // Ypsilon Festivalen - Sparebank1 Gjennomføring…" at bounding box center [57, 485] width 173 height 645
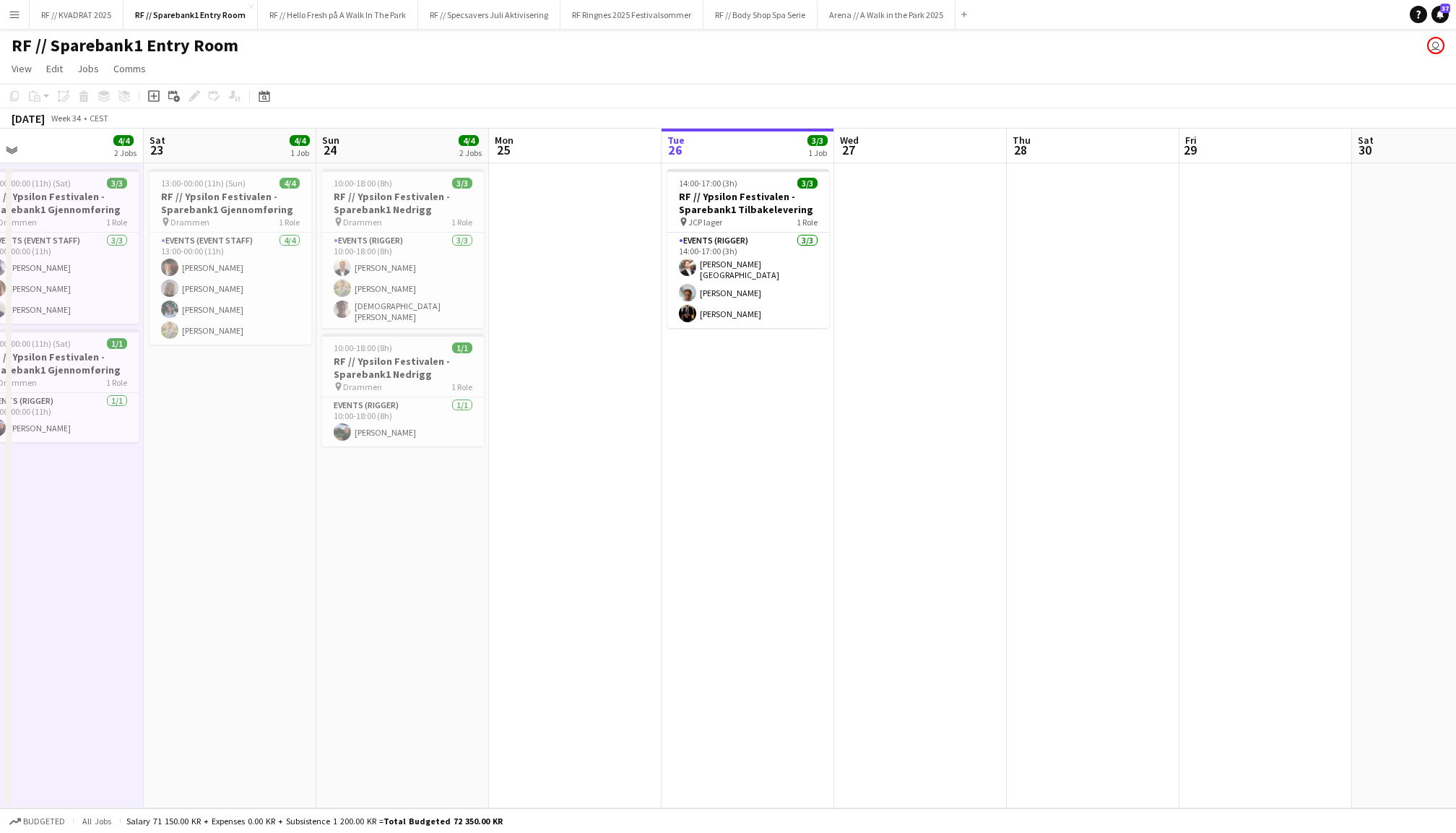
click at [1377, 260] on app-date-cell at bounding box center [1439, 485] width 173 height 645
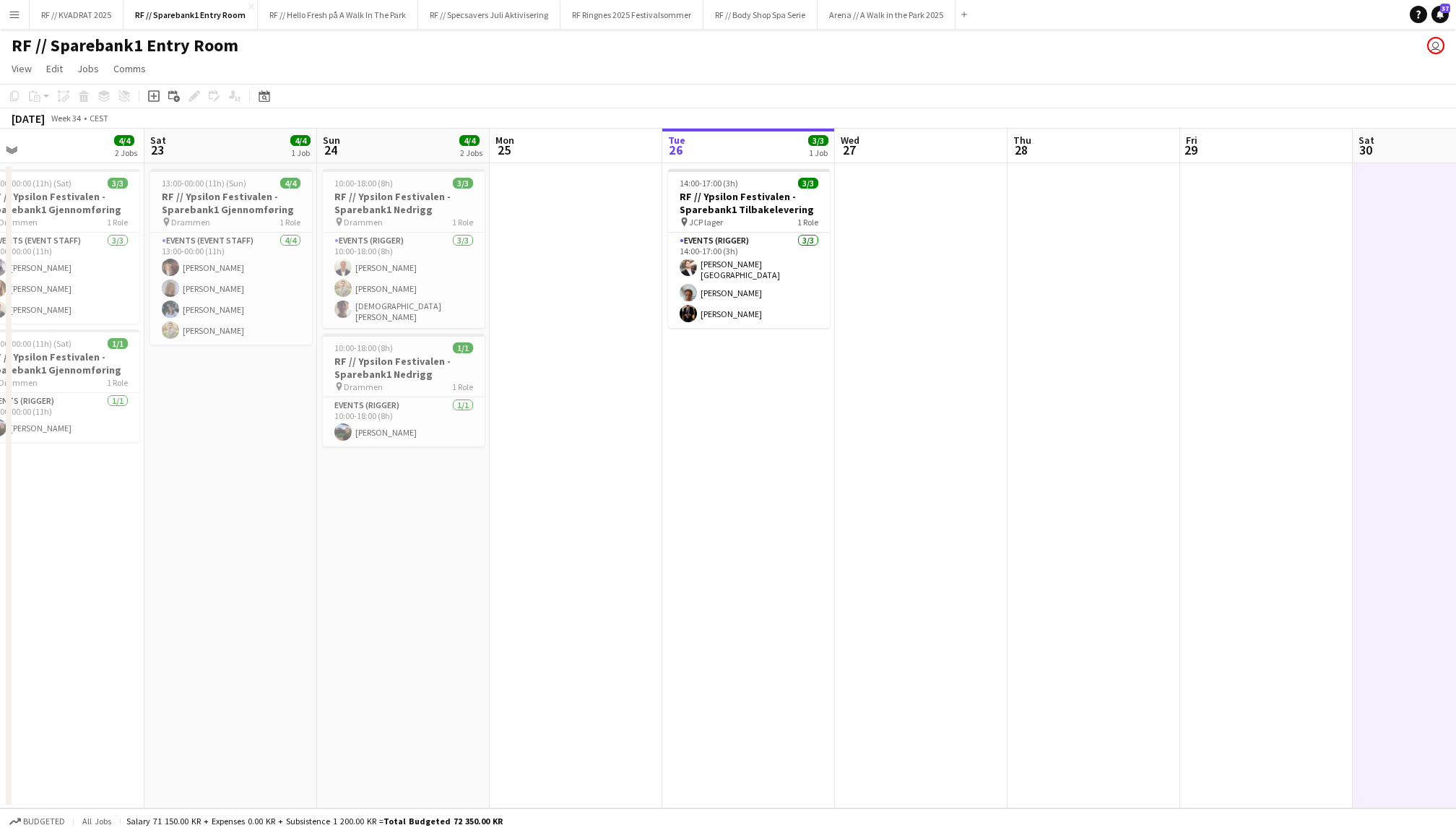
click at [993, 308] on app-date-cell at bounding box center [921, 485] width 173 height 645
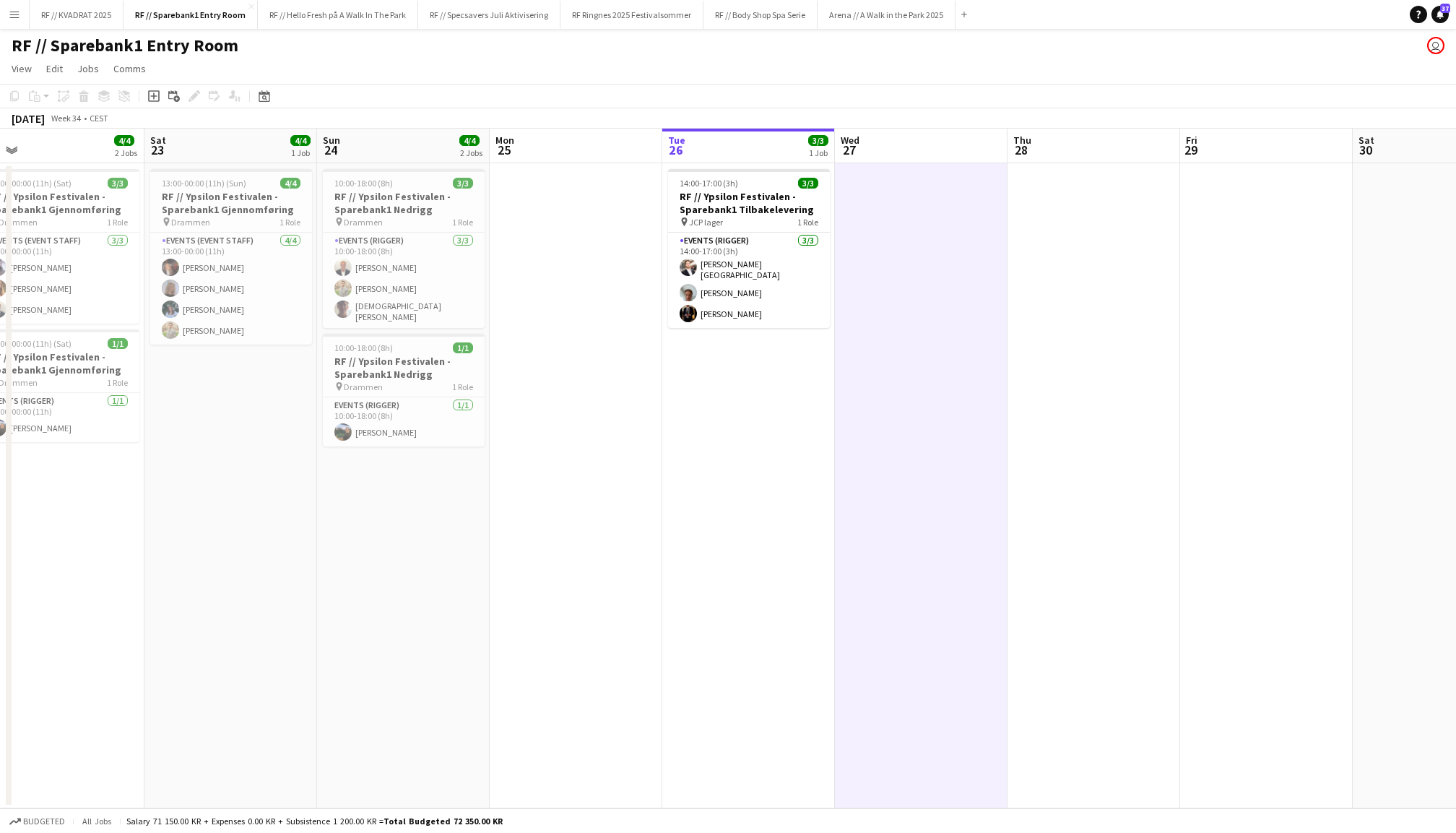
click at [786, 451] on app-date-cell "14:00-17:00 (3h) 3/3 RF // Ypsilon Festivalen - Sparebank1 Tilbakelevering pin …" at bounding box center [749, 485] width 173 height 645
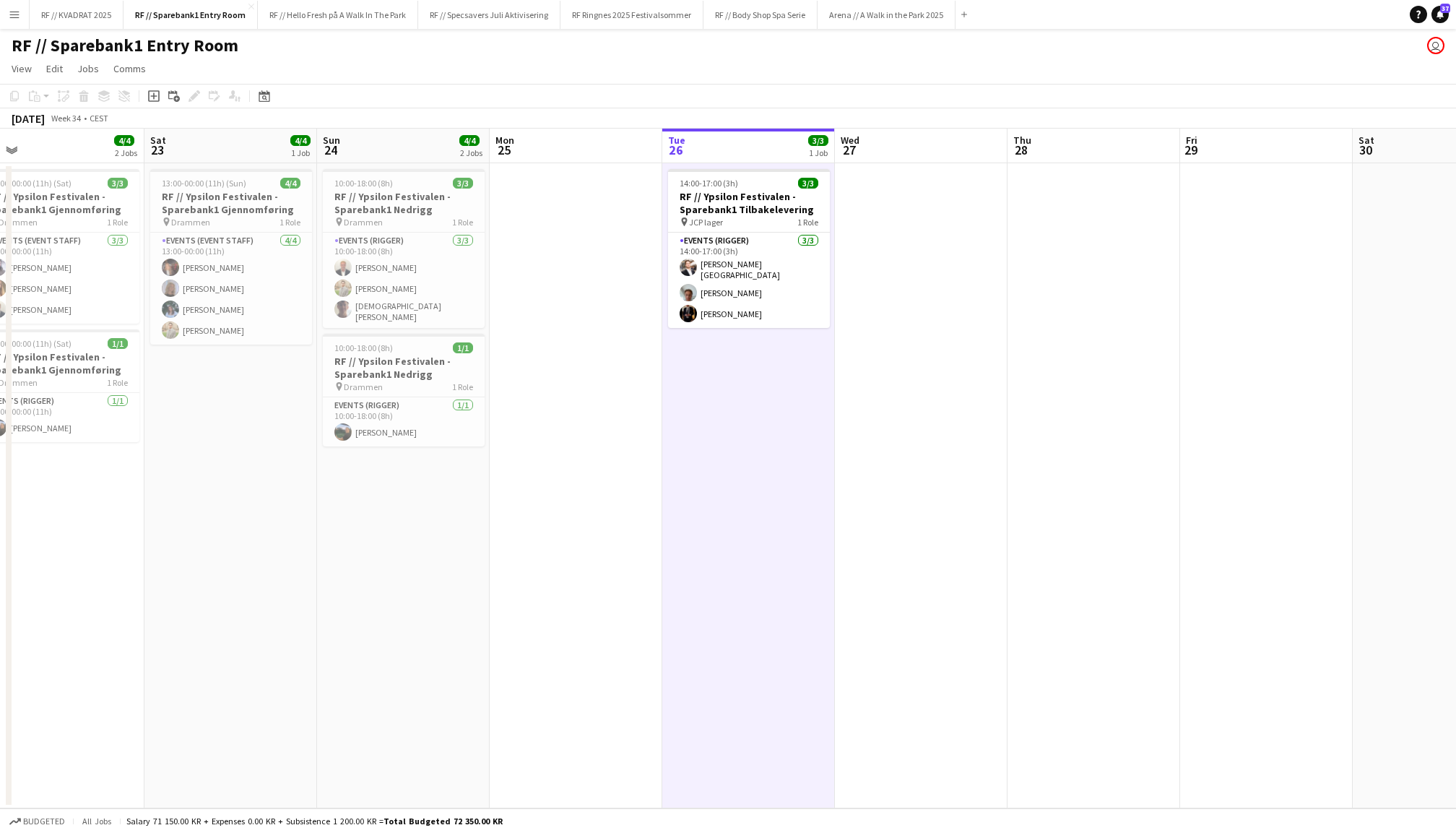
click at [630, 503] on app-date-cell at bounding box center [576, 485] width 173 height 645
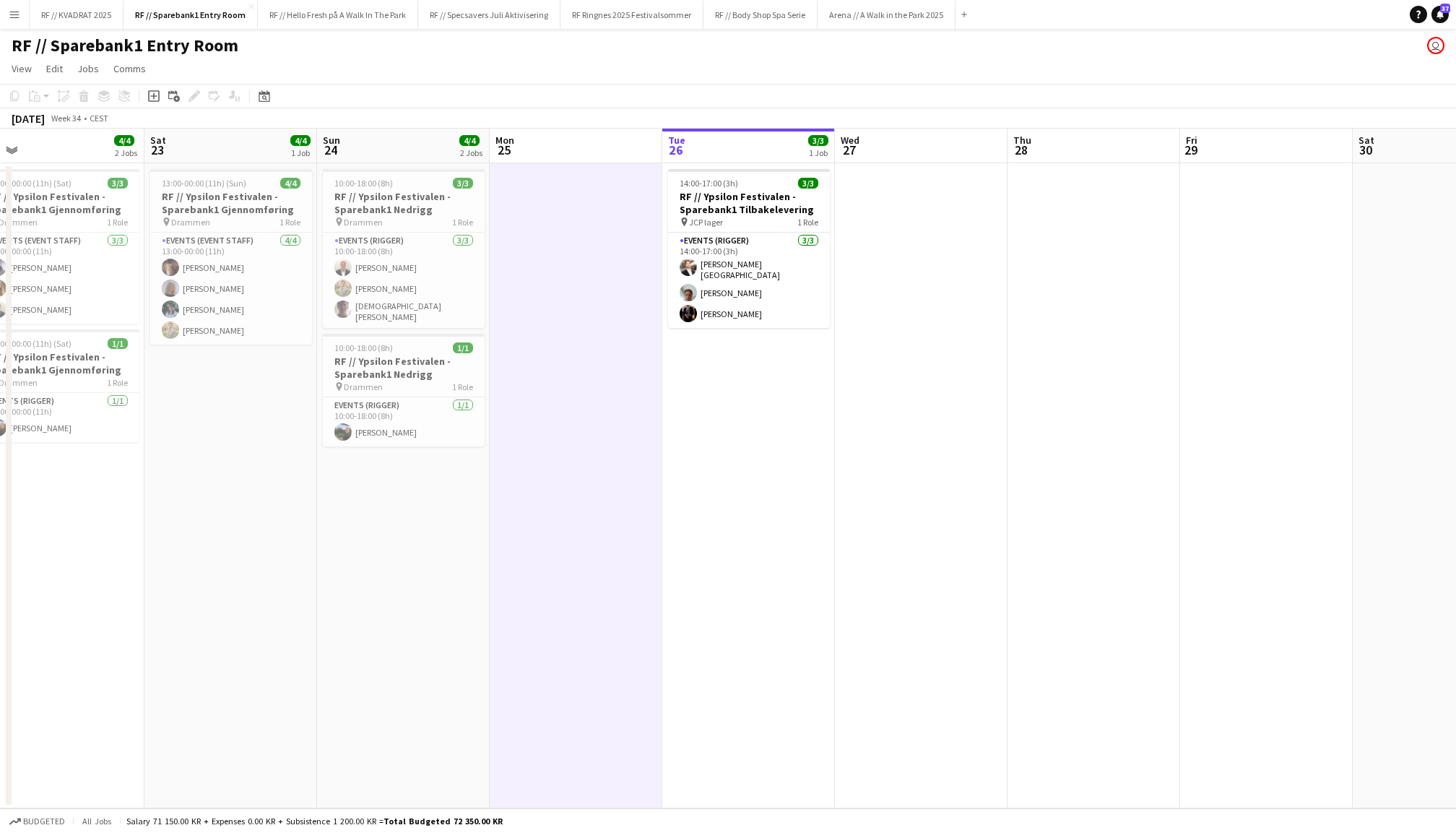
click at [1010, 383] on app-date-cell at bounding box center [1094, 485] width 173 height 645
